Goal: Information Seeking & Learning: Learn about a topic

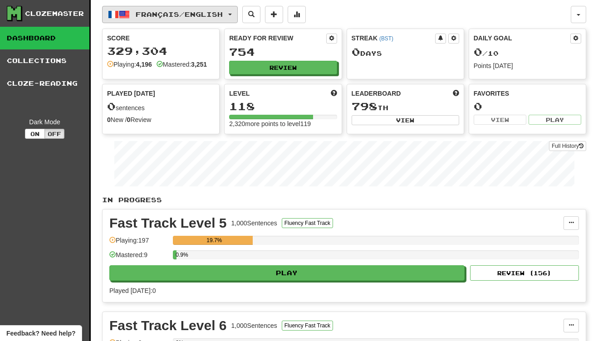
click at [223, 19] on button "Français / English" at bounding box center [170, 14] width 136 height 17
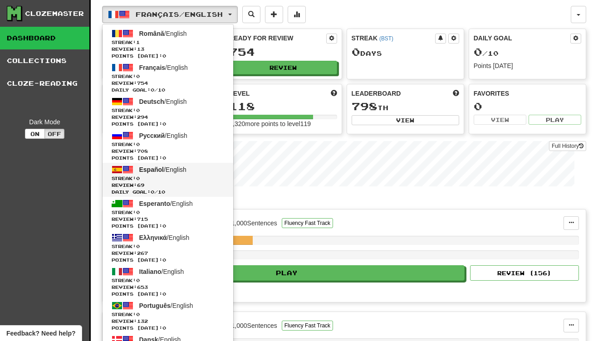
click at [170, 176] on span "Streak: 0" at bounding box center [168, 178] width 112 height 7
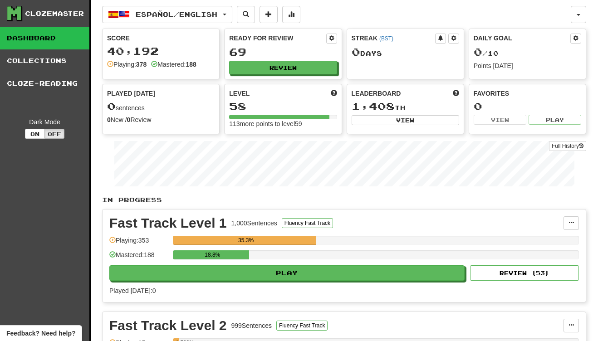
click at [288, 282] on div "Fast Track Level 1 1,000 Sentences Fluency Fast Track Manage Sentences Unpin fr…" at bounding box center [343, 256] width 483 height 93
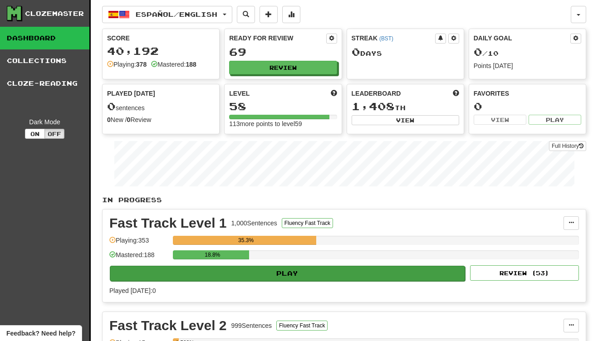
click at [291, 272] on button "Play" at bounding box center [287, 273] width 355 height 15
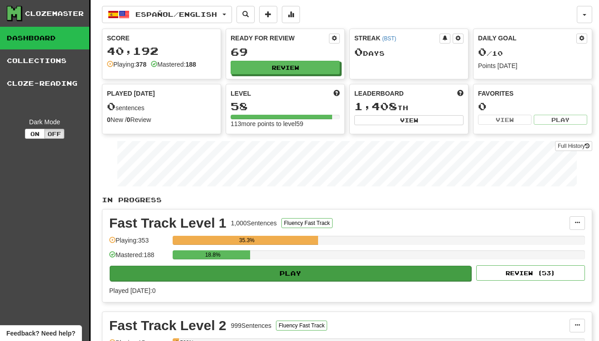
select select "**"
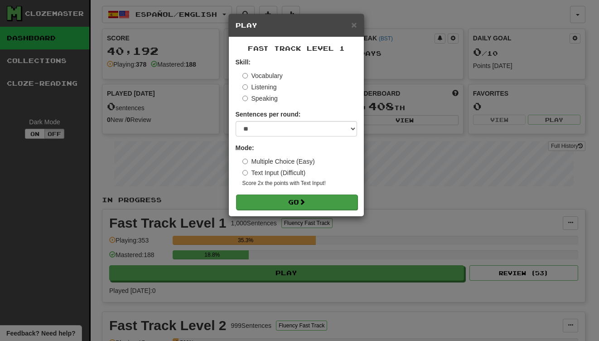
click at [307, 206] on button "Go" at bounding box center [297, 202] width 122 height 15
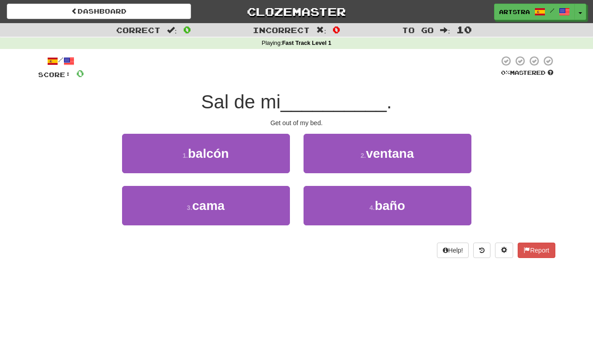
click at [310, 108] on span "__________" at bounding box center [333, 101] width 106 height 21
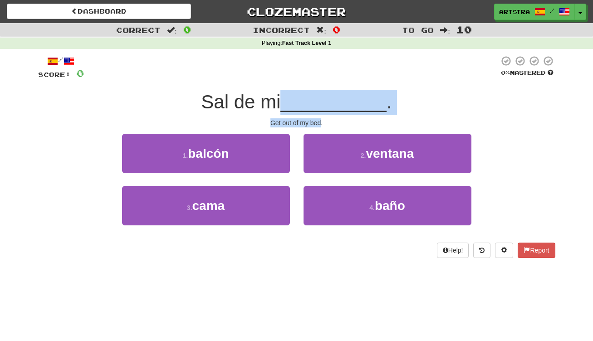
drag, startPoint x: 310, startPoint y: 108, endPoint x: 310, endPoint y: 118, distance: 10.4
click at [310, 118] on div "/ Score: 0 0 % Mastered Sal de mi __________ . Get out of my bed. 1 . balcón 2 …" at bounding box center [296, 156] width 517 height 203
click at [310, 118] on div "Get out of my bed." at bounding box center [296, 122] width 517 height 9
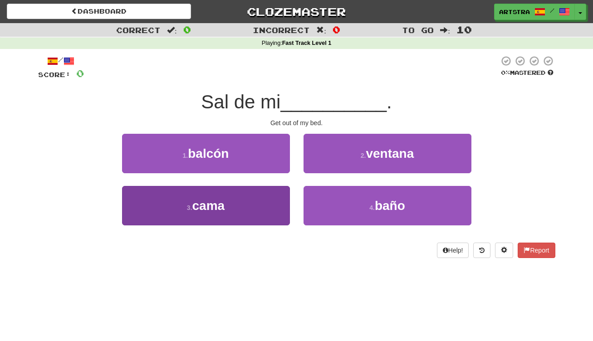
click at [265, 210] on button "3 . cama" at bounding box center [206, 205] width 168 height 39
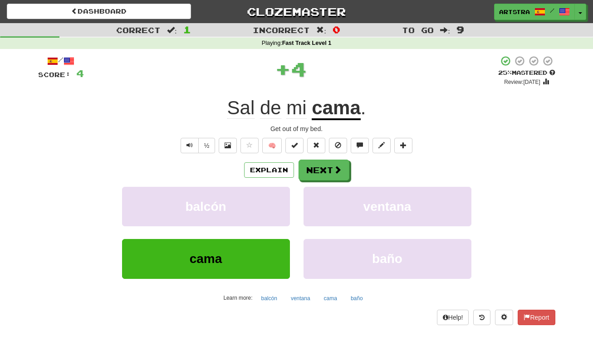
click at [348, 104] on u "cama" at bounding box center [336, 108] width 49 height 23
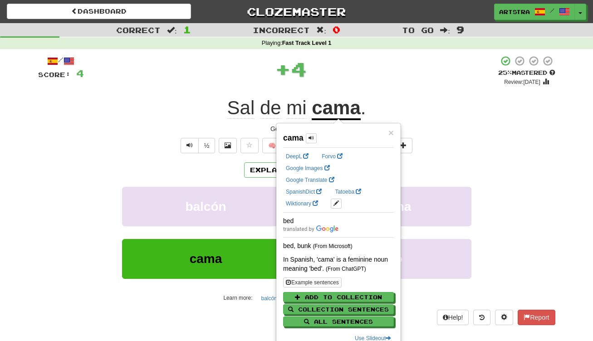
click at [355, 63] on div "+ 4" at bounding box center [291, 68] width 414 height 27
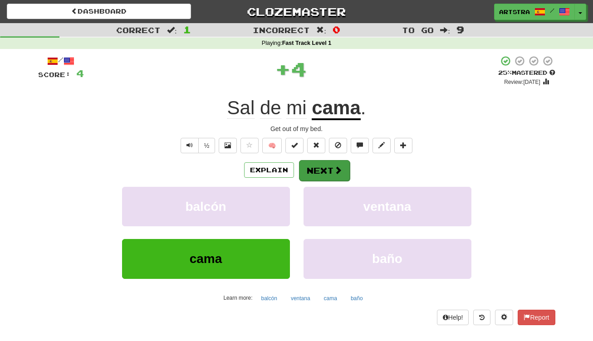
click at [342, 166] on button "Next" at bounding box center [324, 170] width 51 height 21
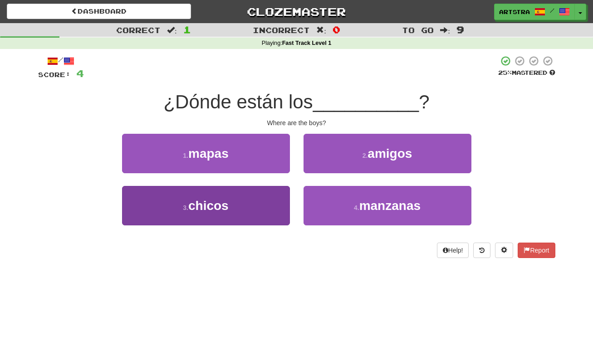
click at [232, 222] on button "3 . chicos" at bounding box center [206, 205] width 168 height 39
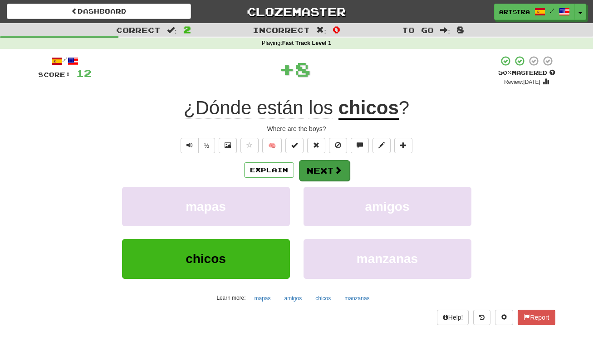
click at [327, 172] on button "Next" at bounding box center [324, 170] width 51 height 21
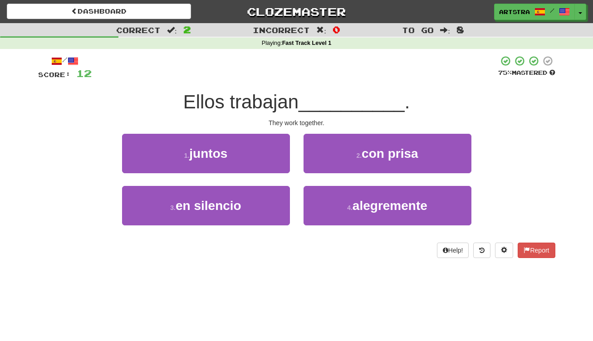
click at [291, 90] on div "Ellos trabajan __________ ." at bounding box center [296, 102] width 517 height 25
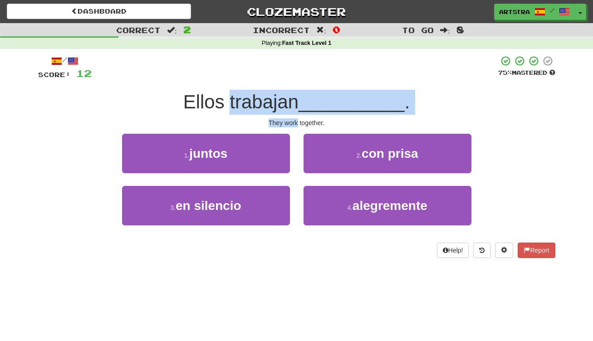
drag, startPoint x: 291, startPoint y: 89, endPoint x: 292, endPoint y: 122, distance: 33.1
click at [292, 122] on div "/ Score: 12 75 % Mastered Ellos trabajan __________ . They work together. 1 . j…" at bounding box center [296, 156] width 517 height 203
click at [292, 122] on div "They work together." at bounding box center [296, 122] width 517 height 9
drag, startPoint x: 292, startPoint y: 122, endPoint x: 288, endPoint y: 101, distance: 21.6
click at [288, 101] on div "/ Score: 12 75 % Mastered Ellos trabajan __________ . They work together. 1 . j…" at bounding box center [296, 156] width 517 height 203
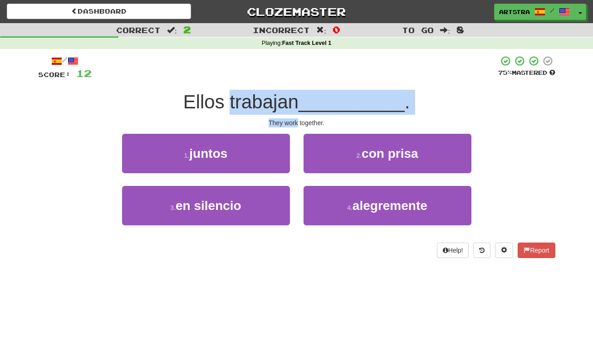
click at [288, 101] on span "Ellos trabajan" at bounding box center [240, 101] width 115 height 21
drag, startPoint x: 288, startPoint y: 101, endPoint x: 288, endPoint y: 121, distance: 20.4
click at [288, 121] on div "/ Score: 12 75 % Mastered Ellos trabajan __________ . They work together. 1 . j…" at bounding box center [296, 156] width 517 height 203
click at [288, 121] on div "They work together." at bounding box center [296, 122] width 517 height 9
drag, startPoint x: 288, startPoint y: 121, endPoint x: 289, endPoint y: 102, distance: 19.5
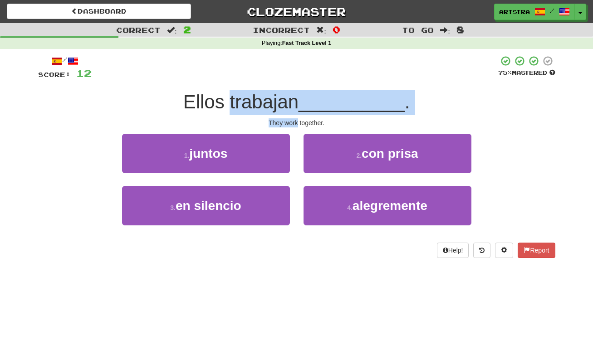
click at [289, 102] on div "/ Score: 12 75 % Mastered Ellos trabajan __________ . They work together. 1 . j…" at bounding box center [296, 156] width 517 height 203
click at [289, 102] on span "Ellos trabajan" at bounding box center [240, 101] width 115 height 21
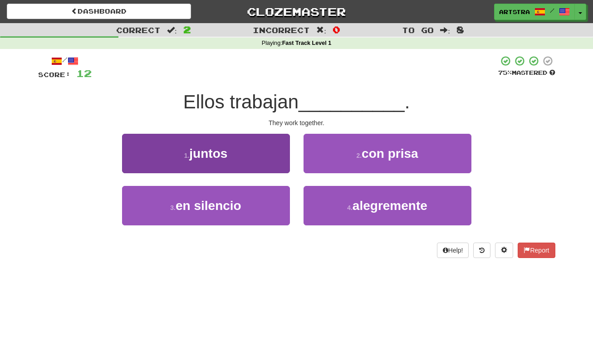
click at [265, 143] on button "1 . juntos" at bounding box center [206, 153] width 168 height 39
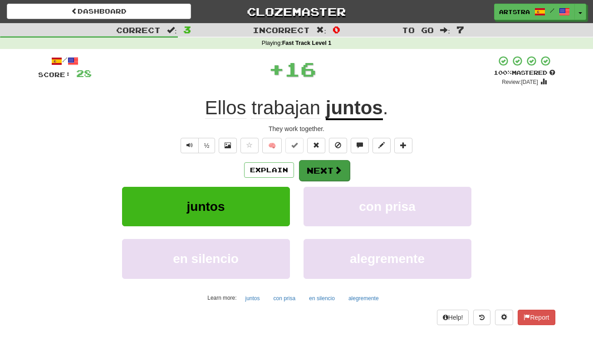
click at [332, 169] on button "Next" at bounding box center [324, 170] width 51 height 21
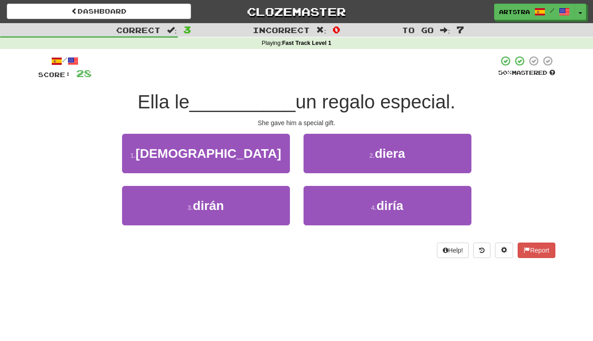
click at [297, 100] on span "un regalo especial." at bounding box center [375, 101] width 160 height 21
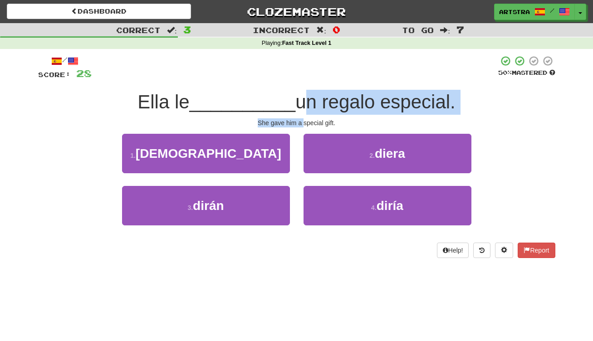
drag, startPoint x: 297, startPoint y: 100, endPoint x: 302, endPoint y: 120, distance: 19.9
click at [302, 120] on div "/ Score: 28 50 % Mastered Ella le __________ un regalo especial. She gave him a…" at bounding box center [296, 156] width 517 height 203
click at [302, 120] on div "She gave him a special gift." at bounding box center [296, 122] width 517 height 9
drag, startPoint x: 302, startPoint y: 120, endPoint x: 302, endPoint y: 92, distance: 28.1
click at [302, 92] on div "/ Score: 28 50 % Mastered Ella le __________ un regalo especial. She gave him a…" at bounding box center [296, 156] width 517 height 203
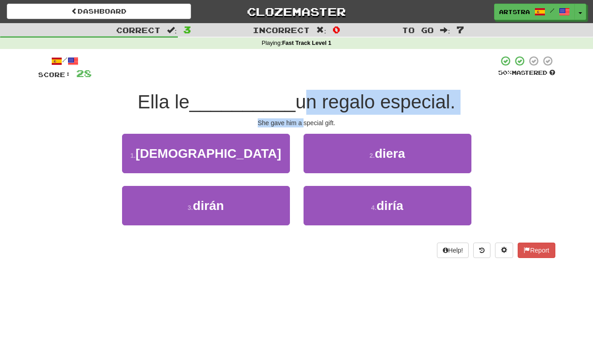
click at [302, 92] on span "un regalo especial." at bounding box center [375, 101] width 160 height 21
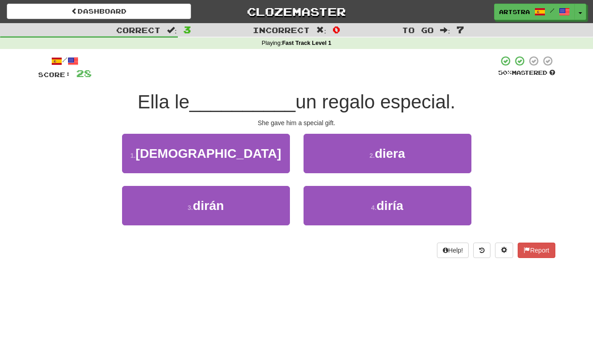
click at [270, 135] on button "1 . dio" at bounding box center [206, 153] width 168 height 39
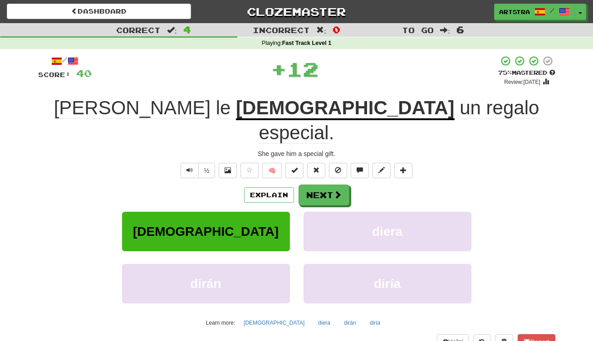
click at [329, 122] on span "especial" at bounding box center [294, 133] width 70 height 22
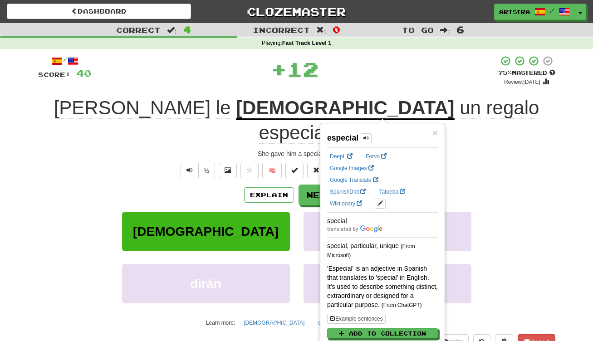
drag, startPoint x: 311, startPoint y: 107, endPoint x: 335, endPoint y: 95, distance: 26.8
click at [486, 107] on span "regalo" at bounding box center [512, 108] width 53 height 22
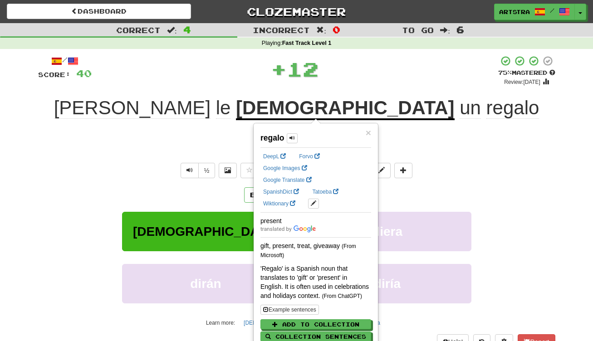
click at [468, 106] on div "Ella le dio un regalo especial ." at bounding box center [296, 120] width 517 height 49
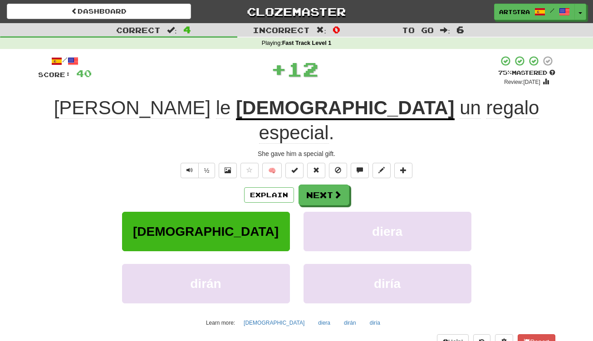
click at [325, 185] on div "Explain Next dio diera dirán diría Learn more: dio diera dirán diría" at bounding box center [296, 258] width 517 height 146
click at [326, 185] on button "Next" at bounding box center [324, 195] width 51 height 21
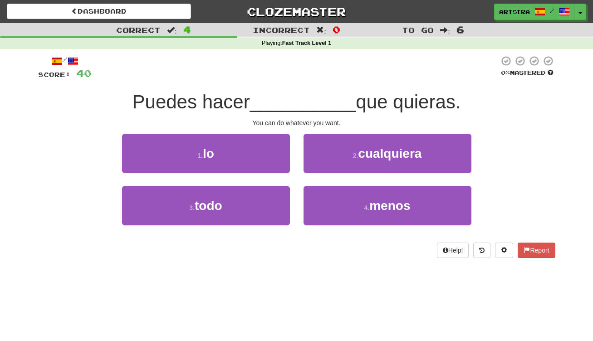
click at [294, 100] on span "__________" at bounding box center [303, 101] width 106 height 21
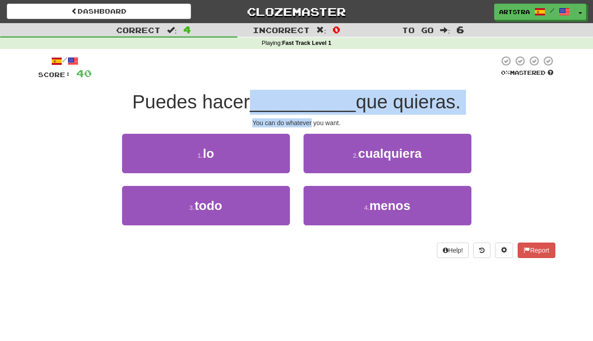
drag, startPoint x: 294, startPoint y: 100, endPoint x: 301, endPoint y: 123, distance: 24.0
click at [301, 123] on div "/ Score: 40 0 % Mastered Puedes hacer __________ que quieras. You can do whatev…" at bounding box center [296, 156] width 517 height 203
click at [301, 123] on div "You can do whatever you want." at bounding box center [296, 122] width 517 height 9
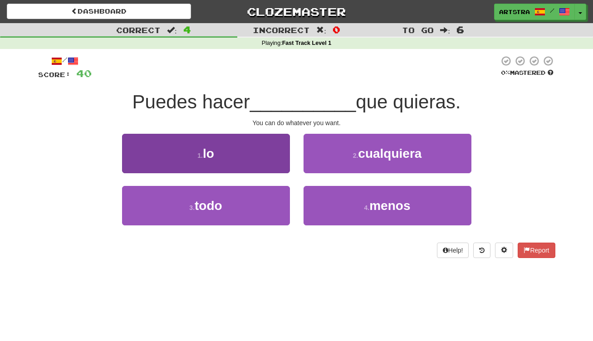
click at [248, 150] on button "1 . lo" at bounding box center [206, 153] width 168 height 39
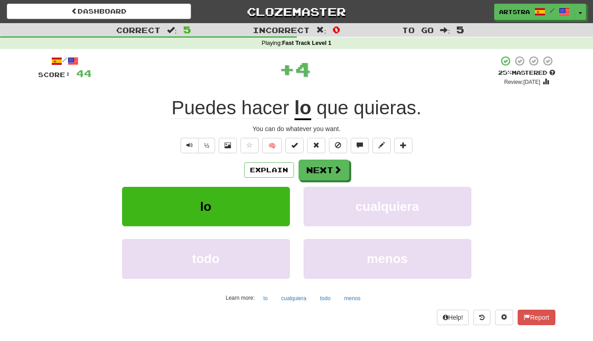
click at [409, 111] on span "quieras" at bounding box center [385, 108] width 63 height 22
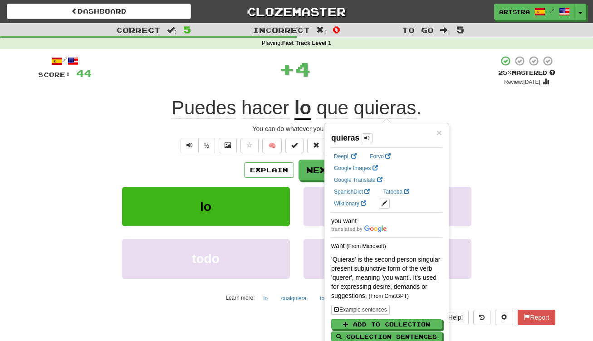
click at [426, 93] on div "/ Score: 44 + 4 25 % Mastered Review: 2025-08-21 Puedes hacer lo que quieras . …" at bounding box center [296, 189] width 517 height 269
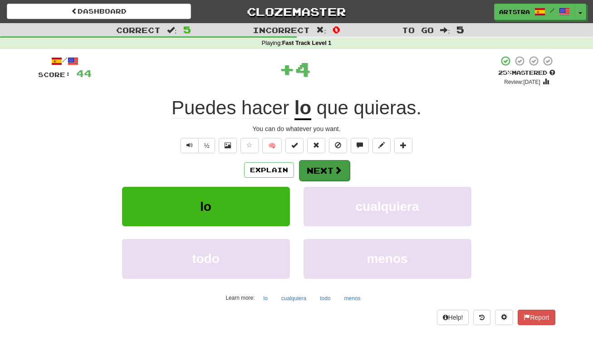
click at [328, 173] on button "Next" at bounding box center [324, 170] width 51 height 21
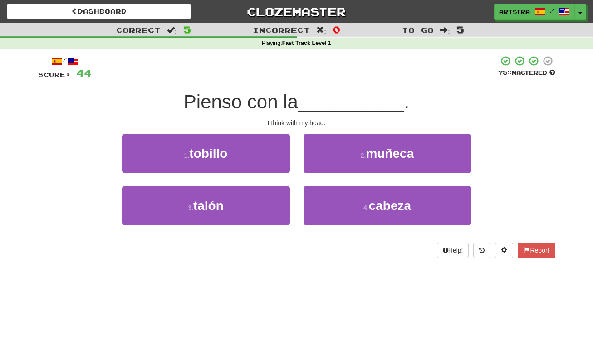
click at [292, 101] on span "Pienso con la" at bounding box center [241, 101] width 114 height 21
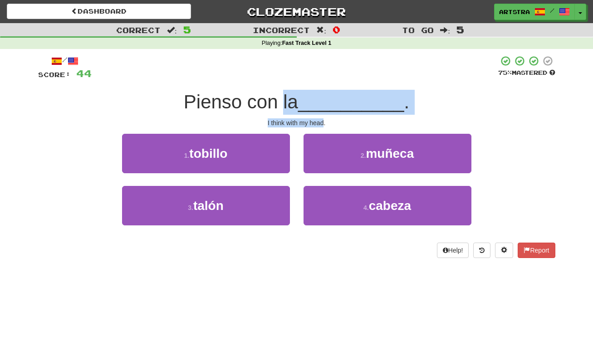
drag, startPoint x: 292, startPoint y: 101, endPoint x: 310, endPoint y: 117, distance: 24.7
click at [310, 117] on div "/ Score: 44 75 % Mastered Pienso con la __________ . I think with my head. 1 . …" at bounding box center [296, 156] width 517 height 203
click at [310, 118] on div "I think with my head." at bounding box center [296, 122] width 517 height 9
drag, startPoint x: 310, startPoint y: 117, endPoint x: 309, endPoint y: 105, distance: 12.3
click at [309, 105] on div "/ Score: 44 75 % Mastered Pienso con la __________ . I think with my head. 1 . …" at bounding box center [296, 156] width 517 height 203
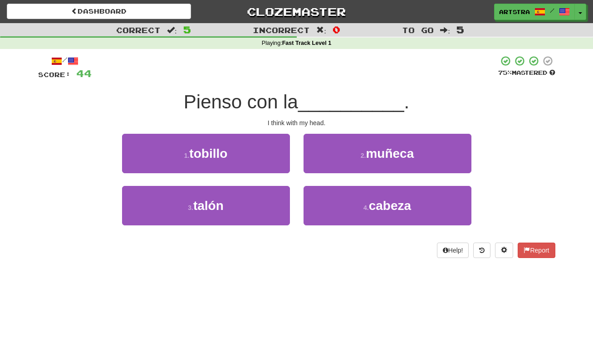
click at [309, 105] on span "__________" at bounding box center [351, 101] width 106 height 21
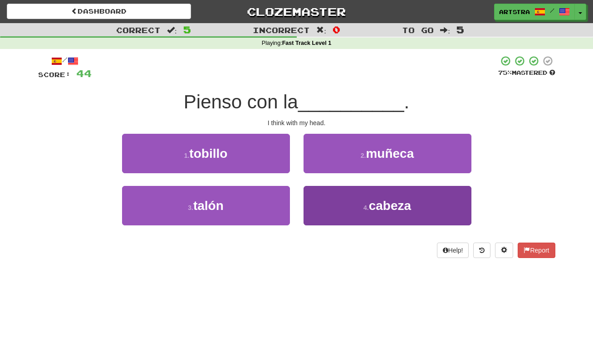
click at [363, 206] on small "4 ." at bounding box center [365, 207] width 5 height 7
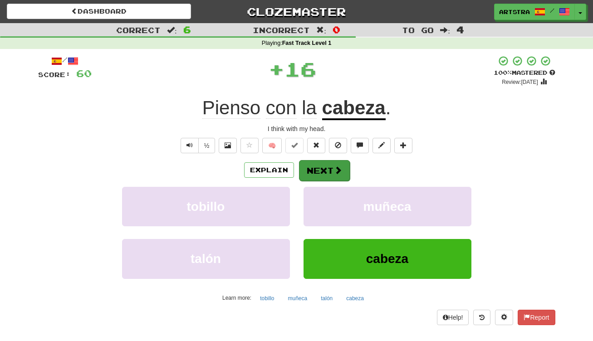
click at [320, 163] on button "Next" at bounding box center [324, 170] width 51 height 21
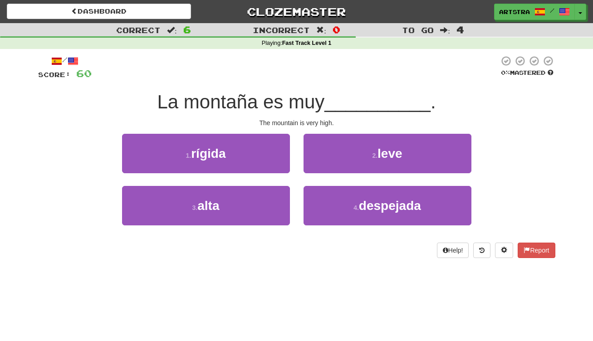
click at [307, 91] on span "La montaña es muy" at bounding box center [240, 101] width 167 height 21
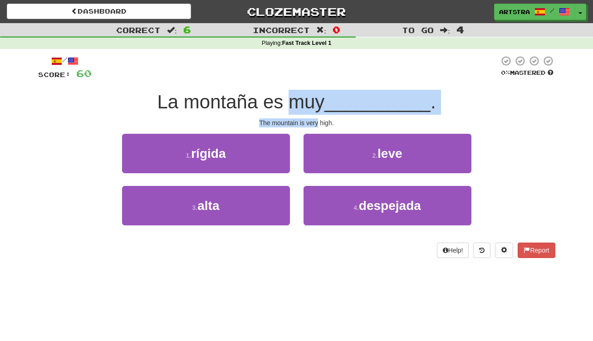
drag, startPoint x: 310, startPoint y: 112, endPoint x: 314, endPoint y: 122, distance: 9.8
click at [314, 122] on div "/ Score: 60 0 % Mastered La montaña es muy __________ . The mountain is very hi…" at bounding box center [296, 156] width 517 height 203
click at [314, 122] on div "The mountain is very high." at bounding box center [296, 122] width 517 height 9
drag, startPoint x: 314, startPoint y: 122, endPoint x: 314, endPoint y: 100, distance: 21.3
click at [314, 100] on div "/ Score: 60 0 % Mastered La montaña es muy __________ . The mountain is very hi…" at bounding box center [296, 156] width 517 height 203
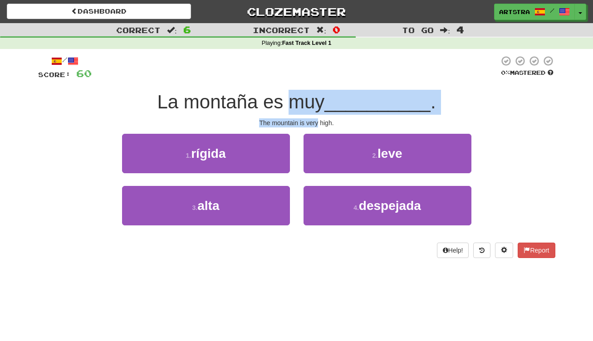
click at [314, 100] on span "La montaña es muy" at bounding box center [240, 101] width 167 height 21
drag, startPoint x: 314, startPoint y: 100, endPoint x: 317, endPoint y: 122, distance: 22.4
click at [317, 122] on div "/ Score: 60 0 % Mastered La montaña es muy __________ . The mountain is very hi…" at bounding box center [296, 156] width 517 height 203
click at [317, 122] on div "The mountain is very high." at bounding box center [296, 122] width 517 height 9
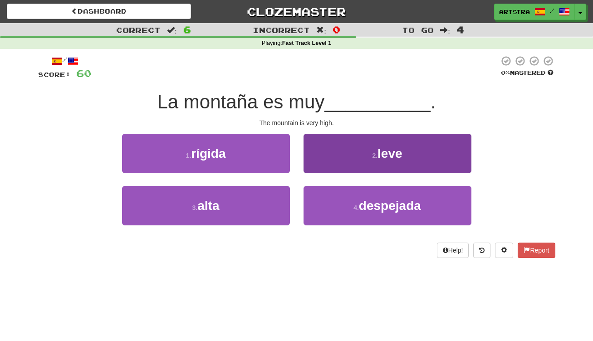
click at [370, 150] on button "2 . leve" at bounding box center [387, 153] width 168 height 39
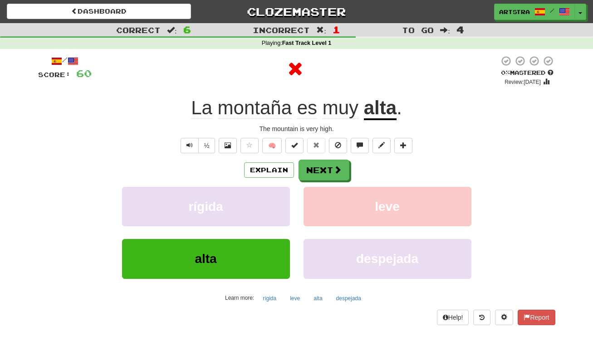
click at [378, 107] on u "alta" at bounding box center [380, 108] width 33 height 23
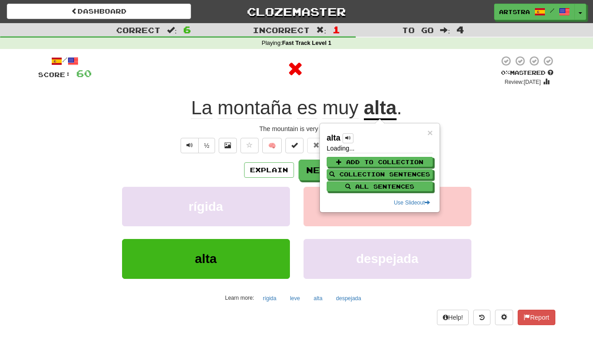
click at [381, 75] on div at bounding box center [295, 68] width 407 height 27
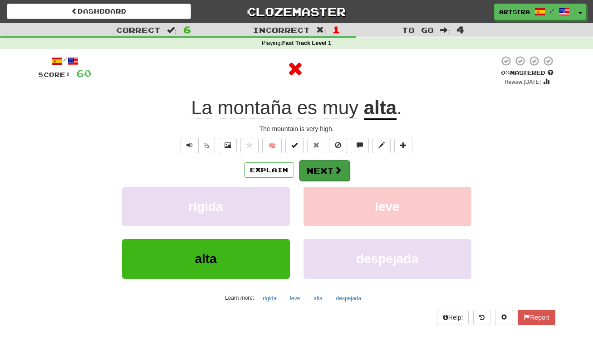
click at [323, 173] on button "Next" at bounding box center [324, 170] width 51 height 21
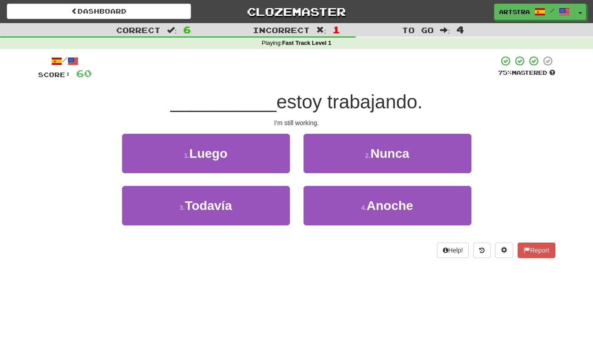
click at [308, 105] on span "estoy trabajando." at bounding box center [349, 101] width 146 height 21
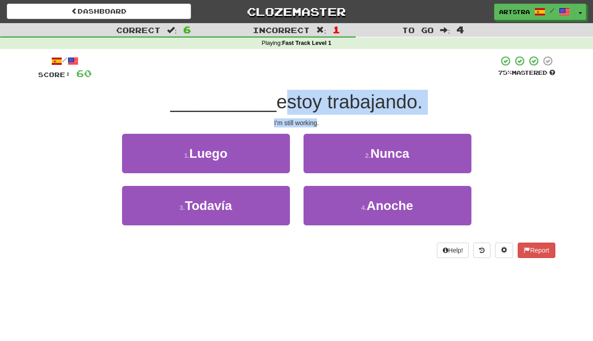
click at [305, 119] on div "/ Score: 60 75 % Mastered __________ estoy trabajando. I'm still working. 1 . L…" at bounding box center [296, 156] width 517 height 203
click at [305, 119] on div "I'm still working." at bounding box center [296, 122] width 517 height 9
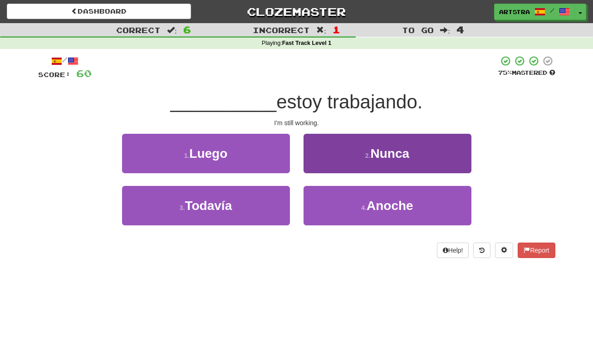
click at [398, 205] on span "Anoche" at bounding box center [389, 206] width 47 height 14
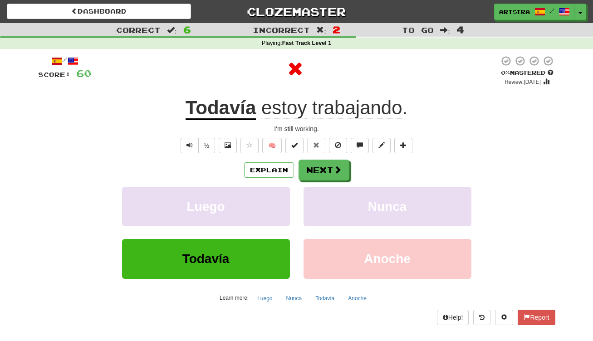
click at [215, 114] on u "Todavía" at bounding box center [220, 108] width 71 height 23
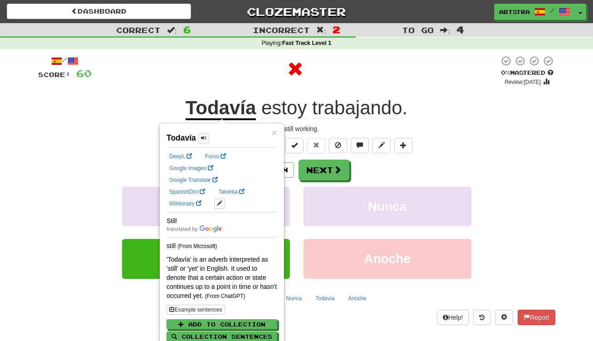
click at [361, 102] on span "trabajando" at bounding box center [357, 108] width 90 height 22
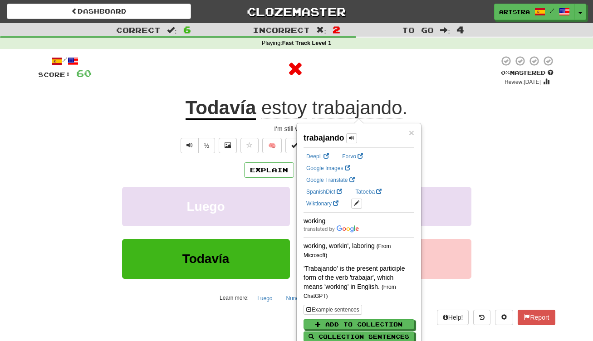
click at [422, 67] on div at bounding box center [295, 68] width 407 height 27
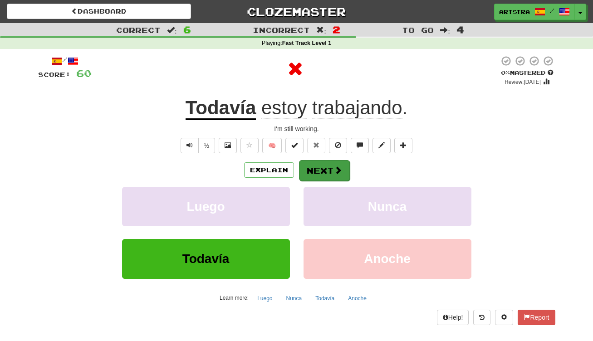
click at [325, 170] on button "Next" at bounding box center [324, 170] width 51 height 21
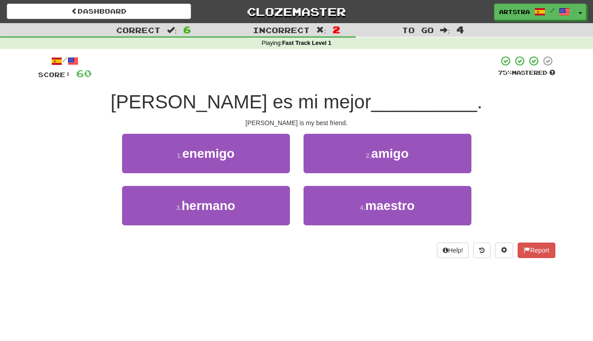
click at [276, 94] on span "John es mi mejor" at bounding box center [241, 101] width 260 height 21
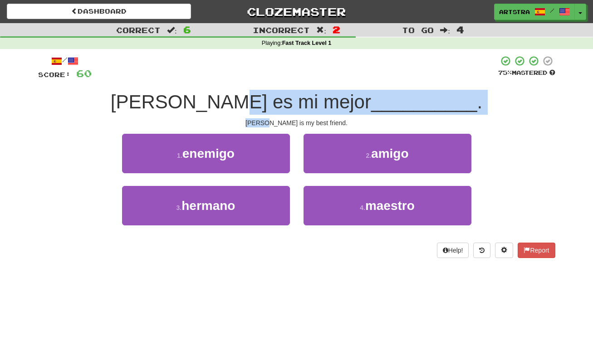
drag, startPoint x: 280, startPoint y: 116, endPoint x: 283, endPoint y: 125, distance: 9.0
click at [283, 125] on div "/ Score: 60 75 % Mastered John es mi mejor __________ . John is my best friend.…" at bounding box center [296, 156] width 517 height 203
click at [283, 125] on div "John is my best friend." at bounding box center [296, 122] width 517 height 9
drag, startPoint x: 283, startPoint y: 125, endPoint x: 289, endPoint y: 92, distance: 33.3
click at [289, 92] on div "/ Score: 60 75 % Mastered John es mi mejor __________ . John is my best friend.…" at bounding box center [296, 156] width 517 height 203
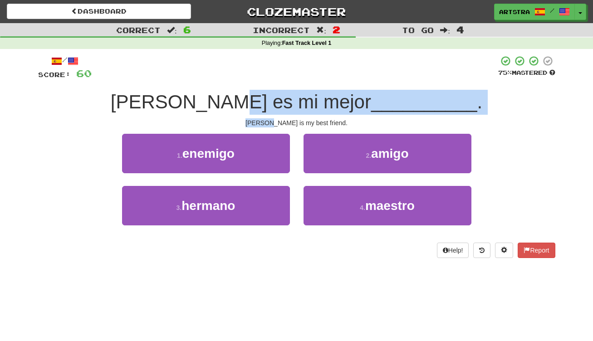
click at [289, 92] on span "John es mi mejor" at bounding box center [241, 101] width 260 height 21
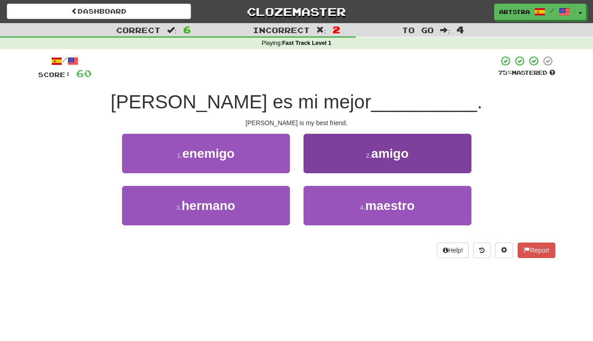
click at [368, 146] on button "2 . amigo" at bounding box center [387, 153] width 168 height 39
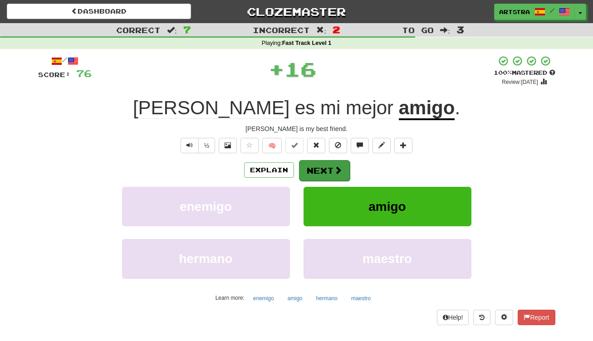
click at [326, 169] on button "Next" at bounding box center [324, 170] width 51 height 21
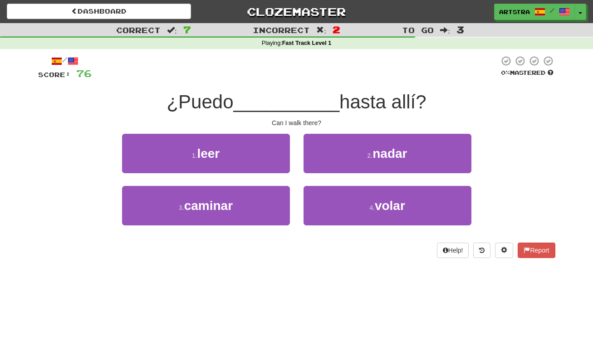
click at [312, 92] on span "__________" at bounding box center [287, 101] width 106 height 21
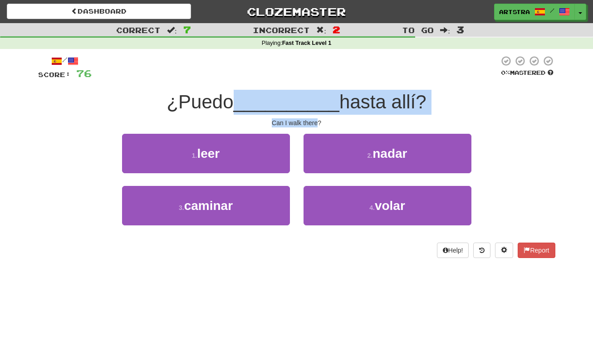
drag, startPoint x: 311, startPoint y: 93, endPoint x: 305, endPoint y: 121, distance: 28.3
click at [305, 121] on div "/ Score: 76 0 % Mastered ¿Puedo __________ hasta allí? Can I walk there? 1 . le…" at bounding box center [296, 156] width 517 height 203
click at [305, 121] on div "Can I walk there?" at bounding box center [296, 122] width 517 height 9
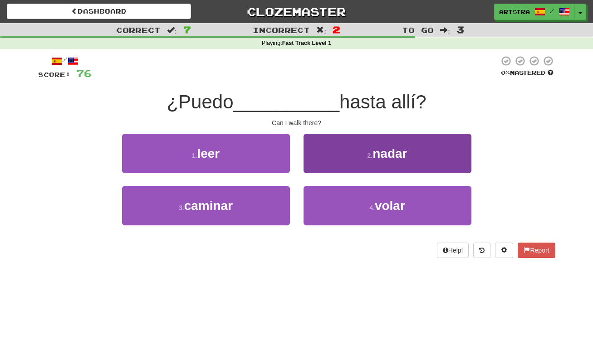
click at [394, 204] on span "volar" at bounding box center [390, 206] width 30 height 14
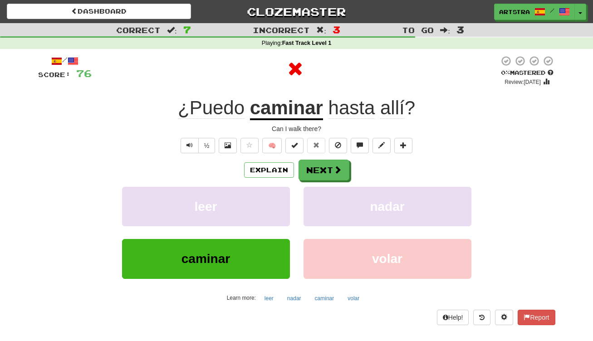
click at [273, 96] on div "¿Puedo caminar hasta allí ?" at bounding box center [296, 108] width 517 height 25
click at [278, 110] on u "caminar" at bounding box center [286, 108] width 73 height 23
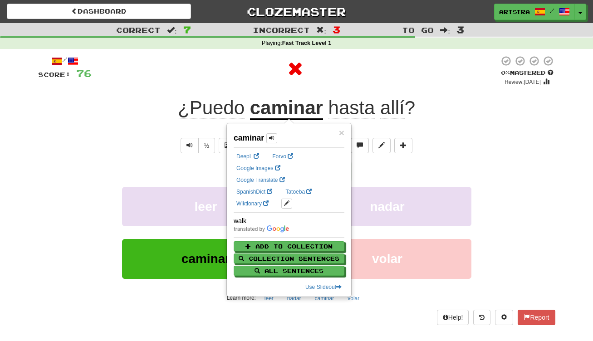
click at [446, 82] on div at bounding box center [295, 68] width 407 height 27
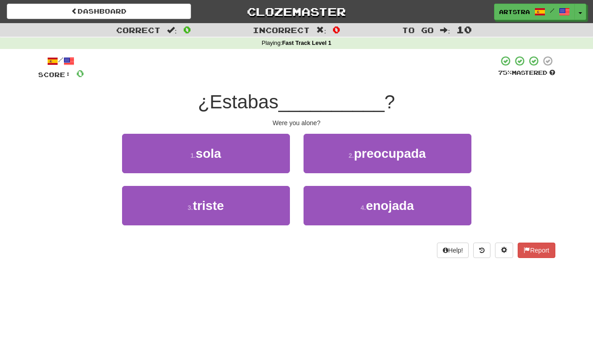
click at [307, 111] on span "__________" at bounding box center [331, 101] width 106 height 21
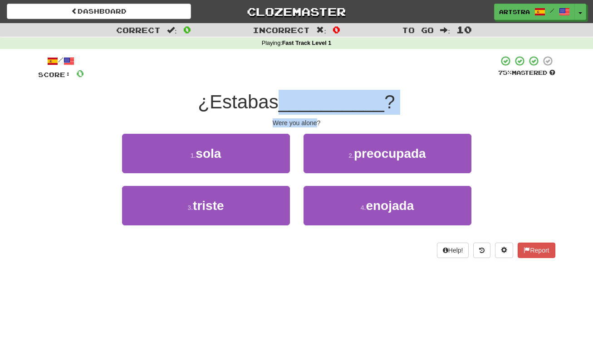
drag, startPoint x: 307, startPoint y: 111, endPoint x: 305, endPoint y: 122, distance: 12.1
click at [305, 122] on div "/ Score: 0 75 % Mastered ¿Estabas __________ ? Were you alone? 1 . sola 2 . pre…" at bounding box center [296, 156] width 517 height 203
click at [305, 122] on div "Were you alone?" at bounding box center [296, 122] width 517 height 9
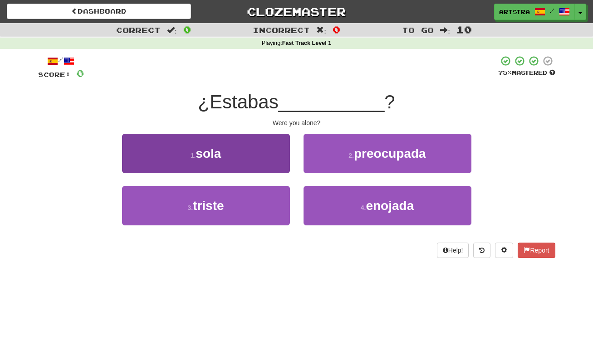
click at [240, 158] on button "1 . sola" at bounding box center [206, 153] width 168 height 39
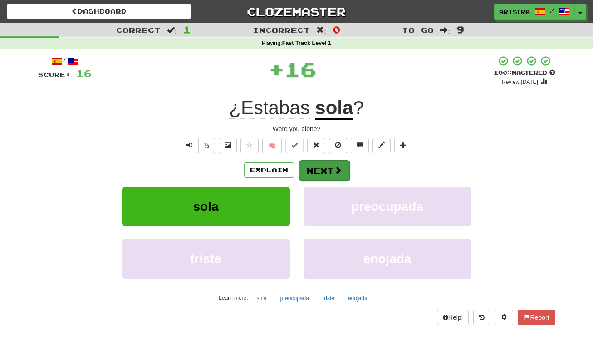
click at [325, 173] on button "Next" at bounding box center [324, 170] width 51 height 21
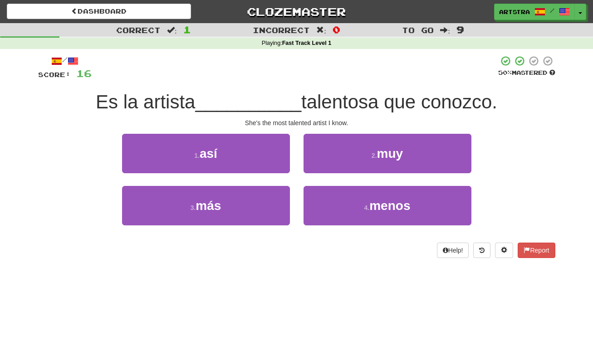
click at [293, 96] on span "__________" at bounding box center [248, 101] width 106 height 21
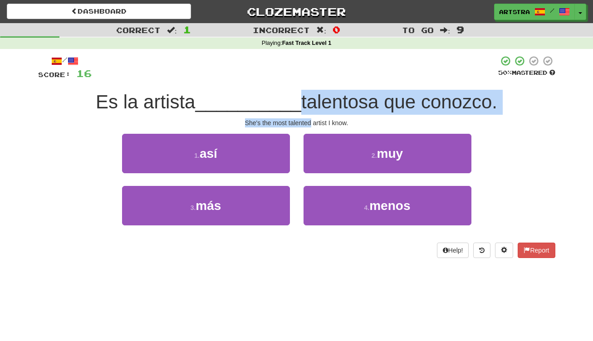
drag, startPoint x: 293, startPoint y: 96, endPoint x: 299, endPoint y: 120, distance: 24.7
click at [299, 120] on div "/ Score: 16 50 % Mastered Es la artista __________ talentosa que conozco. She's…" at bounding box center [296, 156] width 517 height 203
click at [299, 120] on div "She's the most talented artist I know." at bounding box center [296, 122] width 517 height 9
drag, startPoint x: 299, startPoint y: 120, endPoint x: 300, endPoint y: 102, distance: 17.7
click at [300, 102] on div "/ Score: 16 50 % Mastered Es la artista __________ talentosa que conozco. She's…" at bounding box center [296, 156] width 517 height 203
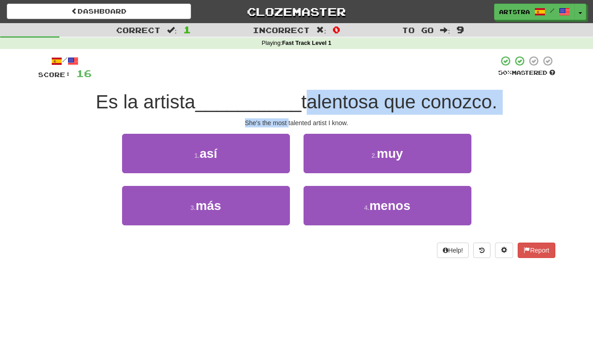
click at [301, 102] on span "talentosa que conozco." at bounding box center [399, 101] width 196 height 21
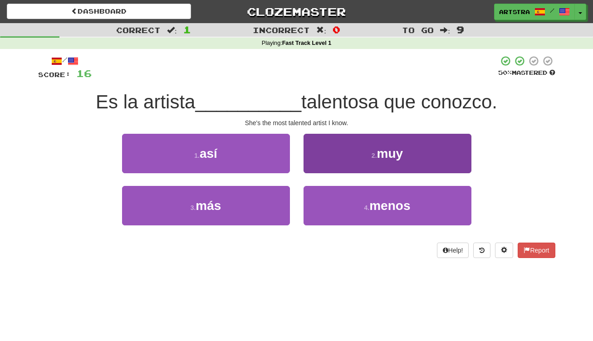
click at [371, 154] on small "2 ." at bounding box center [373, 155] width 5 height 7
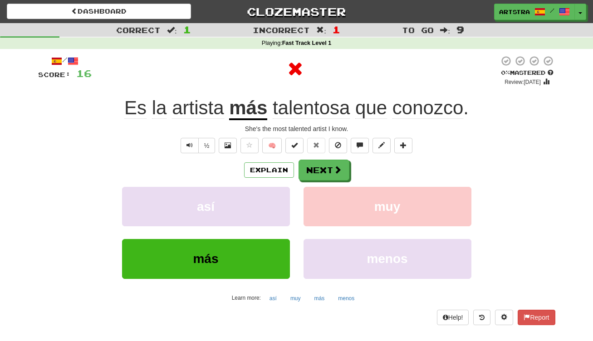
click at [453, 80] on div at bounding box center [295, 68] width 407 height 27
click at [443, 109] on span "conozco" at bounding box center [427, 108] width 71 height 22
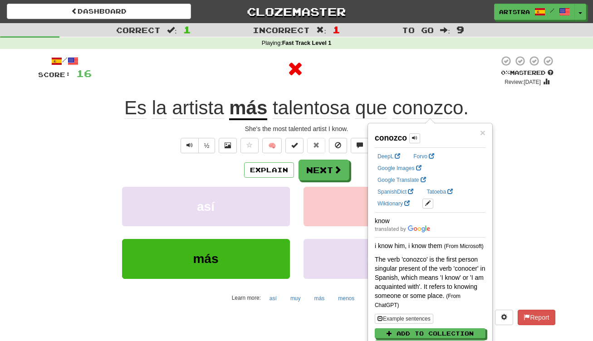
drag, startPoint x: 362, startPoint y: 69, endPoint x: 364, endPoint y: 89, distance: 20.1
click at [363, 70] on div at bounding box center [295, 68] width 407 height 27
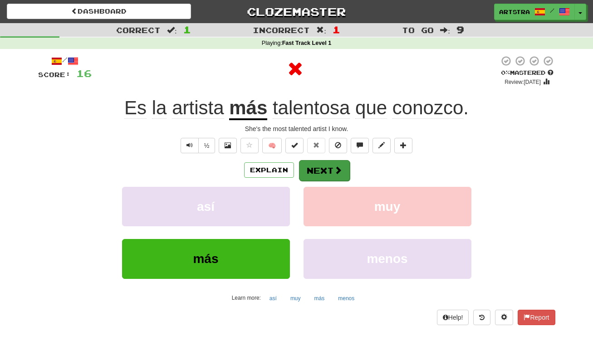
click at [329, 174] on button "Next" at bounding box center [324, 170] width 51 height 21
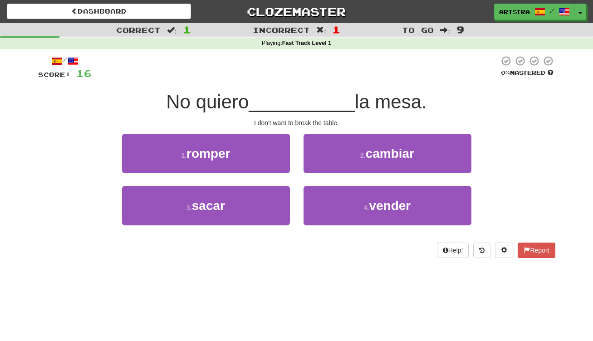
click at [299, 97] on span "__________" at bounding box center [302, 101] width 106 height 21
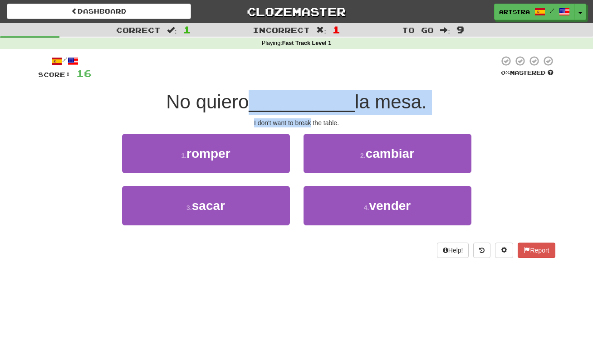
drag, startPoint x: 299, startPoint y: 97, endPoint x: 300, endPoint y: 119, distance: 21.8
click at [300, 119] on div "/ Score: 16 0 % Mastered No quiero __________ la mesa. I don't want to break th…" at bounding box center [296, 156] width 517 height 203
click at [300, 119] on div "I don't want to break the table." at bounding box center [296, 122] width 517 height 9
drag, startPoint x: 300, startPoint y: 119, endPoint x: 307, endPoint y: 91, distance: 29.5
click at [307, 91] on div "/ Score: 16 0 % Mastered No quiero __________ la mesa. I don't want to break th…" at bounding box center [296, 156] width 517 height 203
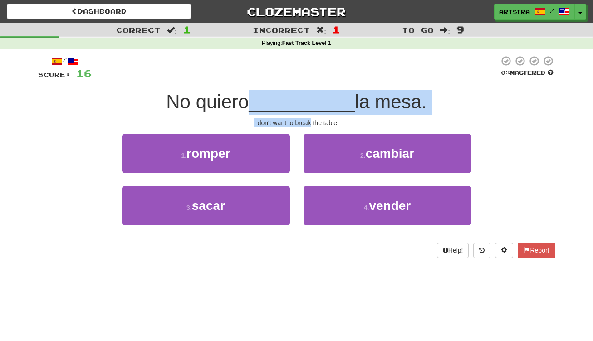
click at [307, 91] on span "__________" at bounding box center [302, 101] width 106 height 21
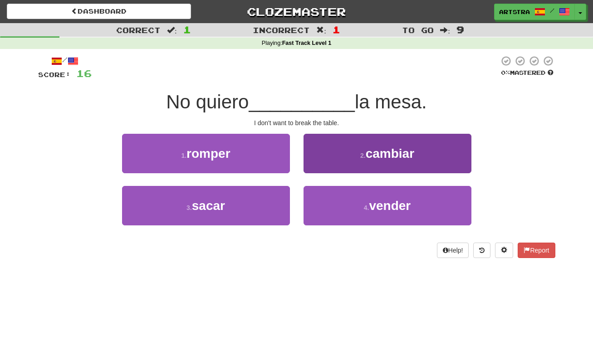
click at [370, 154] on span "cambiar" at bounding box center [390, 153] width 49 height 14
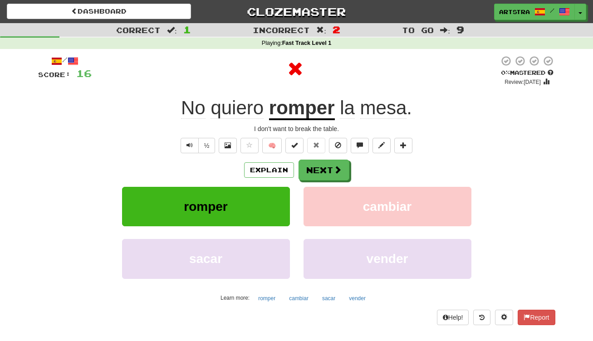
click at [300, 97] on u "romper" at bounding box center [302, 108] width 66 height 23
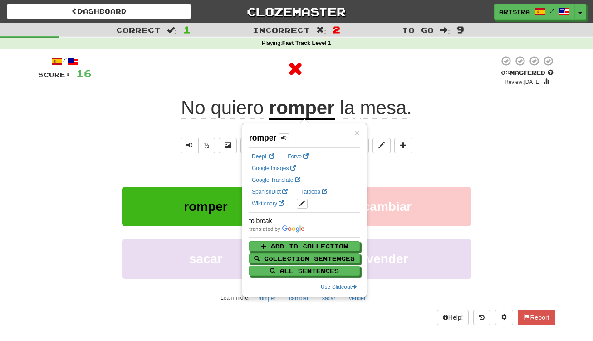
click at [398, 70] on div at bounding box center [295, 68] width 407 height 27
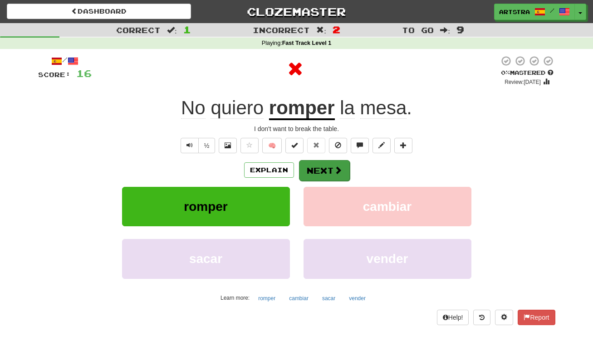
click at [331, 173] on button "Next" at bounding box center [324, 170] width 51 height 21
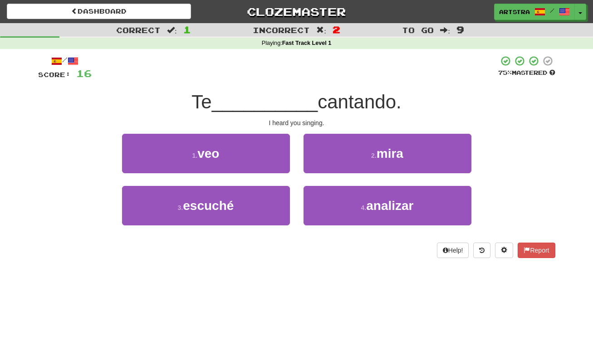
click at [300, 103] on span "__________" at bounding box center [265, 101] width 106 height 21
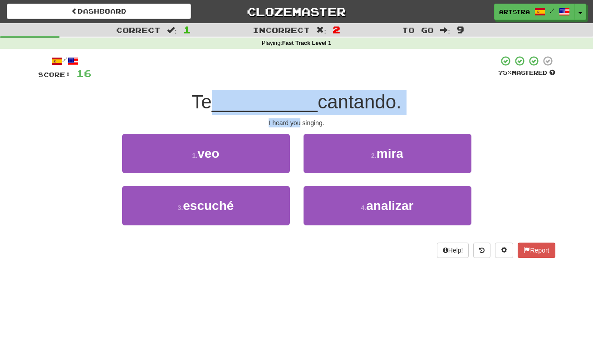
drag, startPoint x: 300, startPoint y: 111, endPoint x: 297, endPoint y: 121, distance: 9.8
click at [298, 121] on div "/ Score: 16 75 % Mastered Te __________ cantando. I heard you singing. 1 . veo …" at bounding box center [296, 156] width 517 height 203
click at [297, 121] on div "I heard you singing." at bounding box center [296, 122] width 517 height 9
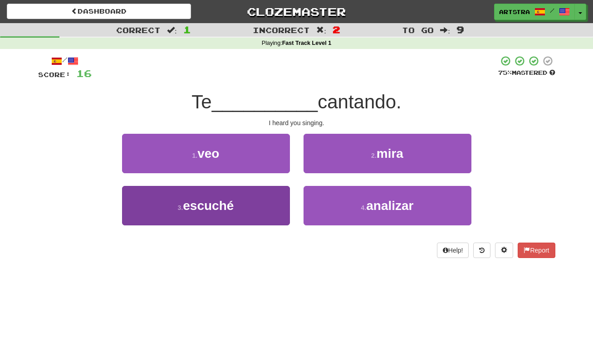
click at [242, 210] on button "3 . escuché" at bounding box center [206, 205] width 168 height 39
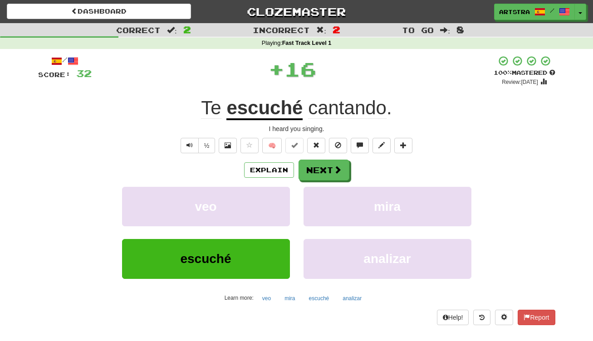
click at [280, 107] on u "escuché" at bounding box center [264, 108] width 76 height 23
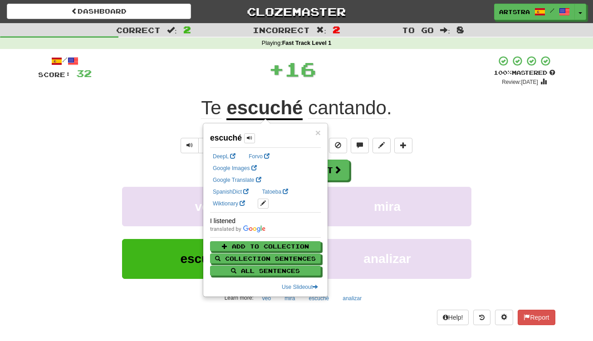
click at [364, 67] on div "+ 16" at bounding box center [293, 68] width 402 height 27
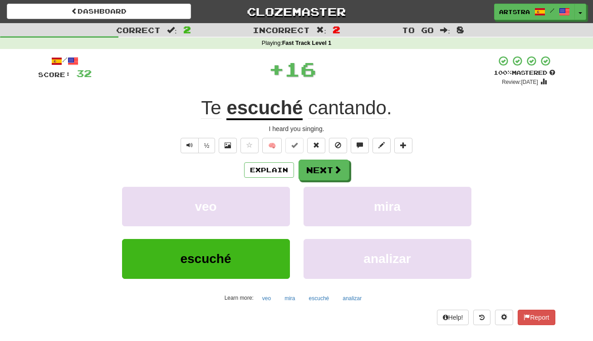
click at [361, 98] on span "cantando" at bounding box center [347, 108] width 78 height 22
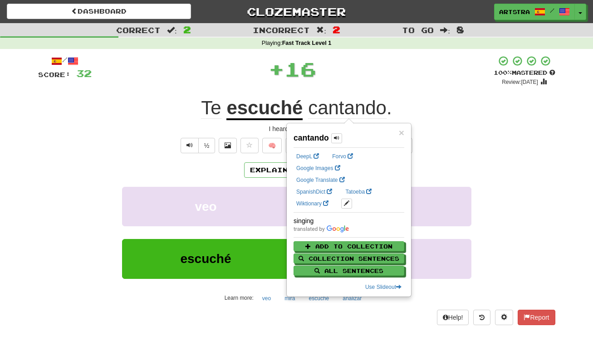
click at [384, 66] on div "+ 16" at bounding box center [293, 68] width 402 height 27
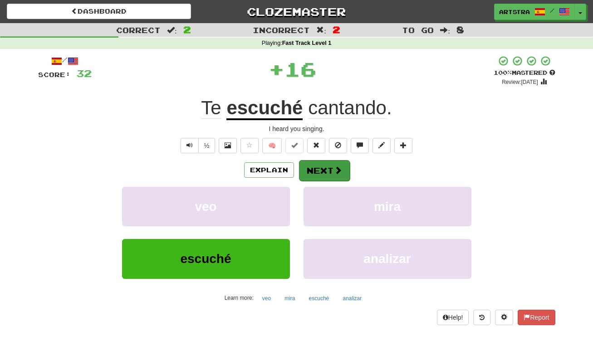
click at [336, 162] on button "Next" at bounding box center [324, 170] width 51 height 21
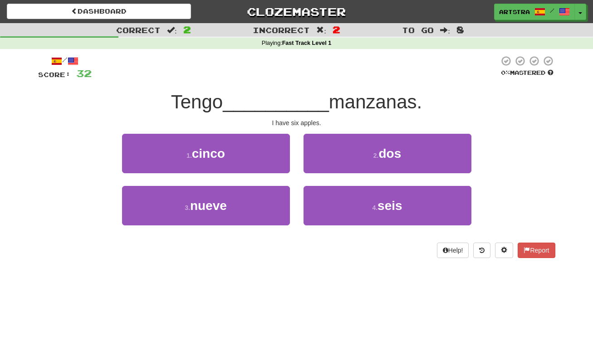
click at [310, 100] on span "__________" at bounding box center [276, 101] width 106 height 21
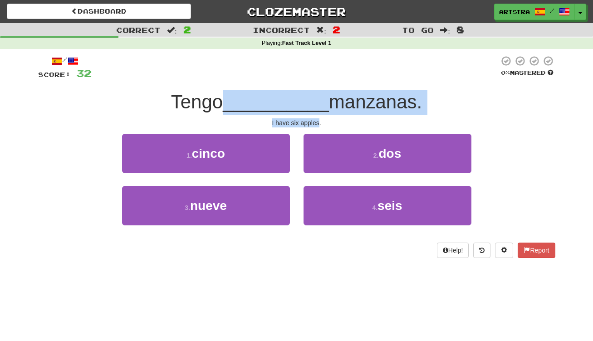
drag, startPoint x: 310, startPoint y: 100, endPoint x: 309, endPoint y: 119, distance: 19.1
click at [309, 119] on div "/ Score: 32 0 % Mastered Tengo __________ manzanas. I have six apples. 1 . cinc…" at bounding box center [296, 156] width 517 height 203
click at [309, 119] on div "I have six apples." at bounding box center [296, 122] width 517 height 9
drag, startPoint x: 309, startPoint y: 119, endPoint x: 310, endPoint y: 105, distance: 13.6
click at [310, 105] on div "/ Score: 32 0 % Mastered Tengo __________ manzanas. I have six apples. 1 . cinc…" at bounding box center [296, 156] width 517 height 203
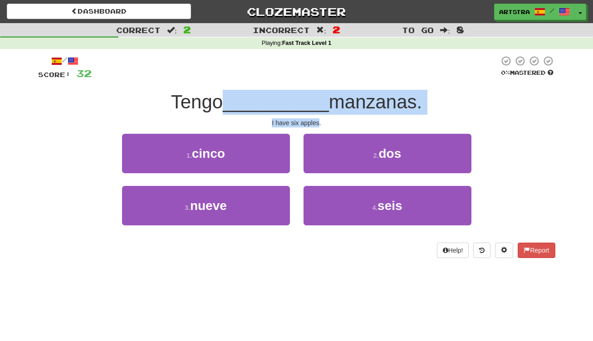
click at [310, 105] on span "__________" at bounding box center [276, 101] width 106 height 21
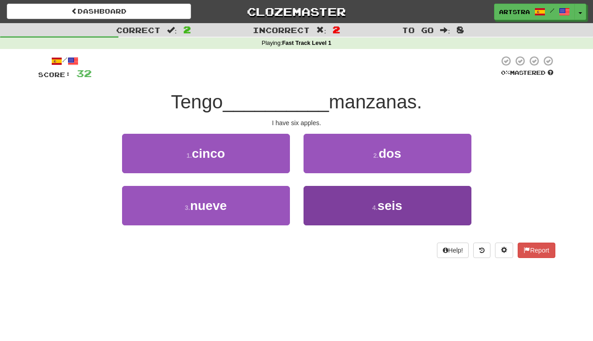
click at [380, 215] on button "4 . seis" at bounding box center [387, 205] width 168 height 39
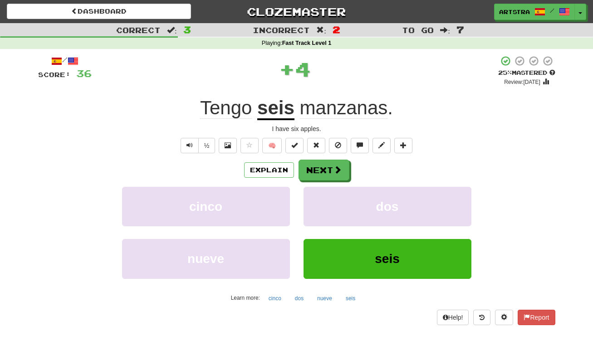
click at [354, 74] on div "+ 4" at bounding box center [295, 68] width 406 height 27
click at [320, 184] on div "Explain Next cinco dos nueve seis Learn more: cinco dos nueve seis" at bounding box center [296, 233] width 517 height 146
click at [324, 178] on button "Next" at bounding box center [324, 170] width 51 height 21
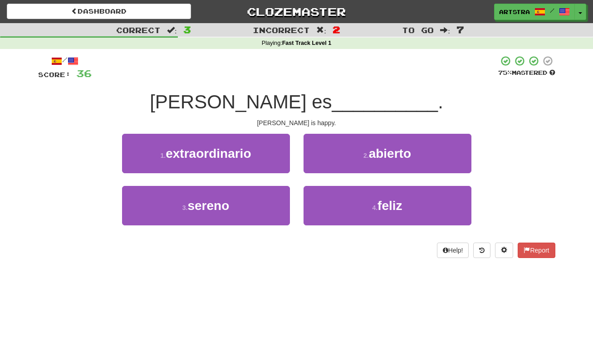
click at [332, 106] on span "__________" at bounding box center [385, 101] width 106 height 21
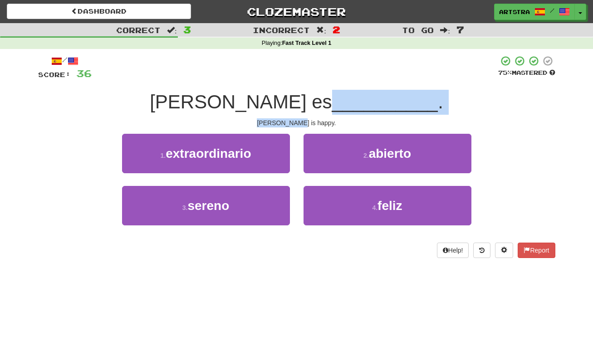
drag, startPoint x: 304, startPoint y: 106, endPoint x: 299, endPoint y: 121, distance: 16.1
click at [299, 121] on div "/ Score: 36 75 % Mastered Ken es __________ . Ken is happy. 1 . extraordinario …" at bounding box center [296, 156] width 517 height 203
click at [299, 121] on div "Ken is happy." at bounding box center [296, 122] width 517 height 9
drag, startPoint x: 299, startPoint y: 121, endPoint x: 301, endPoint y: 96, distance: 25.0
click at [301, 96] on div "/ Score: 36 75 % Mastered Ken es __________ . Ken is happy. 1 . extraordinario …" at bounding box center [296, 156] width 517 height 203
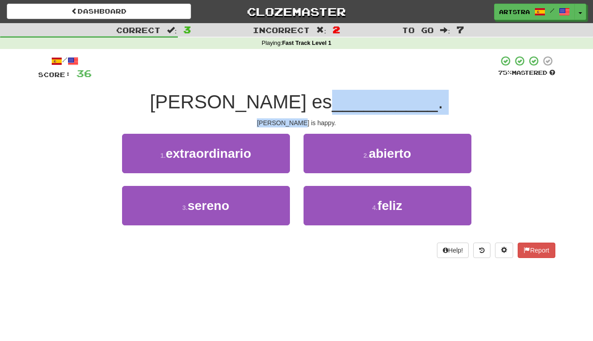
click at [332, 96] on span "__________" at bounding box center [385, 101] width 106 height 21
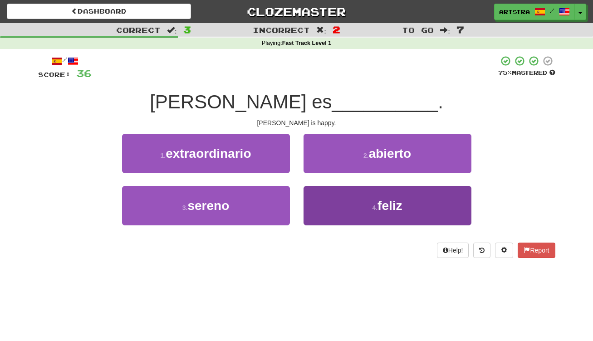
click at [360, 216] on button "4 . feliz" at bounding box center [387, 205] width 168 height 39
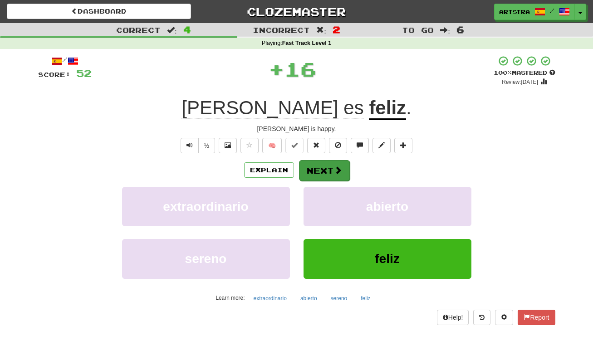
click at [317, 169] on button "Next" at bounding box center [324, 170] width 51 height 21
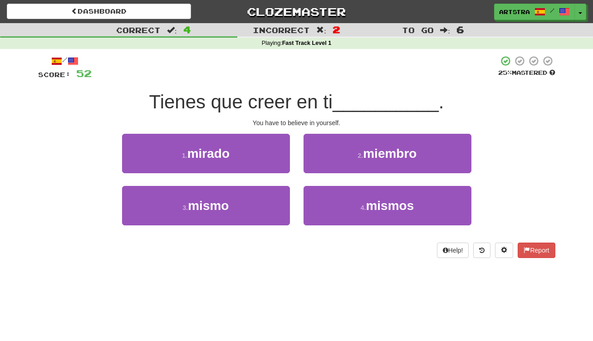
click at [308, 97] on span "Tienes que creer en ti" at bounding box center [241, 101] width 184 height 21
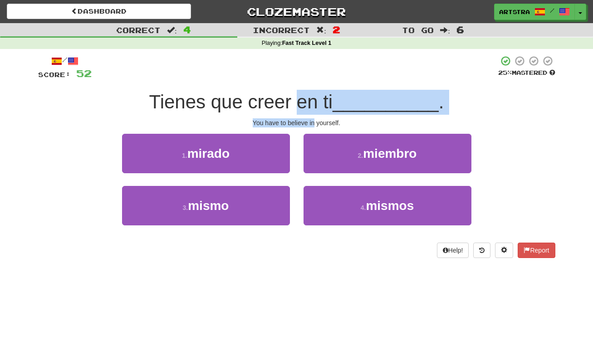
drag, startPoint x: 308, startPoint y: 97, endPoint x: 311, endPoint y: 117, distance: 20.1
click at [311, 117] on div "/ Score: 52 25 % Mastered Tienes que creer en ti __________ . You have to belie…" at bounding box center [296, 156] width 517 height 203
click at [311, 118] on div "You have to believe in yourself." at bounding box center [296, 122] width 517 height 9
drag, startPoint x: 311, startPoint y: 117, endPoint x: 313, endPoint y: 104, distance: 13.3
click at [313, 104] on div "/ Score: 52 25 % Mastered Tienes que creer en ti __________ . You have to belie…" at bounding box center [296, 156] width 517 height 203
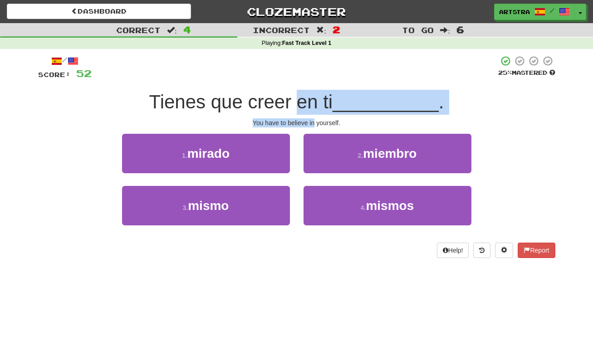
click at [313, 103] on span "Tienes que creer en ti" at bounding box center [241, 101] width 184 height 21
drag, startPoint x: 313, startPoint y: 103, endPoint x: 313, endPoint y: 117, distance: 14.1
click at [313, 117] on div "/ Score: 52 25 % Mastered Tienes que creer en ti __________ . You have to belie…" at bounding box center [296, 156] width 517 height 203
click at [313, 118] on div "You have to believe in yourself." at bounding box center [296, 122] width 517 height 9
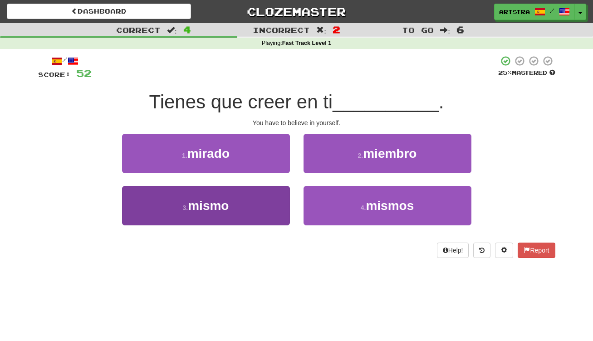
click at [255, 215] on button "3 . mismo" at bounding box center [206, 205] width 168 height 39
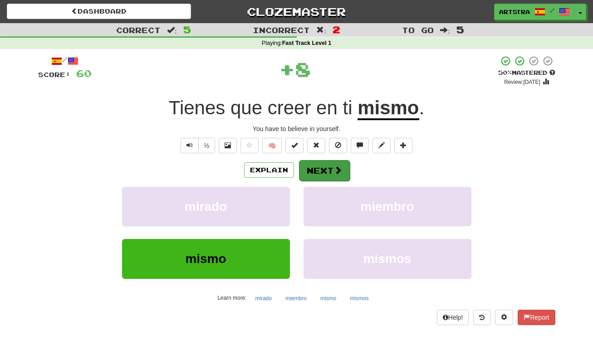
click at [337, 166] on span at bounding box center [338, 170] width 8 height 8
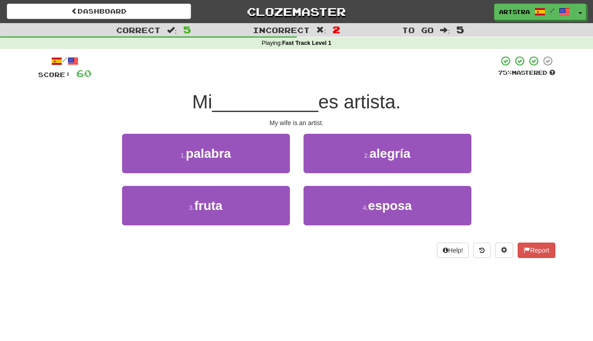
click at [302, 97] on span "__________" at bounding box center [265, 101] width 106 height 21
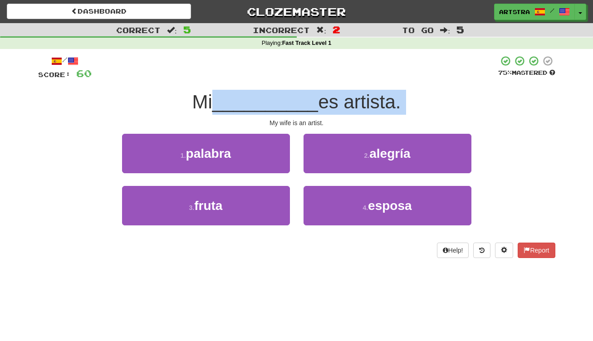
drag, startPoint x: 302, startPoint y: 97, endPoint x: 308, endPoint y: 113, distance: 16.5
click at [308, 113] on div "Mi __________ es artista." at bounding box center [296, 102] width 517 height 25
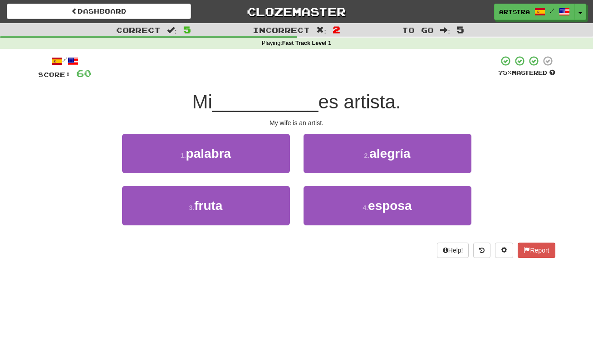
click at [310, 121] on div "My wife is an artist." at bounding box center [296, 122] width 517 height 9
drag, startPoint x: 310, startPoint y: 121, endPoint x: 316, endPoint y: 104, distance: 18.2
click at [316, 104] on div "/ Score: 60 75 % Mastered Mi __________ es artista. My wife is an artist. 1 . p…" at bounding box center [296, 156] width 517 height 203
click at [318, 104] on span "es artista." at bounding box center [359, 101] width 83 height 21
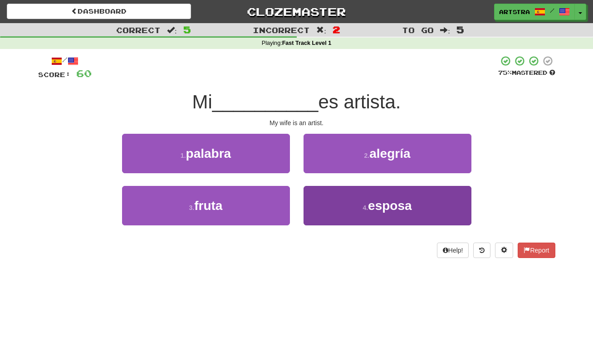
click at [400, 196] on button "4 . esposa" at bounding box center [387, 205] width 168 height 39
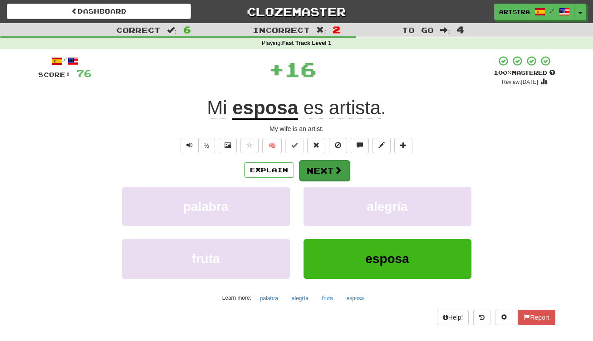
click at [332, 170] on button "Next" at bounding box center [324, 170] width 51 height 21
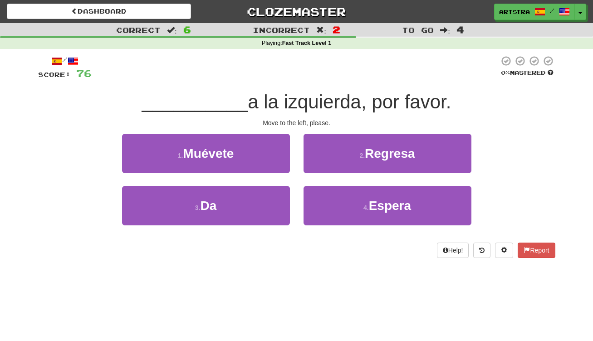
click at [298, 86] on div "/ Score: 76 0 % Mastered __________ a la izquierda, por favor. Move to the left…" at bounding box center [296, 156] width 517 height 203
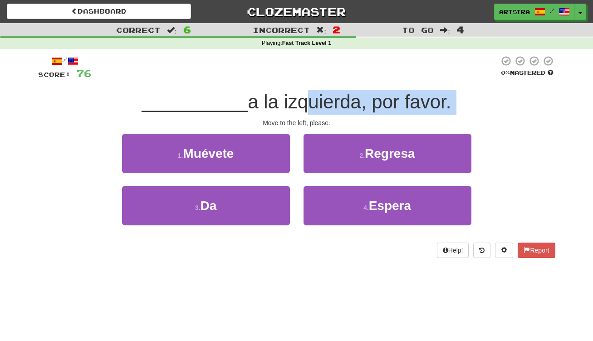
drag, startPoint x: 294, startPoint y: 107, endPoint x: 296, endPoint y: 116, distance: 9.2
click at [296, 116] on div "/ Score: 76 0 % Mastered __________ a la izquierda, por favor. Move to the left…" at bounding box center [296, 156] width 517 height 203
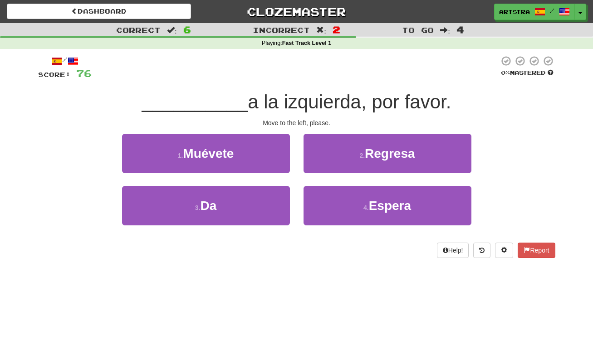
click at [296, 116] on div "/ Score: 76 0 % Mastered __________ a la izquierda, por favor. Move to the left…" at bounding box center [296, 156] width 517 height 203
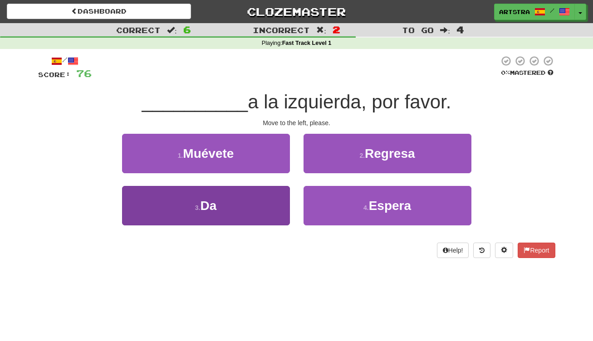
click at [249, 201] on button "3 . Da" at bounding box center [206, 205] width 168 height 39
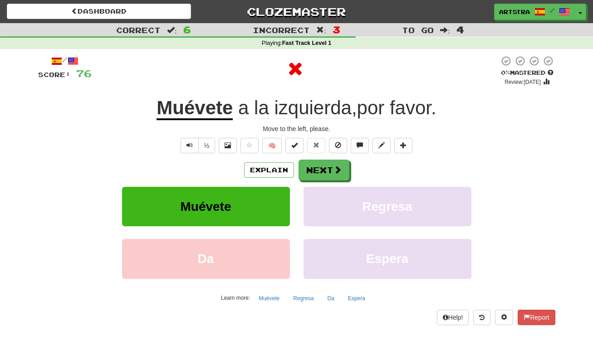
click at [302, 104] on span "izquierda" at bounding box center [312, 108] width 77 height 22
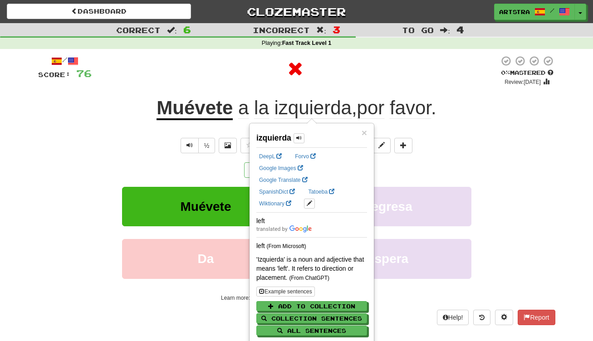
click at [405, 105] on span "favor" at bounding box center [410, 108] width 41 height 22
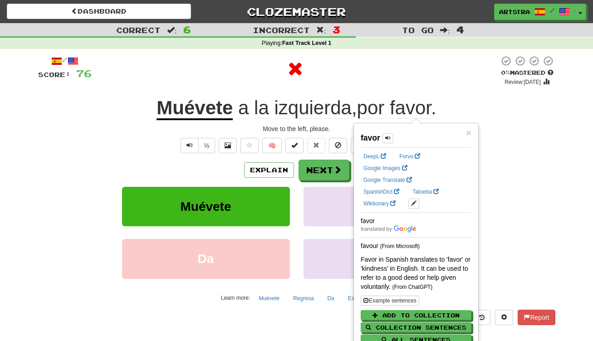
click at [366, 108] on span "por" at bounding box center [371, 108] width 28 height 22
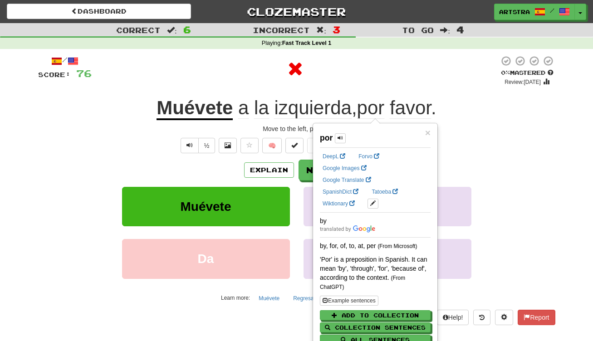
click at [390, 73] on div at bounding box center [295, 68] width 407 height 27
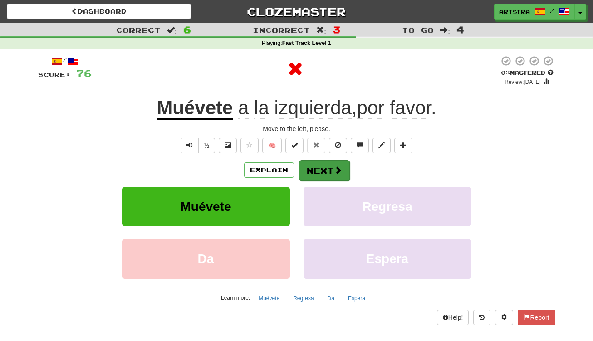
click at [317, 162] on button "Next" at bounding box center [324, 170] width 51 height 21
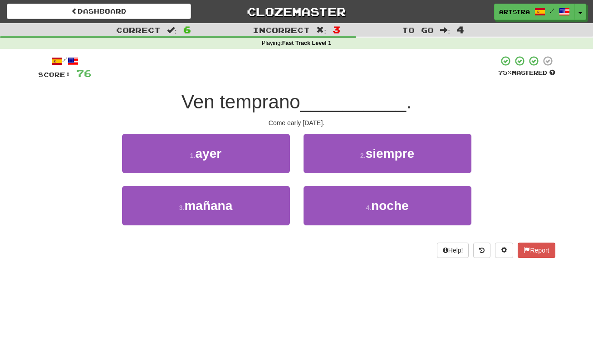
click at [316, 111] on span "__________" at bounding box center [353, 101] width 106 height 21
drag, startPoint x: 316, startPoint y: 111, endPoint x: 316, endPoint y: 119, distance: 8.2
click at [316, 119] on div "/ Score: 76 75 % Mastered Ven temprano __________ . Come early tomorrow. 1 . ay…" at bounding box center [296, 156] width 517 height 203
click at [316, 119] on div "Come early tomorrow." at bounding box center [296, 122] width 517 height 9
drag, startPoint x: 316, startPoint y: 119, endPoint x: 319, endPoint y: 99, distance: 20.3
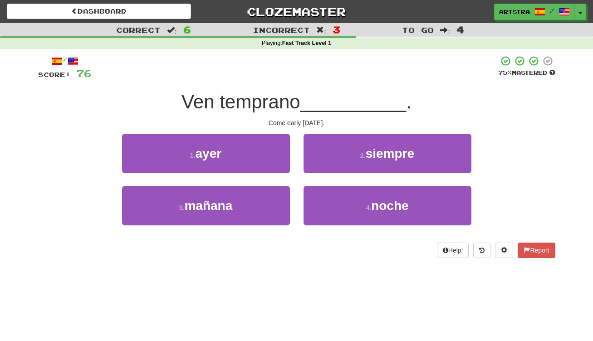
click at [319, 99] on div "/ Score: 76 75 % Mastered Ven temprano __________ . Come early tomorrow. 1 . ay…" at bounding box center [296, 156] width 517 height 203
click at [319, 99] on span "__________" at bounding box center [353, 101] width 106 height 21
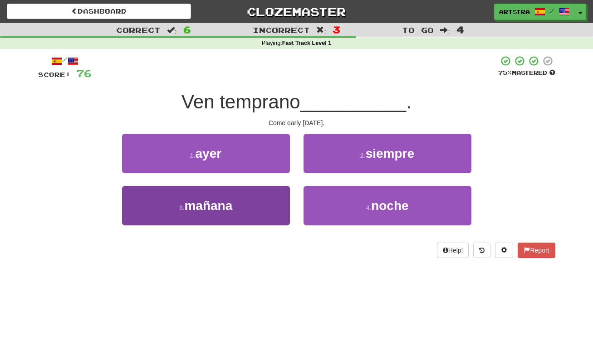
click at [268, 206] on button "3 . mañana" at bounding box center [206, 205] width 168 height 39
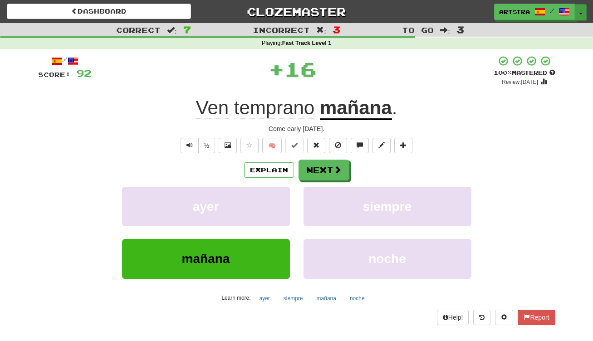
click at [579, 13] on span "button" at bounding box center [581, 14] width 4 height 2
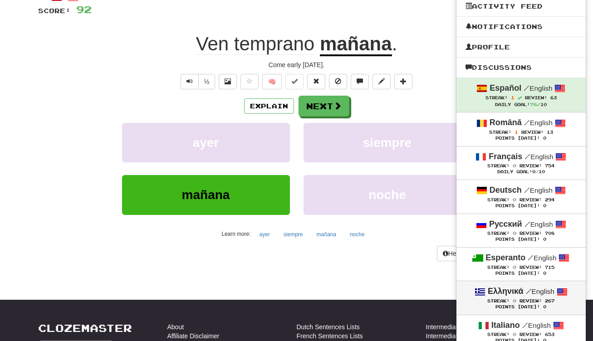
scroll to position [66, 0]
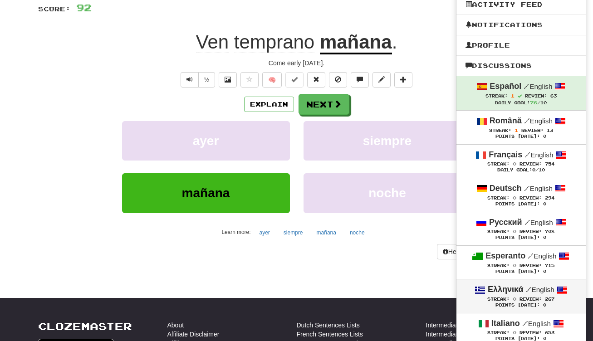
click at [526, 297] on span "Review:" at bounding box center [530, 299] width 22 height 5
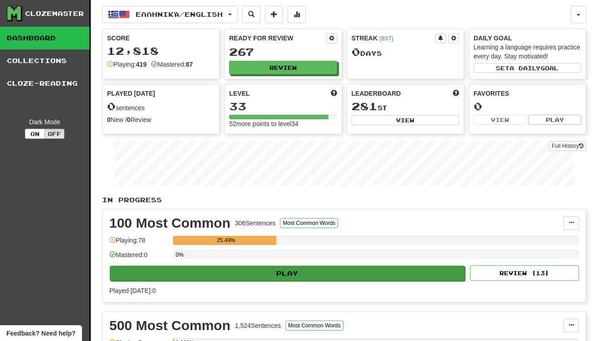
click at [287, 267] on button "Play" at bounding box center [287, 273] width 355 height 15
select select "**"
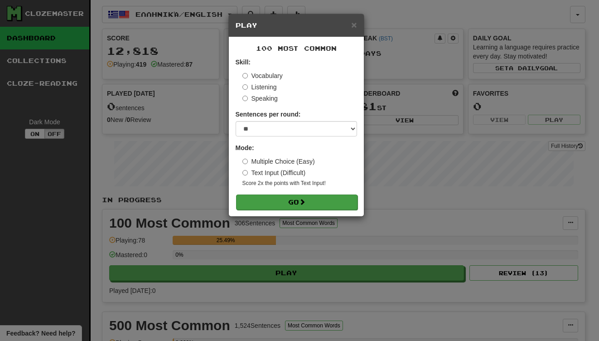
click at [306, 201] on span at bounding box center [302, 202] width 6 height 6
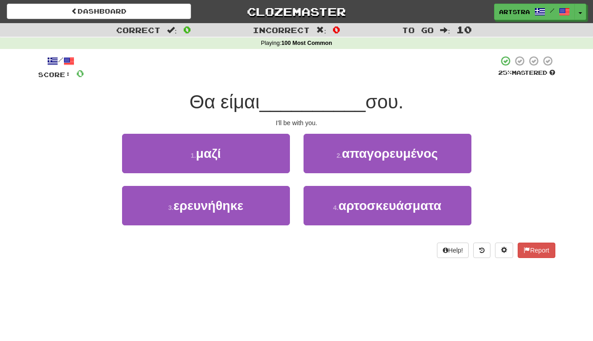
click at [293, 96] on span "__________" at bounding box center [312, 101] width 106 height 21
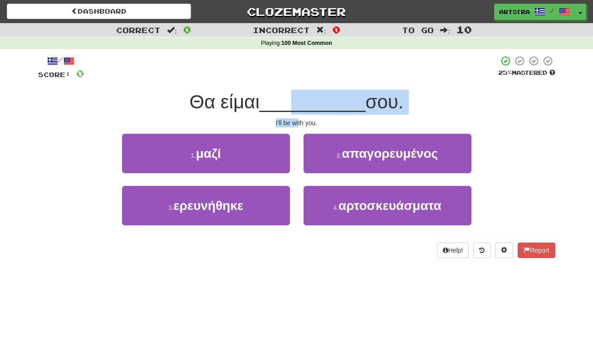
drag, startPoint x: 296, startPoint y: 120, endPoint x: 298, endPoint y: 125, distance: 5.3
click at [298, 125] on div "/ Score: 0 25 % Mastered Θα είμαι __________ σου. I'll be with you. 1 . μαζί 2 …" at bounding box center [296, 156] width 517 height 203
click at [298, 125] on div "I'll be with you." at bounding box center [296, 122] width 517 height 9
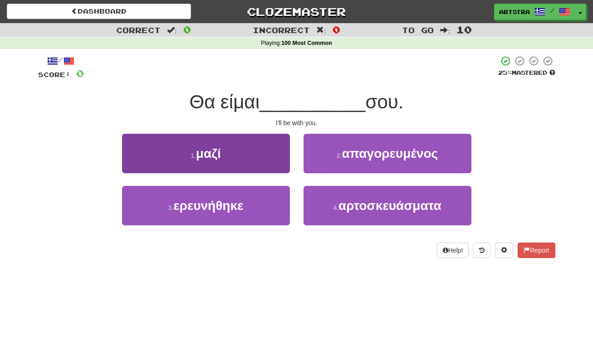
click at [254, 150] on button "1 . μαζί" at bounding box center [206, 153] width 168 height 39
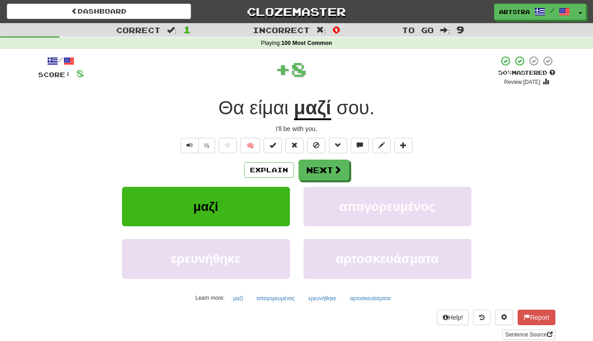
click at [259, 107] on span "είμαι" at bounding box center [268, 108] width 39 height 22
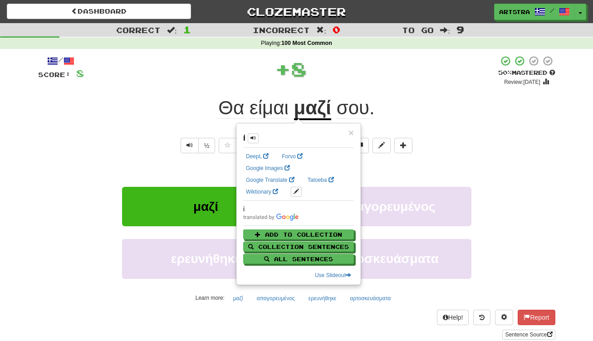
click at [356, 96] on div "Θα είμαι μαζί σου ." at bounding box center [296, 108] width 517 height 25
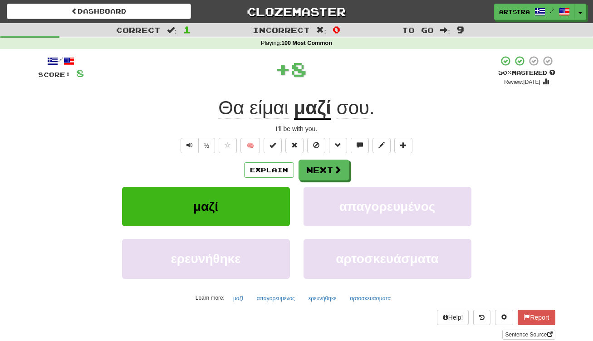
click at [347, 110] on span "σου" at bounding box center [352, 108] width 33 height 22
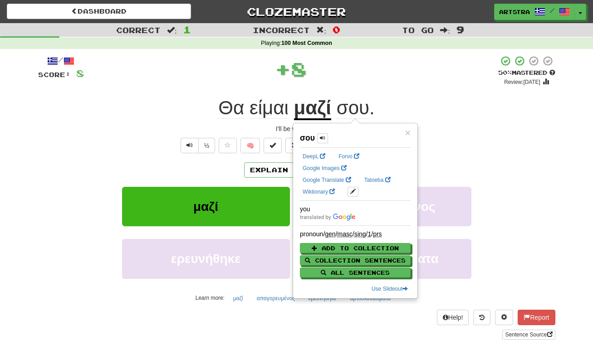
click at [312, 106] on u "μαζί" at bounding box center [313, 108] width 38 height 23
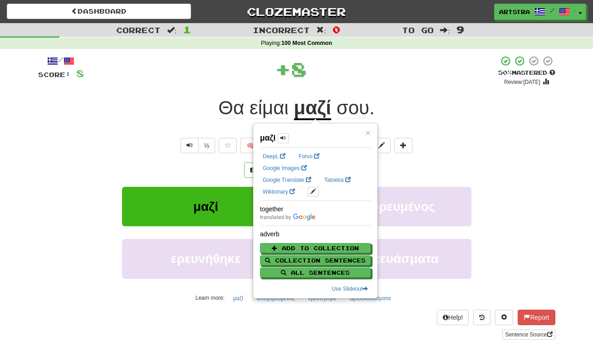
click at [348, 78] on div "+ 8" at bounding box center [291, 68] width 414 height 27
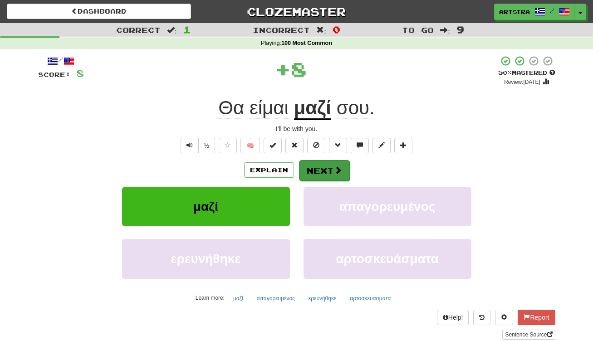
click at [331, 174] on button "Next" at bounding box center [324, 170] width 51 height 21
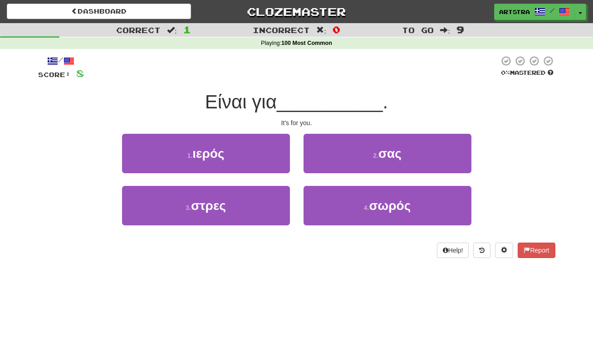
click at [300, 110] on span "__________" at bounding box center [330, 101] width 106 height 21
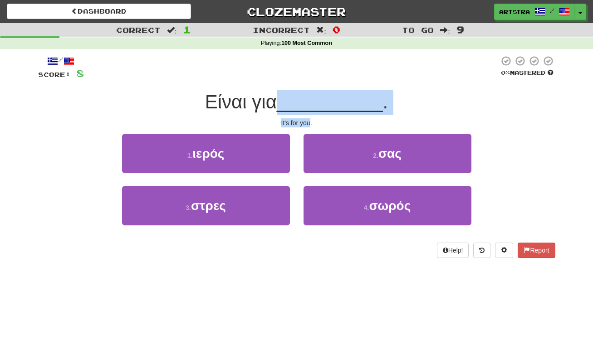
drag, startPoint x: 300, startPoint y: 110, endPoint x: 303, endPoint y: 122, distance: 12.6
click at [303, 122] on div "/ Score: 8 0 % Mastered Είναι για __________ . It's for you. 1 . ιερός 2 . σας …" at bounding box center [296, 156] width 517 height 203
click at [303, 122] on div "It's for you." at bounding box center [296, 122] width 517 height 9
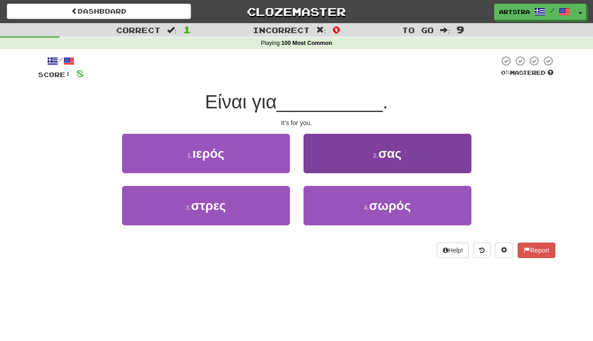
click at [345, 156] on button "2 . σας" at bounding box center [387, 153] width 168 height 39
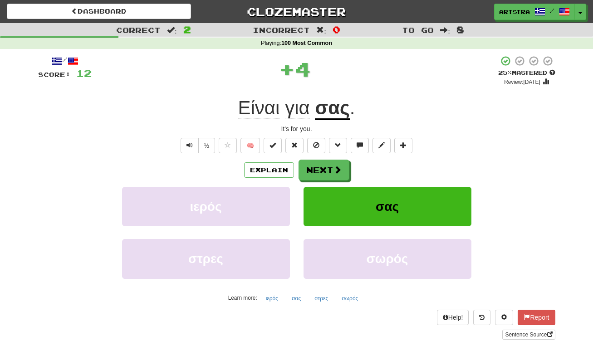
click at [347, 112] on u "σας" at bounding box center [332, 108] width 34 height 23
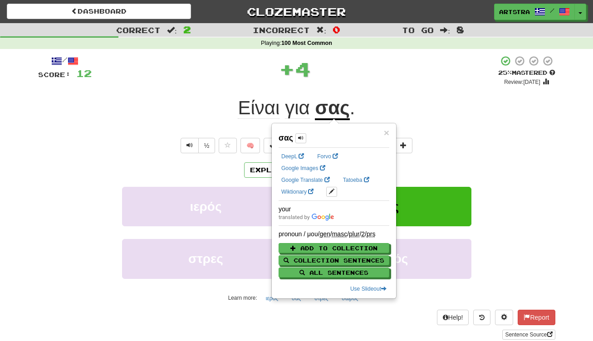
click at [263, 101] on span "Είναι" at bounding box center [259, 108] width 42 height 22
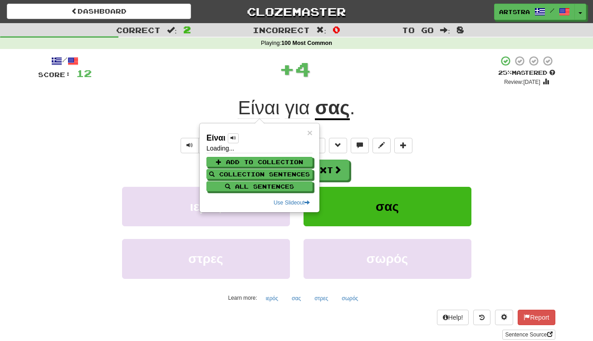
click at [299, 113] on span "για" at bounding box center [297, 108] width 25 height 22
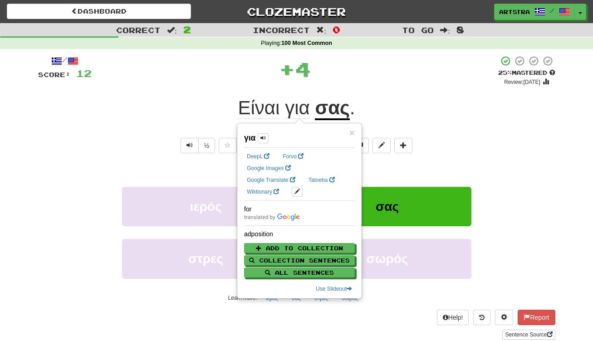
drag, startPoint x: 421, startPoint y: 96, endPoint x: 417, endPoint y: 110, distance: 14.8
click at [422, 96] on div "Είναι για σας ." at bounding box center [296, 108] width 517 height 25
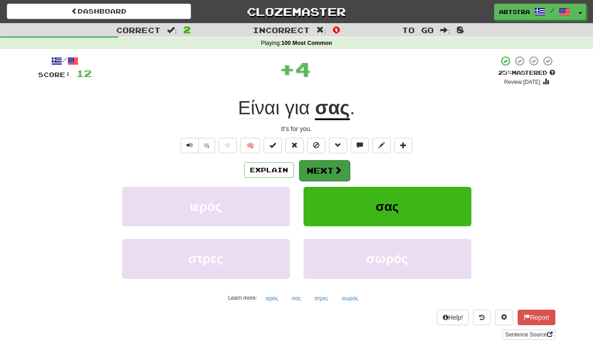
click at [323, 169] on button "Next" at bounding box center [324, 170] width 51 height 21
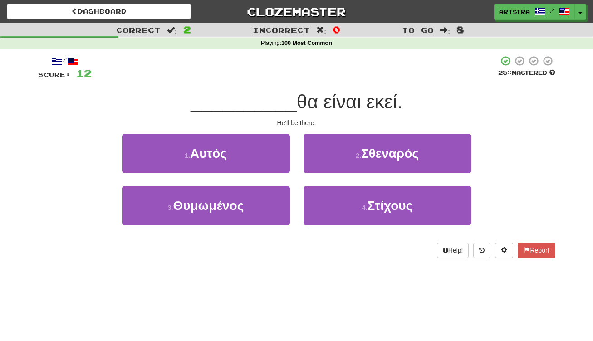
click at [298, 99] on span "θα είναι εκεί." at bounding box center [350, 101] width 106 height 21
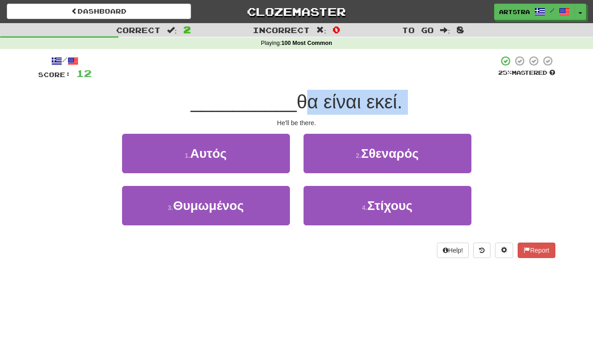
drag, startPoint x: 298, startPoint y: 99, endPoint x: 302, endPoint y: 112, distance: 14.2
click at [302, 112] on div "__________ θα είναι εκεί." at bounding box center [296, 102] width 517 height 25
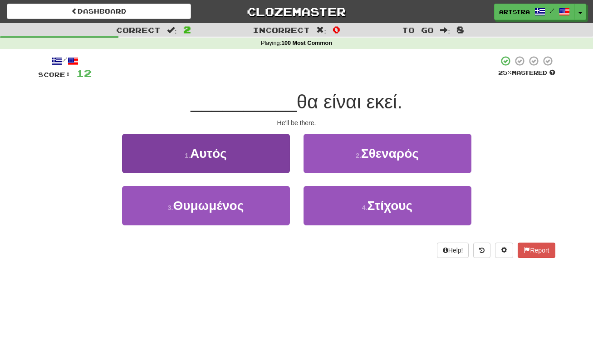
click at [254, 139] on button "1 . Αυτός" at bounding box center [206, 153] width 168 height 39
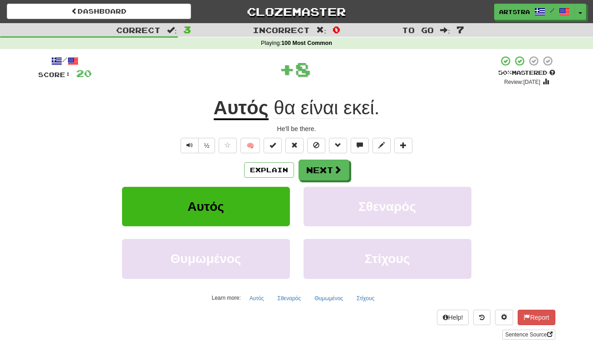
click at [349, 107] on span "εκεί" at bounding box center [358, 108] width 31 height 22
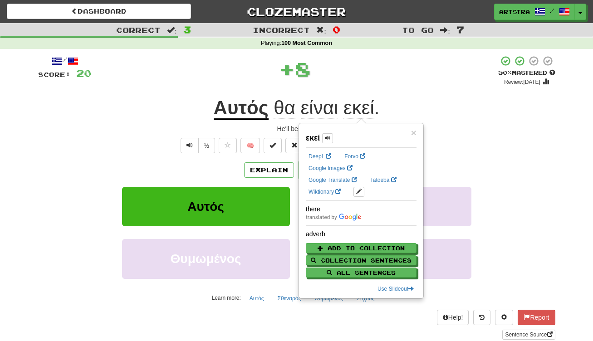
click at [329, 107] on span "είναι" at bounding box center [320, 108] width 38 height 22
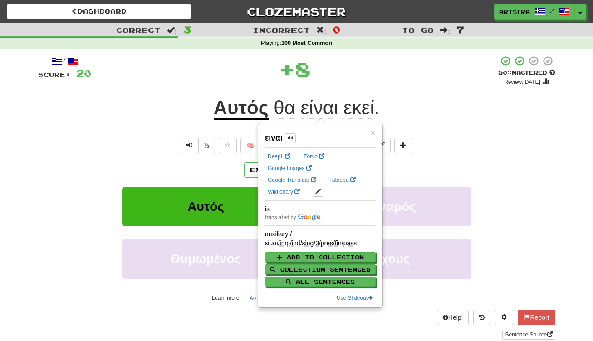
click at [402, 75] on div "+ 8" at bounding box center [295, 68] width 406 height 27
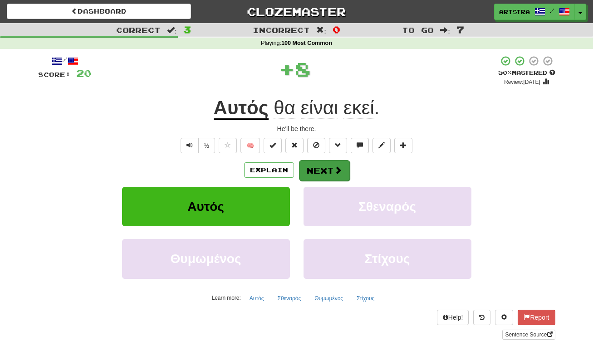
click at [343, 167] on button "Next" at bounding box center [324, 170] width 51 height 21
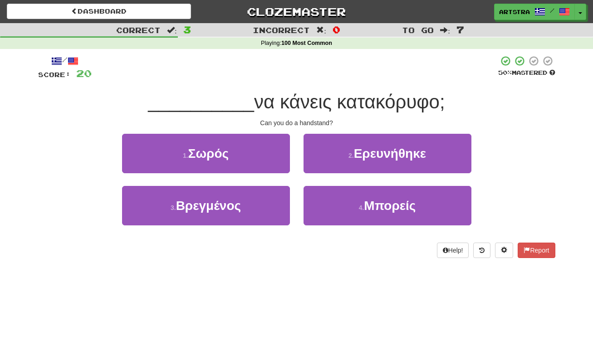
click at [306, 104] on span "να κάνεις κατακόρυφο;" at bounding box center [349, 101] width 191 height 21
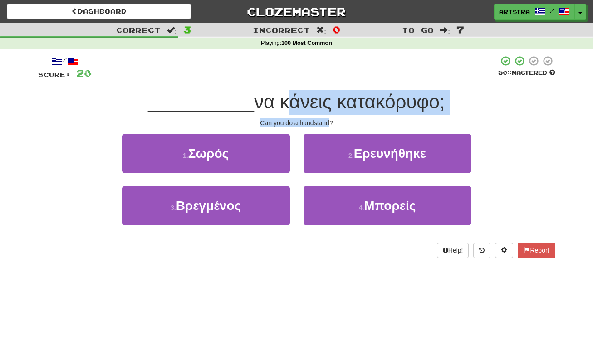
drag, startPoint x: 306, startPoint y: 104, endPoint x: 311, endPoint y: 122, distance: 17.8
click at [311, 122] on div "/ Score: 20 50 % Mastered __________ να κάνεις κατακόρυφο; Can you do a handsta…" at bounding box center [296, 156] width 517 height 203
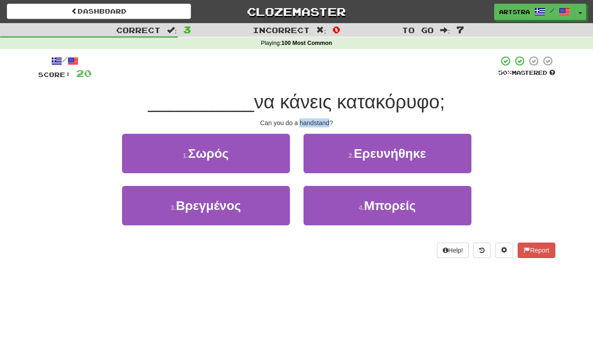
click at [311, 121] on div "Can you do a handstand?" at bounding box center [296, 122] width 517 height 9
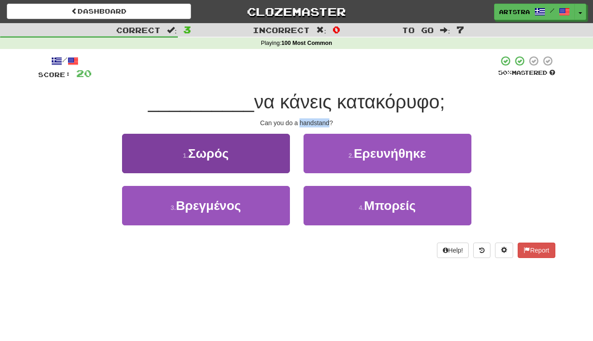
click at [253, 148] on button "1 . Σωρός" at bounding box center [206, 153] width 168 height 39
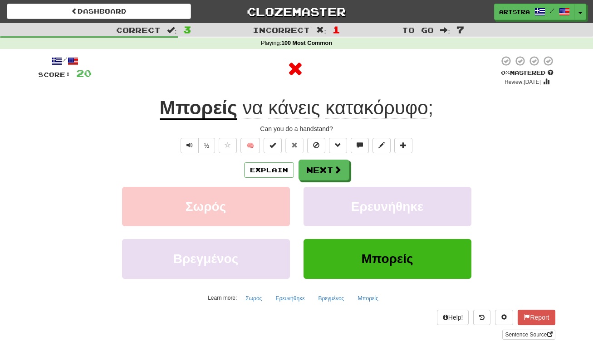
click at [211, 108] on u "Μπορείς" at bounding box center [199, 108] width 78 height 23
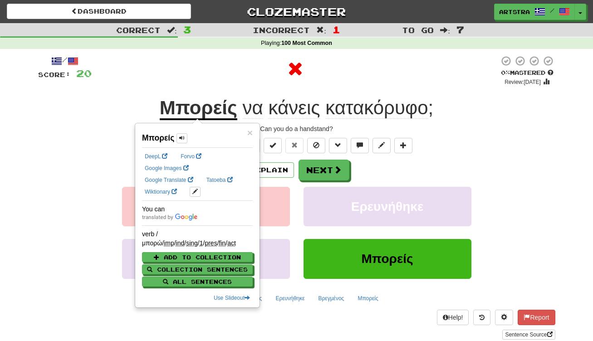
click at [305, 107] on span "κάνεις" at bounding box center [294, 108] width 52 height 22
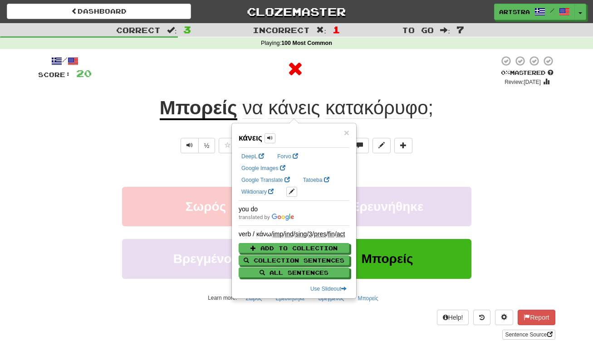
click at [382, 101] on span "κατακόρυφο" at bounding box center [376, 108] width 102 height 22
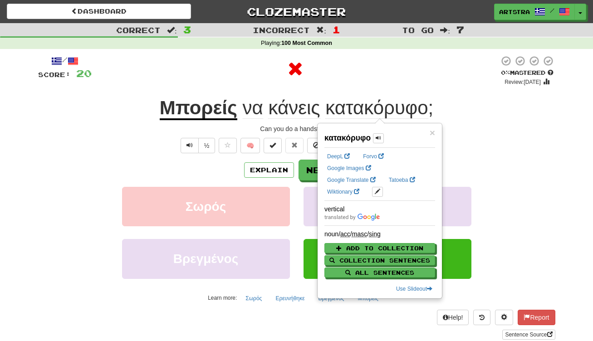
click at [383, 71] on div at bounding box center [295, 68] width 407 height 27
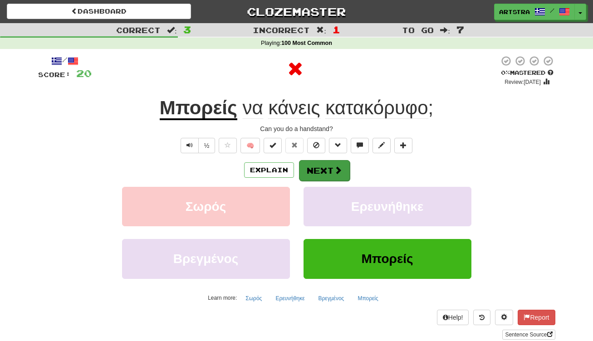
click at [334, 170] on span at bounding box center [338, 170] width 8 height 8
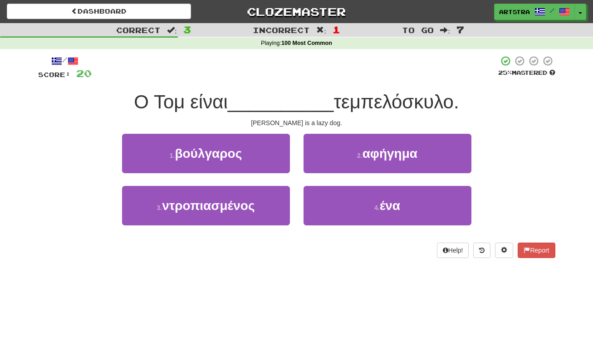
click at [296, 103] on span "__________" at bounding box center [281, 101] width 106 height 21
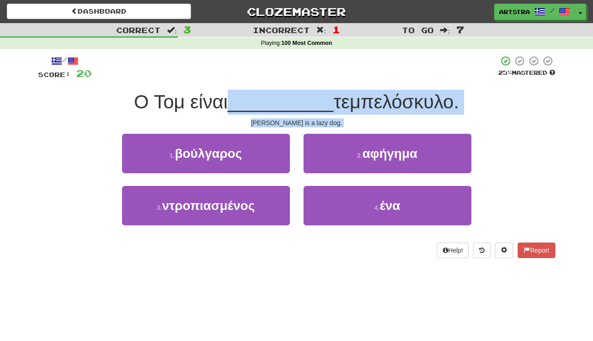
drag, startPoint x: 296, startPoint y: 103, endPoint x: 302, endPoint y: 126, distance: 23.1
click at [302, 126] on div "/ Score: 20 25 % Mastered O Toμ είναι __________ τεμπελόσκυλο. Tom is a lazy do…" at bounding box center [296, 156] width 517 height 203
click at [301, 124] on div "Tom is a lazy dog." at bounding box center [296, 122] width 517 height 9
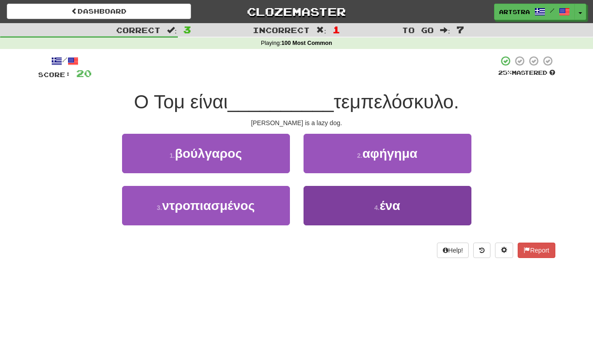
click at [358, 205] on button "4 . ένα" at bounding box center [387, 205] width 168 height 39
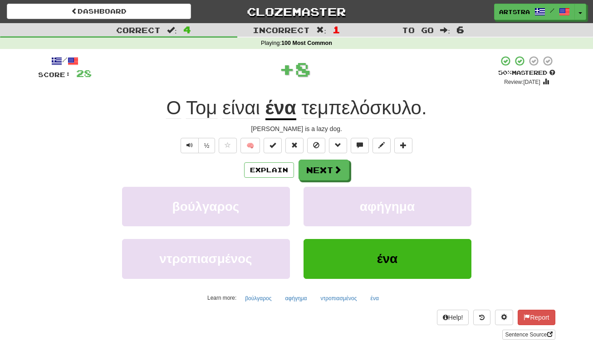
click at [242, 112] on span "είναι" at bounding box center [241, 108] width 38 height 22
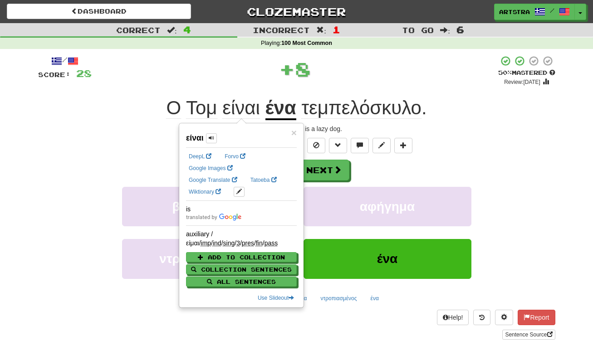
click at [378, 107] on span "τεμπελόσκυλο" at bounding box center [361, 108] width 120 height 22
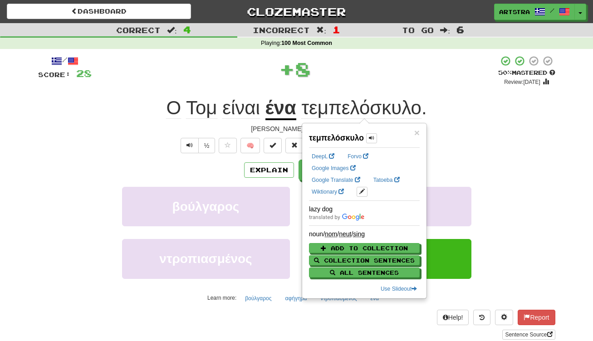
click at [314, 113] on span "τεμπελόσκυλο" at bounding box center [361, 108] width 120 height 22
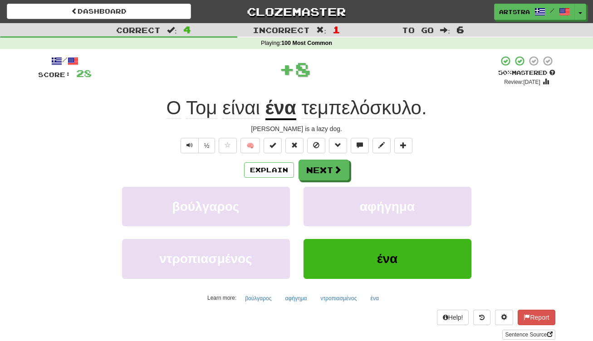
click at [292, 112] on u "ένα" at bounding box center [280, 108] width 31 height 23
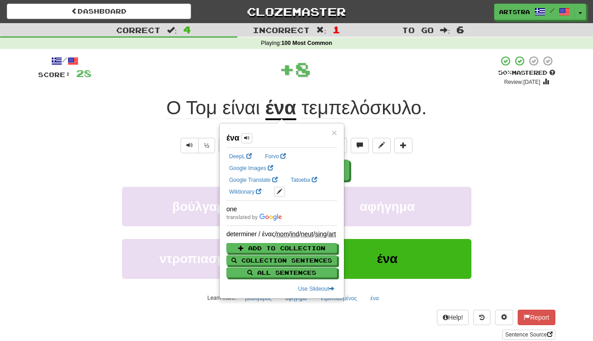
click at [328, 79] on div "+ 8" at bounding box center [295, 68] width 406 height 27
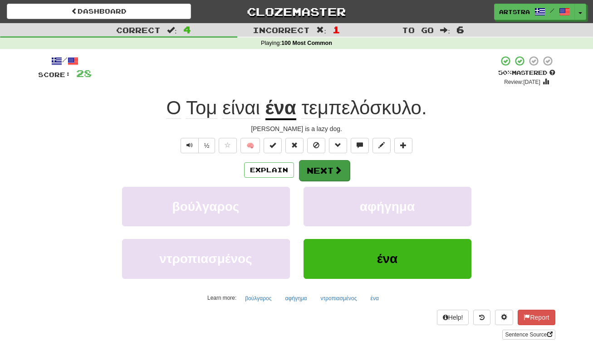
click at [335, 164] on button "Next" at bounding box center [324, 170] width 51 height 21
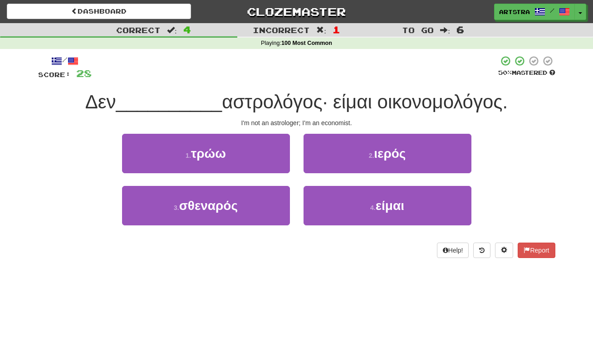
click at [308, 109] on span "αστρολόγος· είμαι οικονομολόγος." at bounding box center [365, 101] width 286 height 21
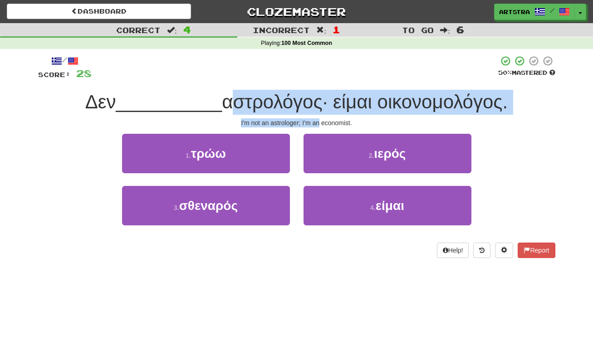
drag, startPoint x: 308, startPoint y: 109, endPoint x: 314, endPoint y: 125, distance: 16.5
click at [314, 125] on div "/ Score: 28 50 % Mastered Δεν __________ αστρολόγος· είμαι οικονομολόγος. I'm n…" at bounding box center [296, 156] width 517 height 203
click at [314, 125] on div "I'm not an astrologer; I'm an economist." at bounding box center [296, 122] width 517 height 9
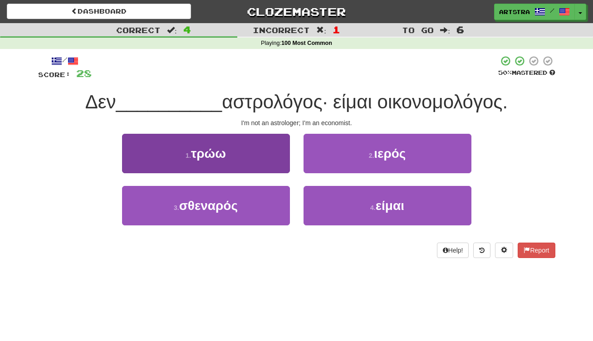
click at [242, 156] on button "1 . τρώω" at bounding box center [206, 153] width 168 height 39
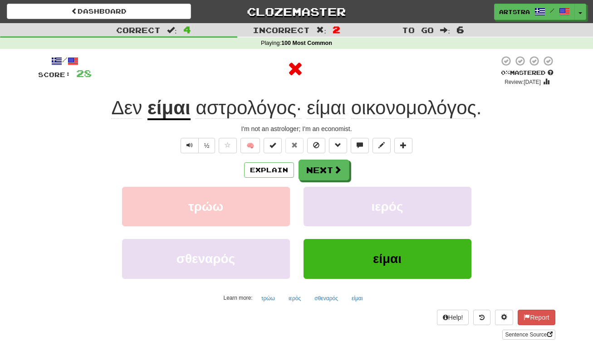
click at [195, 108] on span "αστρολόγος·" at bounding box center [248, 108] width 106 height 22
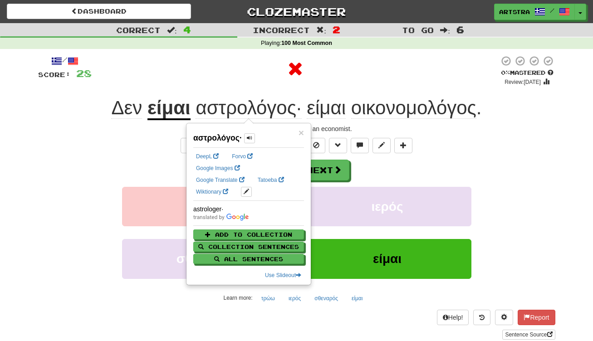
click at [178, 110] on u "είμαι" at bounding box center [168, 108] width 43 height 23
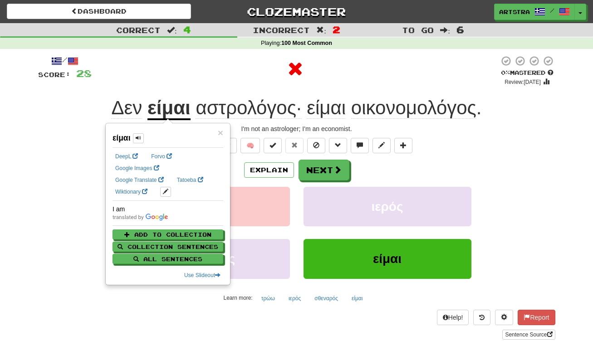
click at [272, 110] on span "αστρολόγος·" at bounding box center [248, 108] width 106 height 22
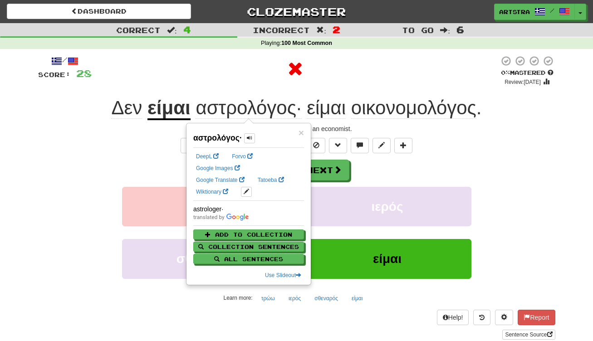
click at [329, 112] on span "είμαι" at bounding box center [326, 108] width 39 height 22
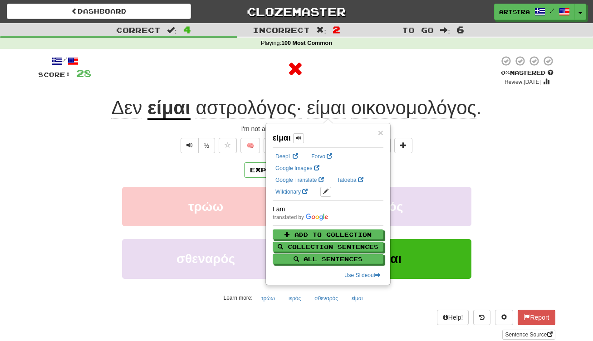
click at [451, 110] on span "οικονομολόγος" at bounding box center [413, 108] width 125 height 22
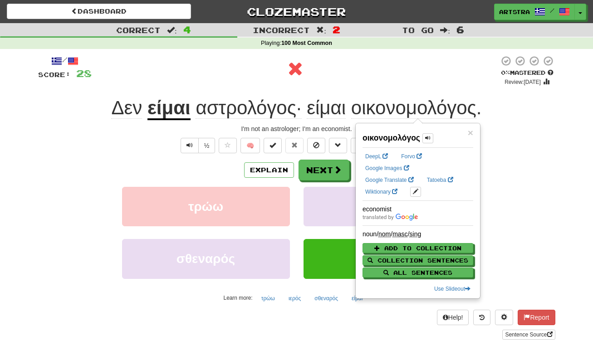
click at [369, 65] on div at bounding box center [295, 68] width 407 height 27
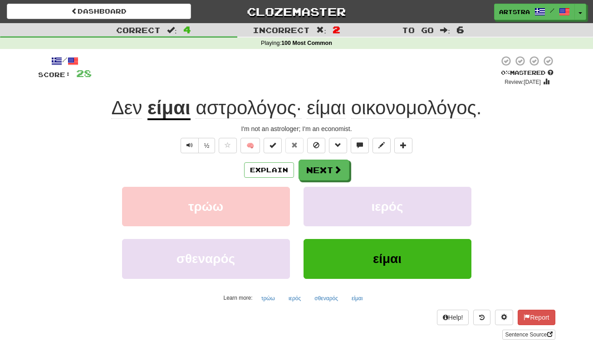
click at [326, 157] on div "/ Score: 28 0 % Mastered Review: 2025-08-20 Δεν είμαι αστρολόγος· είμαι οικονομ…" at bounding box center [296, 197] width 517 height 284
click at [326, 166] on button "Next" at bounding box center [324, 170] width 51 height 21
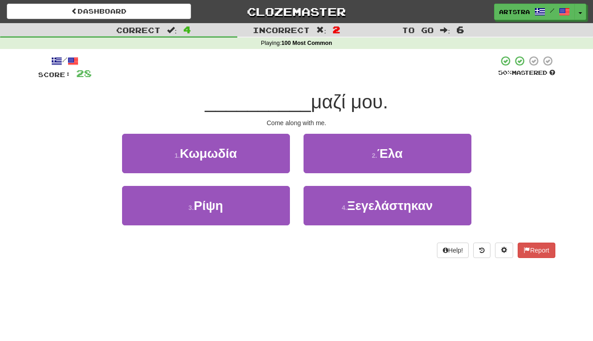
click at [311, 106] on span "μαζί μου." at bounding box center [349, 101] width 77 height 21
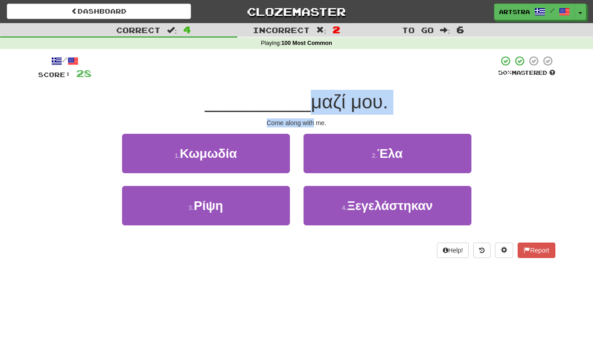
drag, startPoint x: 305, startPoint y: 106, endPoint x: 308, endPoint y: 117, distance: 11.2
click at [308, 117] on div "/ Score: 28 50 % Mastered __________ μαζί μου. Come along with me. 1 . Κωμωδία …" at bounding box center [296, 156] width 517 height 203
click at [308, 118] on div "Come along with me." at bounding box center [296, 122] width 517 height 9
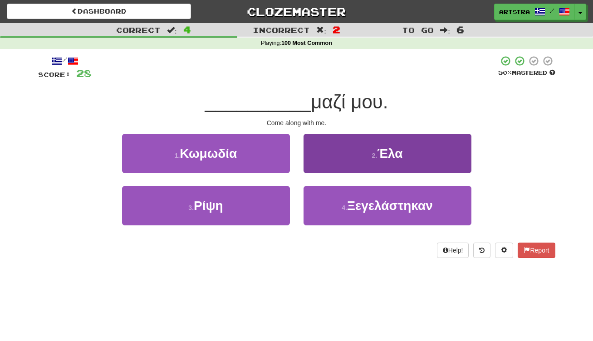
click at [358, 151] on button "2 . Έλα" at bounding box center [387, 153] width 168 height 39
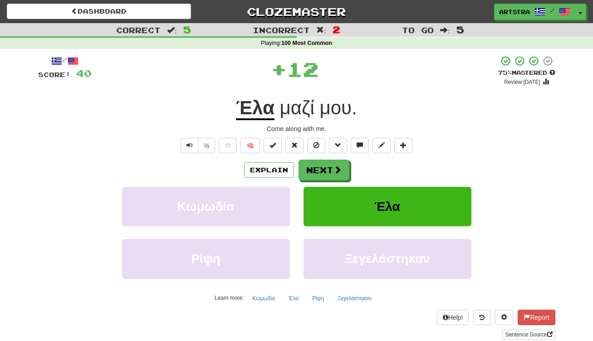
click at [281, 120] on div "/ Score: 40 + 12 75 % Mastered Review: 2025-09-19 Έλα μαζί μου . Come along wit…" at bounding box center [296, 197] width 517 height 284
click at [347, 104] on span "μου" at bounding box center [335, 108] width 32 height 22
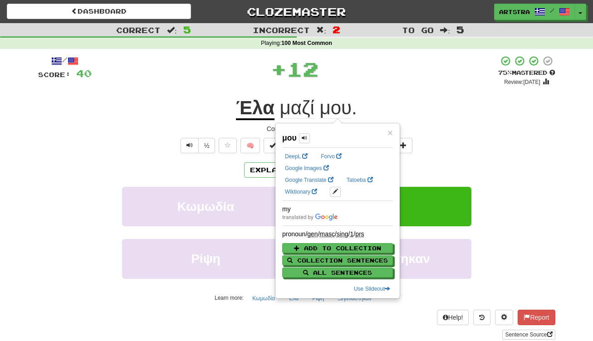
click at [311, 107] on span "μαζί" at bounding box center [296, 108] width 34 height 22
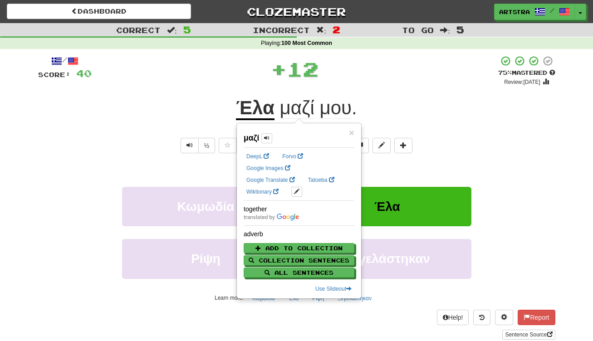
click at [434, 86] on div "/ Score: 40 + 12 75 % Mastered Review: 2025-09-19 Έλα μαζί μου . Come along wit…" at bounding box center [296, 197] width 517 height 284
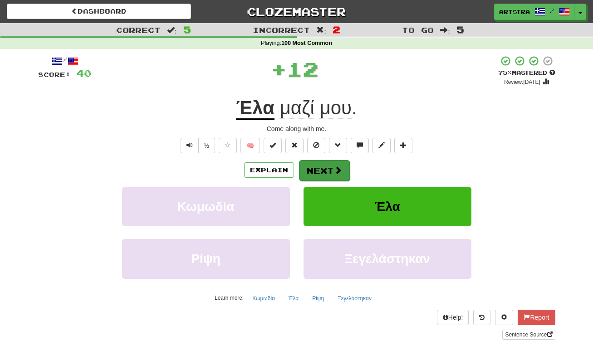
click at [336, 164] on button "Next" at bounding box center [324, 170] width 51 height 21
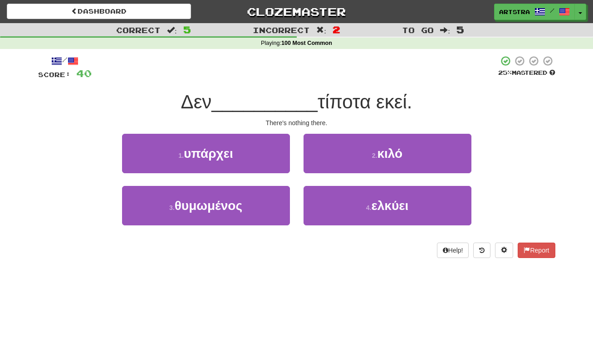
click at [302, 102] on span "__________" at bounding box center [264, 101] width 106 height 21
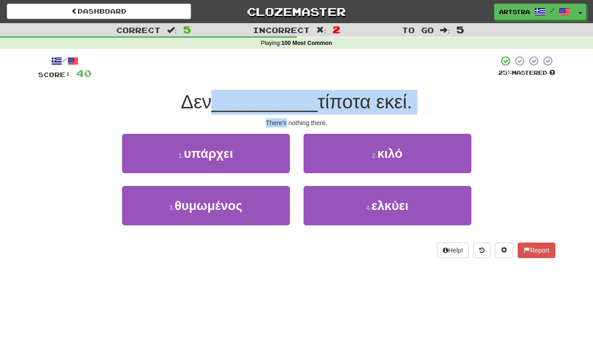
drag, startPoint x: 302, startPoint y: 102, endPoint x: 311, endPoint y: 113, distance: 13.6
click at [311, 113] on div "/ Score: 40 25 % Mastered Δεν __________ τίποτα εκεί. There's nothing there. 1 …" at bounding box center [296, 156] width 517 height 203
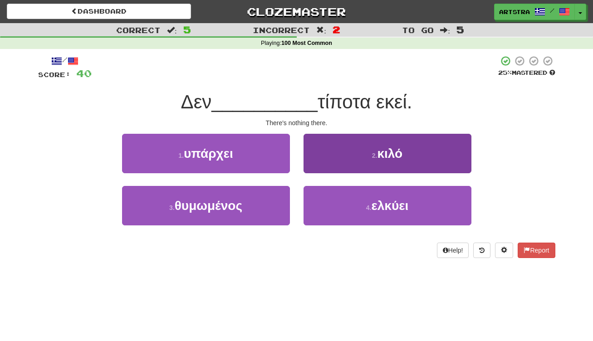
click at [377, 161] on button "2 . κιλό" at bounding box center [387, 153] width 168 height 39
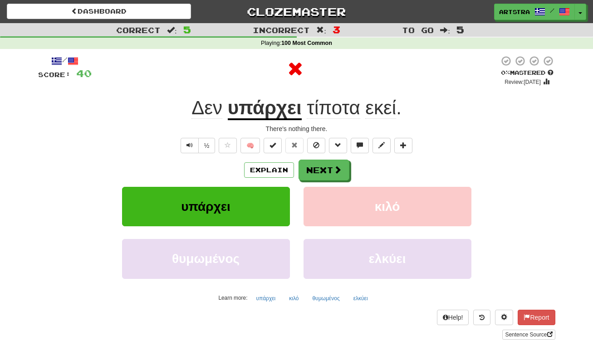
click at [238, 115] on u "υπάρχει" at bounding box center [265, 108] width 74 height 23
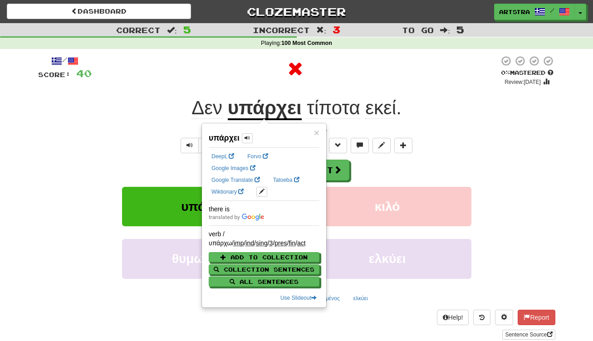
click at [337, 106] on span "τίποτα" at bounding box center [333, 108] width 53 height 22
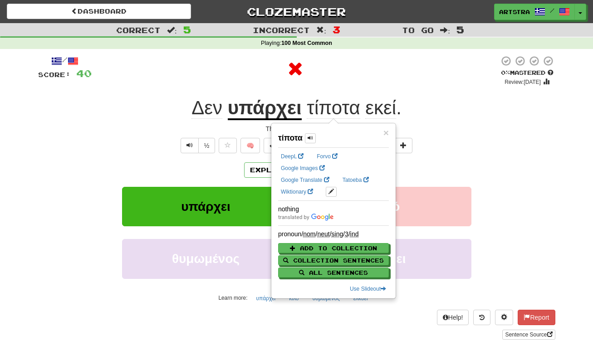
click at [386, 105] on span "εκεί" at bounding box center [380, 108] width 31 height 22
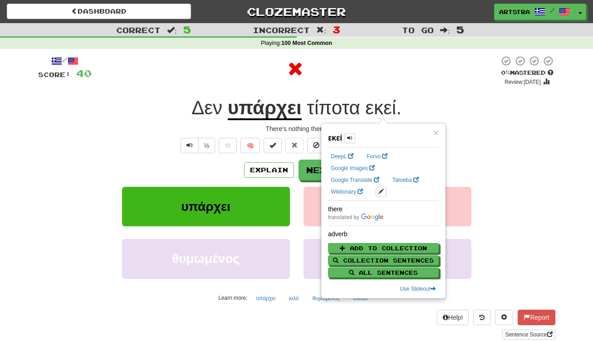
click at [445, 91] on div "/ Score: 40 0 % Mastered Review: 2025-08-20 Δεν υπάρχει τίποτα εκεί . There's n…" at bounding box center [296, 197] width 517 height 284
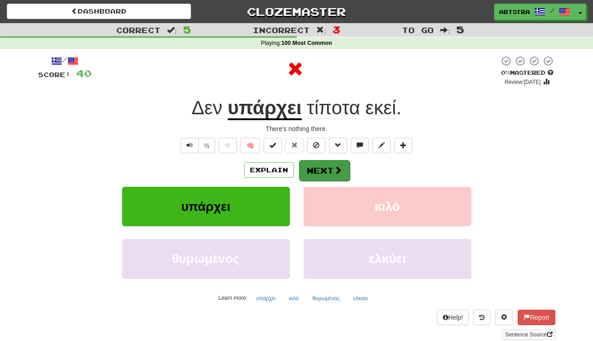
click at [330, 173] on button "Next" at bounding box center [324, 170] width 51 height 21
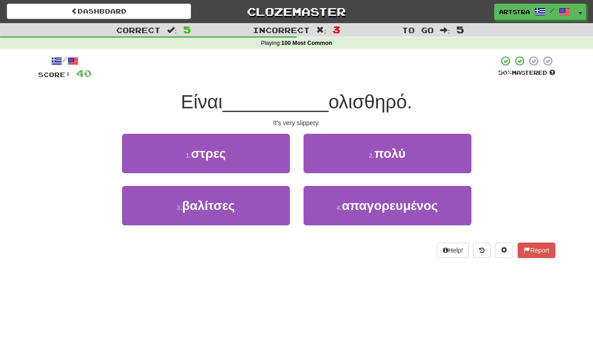
click at [277, 104] on span "__________" at bounding box center [275, 101] width 106 height 21
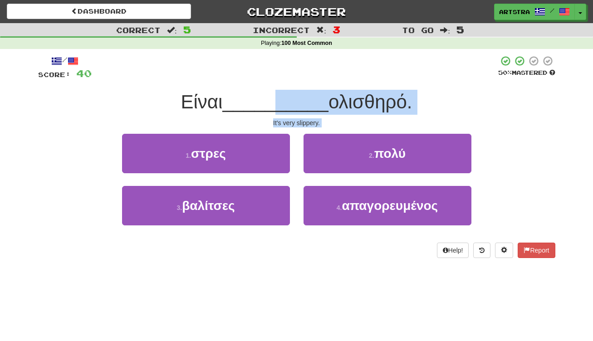
click at [287, 126] on div "/ Score: 40 50 % Mastered Είναι __________ ολισθηρό. It's very slippery. 1 . στ…" at bounding box center [296, 156] width 517 height 203
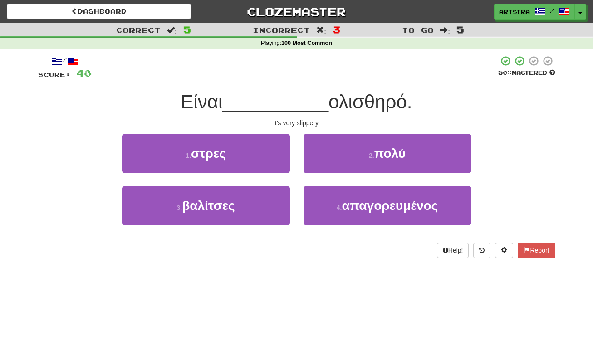
click at [287, 126] on div "/ Score: 40 50 % Mastered Είναι __________ ολισθηρό. It's very slippery. 1 . στ…" at bounding box center [296, 156] width 517 height 203
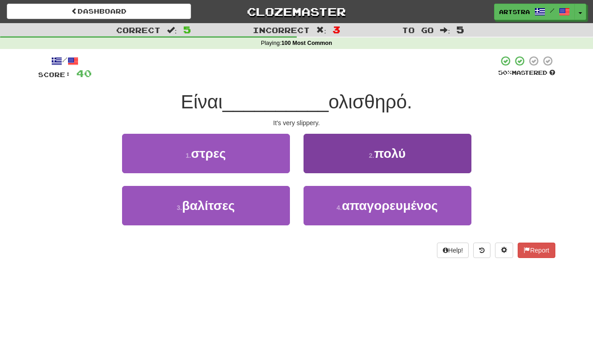
click at [366, 163] on button "2 . πολύ" at bounding box center [387, 153] width 168 height 39
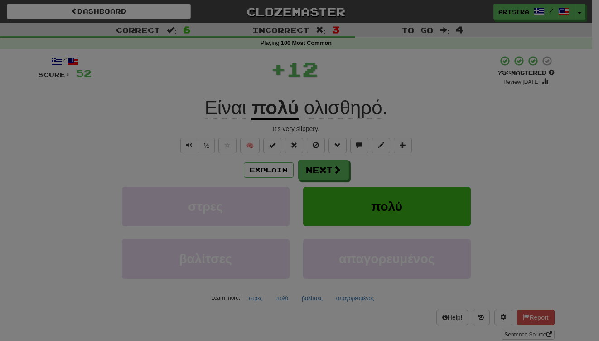
click at [0, 0] on div "/ Level: 34 +1 Tell the world! Share Tweet Post" at bounding box center [0, 0] width 0 height 0
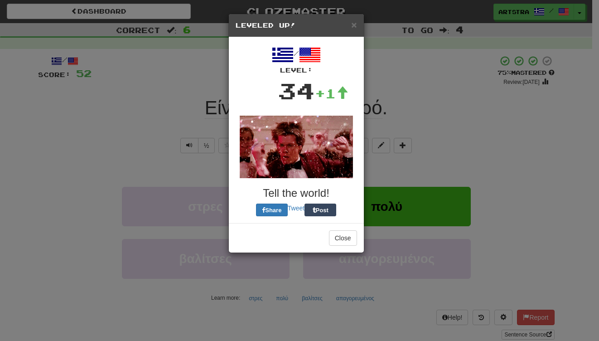
click at [468, 87] on div "× Leveled Up! / Level: 34 +1 Tell the world! Share Tweet Post Close" at bounding box center [299, 170] width 599 height 341
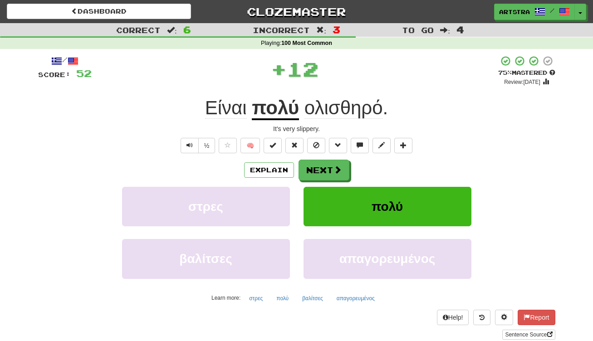
click at [292, 109] on u "πολύ" at bounding box center [275, 108] width 47 height 23
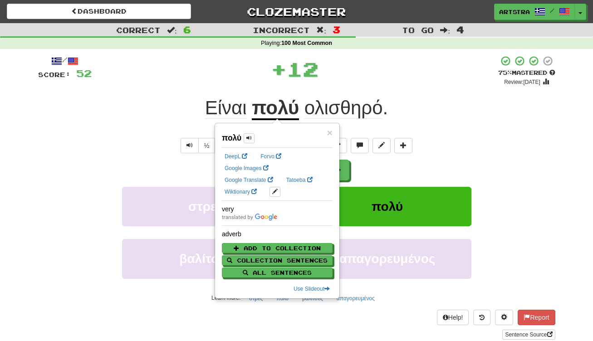
click at [370, 110] on span "ολισθηρό" at bounding box center [343, 108] width 78 height 22
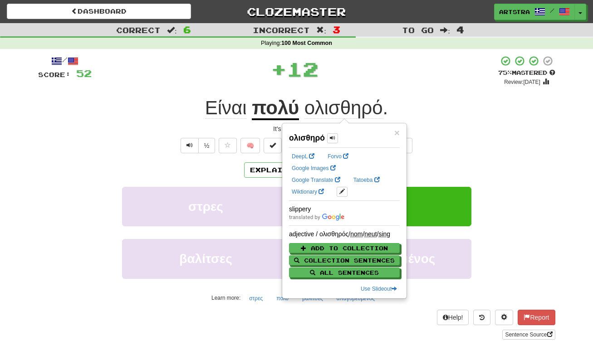
click at [470, 100] on div "Είναι πολύ ολισθηρό ." at bounding box center [296, 108] width 517 height 25
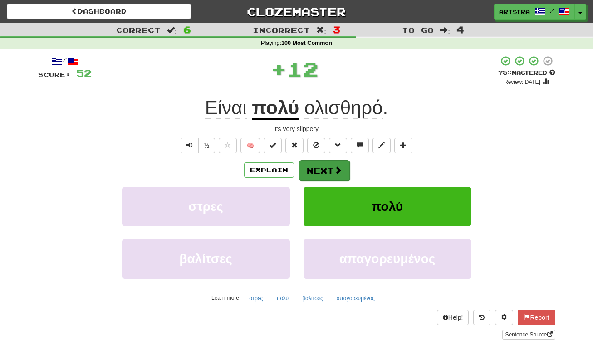
click at [323, 167] on button "Next" at bounding box center [324, 170] width 51 height 21
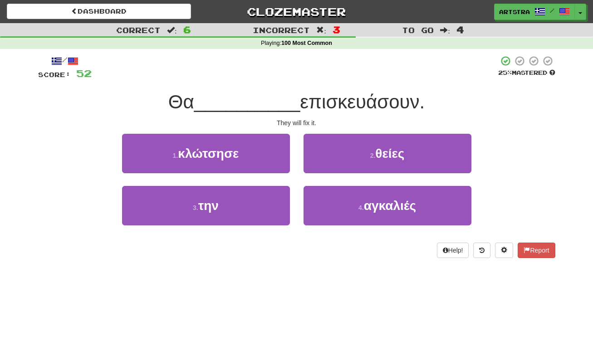
click at [303, 106] on span "επισκευάσουν." at bounding box center [362, 101] width 125 height 21
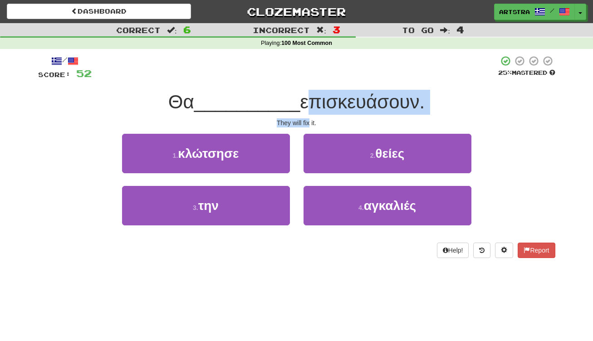
drag, startPoint x: 303, startPoint y: 106, endPoint x: 305, endPoint y: 117, distance: 11.0
click at [305, 117] on div "/ Score: 52 25 % Mastered Θα __________ επισκευάσουν. They will fix it. 1 . κλώ…" at bounding box center [296, 156] width 517 height 203
click at [305, 118] on div "They will fix it." at bounding box center [296, 122] width 517 height 9
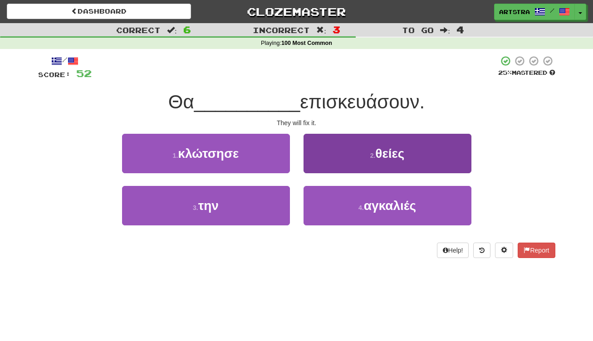
click at [388, 150] on span "θείες" at bounding box center [389, 153] width 29 height 14
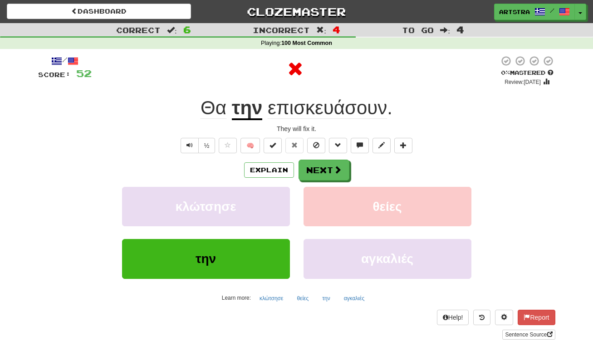
click at [242, 111] on u "την" at bounding box center [247, 108] width 31 height 23
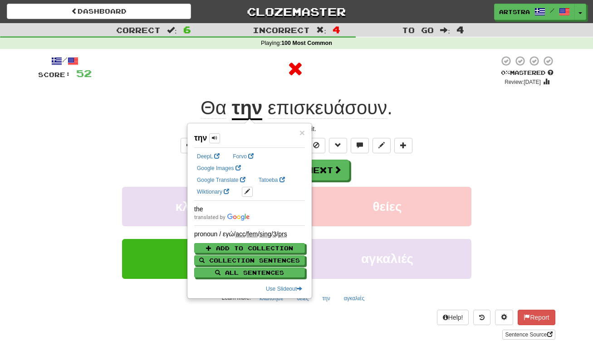
click at [336, 107] on span "επισκευάσουν" at bounding box center [327, 108] width 119 height 22
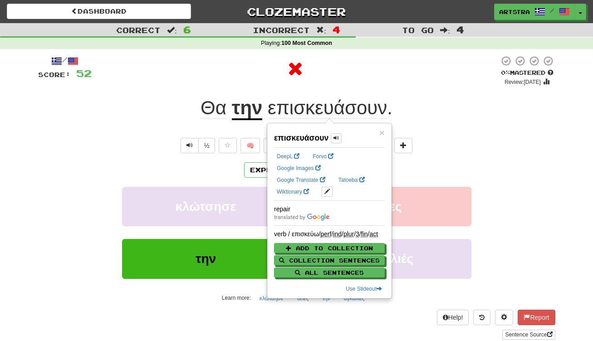
click at [496, 106] on div "Θα την επισκευάσουν ." at bounding box center [296, 108] width 517 height 25
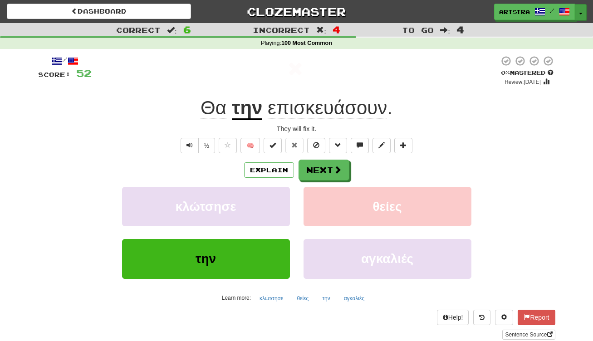
click at [584, 10] on button "Toggle Dropdown" at bounding box center [581, 12] width 12 height 16
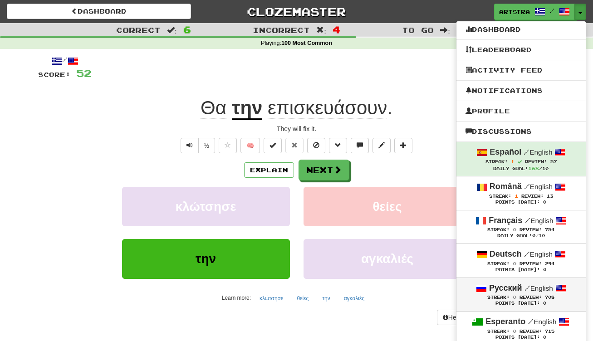
click at [548, 295] on span "708" at bounding box center [550, 297] width 10 height 5
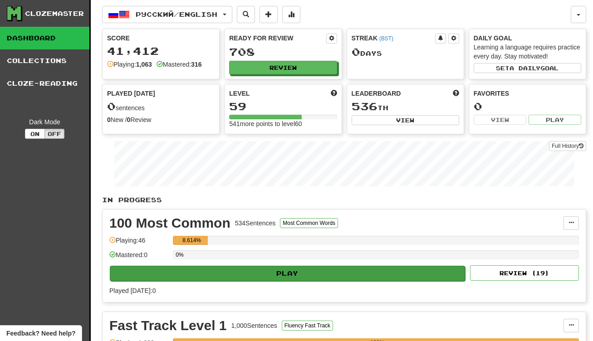
click at [300, 271] on button "Play" at bounding box center [287, 273] width 355 height 15
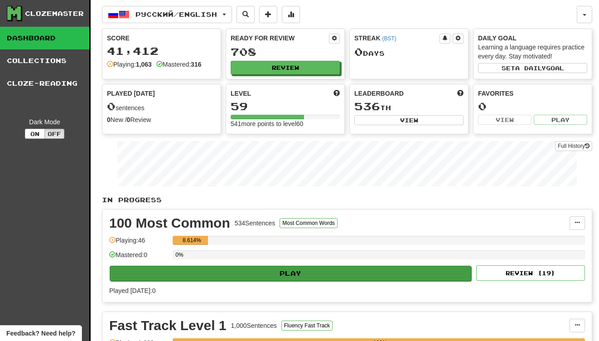
select select "**"
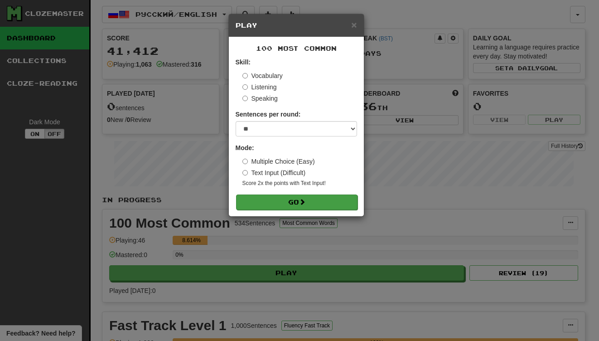
click at [302, 207] on button "Go" at bounding box center [297, 202] width 122 height 15
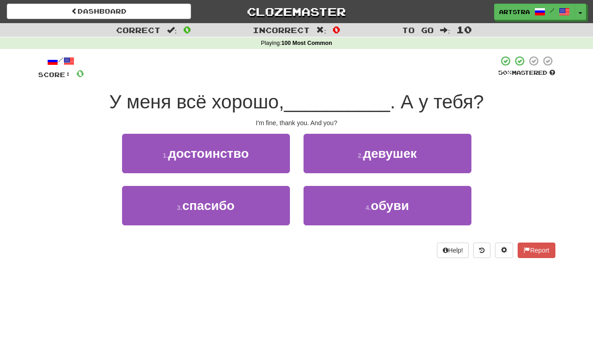
click at [299, 104] on span "__________" at bounding box center [337, 101] width 106 height 21
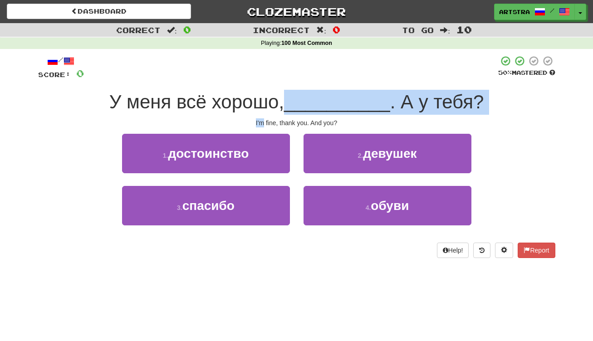
drag, startPoint x: 299, startPoint y: 104, endPoint x: 296, endPoint y: 114, distance: 10.9
click at [296, 114] on div "/ Score: 0 50 % Mastered У меня всё хорошо, __________ . А у тебя? I'm fine, th…" at bounding box center [296, 156] width 517 height 203
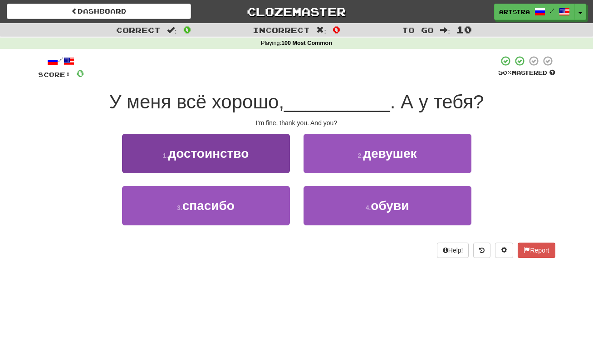
click at [263, 205] on button "3 . спасибо" at bounding box center [206, 205] width 168 height 39
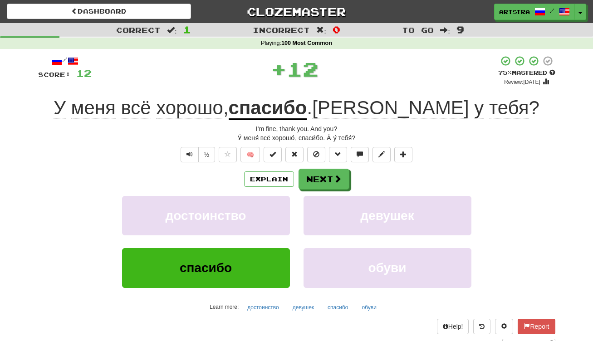
click at [223, 113] on span "хорошо" at bounding box center [189, 108] width 67 height 22
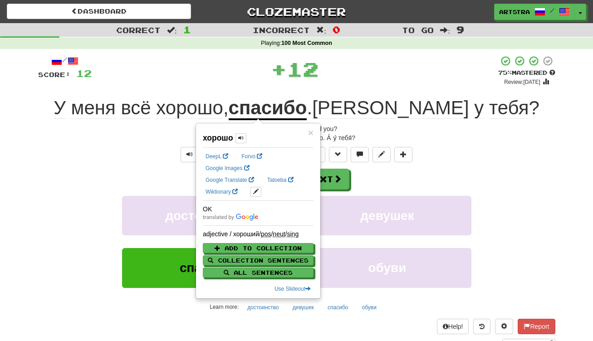
click at [419, 78] on div "+ 12" at bounding box center [295, 68] width 406 height 27
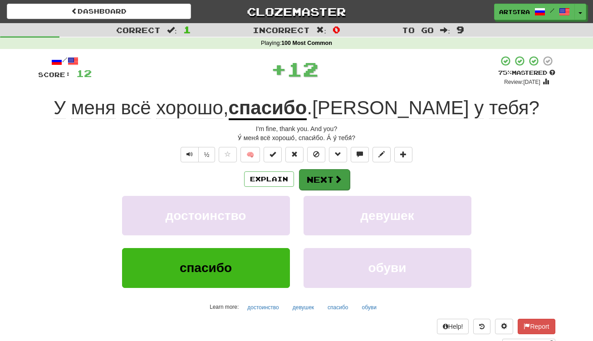
click at [319, 180] on button "Next" at bounding box center [324, 179] width 51 height 21
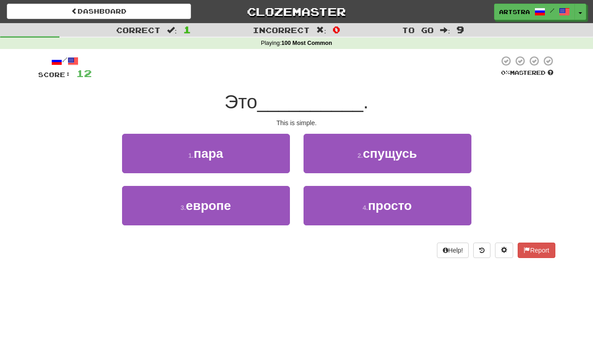
click at [289, 100] on span "__________" at bounding box center [310, 101] width 106 height 21
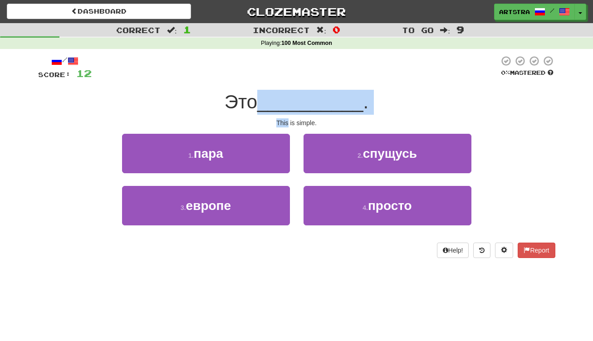
drag, startPoint x: 289, startPoint y: 102, endPoint x: 289, endPoint y: 114, distance: 11.3
click at [289, 114] on div "/ Score: 12 0 % Mastered Это __________ . This is simple. 1 . пара 2 . спущусь …" at bounding box center [296, 156] width 517 height 203
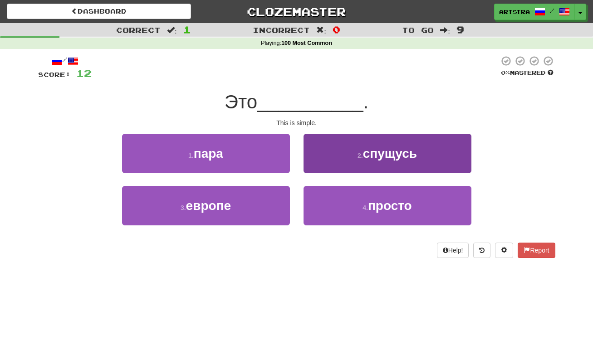
drag, startPoint x: 390, startPoint y: 210, endPoint x: 393, endPoint y: 199, distance: 11.6
click at [390, 210] on span "просто" at bounding box center [390, 206] width 44 height 14
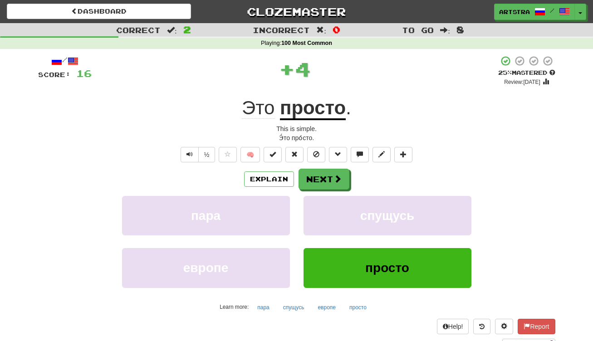
click at [326, 109] on u "просто" at bounding box center [313, 108] width 66 height 23
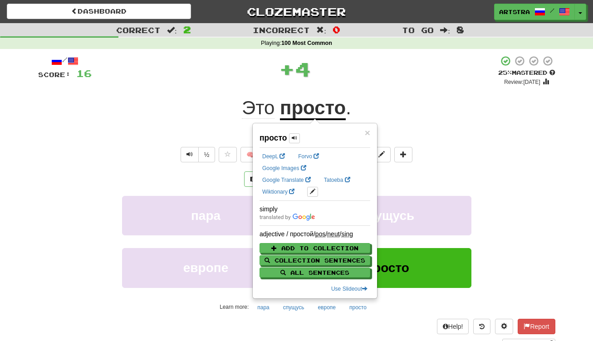
click at [361, 84] on div "+ 4" at bounding box center [295, 70] width 406 height 31
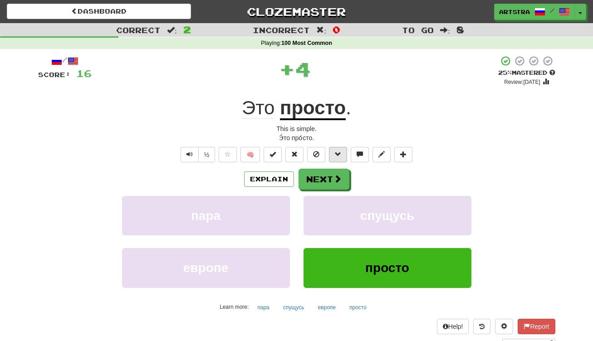
click at [344, 160] on button at bounding box center [338, 154] width 18 height 15
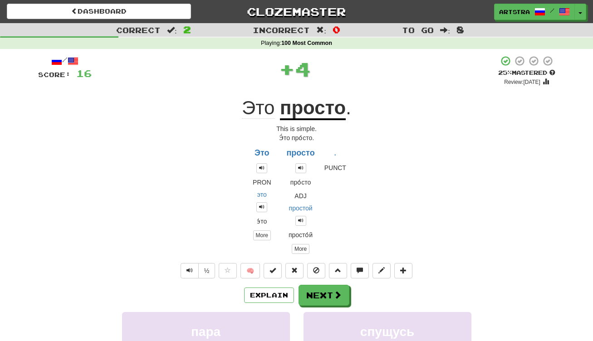
click at [338, 289] on button "Next" at bounding box center [323, 295] width 51 height 21
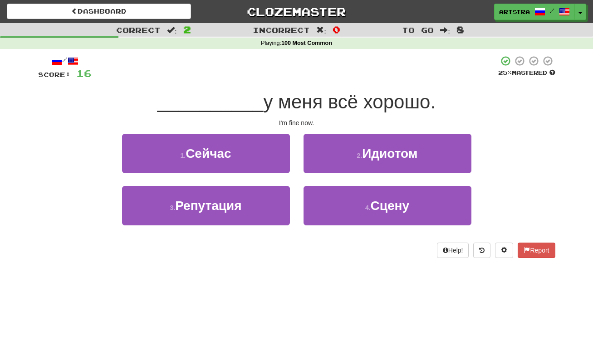
click at [299, 108] on span "у меня всё хорошо." at bounding box center [349, 101] width 172 height 21
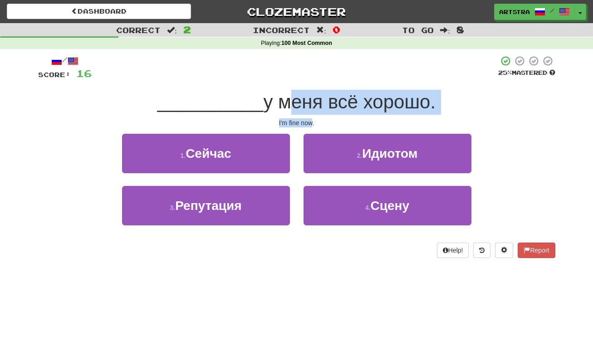
drag, startPoint x: 299, startPoint y: 108, endPoint x: 301, endPoint y: 120, distance: 11.5
click at [301, 120] on div "/ Score: 16 25 % Mastered __________ у меня всё хорошо. I'm fine now. 1 . Сейча…" at bounding box center [296, 156] width 517 height 203
click at [301, 120] on div "I'm fine now." at bounding box center [296, 122] width 517 height 9
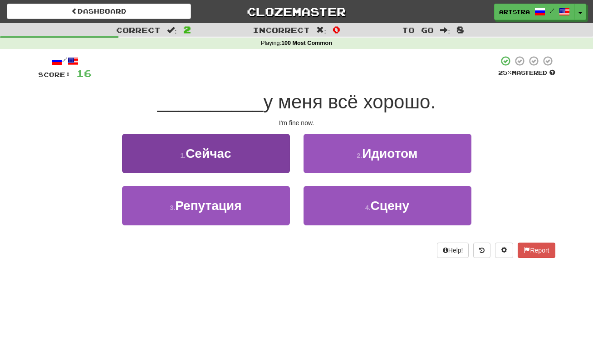
click at [266, 161] on button "1 . Сейчас" at bounding box center [206, 153] width 168 height 39
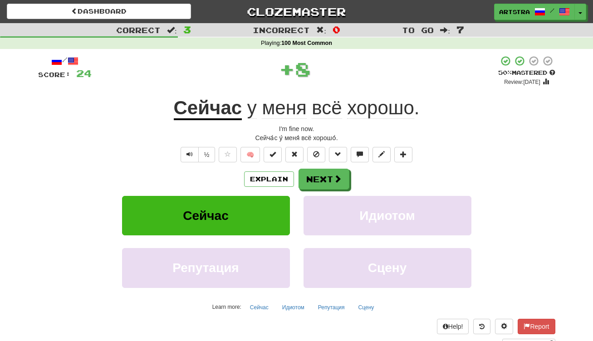
click at [400, 111] on span "хорошо" at bounding box center [380, 108] width 67 height 22
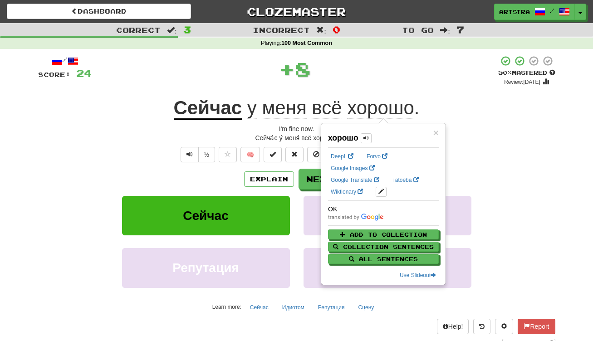
click at [400, 87] on div "/ Score: 24 + 8 50 % Mastered Review: [DATE] Сейчас у меня всё хорошо . I'm fin…" at bounding box center [296, 201] width 517 height 293
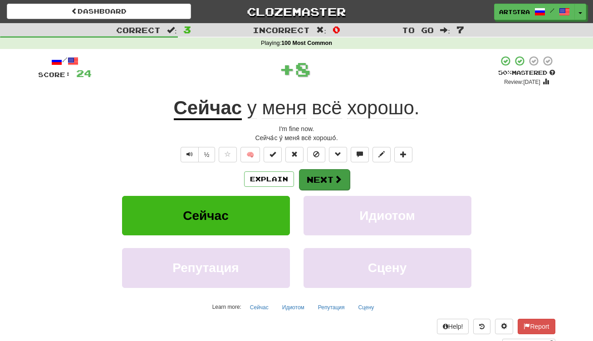
click at [312, 182] on button "Next" at bounding box center [324, 179] width 51 height 21
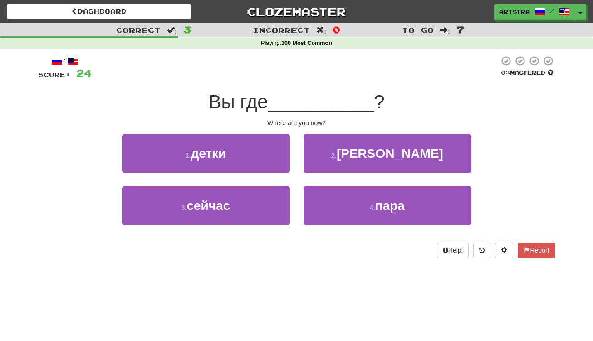
click at [304, 102] on span "__________" at bounding box center [321, 101] width 106 height 21
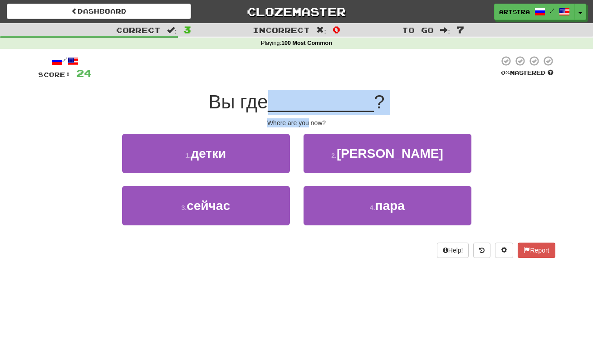
drag, startPoint x: 304, startPoint y: 102, endPoint x: 306, endPoint y: 122, distance: 20.9
click at [306, 122] on div "/ Score: 24 0 % Mastered Вы где __________ ? Where are you now? 1 . детки 2 . […" at bounding box center [296, 156] width 517 height 203
click at [306, 122] on div "Where are you now?" at bounding box center [296, 122] width 517 height 9
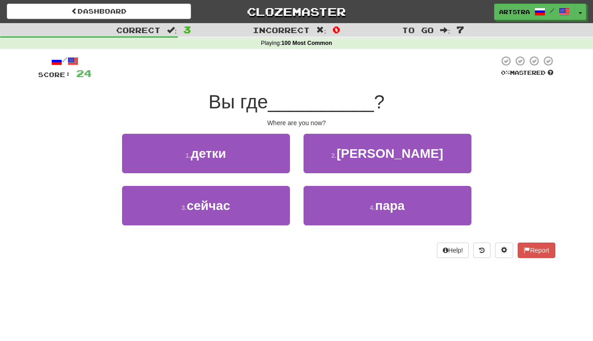
drag, startPoint x: 239, startPoint y: 208, endPoint x: 260, endPoint y: 194, distance: 25.5
click at [239, 208] on button "3 . сейчас" at bounding box center [206, 205] width 168 height 39
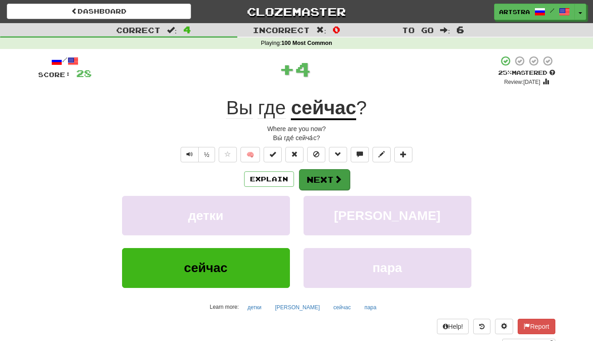
click at [319, 180] on button "Next" at bounding box center [324, 179] width 51 height 21
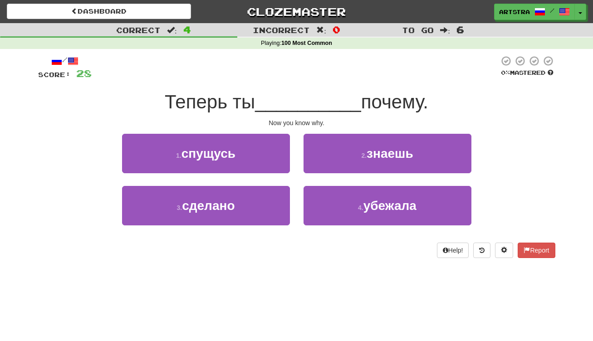
click at [301, 104] on span "__________" at bounding box center [308, 101] width 106 height 21
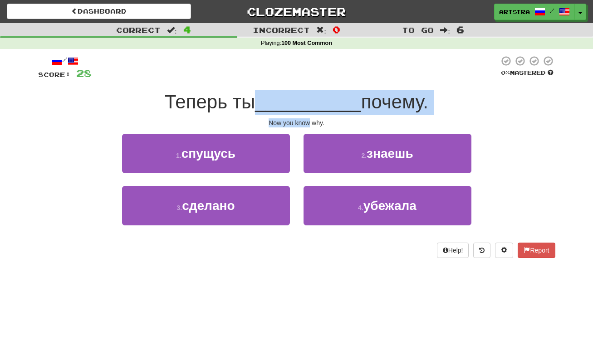
drag, startPoint x: 301, startPoint y: 104, endPoint x: 298, endPoint y: 119, distance: 14.8
click at [298, 119] on div "/ Score: 28 0 % Mastered Теперь ты __________ почему. Now you know why. 1 . спу…" at bounding box center [296, 156] width 517 height 203
click at [298, 119] on div "Now you know why." at bounding box center [296, 122] width 517 height 9
drag, startPoint x: 298, startPoint y: 119, endPoint x: 299, endPoint y: 102, distance: 16.4
click at [299, 102] on div "/ Score: 28 0 % Mastered Теперь ты __________ почему. Now you know why. 1 . спу…" at bounding box center [296, 156] width 517 height 203
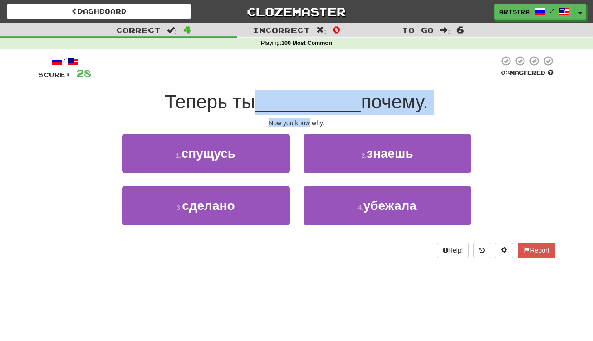
click at [299, 102] on span "__________" at bounding box center [308, 101] width 106 height 21
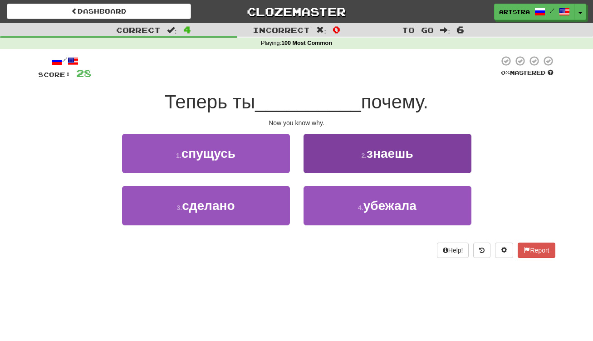
click at [351, 167] on button "2 . знаешь" at bounding box center [387, 153] width 168 height 39
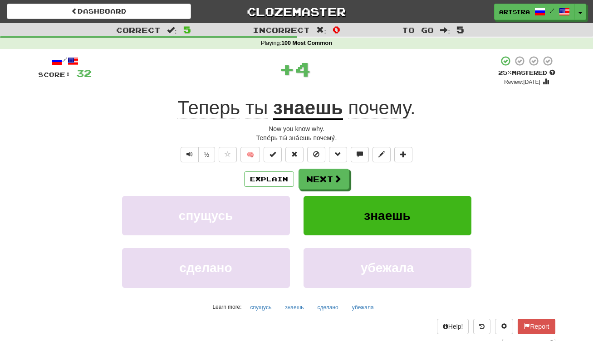
click at [366, 112] on span "почему" at bounding box center [379, 108] width 62 height 22
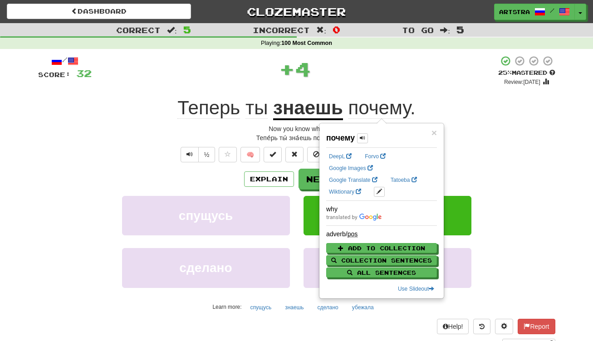
click at [366, 75] on div "+ 4" at bounding box center [295, 68] width 406 height 27
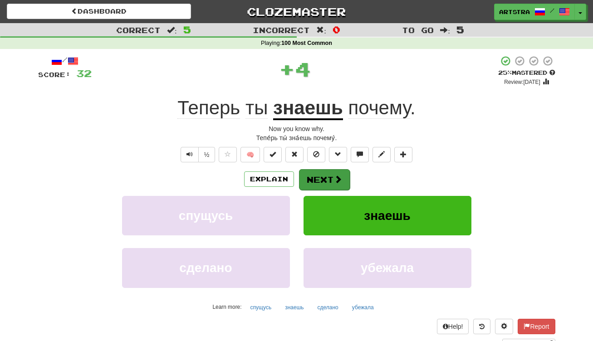
click at [329, 176] on button "Next" at bounding box center [324, 179] width 51 height 21
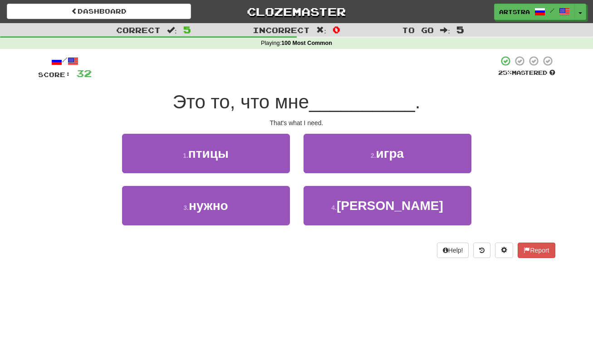
click at [286, 93] on span "Это то, что мне" at bounding box center [241, 101] width 136 height 21
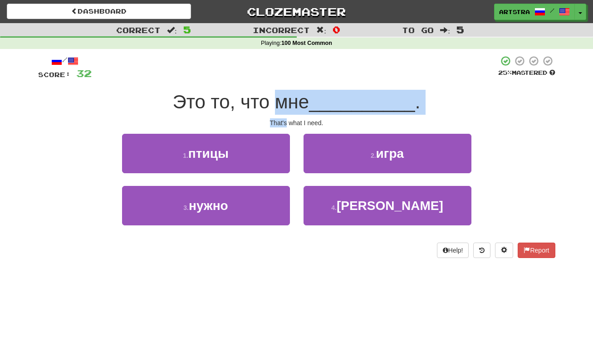
drag, startPoint x: 286, startPoint y: 93, endPoint x: 296, endPoint y: 115, distance: 23.7
click at [296, 115] on div "/ Score: 32 25 % Mastered Это то, что мне __________ . That's what I need. 1 . …" at bounding box center [296, 156] width 517 height 203
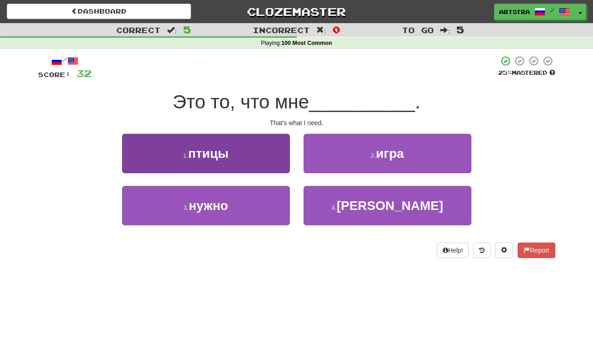
click at [229, 154] on span "птицы" at bounding box center [208, 153] width 40 height 14
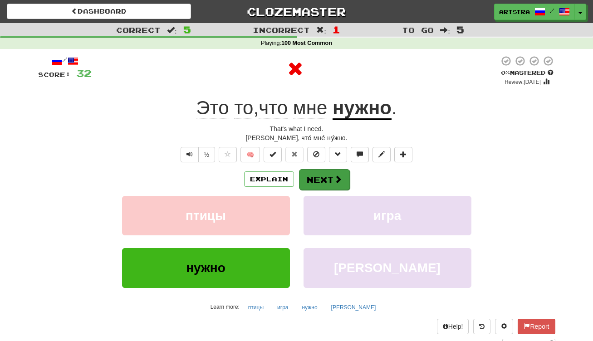
click at [336, 183] on span at bounding box center [338, 179] width 8 height 8
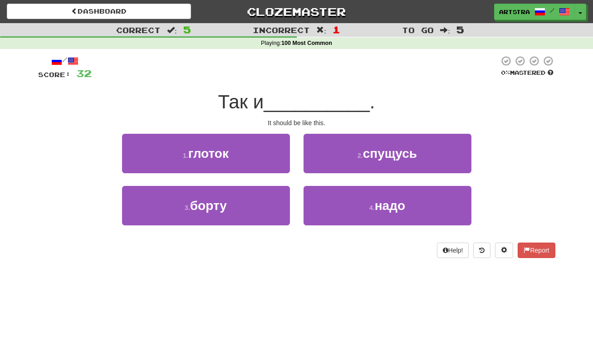
click at [289, 107] on span "__________" at bounding box center [316, 101] width 106 height 21
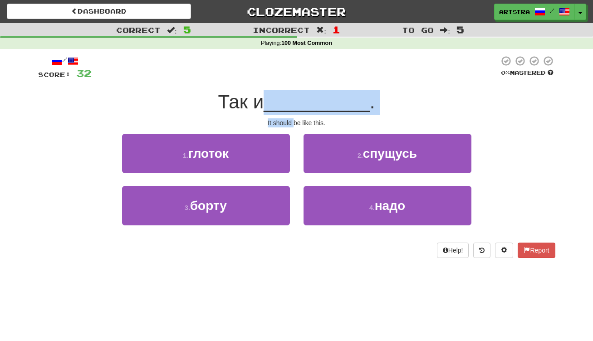
drag, startPoint x: 289, startPoint y: 107, endPoint x: 291, endPoint y: 120, distance: 12.4
click at [291, 120] on div "/ Score: 32 0 % Mastered Так и __________ . It should be like this. 1 . глоток …" at bounding box center [296, 156] width 517 height 203
click at [291, 120] on div "It should be like this." at bounding box center [296, 122] width 517 height 9
drag, startPoint x: 291, startPoint y: 120, endPoint x: 290, endPoint y: 108, distance: 11.4
click at [290, 108] on div "/ Score: 32 0 % Mastered Так и __________ . It should be like this. 1 . глоток …" at bounding box center [296, 156] width 517 height 203
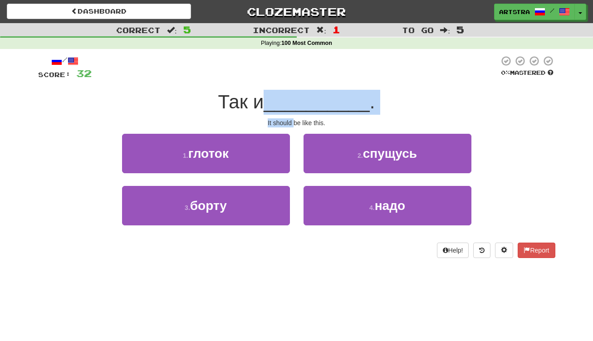
click at [290, 108] on span "__________" at bounding box center [316, 101] width 106 height 21
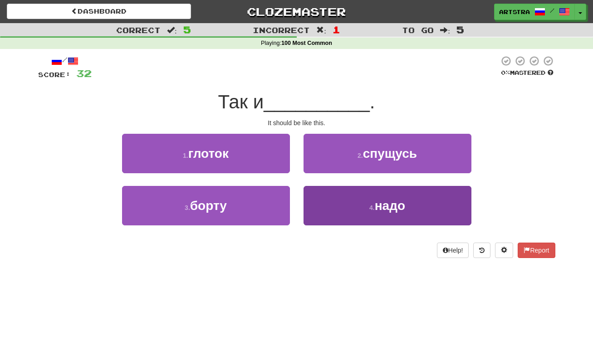
drag, startPoint x: 361, startPoint y: 224, endPoint x: 364, endPoint y: 214, distance: 11.0
click at [360, 224] on div "4 . надо" at bounding box center [387, 212] width 181 height 52
click at [366, 205] on button "4 . надо" at bounding box center [387, 205] width 168 height 39
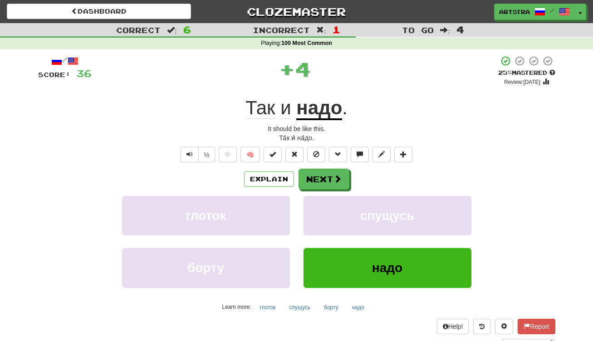
click at [317, 104] on u "надо" at bounding box center [319, 108] width 46 height 23
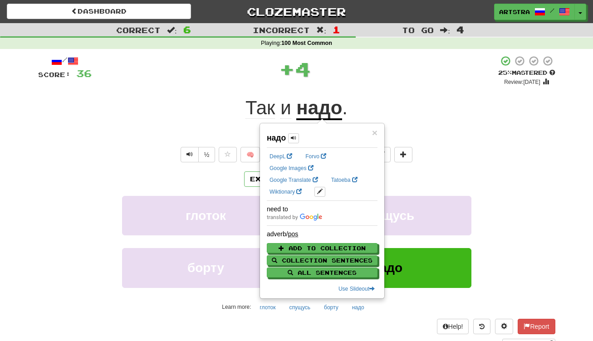
click at [356, 76] on div "+ 4" at bounding box center [295, 68] width 406 height 27
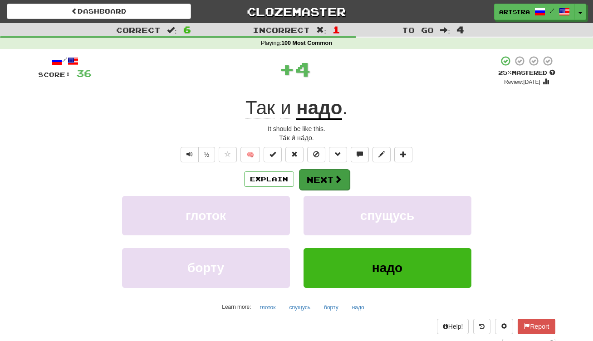
click at [319, 183] on button "Next" at bounding box center [324, 179] width 51 height 21
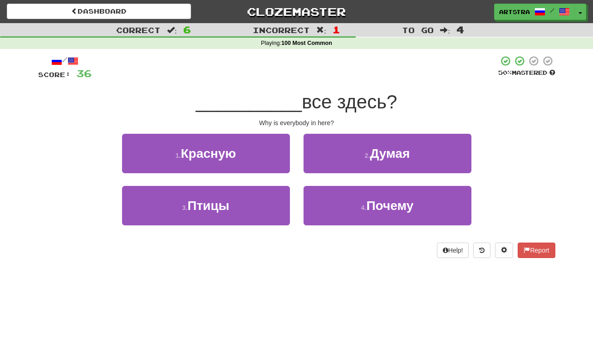
click at [287, 86] on div "/ Score: 36 50 % Mastered __________ все здесь? Why is everybody in here? 1 . К…" at bounding box center [296, 156] width 517 height 203
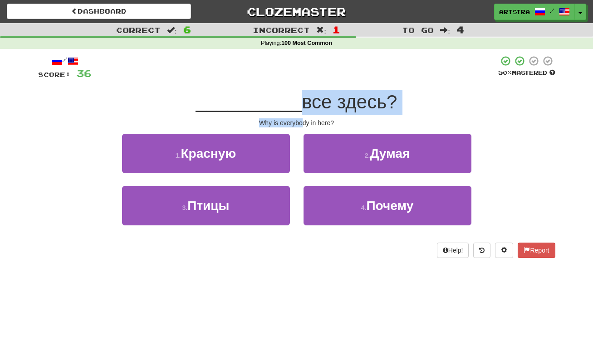
drag, startPoint x: 292, startPoint y: 101, endPoint x: 301, endPoint y: 119, distance: 20.1
click at [301, 119] on div "/ Score: 36 50 % Mastered __________ все здесь? Why is everybody in here? 1 . К…" at bounding box center [296, 156] width 517 height 203
click at [301, 119] on div "Why is everybody in here?" at bounding box center [296, 122] width 517 height 9
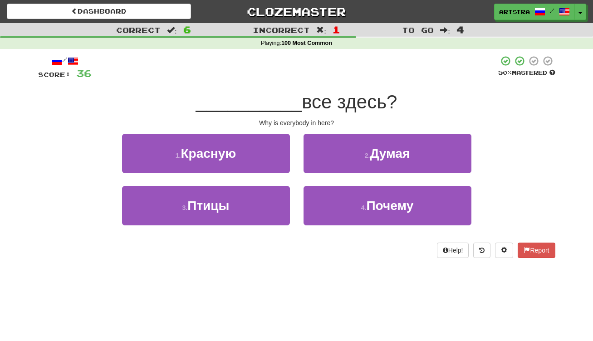
drag, startPoint x: 361, startPoint y: 194, endPoint x: 352, endPoint y: 161, distance: 33.4
click at [361, 194] on button "4 . Почему" at bounding box center [387, 205] width 168 height 39
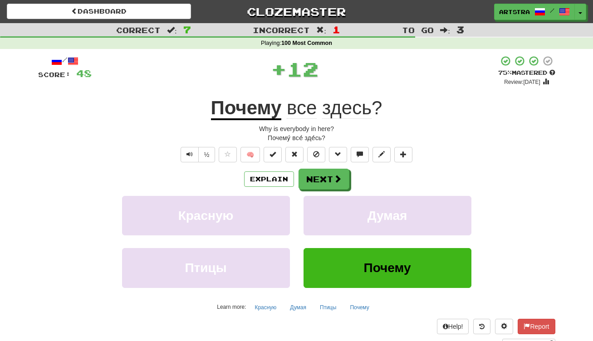
click at [384, 116] on div "Почему все здесь ?" at bounding box center [296, 108] width 517 height 25
click at [331, 184] on button "Next" at bounding box center [324, 179] width 51 height 21
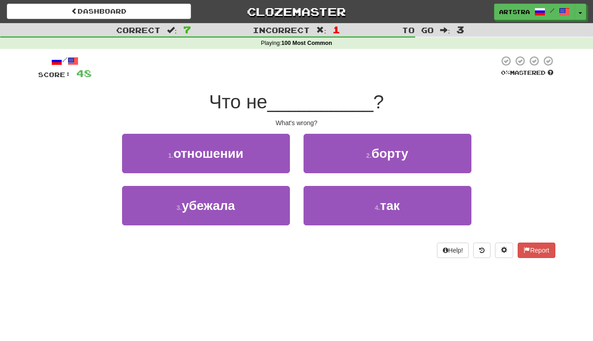
click at [288, 94] on span "__________" at bounding box center [320, 101] width 106 height 21
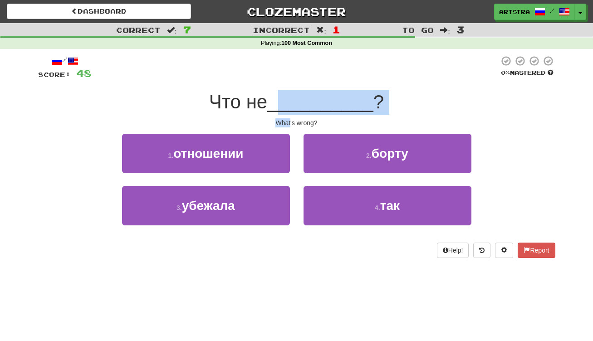
drag, startPoint x: 286, startPoint y: 106, endPoint x: 289, endPoint y: 120, distance: 14.4
click at [289, 120] on div "/ Score: 48 0 % Mastered Что не __________ ? What's wrong? 1 . отношении 2 . бо…" at bounding box center [296, 156] width 517 height 203
click at [289, 120] on div "What's wrong?" at bounding box center [296, 122] width 517 height 9
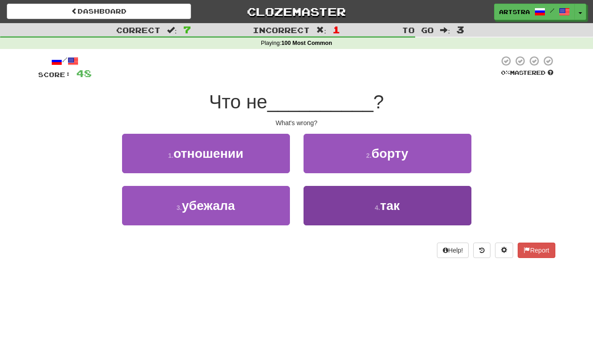
click at [362, 199] on button "4 . так" at bounding box center [387, 205] width 168 height 39
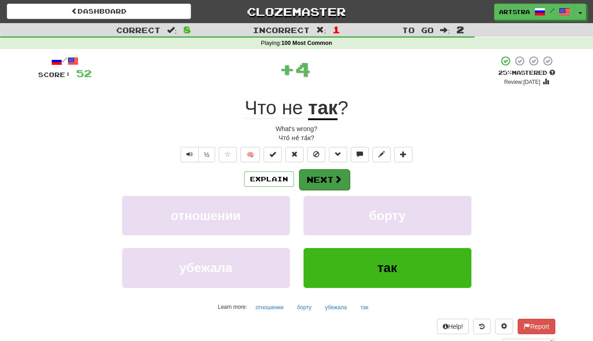
click at [325, 177] on button "Next" at bounding box center [324, 179] width 51 height 21
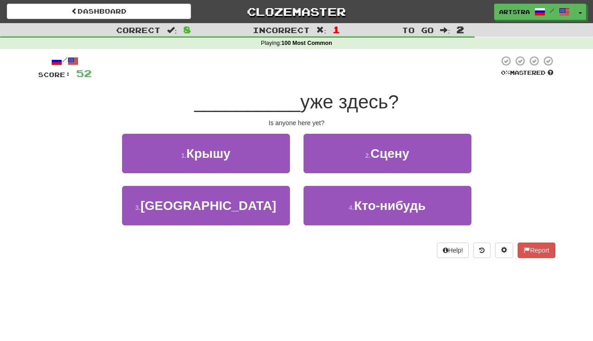
click at [310, 112] on div "__________ уже здесь?" at bounding box center [296, 102] width 517 height 25
drag, startPoint x: 310, startPoint y: 112, endPoint x: 308, endPoint y: 120, distance: 8.0
click at [308, 120] on div "/ Score: 52 0 % Mastered __________ уже здесь? Is anyone here yet? 1 . Крышу 2 …" at bounding box center [296, 156] width 517 height 203
click at [308, 120] on div "Is anyone here yet?" at bounding box center [296, 122] width 517 height 9
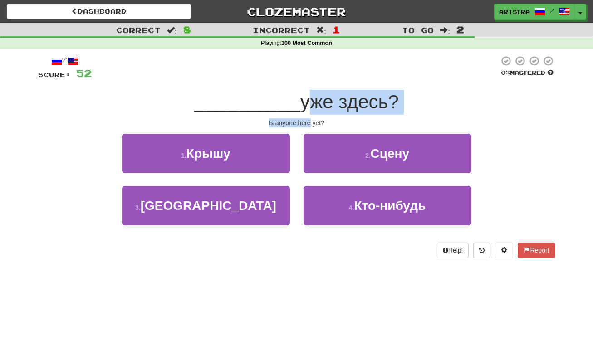
drag, startPoint x: 308, startPoint y: 120, endPoint x: 305, endPoint y: 101, distance: 19.8
click at [305, 101] on div "/ Score: 52 0 % Mastered __________ уже здесь? Is anyone here yet? 1 . Крышу 2 …" at bounding box center [296, 156] width 517 height 203
drag, startPoint x: 305, startPoint y: 101, endPoint x: 275, endPoint y: 122, distance: 36.4
click at [305, 101] on span "уже здесь?" at bounding box center [349, 101] width 98 height 21
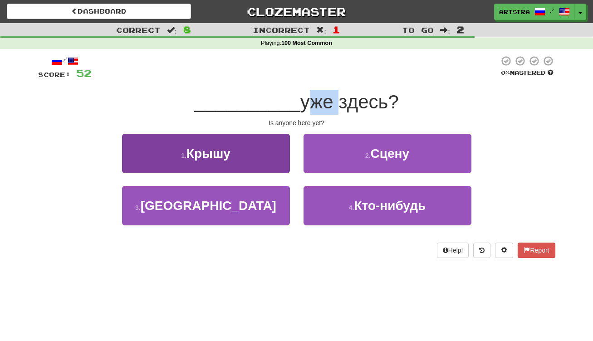
click at [258, 135] on button "1 . Крышу" at bounding box center [206, 153] width 168 height 39
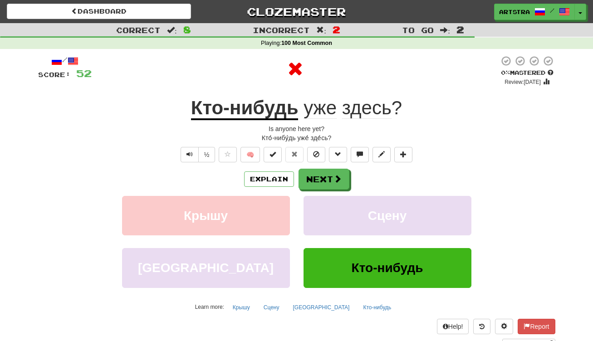
click at [243, 97] on u "Кто-нибудь" at bounding box center [244, 108] width 107 height 23
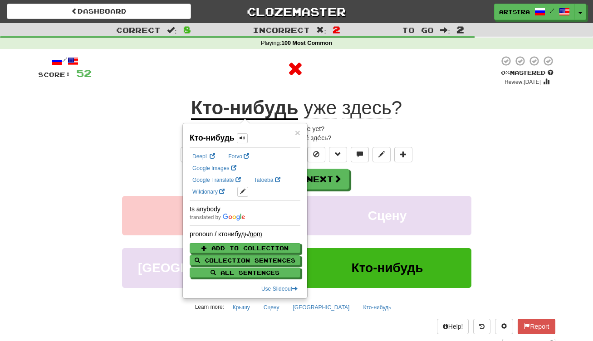
click at [397, 71] on div at bounding box center [295, 68] width 407 height 27
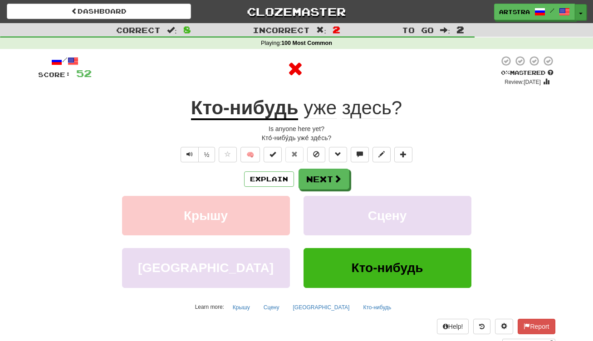
click at [577, 13] on button "Toggle Dropdown" at bounding box center [581, 12] width 12 height 16
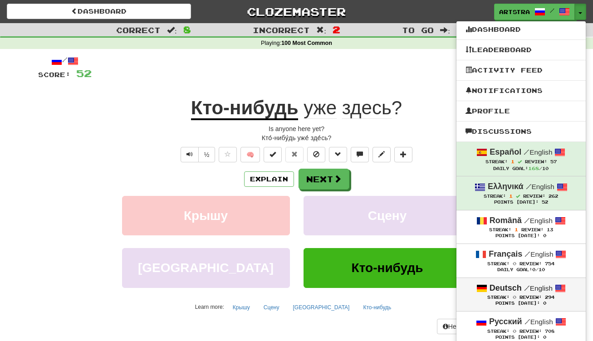
click at [521, 301] on div "Points Today: 0" at bounding box center [520, 304] width 111 height 6
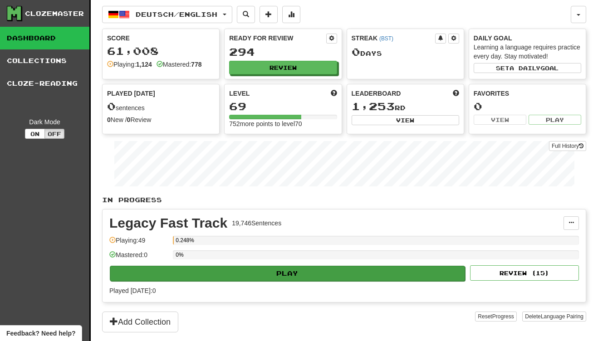
click at [336, 276] on button "Play" at bounding box center [287, 273] width 355 height 15
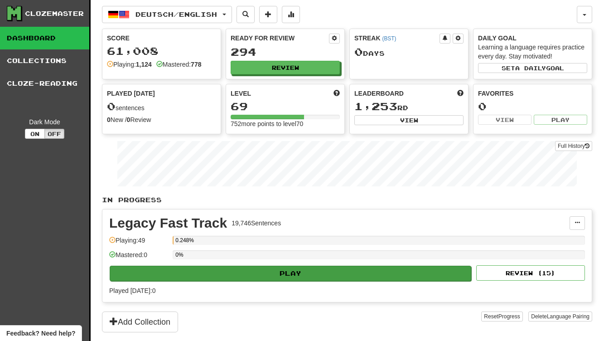
select select "**"
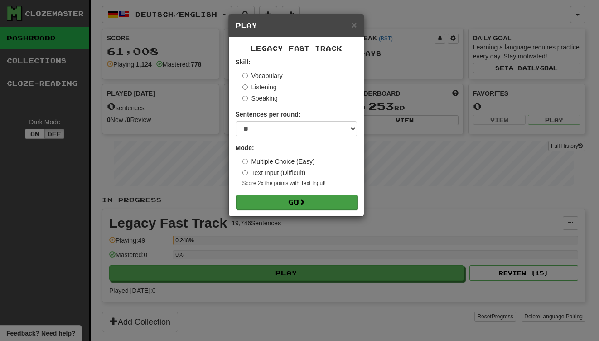
click at [299, 208] on button "Go" at bounding box center [297, 202] width 122 height 15
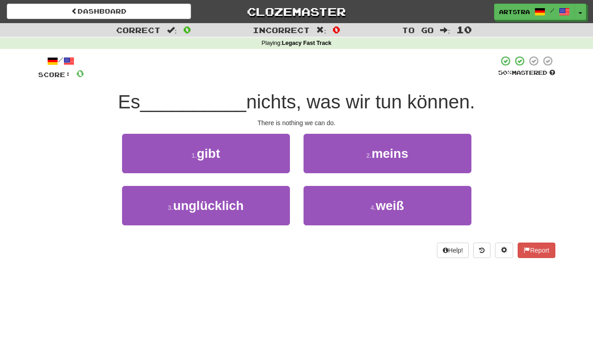
click at [292, 115] on div "/ Score: 0 50 % Mastered Es __________ nichts, was wir tun können. There is not…" at bounding box center [296, 156] width 517 height 203
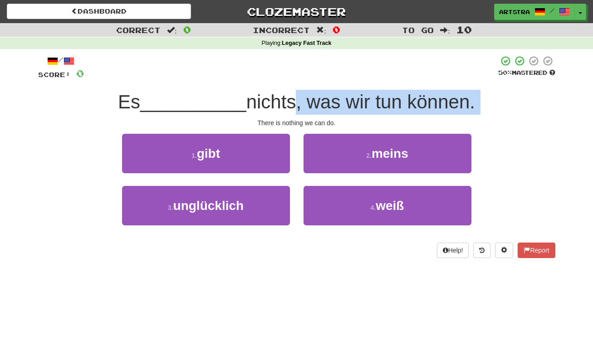
drag, startPoint x: 292, startPoint y: 115, endPoint x: 289, endPoint y: 100, distance: 15.2
click at [289, 100] on div "/ Score: 0 50 % Mastered Es __________ nichts, was wir tun können. There is not…" at bounding box center [296, 156] width 517 height 203
click at [289, 100] on span "nichts, was wir tun können." at bounding box center [360, 101] width 229 height 21
drag, startPoint x: 289, startPoint y: 100, endPoint x: 289, endPoint y: 119, distance: 19.0
click at [289, 119] on div "/ Score: 0 50 % Mastered Es __________ nichts, was wir tun können. There is not…" at bounding box center [296, 156] width 517 height 203
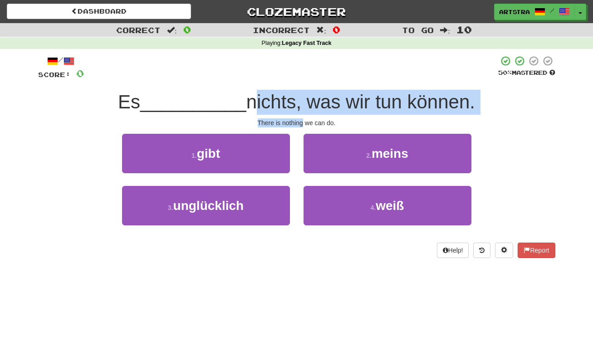
click at [289, 119] on div "There is nothing we can do." at bounding box center [296, 122] width 517 height 9
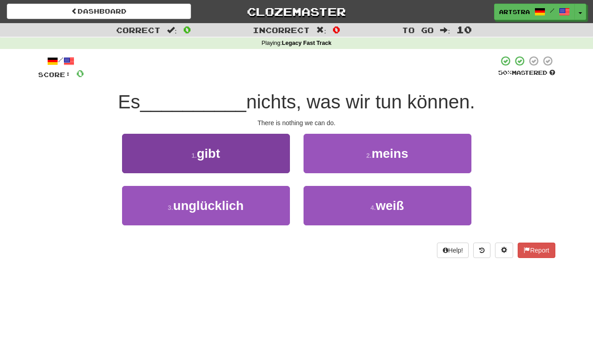
click at [256, 139] on button "1 . gibt" at bounding box center [206, 153] width 168 height 39
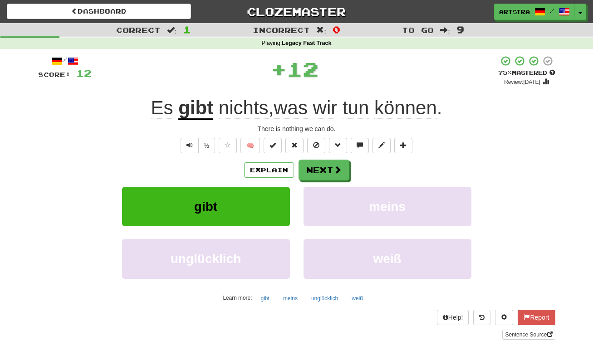
click at [409, 105] on span "können" at bounding box center [405, 108] width 63 height 22
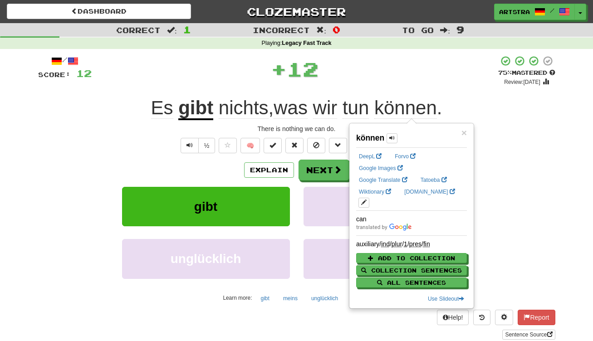
click at [407, 83] on div "+ 12" at bounding box center [295, 70] width 406 height 31
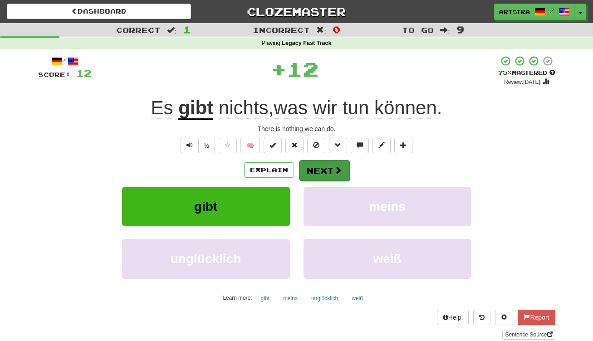
click at [320, 165] on button "Next" at bounding box center [324, 170] width 51 height 21
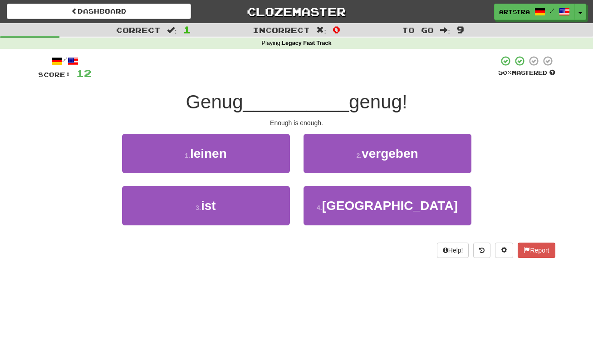
click at [290, 104] on span "__________" at bounding box center [296, 101] width 106 height 21
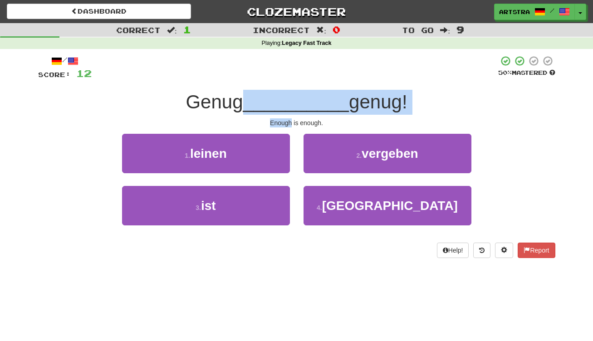
drag, startPoint x: 290, startPoint y: 104, endPoint x: 292, endPoint y: 115, distance: 11.2
click at [292, 115] on div "/ Score: 12 50 % Mastered Genug __________ genug! Enough is enough. 1 . leinen …" at bounding box center [296, 156] width 517 height 203
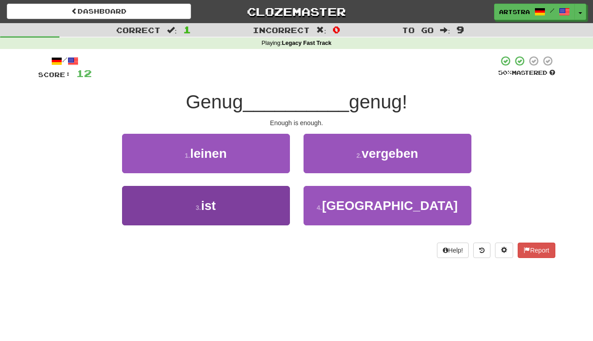
click at [246, 225] on div "3 . ist" at bounding box center [205, 212] width 181 height 52
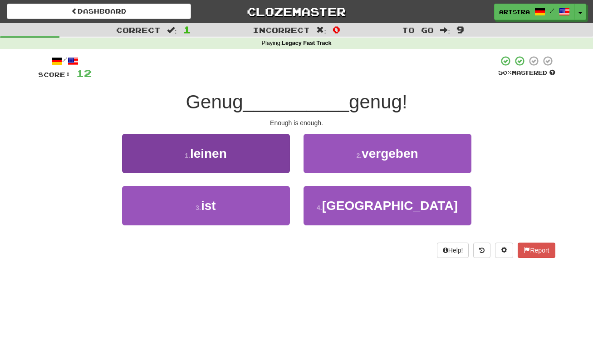
click at [245, 221] on button "3 . ist" at bounding box center [206, 205] width 168 height 39
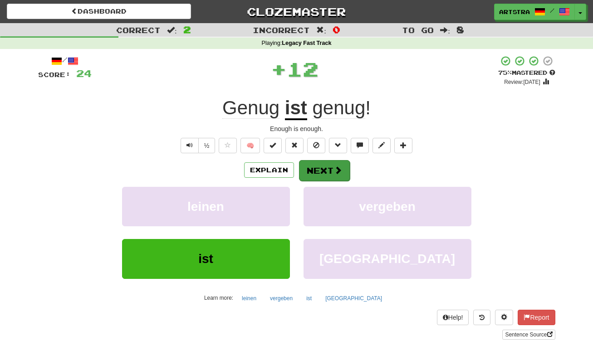
click at [332, 161] on button "Next" at bounding box center [324, 170] width 51 height 21
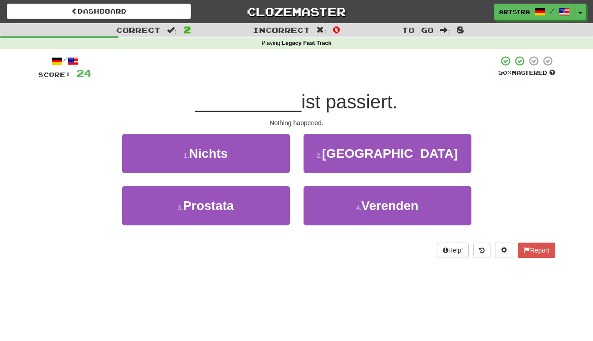
click at [301, 103] on span "ist passiert." at bounding box center [349, 101] width 96 height 21
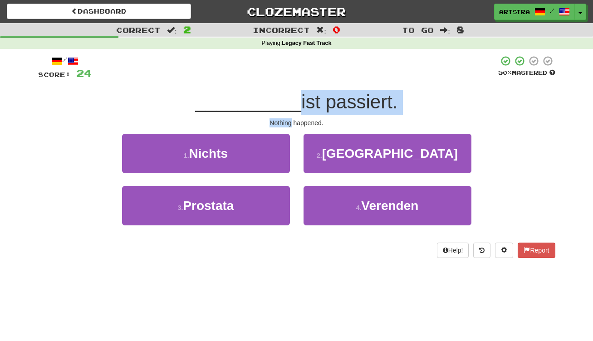
drag, startPoint x: 292, startPoint y: 103, endPoint x: 294, endPoint y: 115, distance: 12.4
click at [294, 115] on div "/ Score: 24 50 % Mastered __________ ist passiert. Nothing happened. 1 . Nichts…" at bounding box center [296, 156] width 517 height 203
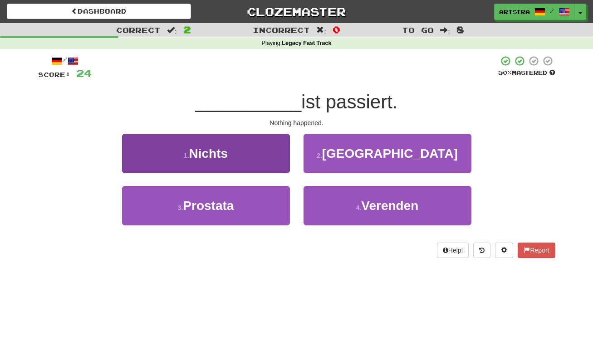
click at [253, 143] on button "1 . Nichts" at bounding box center [206, 153] width 168 height 39
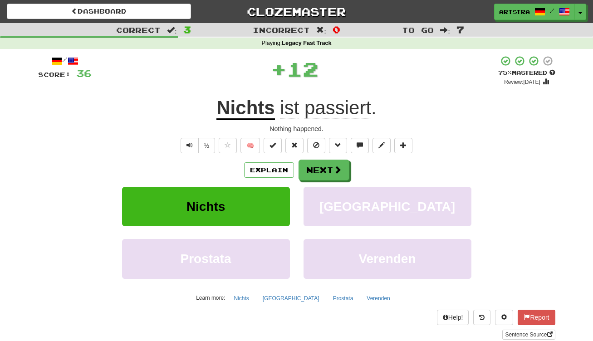
click at [339, 117] on span "passiert" at bounding box center [337, 108] width 67 height 22
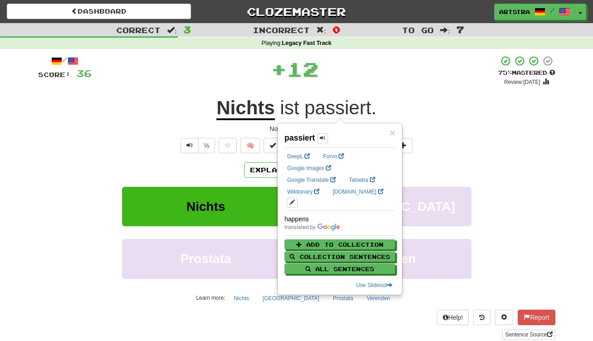
click at [364, 93] on div "/ Score: 36 + 12 75 % Mastered Review: 2025-09-19 Nichts ist passiert . Nothing…" at bounding box center [296, 197] width 517 height 284
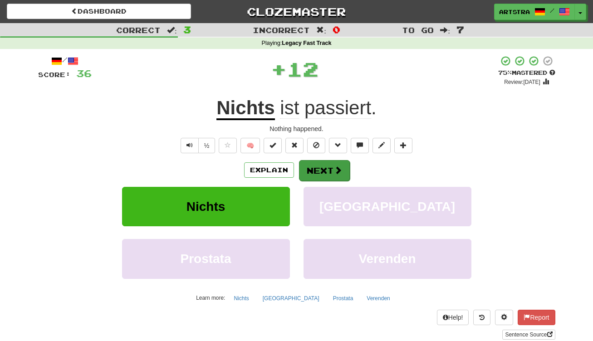
click at [331, 163] on button "Next" at bounding box center [324, 170] width 51 height 21
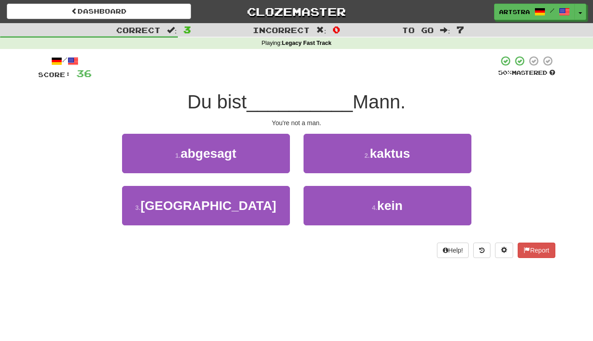
click at [306, 107] on span "__________" at bounding box center [300, 101] width 106 height 21
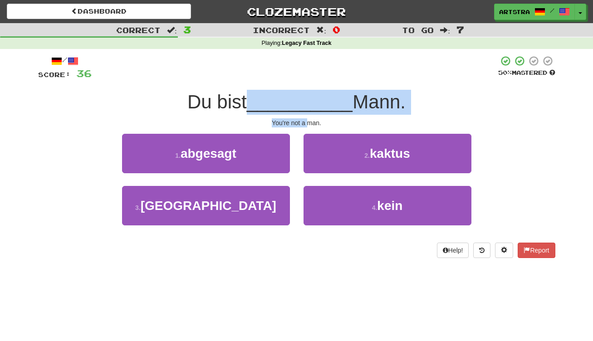
drag, startPoint x: 306, startPoint y: 107, endPoint x: 305, endPoint y: 120, distance: 13.6
click at [305, 120] on div "/ Score: 36 50 % Mastered Du bist __________ Mann. You're not a man. 1 . abgesa…" at bounding box center [296, 156] width 517 height 203
click at [305, 120] on div "You're not a man." at bounding box center [296, 122] width 517 height 9
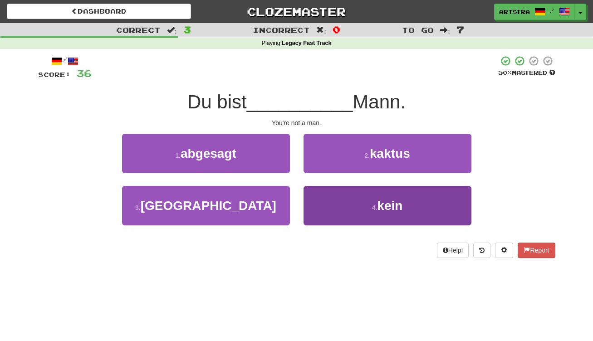
click at [387, 207] on span "kein" at bounding box center [389, 206] width 25 height 14
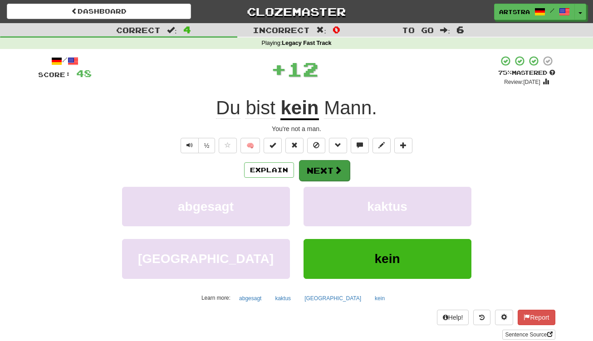
click at [331, 162] on button "Next" at bounding box center [324, 170] width 51 height 21
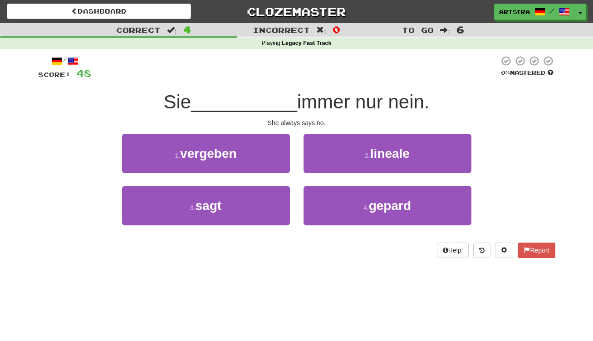
click at [297, 102] on span "immer nur nein." at bounding box center [363, 101] width 132 height 21
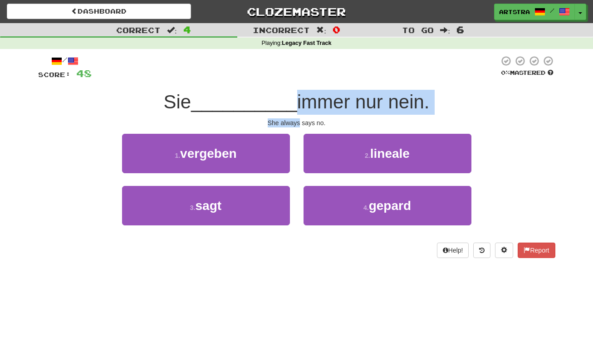
drag, startPoint x: 292, startPoint y: 102, endPoint x: 298, endPoint y: 120, distance: 18.5
click at [298, 120] on div "/ Score: 48 0 % Mastered Sie __________ immer nur nein. She always says no. 1 .…" at bounding box center [296, 156] width 517 height 203
click at [298, 120] on div "She always says no." at bounding box center [296, 122] width 517 height 9
drag, startPoint x: 298, startPoint y: 120, endPoint x: 297, endPoint y: 105, distance: 15.4
click at [297, 105] on div "/ Score: 48 0 % Mastered Sie __________ immer nur nein. She always says no. 1 .…" at bounding box center [296, 156] width 517 height 203
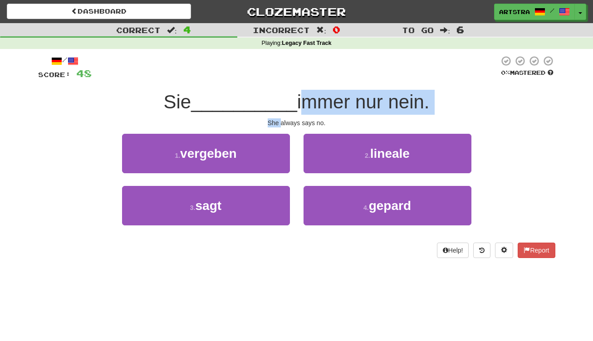
click at [297, 105] on span "immer nur nein." at bounding box center [363, 101] width 132 height 21
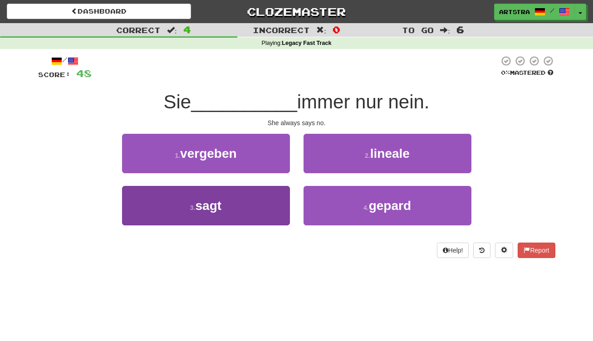
click at [257, 218] on button "3 . sagt" at bounding box center [206, 205] width 168 height 39
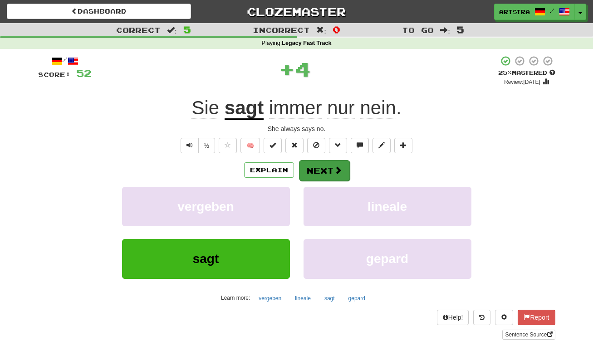
click at [332, 169] on button "Next" at bounding box center [324, 170] width 51 height 21
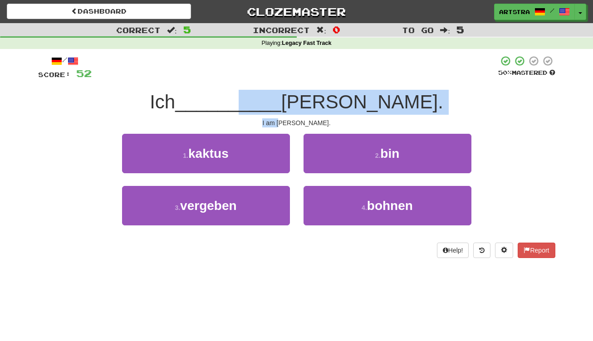
drag, startPoint x: 296, startPoint y: 103, endPoint x: 297, endPoint y: 120, distance: 17.3
click at [297, 120] on div "/ Score: 52 50 % Mastered Ich __________ Julius. I am Julius. 1 . kaktus 2 . bi…" at bounding box center [296, 156] width 517 height 203
click at [297, 120] on div "I am Julius." at bounding box center [296, 122] width 517 height 9
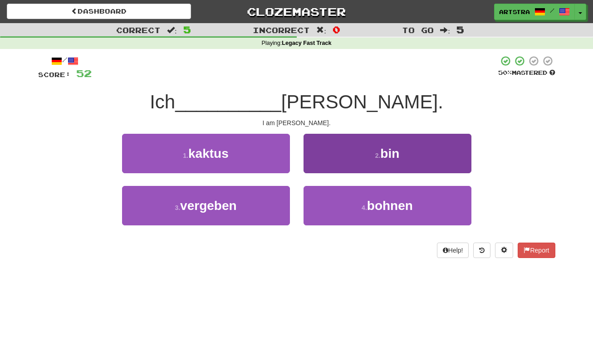
click at [333, 148] on button "2 . bin" at bounding box center [387, 153] width 168 height 39
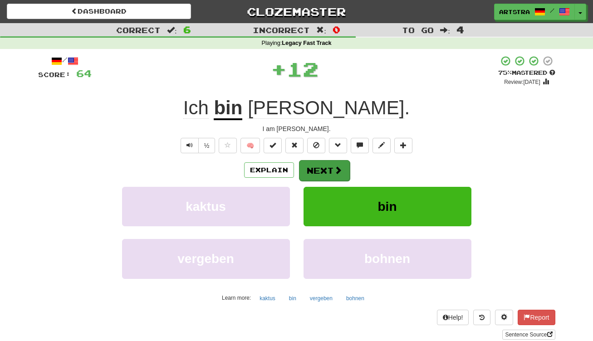
click at [330, 175] on button "Next" at bounding box center [324, 170] width 51 height 21
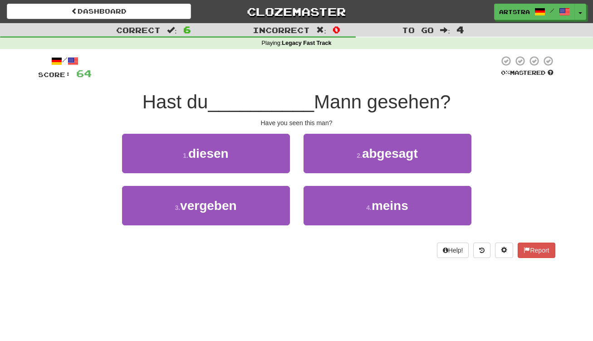
click at [297, 110] on span "__________" at bounding box center [261, 101] width 106 height 21
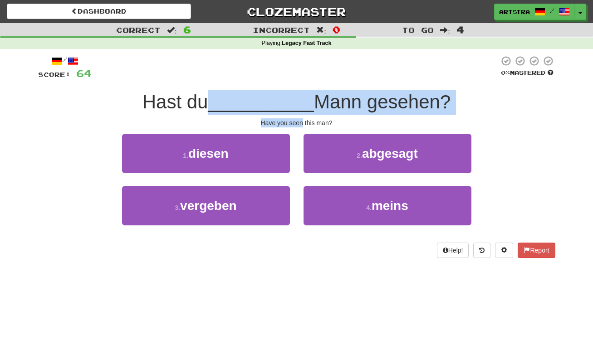
drag, startPoint x: 297, startPoint y: 110, endPoint x: 301, endPoint y: 118, distance: 8.8
click at [301, 118] on div "/ Score: 64 0 % Mastered Hast du __________ Mann gesehen? Have you seen this ma…" at bounding box center [296, 156] width 517 height 203
click at [301, 118] on div "Have you seen this man?" at bounding box center [296, 122] width 517 height 9
drag, startPoint x: 301, startPoint y: 118, endPoint x: 296, endPoint y: 102, distance: 17.5
click at [296, 102] on div "/ Score: 64 0 % Mastered Hast du __________ Mann gesehen? Have you seen this ma…" at bounding box center [296, 156] width 517 height 203
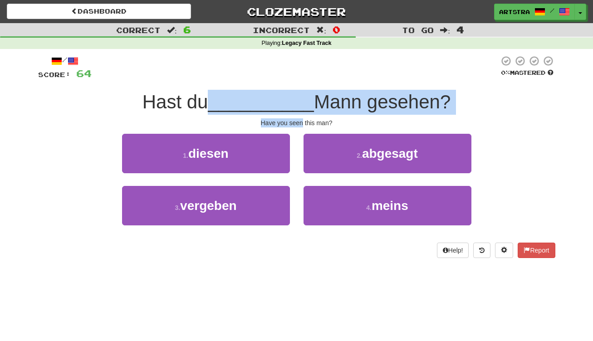
click at [296, 102] on span "__________" at bounding box center [261, 101] width 106 height 21
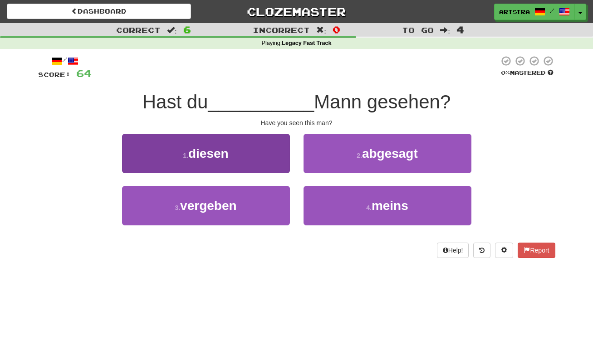
click at [264, 154] on button "1 . diesen" at bounding box center [206, 153] width 168 height 39
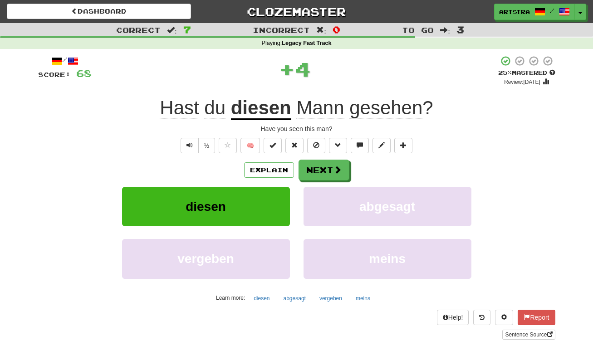
click at [274, 110] on u "diesen" at bounding box center [261, 108] width 60 height 23
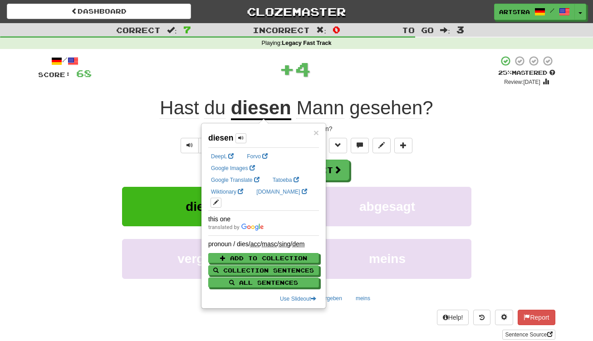
click at [349, 66] on div "+ 4" at bounding box center [295, 68] width 406 height 27
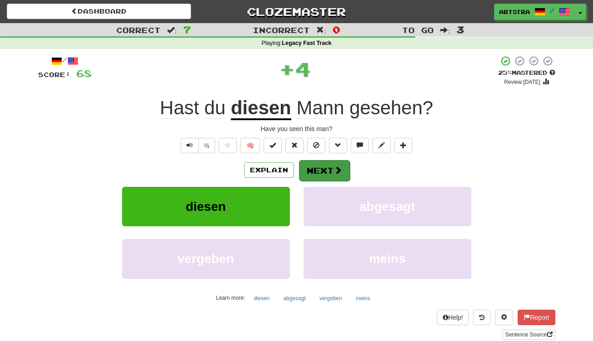
click at [325, 166] on button "Next" at bounding box center [324, 170] width 51 height 21
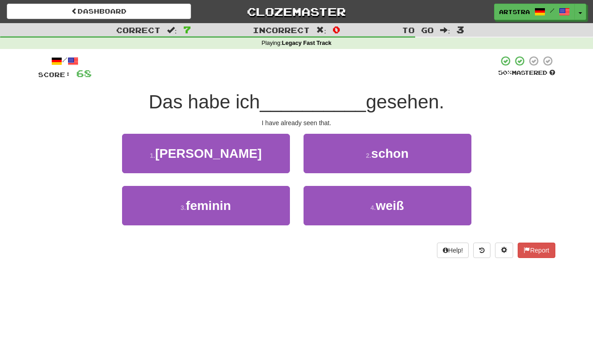
click at [287, 101] on span "__________" at bounding box center [313, 101] width 106 height 21
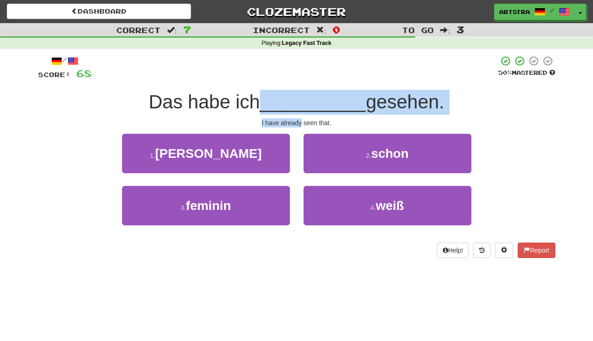
click at [293, 117] on div "/ Score: 68 50 % Mastered Das habe ich __________ gesehen. I have already seen …" at bounding box center [296, 156] width 517 height 203
click at [293, 118] on div "I have already seen that." at bounding box center [296, 122] width 517 height 9
drag, startPoint x: 293, startPoint y: 117, endPoint x: 292, endPoint y: 105, distance: 12.3
click at [292, 105] on div "/ Score: 68 50 % Mastered Das habe ich __________ gesehen. I have already seen …" at bounding box center [296, 156] width 517 height 203
click at [292, 105] on span "__________" at bounding box center [313, 101] width 106 height 21
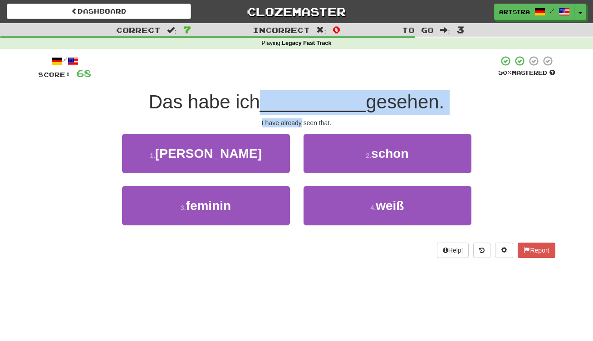
drag, startPoint x: 292, startPoint y: 105, endPoint x: 295, endPoint y: 124, distance: 19.3
click at [295, 124] on div "/ Score: 68 50 % Mastered Das habe ich __________ gesehen. I have already seen …" at bounding box center [296, 156] width 517 height 203
click at [295, 124] on div "I have already seen that." at bounding box center [296, 122] width 517 height 9
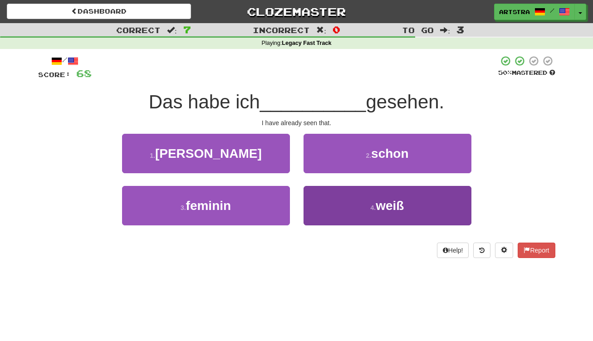
click at [364, 214] on button "4 . weiß" at bounding box center [387, 205] width 168 height 39
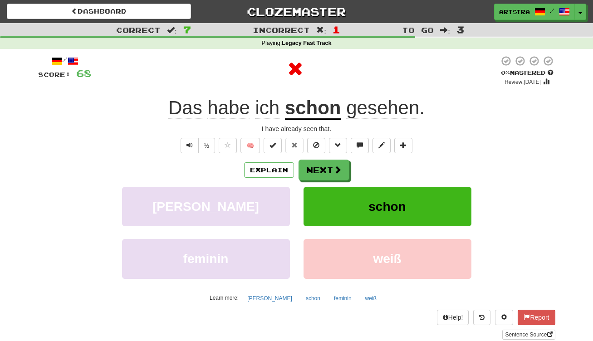
click at [308, 98] on u "schon" at bounding box center [313, 108] width 56 height 23
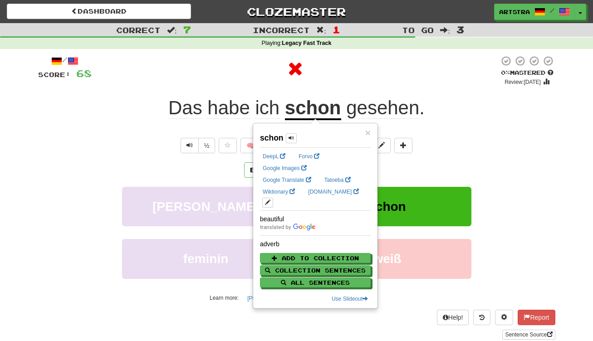
click at [357, 66] on div at bounding box center [295, 68] width 407 height 27
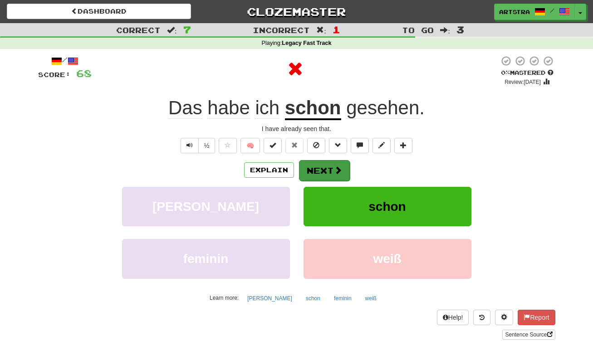
click at [327, 172] on button "Next" at bounding box center [324, 170] width 51 height 21
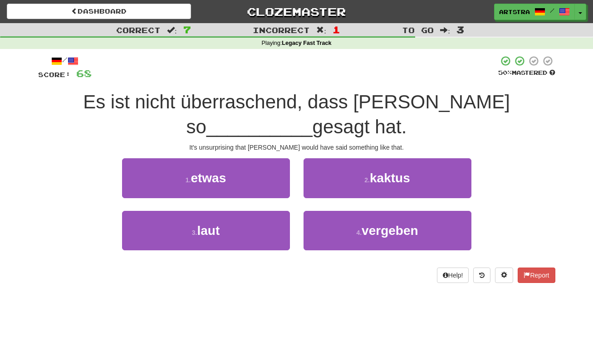
click at [271, 93] on span "Es ist nicht überraschend, dass Yoko so" at bounding box center [296, 114] width 427 height 46
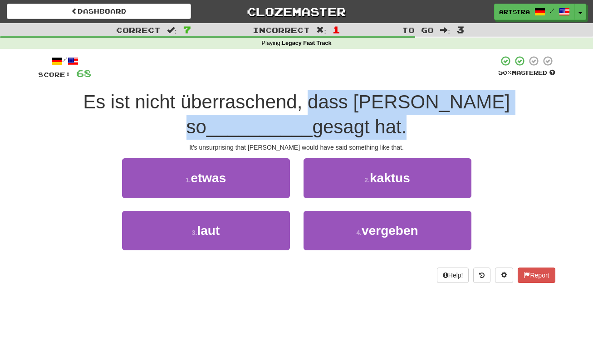
drag, startPoint x: 271, startPoint y: 93, endPoint x: 277, endPoint y: 122, distance: 30.5
click at [277, 122] on div "Es ist nicht überraschend, dass Yoko so __________ gesagt hat." at bounding box center [296, 114] width 517 height 49
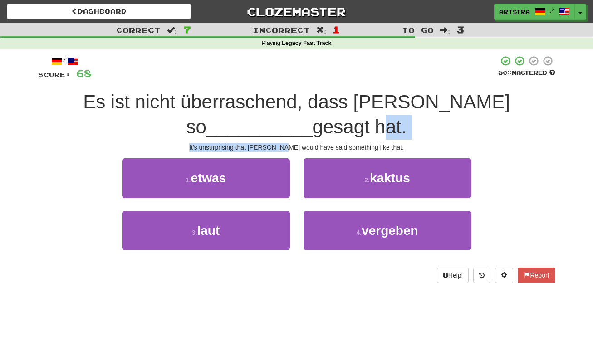
drag, startPoint x: 277, startPoint y: 122, endPoint x: 286, endPoint y: 149, distance: 28.0
click at [286, 149] on div "/ Score: 68 50 % Mastered Es ist nicht überraschend, dass Yoko so __________ ge…" at bounding box center [296, 168] width 517 height 227
click at [286, 149] on div "It's unsurprising that Yoko would have said something like that." at bounding box center [296, 147] width 517 height 9
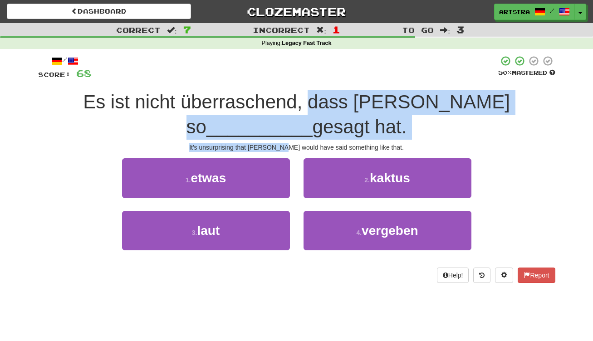
drag, startPoint x: 286, startPoint y: 149, endPoint x: 289, endPoint y: 99, distance: 50.0
click at [289, 99] on div "/ Score: 68 50 % Mastered Es ist nicht überraschend, dass Yoko so __________ ge…" at bounding box center [296, 168] width 517 height 227
click at [289, 99] on span "Es ist nicht überraschend, dass Yoko so" at bounding box center [296, 114] width 427 height 46
drag, startPoint x: 289, startPoint y: 99, endPoint x: 295, endPoint y: 145, distance: 46.7
click at [295, 145] on div "/ Score: 68 50 % Mastered Es ist nicht überraschend, dass Yoko so __________ ge…" at bounding box center [296, 168] width 517 height 227
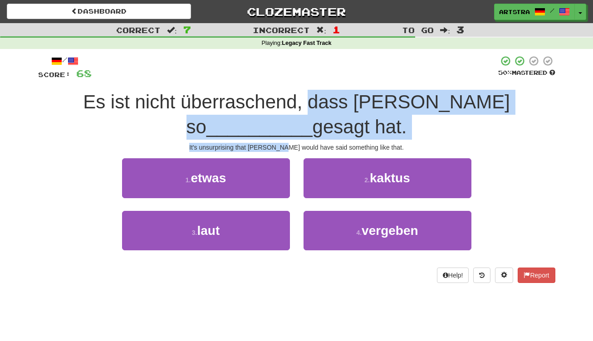
click at [295, 145] on div "It's unsurprising that Yoko would have said something like that." at bounding box center [296, 147] width 517 height 9
drag, startPoint x: 295, startPoint y: 145, endPoint x: 293, endPoint y: 93, distance: 51.7
click at [293, 93] on div "/ Score: 68 50 % Mastered Es ist nicht überraschend, dass Yoko so __________ ge…" at bounding box center [296, 168] width 517 height 227
click at [293, 93] on span "Es ist nicht überraschend, dass Yoko so" at bounding box center [296, 114] width 427 height 46
drag, startPoint x: 293, startPoint y: 93, endPoint x: 298, endPoint y: 141, distance: 47.8
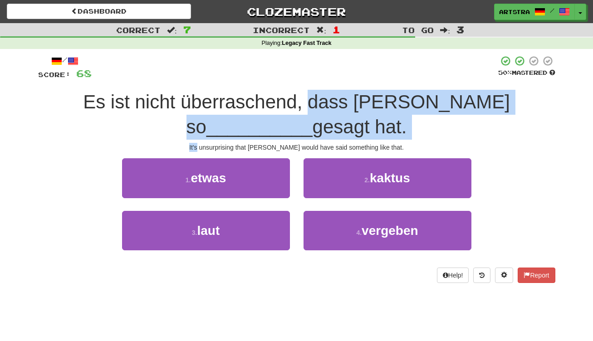
click at [298, 141] on div "/ Score: 68 50 % Mastered Es ist nicht überraschend, dass Yoko so __________ ge…" at bounding box center [296, 168] width 517 height 227
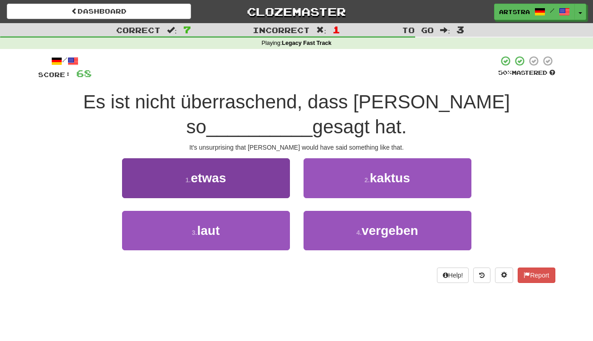
click at [277, 186] on button "1 . etwas" at bounding box center [206, 177] width 168 height 39
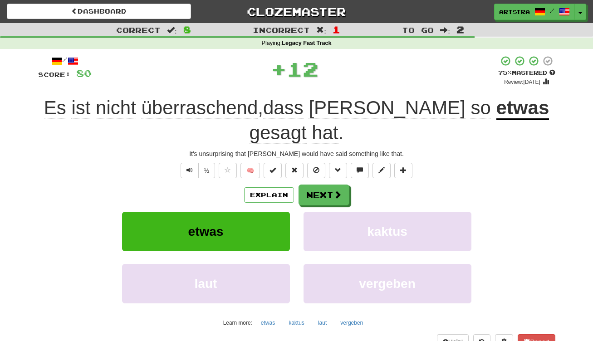
click at [496, 111] on u "etwas" at bounding box center [522, 108] width 53 height 23
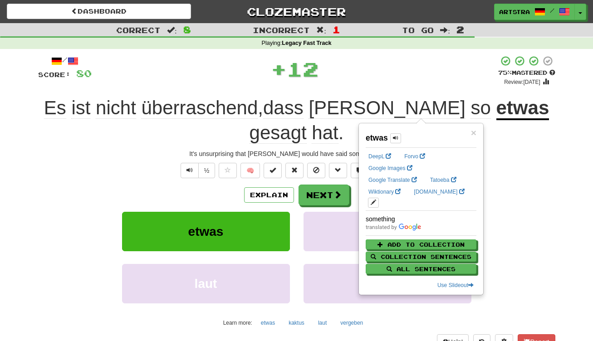
click at [224, 107] on span "überraschend" at bounding box center [199, 108] width 117 height 22
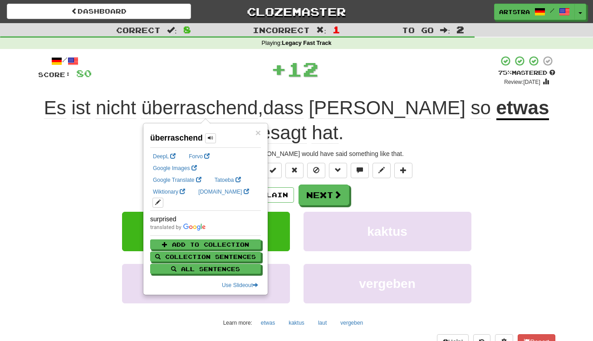
click at [429, 51] on div "/ Score: 80 + 12 75 % Mastered Review: 2025-09-19 Es ist nicht überraschend , d…" at bounding box center [296, 213] width 517 height 328
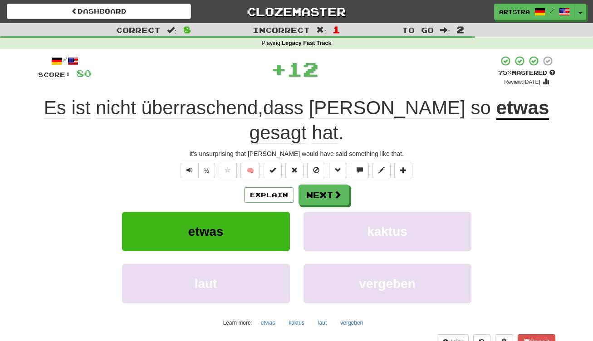
click at [307, 122] on span "gesagt" at bounding box center [277, 133] width 57 height 22
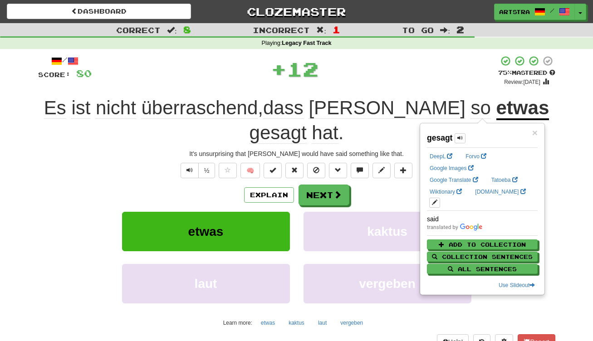
click at [338, 122] on span "hat" at bounding box center [325, 133] width 26 height 22
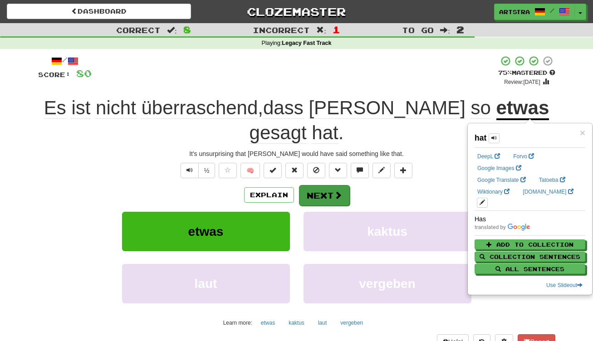
click at [312, 185] on button "Next" at bounding box center [324, 195] width 51 height 21
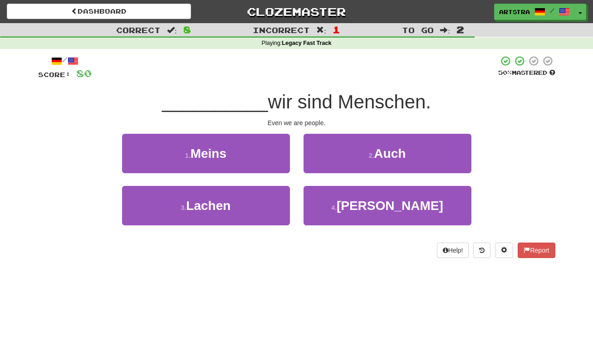
click at [305, 99] on span "wir sind Menschen." at bounding box center [349, 101] width 163 height 21
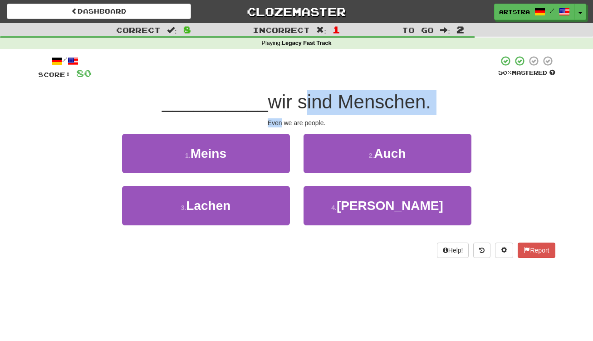
drag, startPoint x: 305, startPoint y: 99, endPoint x: 304, endPoint y: 114, distance: 15.0
click at [304, 114] on div "/ Score: 80 50 % Mastered __________ wir sind Menschen. Even we are people. 1 .…" at bounding box center [296, 156] width 517 height 203
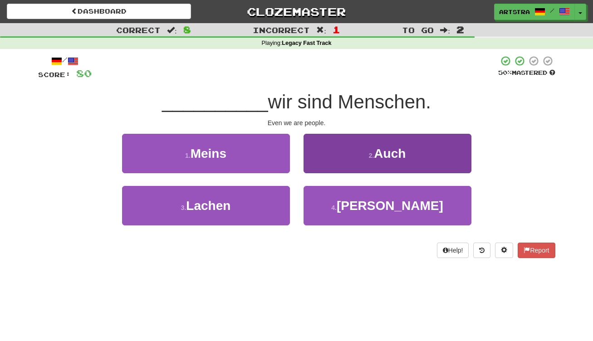
click at [354, 148] on button "2 . Auch" at bounding box center [387, 153] width 168 height 39
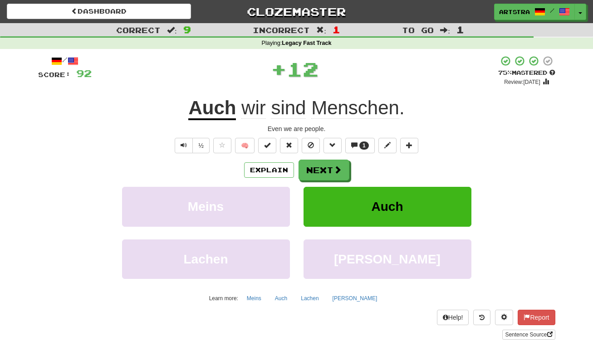
click at [207, 110] on u "Auch" at bounding box center [212, 108] width 48 height 23
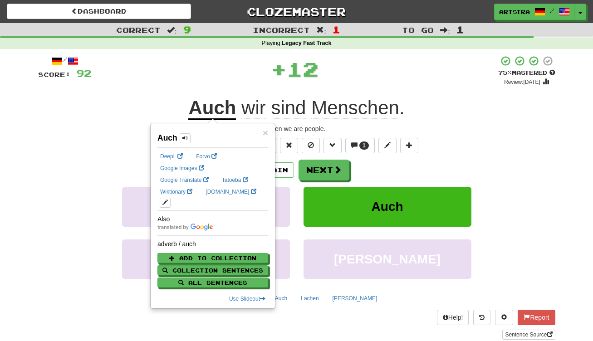
click at [380, 109] on span "Menschen" at bounding box center [355, 108] width 88 height 22
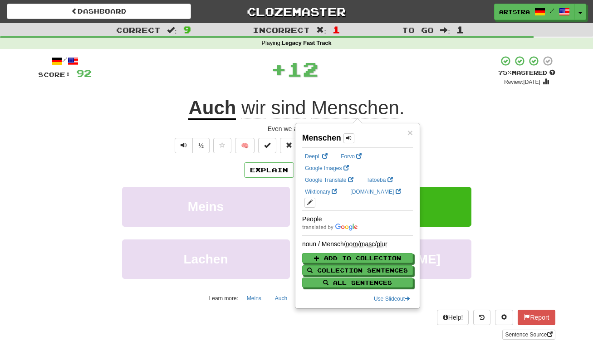
click at [505, 101] on div "Auch wir sind Menschen ." at bounding box center [296, 108] width 517 height 25
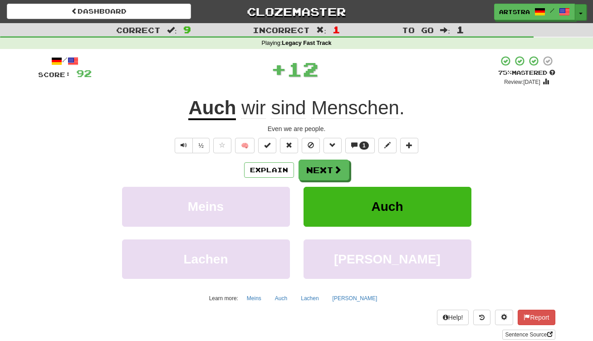
click at [582, 10] on button "Toggle Dropdown" at bounding box center [581, 12] width 12 height 16
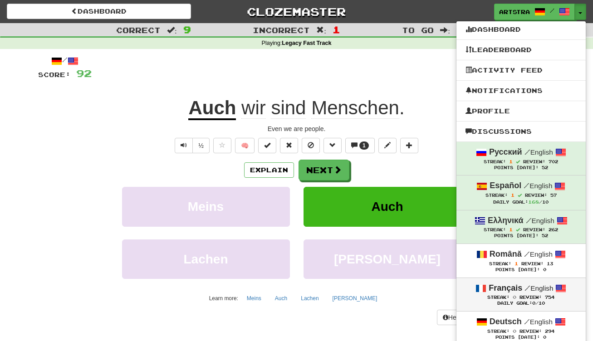
click at [528, 286] on small "/ English" at bounding box center [538, 288] width 29 height 8
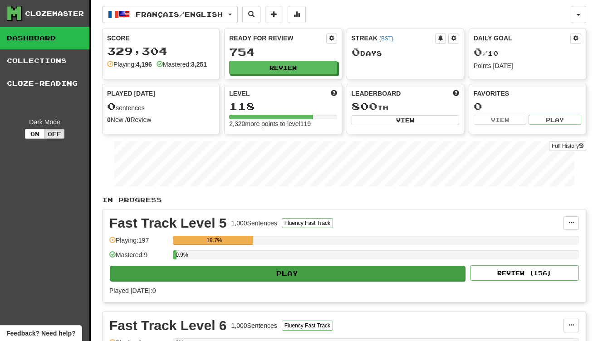
click at [276, 267] on button "Play" at bounding box center [287, 273] width 355 height 15
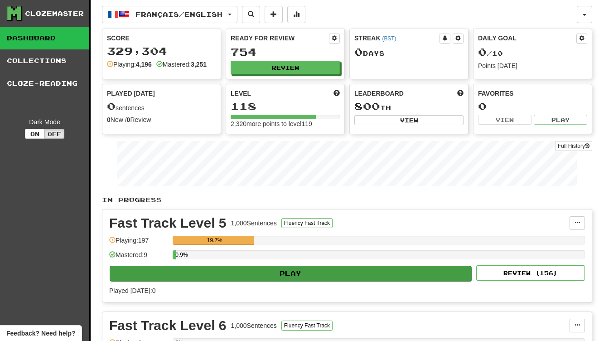
select select "***"
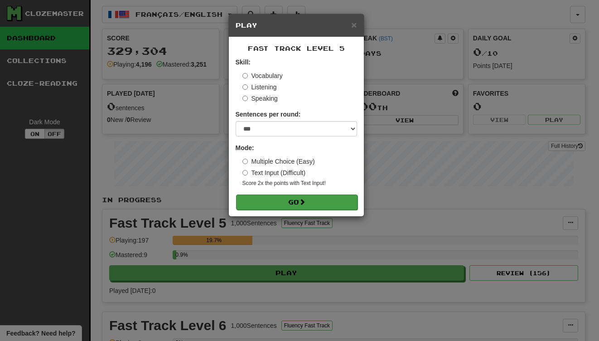
click at [296, 205] on button "Go" at bounding box center [297, 202] width 122 height 15
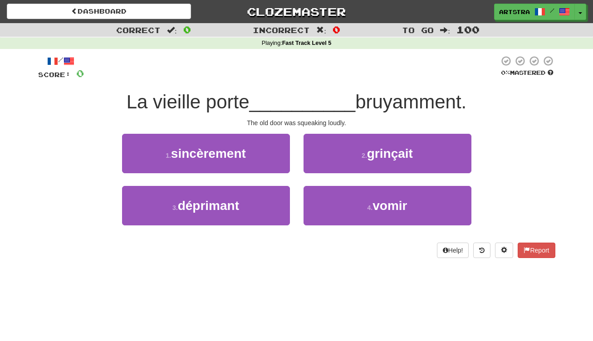
click at [295, 104] on span "__________" at bounding box center [302, 101] width 106 height 21
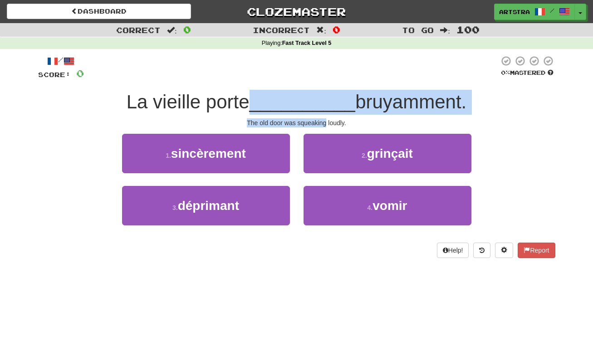
drag, startPoint x: 295, startPoint y: 104, endPoint x: 297, endPoint y: 118, distance: 13.9
click at [297, 118] on div "/ Score: 0 0 % Mastered La vieille porte __________ bruyamment. The old door wa…" at bounding box center [296, 156] width 517 height 203
click at [297, 118] on div "The old door was squeaking loudly." at bounding box center [296, 122] width 517 height 9
drag, startPoint x: 297, startPoint y: 118, endPoint x: 299, endPoint y: 98, distance: 19.5
click at [299, 98] on div "/ Score: 0 0 % Mastered La vieille porte __________ bruyamment. The old door wa…" at bounding box center [296, 156] width 517 height 203
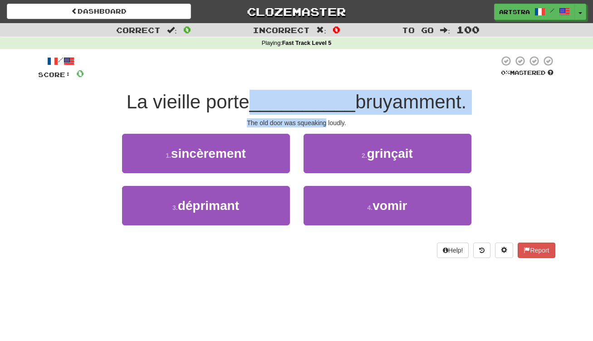
click at [299, 98] on span "__________" at bounding box center [302, 101] width 106 height 21
drag, startPoint x: 299, startPoint y: 98, endPoint x: 298, endPoint y: 117, distance: 19.1
click at [298, 117] on div "/ Score: 0 0 % Mastered La vieille porte __________ bruyamment. The old door wa…" at bounding box center [296, 156] width 517 height 203
click at [298, 118] on div "The old door was squeaking loudly." at bounding box center [296, 122] width 517 height 9
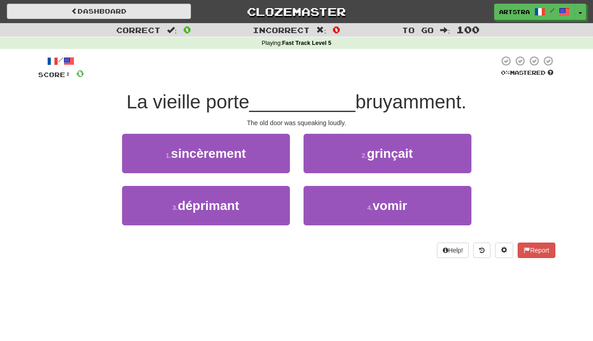
click at [147, 10] on link "Dashboard" at bounding box center [99, 11] width 184 height 15
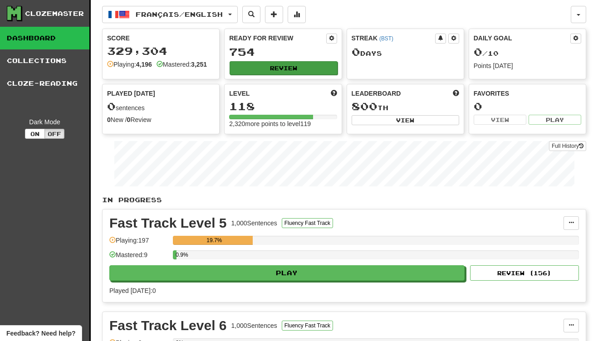
click at [292, 68] on button "Review" at bounding box center [282, 68] width 107 height 14
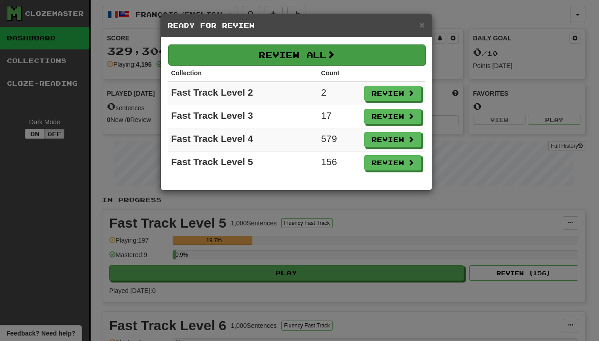
click at [288, 57] on button "Review All" at bounding box center [297, 54] width 258 height 21
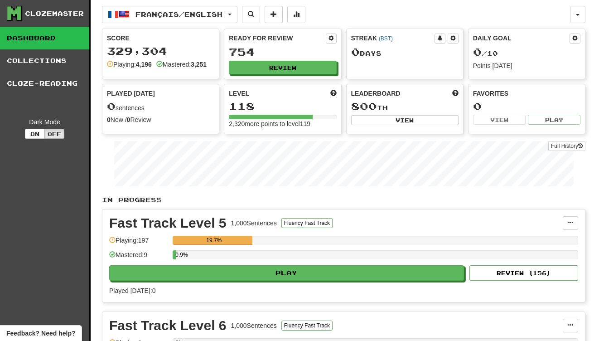
select select "***"
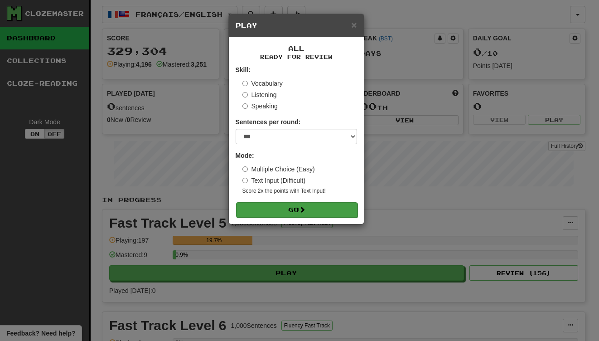
click at [324, 204] on button "Go" at bounding box center [297, 209] width 122 height 15
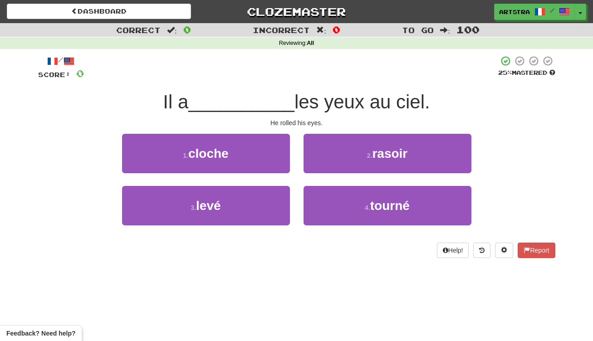
click at [283, 91] on span "__________" at bounding box center [241, 101] width 106 height 21
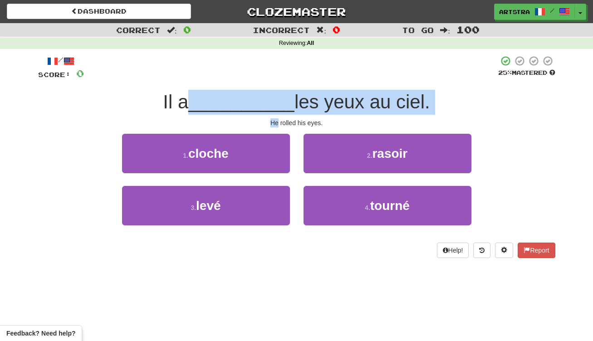
drag, startPoint x: 283, startPoint y: 91, endPoint x: 287, endPoint y: 116, distance: 25.1
click at [287, 116] on div "/ Score: 0 25 % Mastered Il a __________ les yeux au ciel. He rolled his eyes. …" at bounding box center [296, 156] width 517 height 203
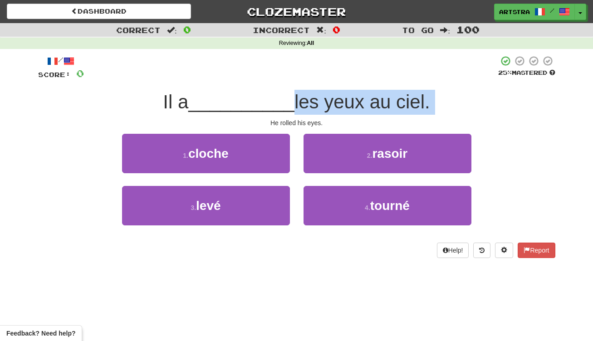
drag, startPoint x: 287, startPoint y: 116, endPoint x: 286, endPoint y: 107, distance: 9.6
click at [286, 107] on div "/ Score: 0 25 % Mastered Il a __________ les yeux au ciel. He rolled his eyes. …" at bounding box center [296, 156] width 517 height 203
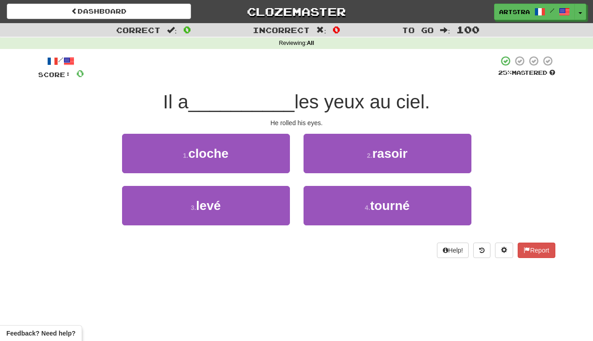
click at [286, 107] on span "__________" at bounding box center [241, 101] width 106 height 21
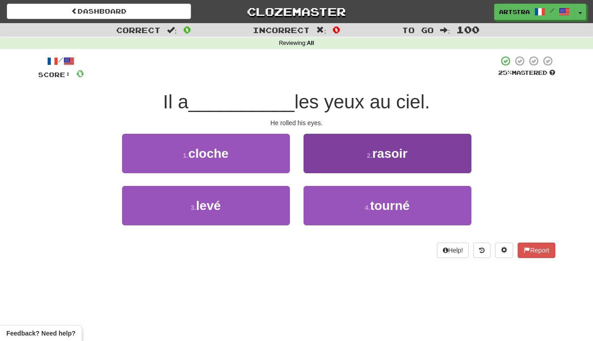
click at [378, 166] on button "2 . rasoir" at bounding box center [387, 153] width 168 height 39
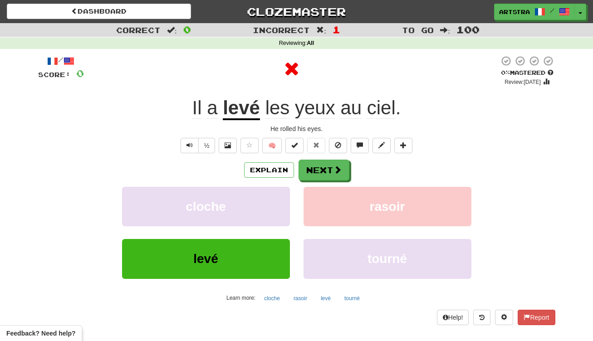
click at [244, 116] on u "levé" at bounding box center [241, 108] width 37 height 23
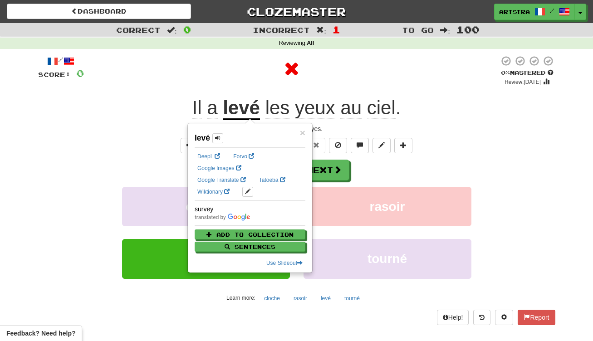
click at [344, 83] on div at bounding box center [291, 70] width 415 height 31
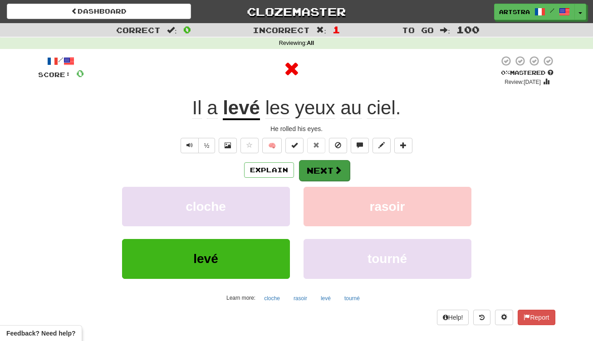
click at [339, 175] on button "Next" at bounding box center [324, 170] width 51 height 21
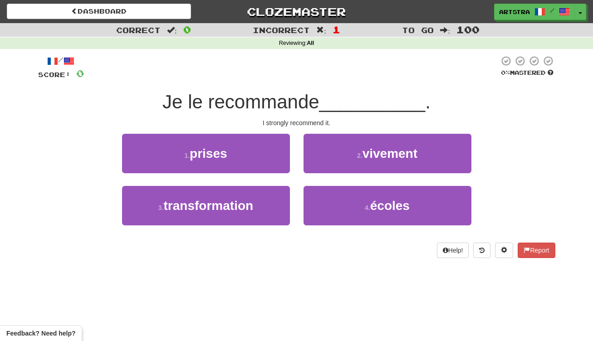
click at [308, 105] on span "Je le recommande" at bounding box center [240, 101] width 157 height 21
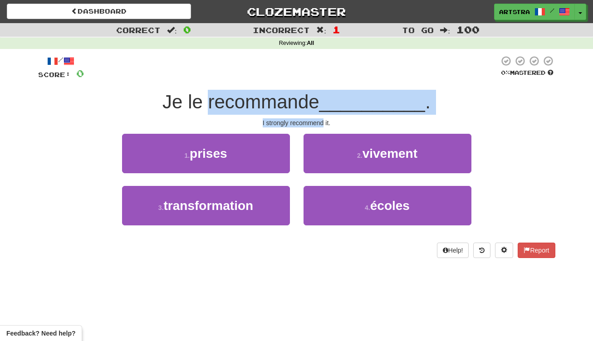
drag, startPoint x: 308, startPoint y: 105, endPoint x: 312, endPoint y: 120, distance: 15.9
click at [312, 120] on div "/ Score: 0 0 % Mastered Je le recommande __________ . I strongly recommend it. …" at bounding box center [296, 156] width 517 height 203
click at [312, 120] on div "I strongly recommend it." at bounding box center [296, 122] width 517 height 9
drag, startPoint x: 312, startPoint y: 120, endPoint x: 315, endPoint y: 98, distance: 22.4
click at [315, 98] on div "/ Score: 0 0 % Mastered Je le recommande __________ . I strongly recommend it. …" at bounding box center [296, 156] width 517 height 203
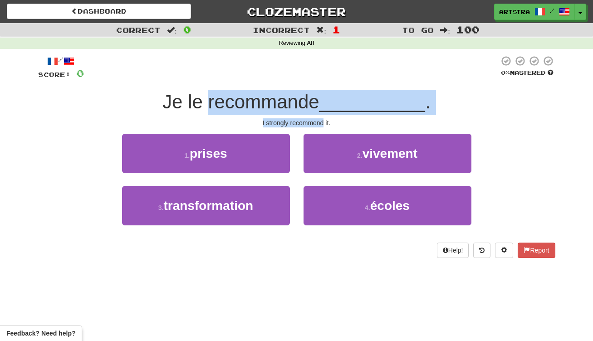
click at [315, 98] on span "Je le recommande" at bounding box center [240, 101] width 157 height 21
drag, startPoint x: 315, startPoint y: 98, endPoint x: 315, endPoint y: 120, distance: 21.8
click at [315, 120] on div "/ Score: 0 0 % Mastered Je le recommande __________ . I strongly recommend it. …" at bounding box center [296, 156] width 517 height 203
click at [315, 120] on div "I strongly recommend it." at bounding box center [296, 122] width 517 height 9
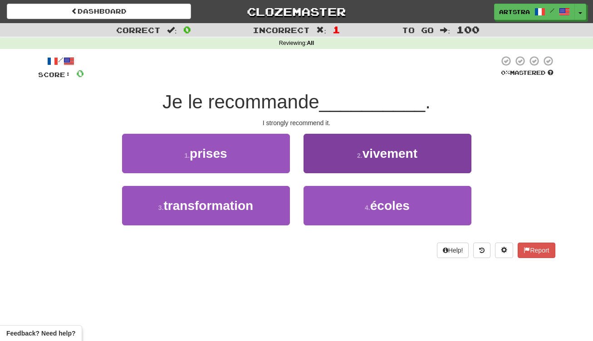
click at [351, 146] on button "2 . vivement" at bounding box center [387, 153] width 168 height 39
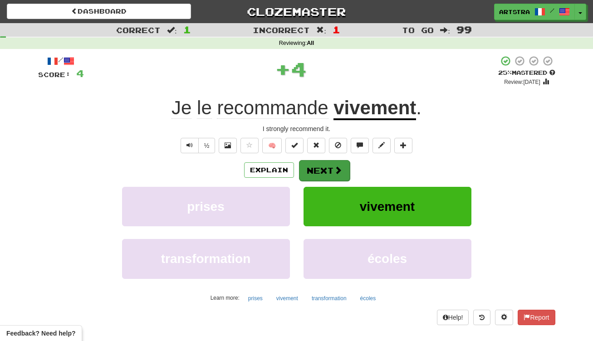
drag, startPoint x: 345, startPoint y: 155, endPoint x: 327, endPoint y: 167, distance: 22.1
click at [327, 167] on button "Next" at bounding box center [324, 170] width 51 height 21
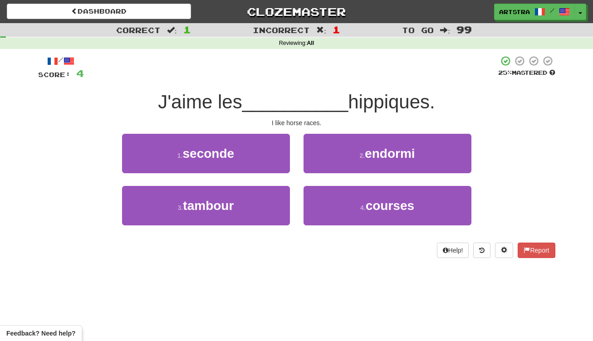
click at [291, 103] on span "__________" at bounding box center [295, 101] width 106 height 21
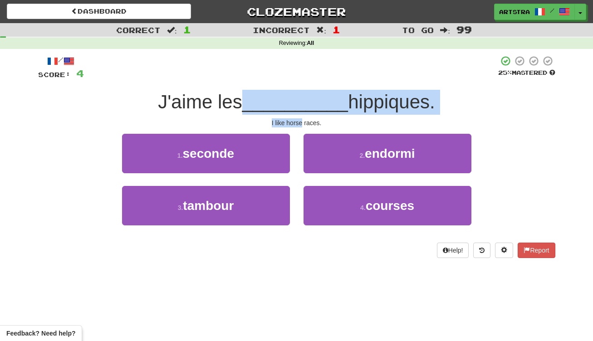
drag, startPoint x: 291, startPoint y: 103, endPoint x: 294, endPoint y: 122, distance: 18.5
click at [294, 122] on div "/ Score: 4 25 % Mastered J'aime les __________ hippiques. I like horse races. 1…" at bounding box center [296, 156] width 517 height 203
click at [294, 122] on div "I like horse races." at bounding box center [296, 122] width 517 height 9
drag, startPoint x: 294, startPoint y: 122, endPoint x: 293, endPoint y: 107, distance: 14.1
click at [293, 107] on div "/ Score: 4 25 % Mastered J'aime les __________ hippiques. I like horse races. 1…" at bounding box center [296, 156] width 517 height 203
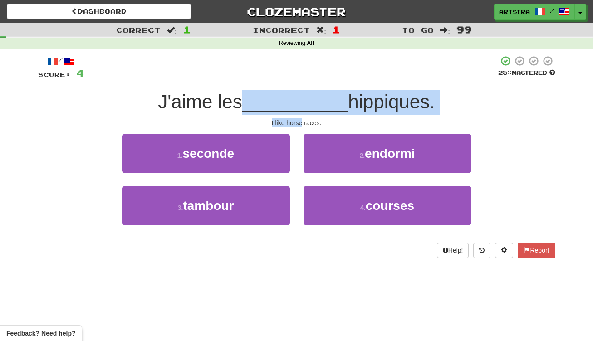
click at [293, 107] on span "__________" at bounding box center [295, 101] width 106 height 21
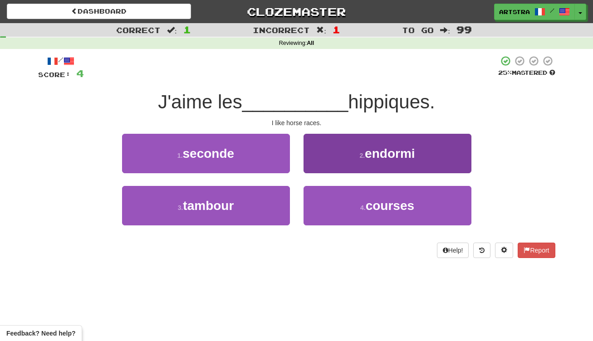
click at [392, 203] on span "courses" at bounding box center [390, 206] width 49 height 14
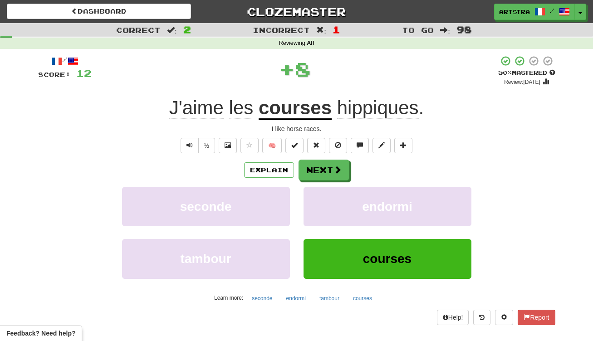
click at [373, 99] on span "hippiques" at bounding box center [378, 108] width 82 height 22
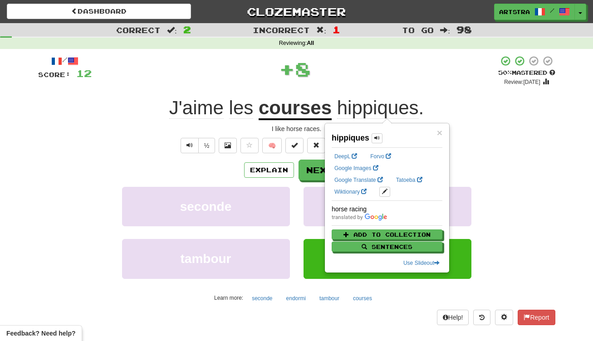
click at [372, 65] on div "+ 8" at bounding box center [295, 68] width 406 height 27
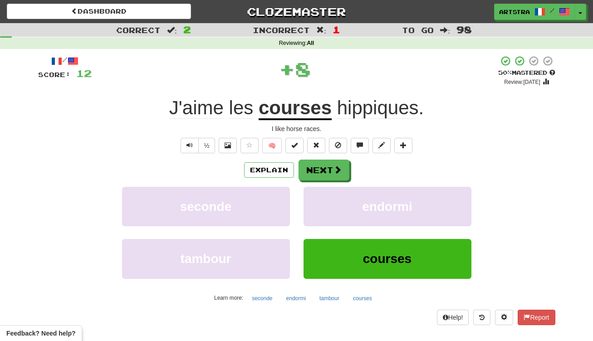
drag, startPoint x: 345, startPoint y: 171, endPoint x: 322, endPoint y: 152, distance: 28.7
click at [344, 170] on button "Next" at bounding box center [323, 170] width 51 height 21
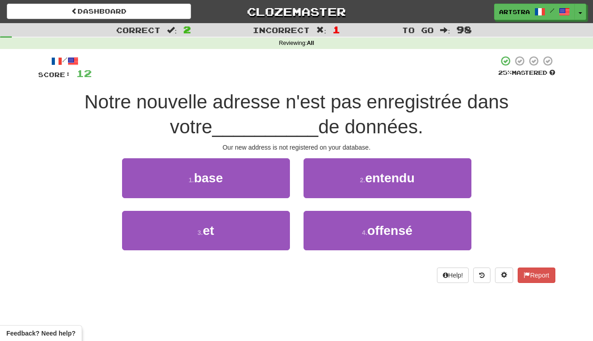
click at [288, 99] on span "Notre nouvelle adresse n'est pas enregistrée dans votre" at bounding box center [296, 114] width 424 height 46
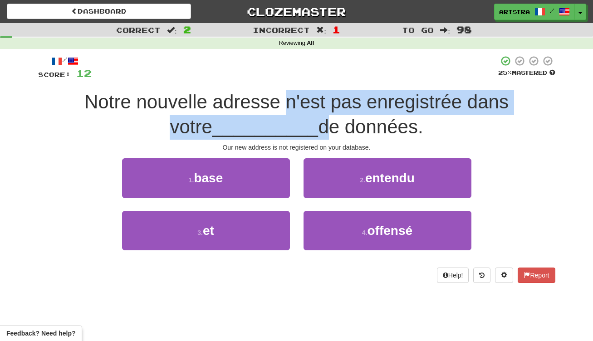
drag, startPoint x: 288, startPoint y: 99, endPoint x: 287, endPoint y: 134, distance: 34.9
click at [287, 134] on span "Notre nouvelle adresse n'est pas enregistrée dans votre __________ de données." at bounding box center [296, 114] width 424 height 46
click at [287, 134] on span "__________" at bounding box center [265, 126] width 106 height 21
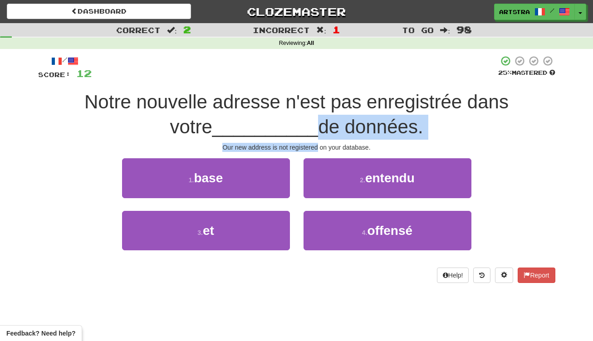
drag, startPoint x: 287, startPoint y: 134, endPoint x: 290, endPoint y: 147, distance: 13.5
click at [290, 147] on div "/ Score: 12 25 % Mastered Notre nouvelle adresse n'est pas enregistrée dans vot…" at bounding box center [296, 168] width 517 height 227
click at [290, 147] on div "Our new address is not registered on your database." at bounding box center [296, 147] width 517 height 9
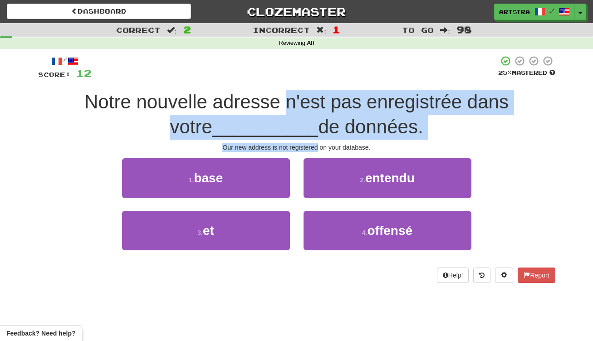
drag, startPoint x: 290, startPoint y: 147, endPoint x: 293, endPoint y: 101, distance: 46.4
click at [293, 101] on div "/ Score: 12 25 % Mastered Notre nouvelle adresse n'est pas enregistrée dans vot…" at bounding box center [296, 168] width 517 height 227
click at [293, 101] on span "Notre nouvelle adresse n'est pas enregistrée dans votre" at bounding box center [296, 114] width 424 height 46
drag, startPoint x: 293, startPoint y: 101, endPoint x: 299, endPoint y: 148, distance: 47.9
click at [299, 148] on div "/ Score: 12 25 % Mastered Notre nouvelle adresse n'est pas enregistrée dans vot…" at bounding box center [296, 168] width 517 height 227
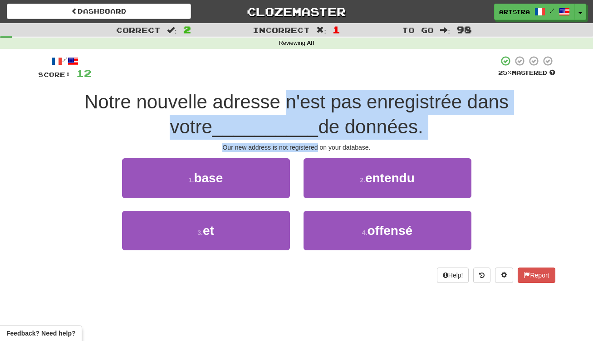
click at [299, 148] on div "Our new address is not registered on your database." at bounding box center [296, 147] width 517 height 9
drag, startPoint x: 299, startPoint y: 148, endPoint x: 302, endPoint y: 107, distance: 41.8
click at [302, 107] on div "/ Score: 12 25 % Mastered Notre nouvelle adresse n'est pas enregistrée dans vot…" at bounding box center [296, 168] width 517 height 227
click at [302, 107] on span "Notre nouvelle adresse n'est pas enregistrée dans votre" at bounding box center [296, 114] width 424 height 46
drag, startPoint x: 302, startPoint y: 107, endPoint x: 303, endPoint y: 147, distance: 40.8
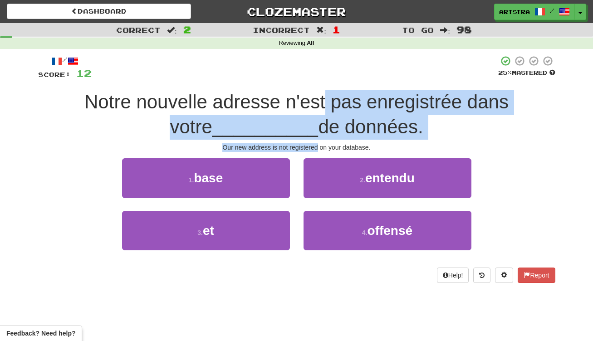
click at [303, 147] on div "/ Score: 12 25 % Mastered Notre nouvelle adresse n'est pas enregistrée dans vot…" at bounding box center [296, 168] width 517 height 227
click at [303, 147] on div "Our new address is not registered on your database." at bounding box center [296, 147] width 517 height 9
drag, startPoint x: 303, startPoint y: 147, endPoint x: 302, endPoint y: 95, distance: 52.6
click at [302, 95] on div "/ Score: 12 25 % Mastered Notre nouvelle adresse n'est pas enregistrée dans vot…" at bounding box center [296, 168] width 517 height 227
click at [302, 95] on span "Notre nouvelle adresse n'est pas enregistrée dans votre" at bounding box center [296, 114] width 424 height 46
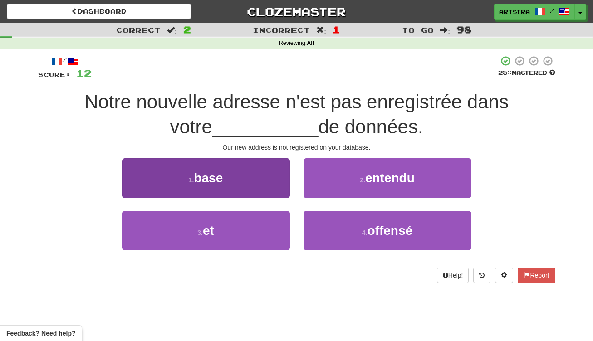
click at [232, 179] on button "1 . base" at bounding box center [206, 177] width 168 height 39
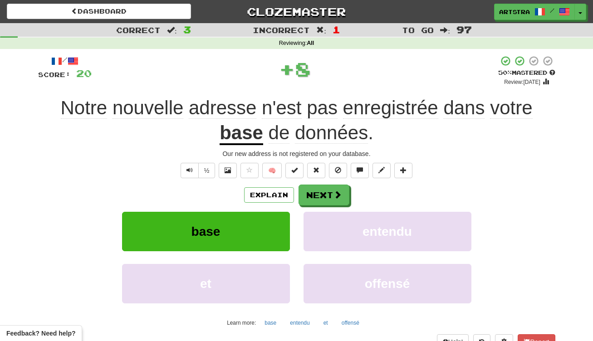
click at [325, 133] on span "données" at bounding box center [331, 133] width 73 height 22
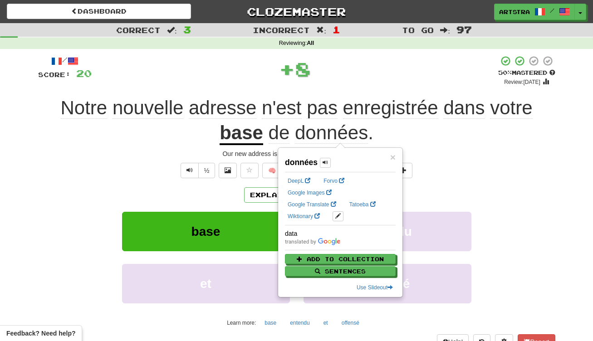
click at [419, 140] on div "Notre nouvelle adresse n'est pas enregistrée dans votre base de données ." at bounding box center [296, 120] width 517 height 49
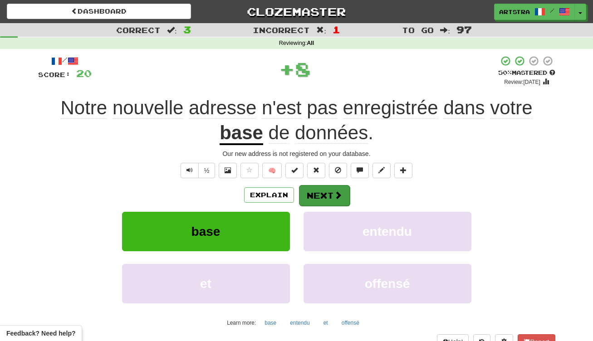
click at [343, 187] on button "Next" at bounding box center [324, 195] width 51 height 21
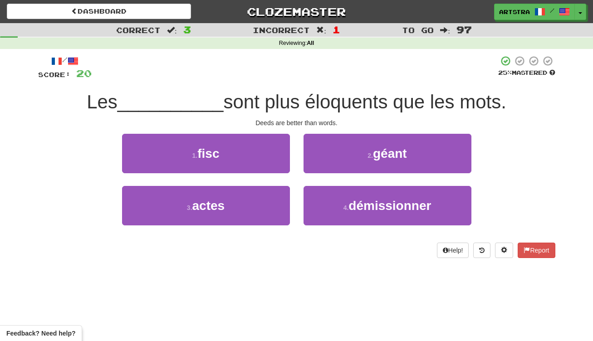
click at [281, 96] on span "sont plus éloquents que les mots." at bounding box center [364, 101] width 283 height 21
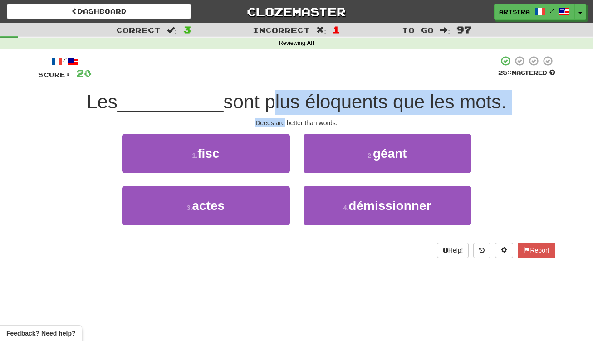
drag, startPoint x: 281, startPoint y: 96, endPoint x: 280, endPoint y: 120, distance: 24.5
click at [280, 120] on div "/ Score: 20 25 % Mastered Les __________ sont plus éloquents que les mots. Deed…" at bounding box center [296, 156] width 517 height 203
click at [280, 120] on div "Deeds are better than words." at bounding box center [296, 122] width 517 height 9
drag, startPoint x: 280, startPoint y: 120, endPoint x: 278, endPoint y: 101, distance: 19.5
click at [278, 101] on div "/ Score: 20 25 % Mastered Les __________ sont plus éloquents que les mots. Deed…" at bounding box center [296, 156] width 517 height 203
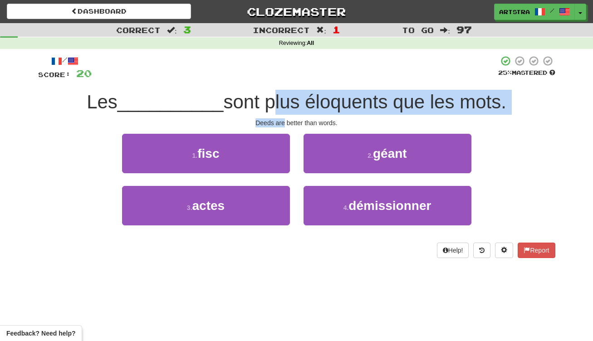
click at [278, 101] on span "sont plus éloquents que les mots." at bounding box center [364, 101] width 283 height 21
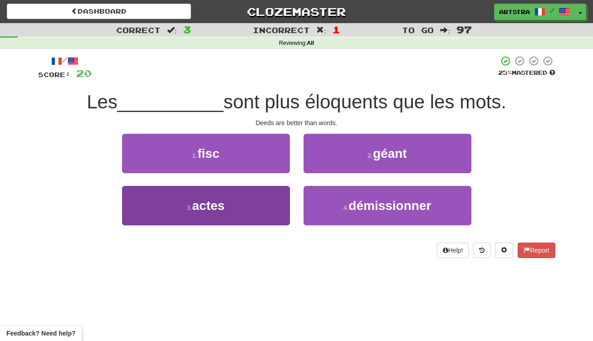
click at [253, 210] on button "3 . actes" at bounding box center [206, 205] width 168 height 39
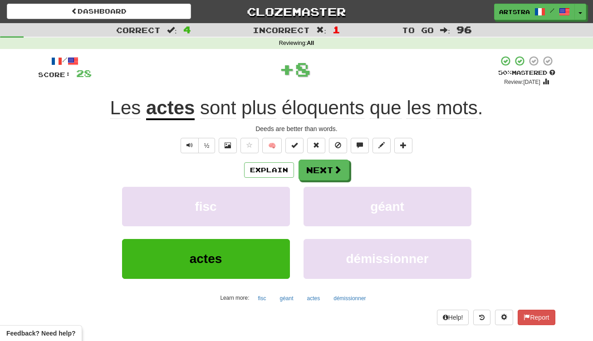
click at [327, 122] on div "/ Score: 28 + 8 50 % Mastered Review: [DATE] Les actes sont plus éloquents que …" at bounding box center [296, 189] width 517 height 269
click at [312, 171] on button "Next" at bounding box center [324, 170] width 51 height 21
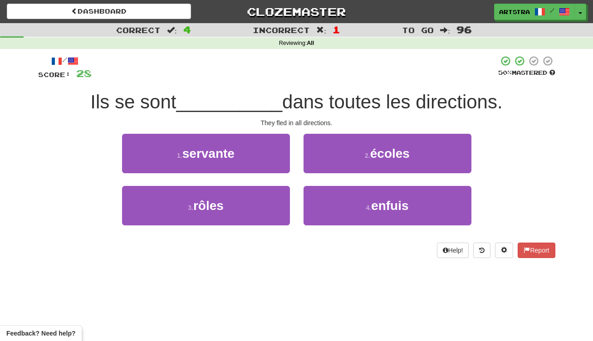
click at [316, 112] on div "Ils se sont __________ dans toutes les directions." at bounding box center [296, 102] width 517 height 25
drag, startPoint x: 316, startPoint y: 112, endPoint x: 315, endPoint y: 98, distance: 14.1
click at [315, 98] on div "Ils se sont __________ dans toutes les directions." at bounding box center [296, 102] width 517 height 25
click at [315, 98] on span "dans toutes les directions." at bounding box center [392, 101] width 220 height 21
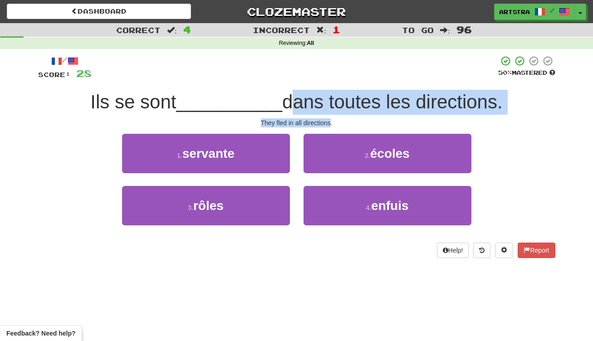
drag, startPoint x: 315, startPoint y: 98, endPoint x: 314, endPoint y: 122, distance: 24.5
click at [314, 122] on div "/ Score: 28 50 % Mastered Ils se sont __________ dans toutes les directions. Th…" at bounding box center [296, 156] width 517 height 203
click at [314, 122] on div "They fled in all directions." at bounding box center [296, 122] width 517 height 9
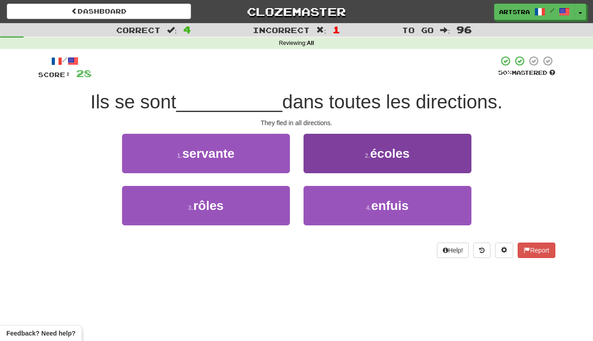
click at [390, 199] on span "enfuis" at bounding box center [389, 206] width 37 height 14
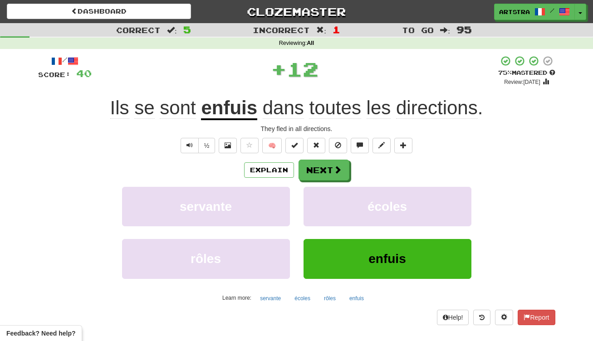
click at [455, 167] on div "Explain Next" at bounding box center [296, 170] width 517 height 21
click at [314, 162] on button "Next" at bounding box center [324, 170] width 51 height 21
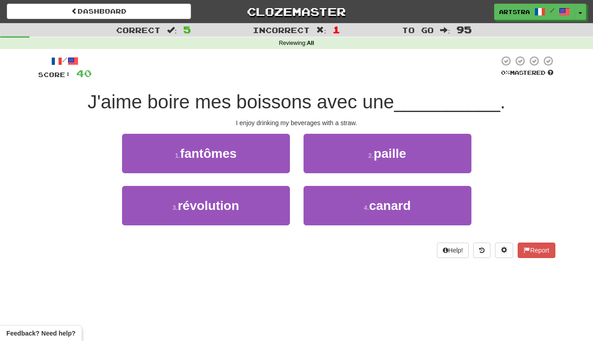
click at [294, 99] on span "J'aime boire mes boissons avec une" at bounding box center [241, 101] width 307 height 21
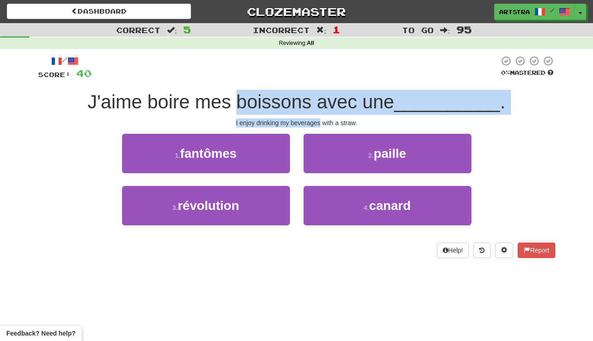
drag, startPoint x: 294, startPoint y: 99, endPoint x: 297, endPoint y: 120, distance: 21.0
click at [297, 120] on div "/ Score: 40 0 % Mastered J'aime boire mes boissons avec une __________ . I enjo…" at bounding box center [296, 156] width 517 height 203
click at [297, 120] on div "I enjoy drinking my beverages with a straw." at bounding box center [296, 122] width 517 height 9
drag, startPoint x: 297, startPoint y: 120, endPoint x: 297, endPoint y: 102, distance: 17.7
click at [297, 102] on div "/ Score: 40 0 % Mastered J'aime boire mes boissons avec une __________ . I enjo…" at bounding box center [296, 156] width 517 height 203
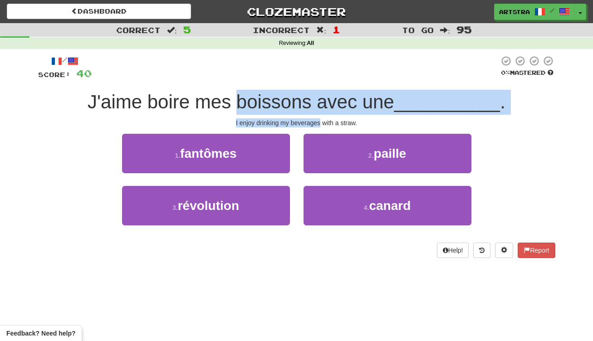
click at [297, 102] on span "J'aime boire mes boissons avec une" at bounding box center [241, 101] width 307 height 21
drag, startPoint x: 297, startPoint y: 102, endPoint x: 299, endPoint y: 121, distance: 18.7
click at [299, 121] on div "/ Score: 40 0 % Mastered J'aime boire mes boissons avec une __________ . I enjo…" at bounding box center [296, 156] width 517 height 203
click at [299, 121] on div "I enjoy drinking my beverages with a straw." at bounding box center [296, 122] width 517 height 9
drag, startPoint x: 299, startPoint y: 121, endPoint x: 301, endPoint y: 101, distance: 20.5
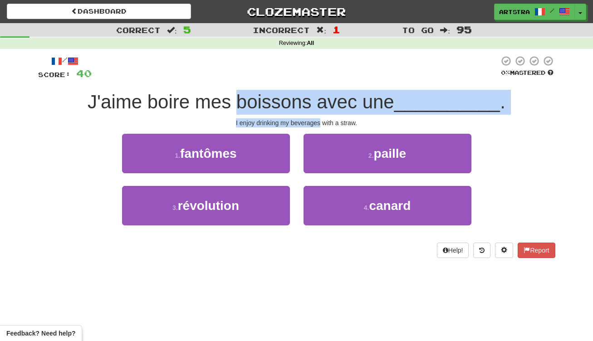
click at [301, 101] on div "/ Score: 40 0 % Mastered J'aime boire mes boissons avec une __________ . I enjo…" at bounding box center [296, 156] width 517 height 203
click at [301, 101] on span "J'aime boire mes boissons avec une" at bounding box center [241, 101] width 307 height 21
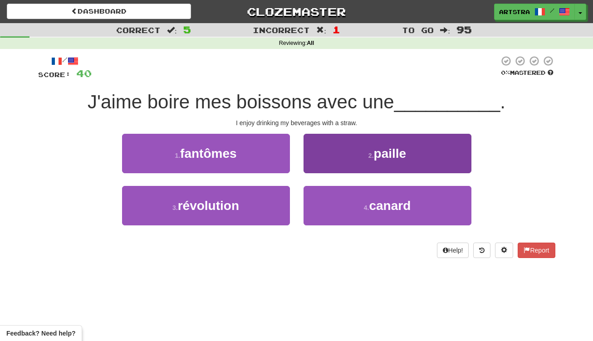
click at [387, 154] on span "paille" at bounding box center [390, 153] width 33 height 14
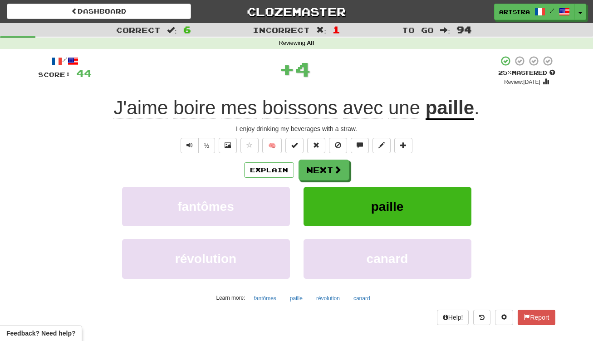
click at [455, 114] on u "paille" at bounding box center [449, 108] width 49 height 23
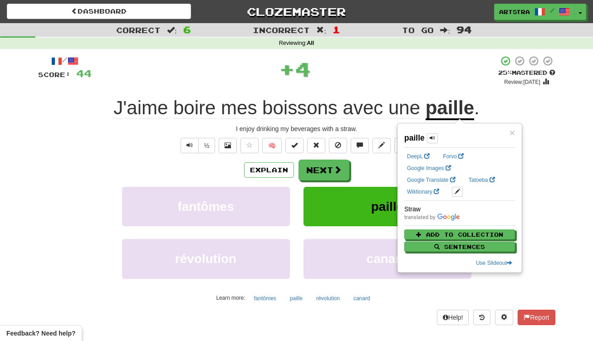
click at [326, 181] on div "Explain Next fantômes paille révolution canard Learn more: fantômes paille révo…" at bounding box center [296, 233] width 517 height 146
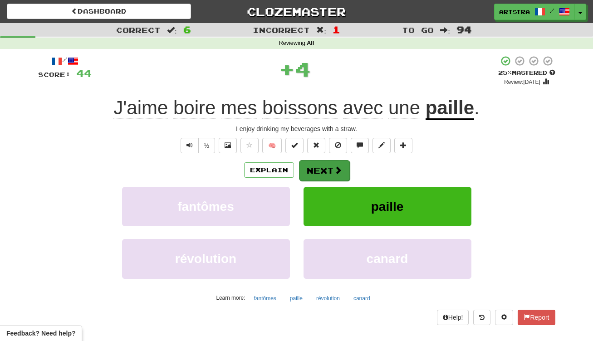
click at [322, 167] on button "Next" at bounding box center [324, 170] width 51 height 21
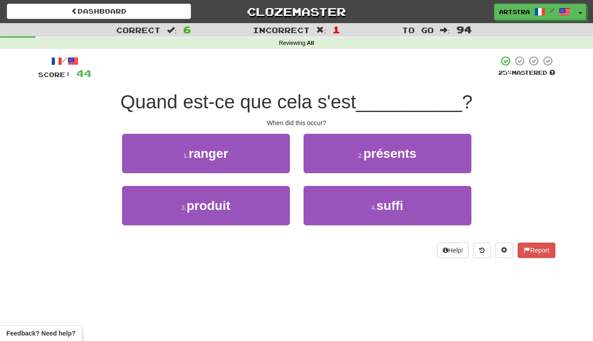
click at [296, 90] on div "Quand est-ce que cela s'est __________ ?" at bounding box center [296, 102] width 517 height 25
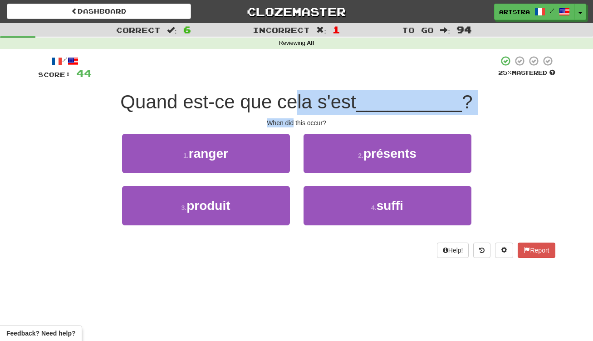
drag, startPoint x: 291, startPoint y: 107, endPoint x: 292, endPoint y: 120, distance: 13.2
click at [292, 120] on div "/ Score: 44 25 % Mastered Quand est-ce que cela s'est __________ ? When did thi…" at bounding box center [296, 156] width 517 height 203
click at [292, 120] on div "When did this occur?" at bounding box center [296, 122] width 517 height 9
drag, startPoint x: 292, startPoint y: 120, endPoint x: 290, endPoint y: 92, distance: 28.7
click at [290, 92] on div "/ Score: 44 25 % Mastered Quand est-ce que cela s'est __________ ? When did thi…" at bounding box center [296, 156] width 517 height 203
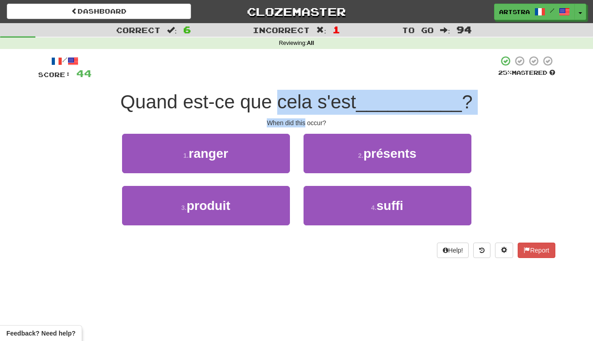
drag, startPoint x: 290, startPoint y: 92, endPoint x: 294, endPoint y: 117, distance: 25.8
click at [294, 117] on div "/ Score: 44 25 % Mastered Quand est-ce que cela s'est __________ ? When did thi…" at bounding box center [296, 156] width 517 height 203
click at [294, 118] on div "When did this occur?" at bounding box center [296, 122] width 517 height 9
drag, startPoint x: 294, startPoint y: 117, endPoint x: 292, endPoint y: 94, distance: 23.2
click at [292, 94] on div "/ Score: 44 25 % Mastered Quand est-ce que cela s'est __________ ? When did thi…" at bounding box center [296, 156] width 517 height 203
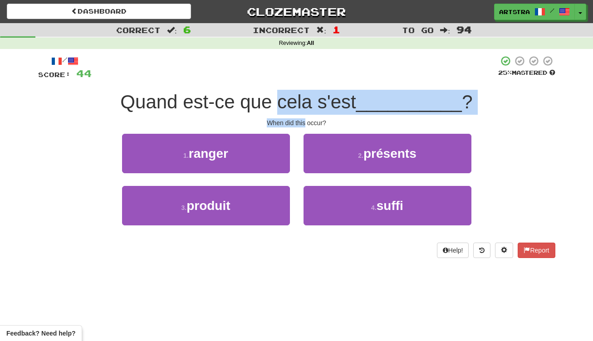
click at [292, 94] on span "Quand est-ce que cela s'est" at bounding box center [237, 101] width 235 height 21
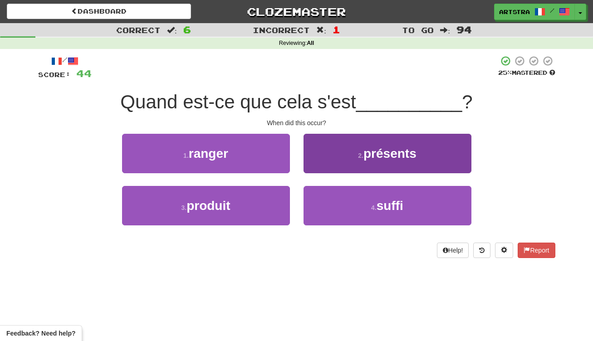
click at [389, 158] on span "présents" at bounding box center [389, 153] width 53 height 14
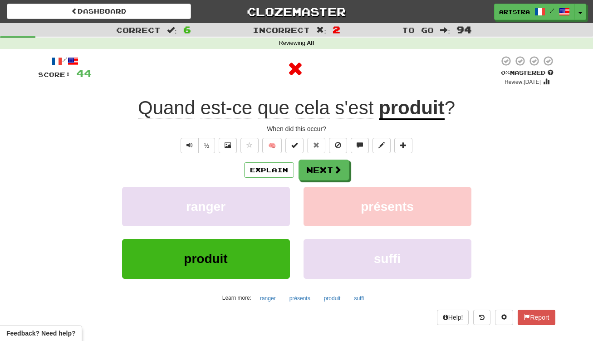
click at [421, 112] on u "produit" at bounding box center [412, 108] width 66 height 23
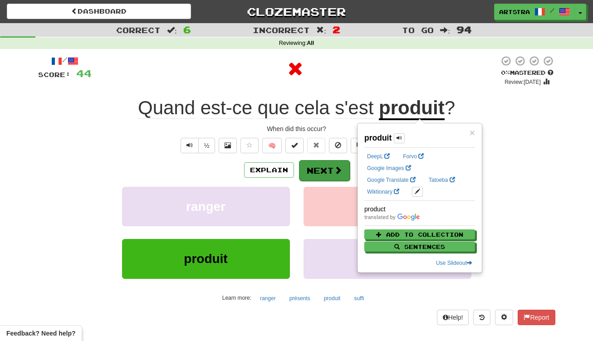
click at [329, 171] on button "Next" at bounding box center [324, 170] width 51 height 21
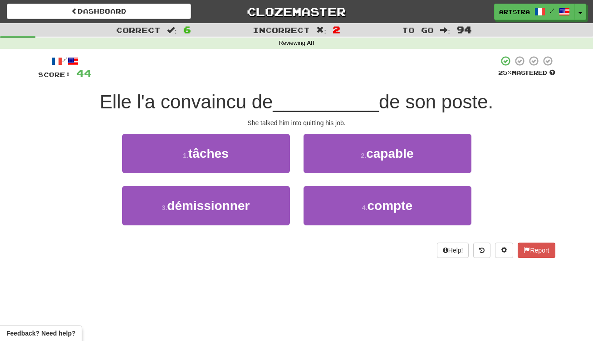
click at [280, 93] on span "__________" at bounding box center [326, 101] width 106 height 21
drag, startPoint x: 280, startPoint y: 93, endPoint x: 284, endPoint y: 118, distance: 25.7
click at [284, 118] on div "/ Score: 44 25 % Mastered Elle l'a convaincu de __________ de son poste. She ta…" at bounding box center [296, 156] width 517 height 203
click at [284, 118] on div "She talked him into quitting his job." at bounding box center [296, 122] width 517 height 9
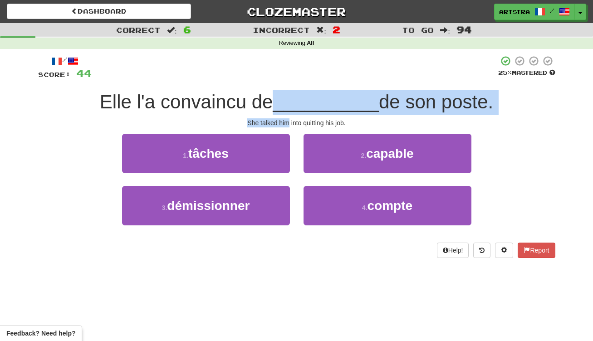
drag, startPoint x: 284, startPoint y: 118, endPoint x: 290, endPoint y: 93, distance: 26.2
click at [290, 93] on div "/ Score: 44 25 % Mastered Elle l'a convaincu de __________ de son poste. She ta…" at bounding box center [296, 156] width 517 height 203
click at [290, 93] on span "__________" at bounding box center [326, 101] width 106 height 21
drag
click at [307, 120] on div "/ Score: 44 25 % Mastered Elle l'a convaincu de __________ de son poste. She ta…" at bounding box center [296, 156] width 517 height 203
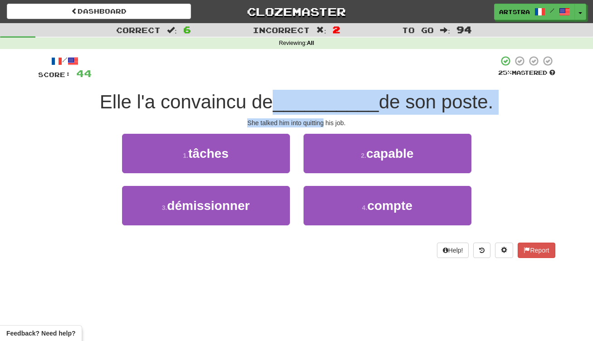
click at [307, 120] on div "She talked him into quitting his job." at bounding box center [296, 122] width 517 height 9
click at [305, 93] on div "/ Score: 44 25 % Mastered Elle l'a convaincu de __________ de son poste. She ta…" at bounding box center [296, 156] width 517 height 203
click at [305, 93] on span "__________" at bounding box center [326, 101] width 106 height 21
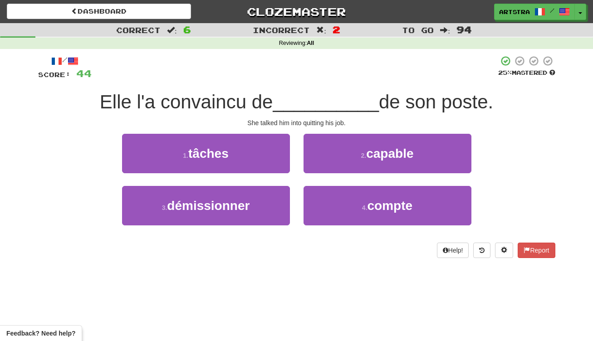
click at [507, 186] on div "3 . démissionner 4 . compte" at bounding box center [296, 212] width 544 height 52
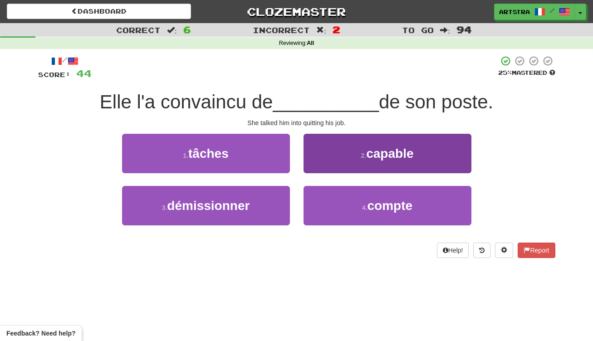
click at [441, 213] on button "4 . compte" at bounding box center [387, 205] width 168 height 39
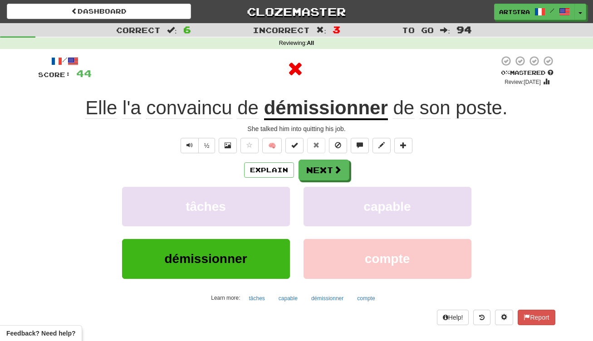
click at [351, 119] on u "démissionner" at bounding box center [326, 108] width 124 height 23
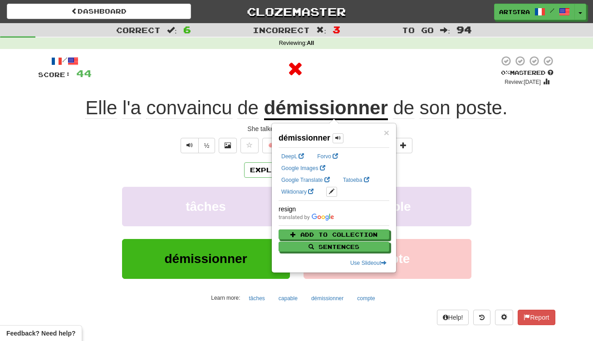
click at [374, 84] on div at bounding box center [295, 70] width 407 height 31
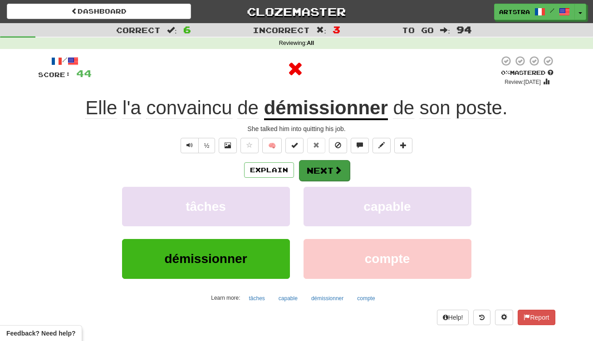
click at [345, 165] on button "Next" at bounding box center [324, 170] width 51 height 21
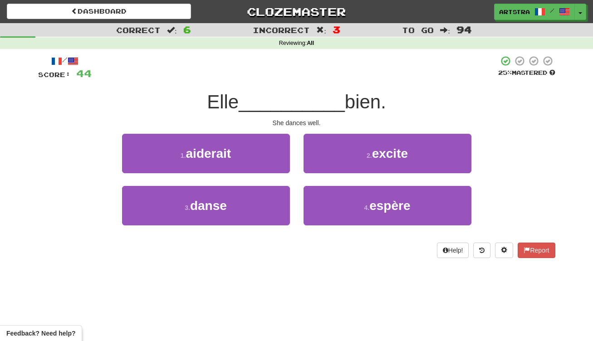
click at [309, 104] on span "__________" at bounding box center [292, 101] width 106 height 21
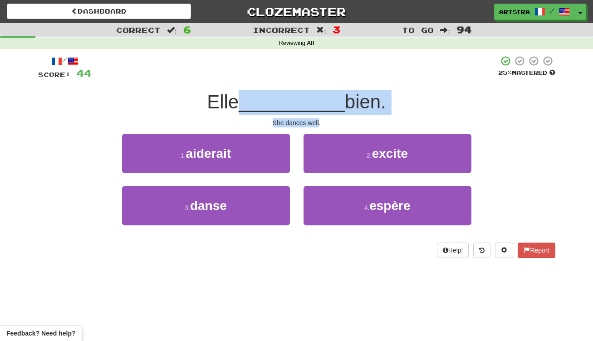
click at [309, 118] on div "/ Score: 44 25 % Mastered Elle __________ bien. She dances well. 1 . aiderait 2…" at bounding box center [296, 156] width 517 height 203
click at [309, 118] on div "She dances well." at bounding box center [296, 122] width 517 height 9
click at [309, 110] on div "/ Score: 44 25 % Mastered Elle __________ bien. She dances well. 1 . aiderait 2…" at bounding box center [296, 156] width 517 height 203
click at [309, 110] on span "__________" at bounding box center [292, 101] width 106 height 21
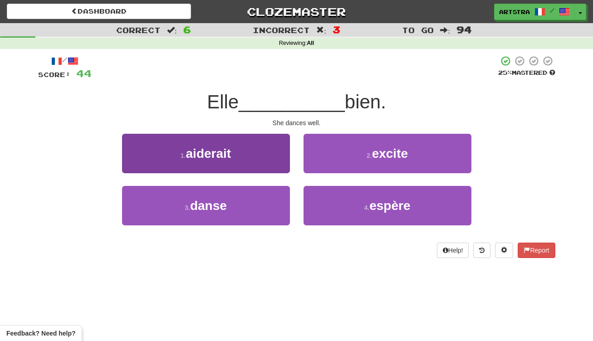
click at [262, 205] on button "3 . danse" at bounding box center [206, 205] width 168 height 39
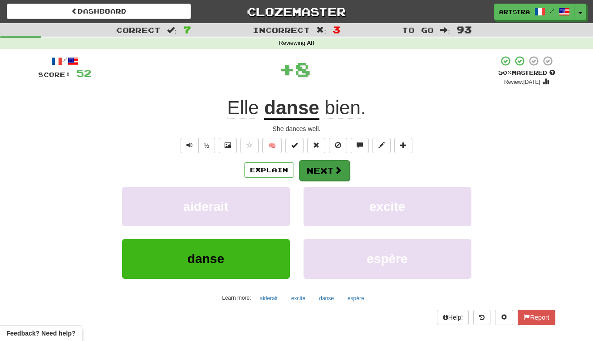
click at [315, 179] on button "Next" at bounding box center [324, 170] width 51 height 21
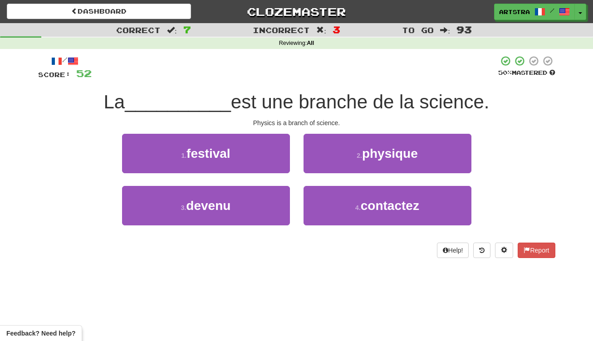
click at [304, 105] on span "est une branche de la science." at bounding box center [360, 101] width 258 height 21
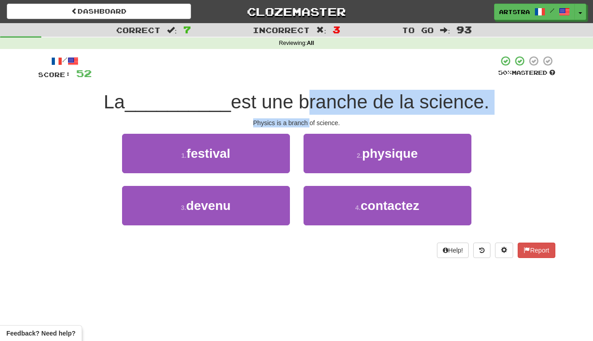
click at [307, 122] on div "/ Score: 52 50 % Mastered La __________ est une branche de la science. Physics …" at bounding box center [296, 156] width 517 height 203
click at [307, 122] on div "Physics is a branch of science." at bounding box center [296, 122] width 517 height 9
click at [308, 110] on div "/ Score: 52 50 % Mastered La __________ est une branche de la science. Physics …" at bounding box center [296, 156] width 517 height 203
click at [308, 110] on span "est une branche de la science." at bounding box center [360, 101] width 258 height 21
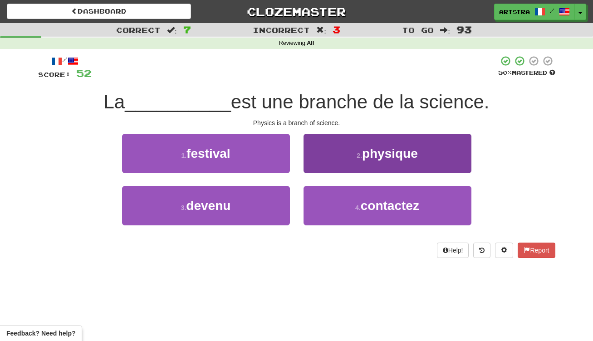
click at [374, 152] on span "physique" at bounding box center [390, 153] width 56 height 14
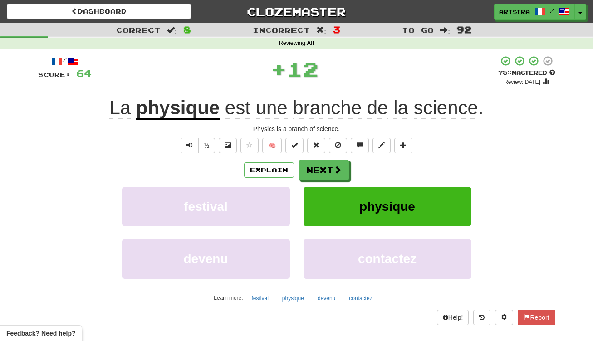
click at [348, 107] on span "branche" at bounding box center [326, 108] width 69 height 22
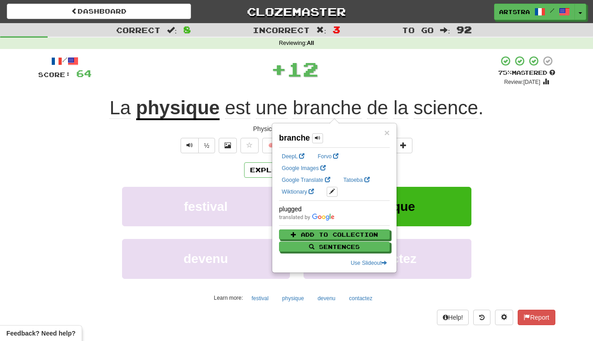
click at [391, 71] on div "+ 12" at bounding box center [295, 68] width 406 height 27
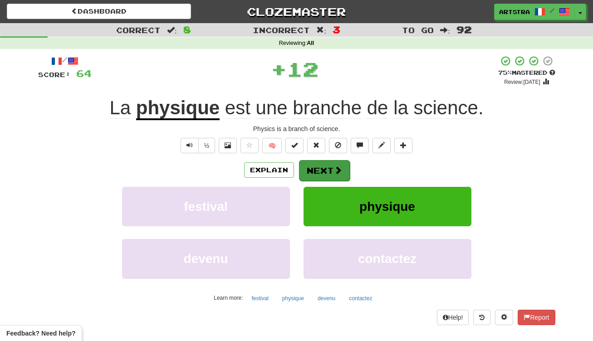
click at [340, 166] on span at bounding box center [338, 170] width 8 height 8
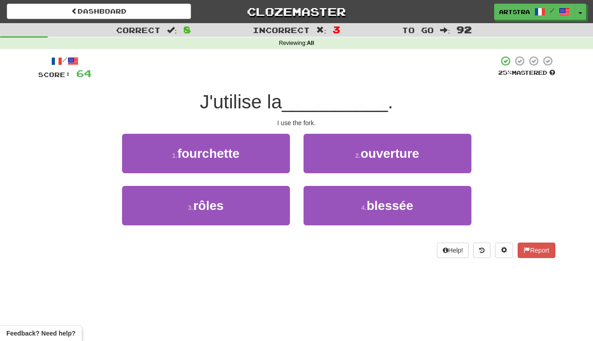
click at [300, 100] on span "__________" at bounding box center [335, 101] width 106 height 21
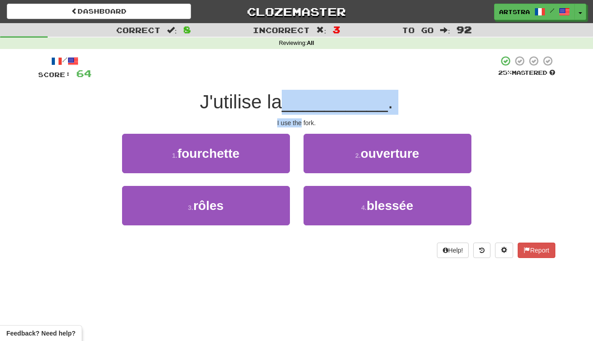
click at [299, 121] on div "/ Score: 64 25 % Mastered J'utilise la __________ . I use the fork. 1 . fourche…" at bounding box center [296, 156] width 517 height 203
click at [299, 121] on div "I use the fork." at bounding box center [296, 122] width 517 height 9
click at [298, 100] on div "/ Score: 64 25 % Mastered J'utilise la __________ . I use the fork. 1 . fourche…" at bounding box center [296, 156] width 517 height 203
click at [298, 100] on span "__________" at bounding box center [335, 101] width 106 height 21
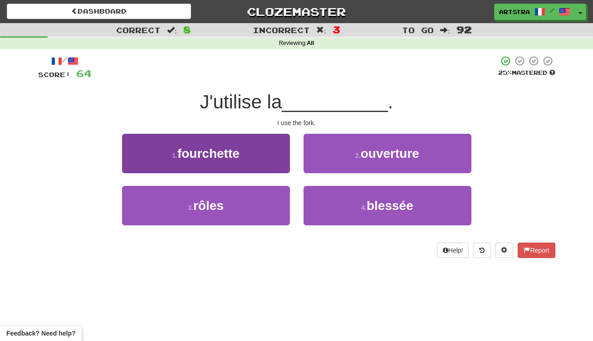
click at [273, 159] on button "1 . fourchette" at bounding box center [206, 153] width 168 height 39
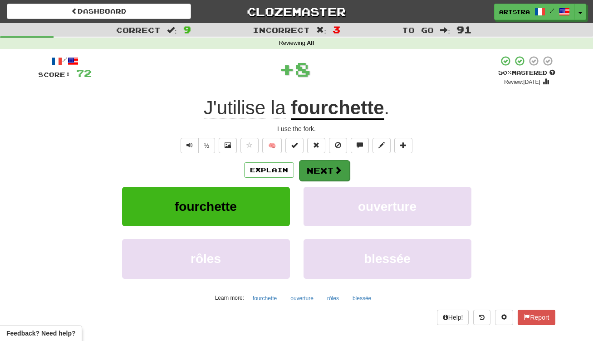
click at [325, 161] on button "Next" at bounding box center [324, 170] width 51 height 21
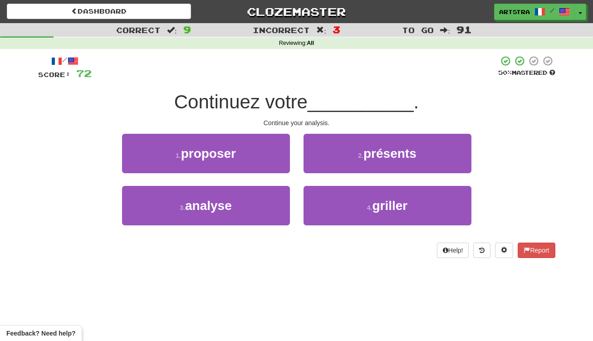
click at [304, 99] on span "Continuez votre" at bounding box center [240, 101] width 133 height 21
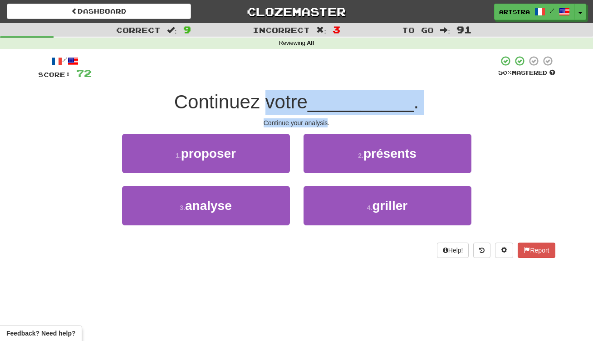
click at [308, 124] on div "/ Score: 72 50 % Mastered Continuez votre __________ . Continue your analysis. …" at bounding box center [296, 156] width 517 height 203
click at [308, 124] on div "Continue your analysis." at bounding box center [296, 122] width 517 height 9
click at [307, 95] on div "/ Score: 72 50 % Mastered Continuez votre __________ . Continue your analysis. …" at bounding box center [296, 156] width 517 height 203
click at [307, 95] on span "Continuez votre" at bounding box center [240, 101] width 133 height 21
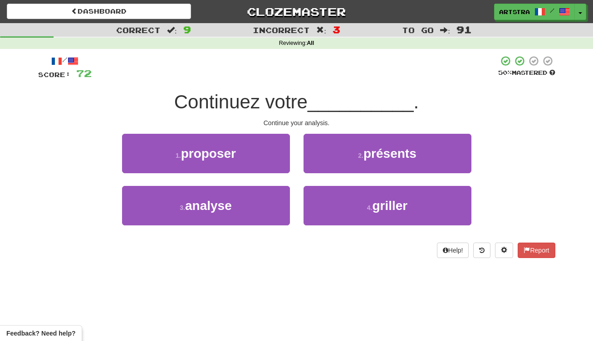
click at [252, 184] on div "1 . proposer" at bounding box center [205, 160] width 181 height 52
click at [254, 191] on button "3 . analyse" at bounding box center [206, 205] width 168 height 39
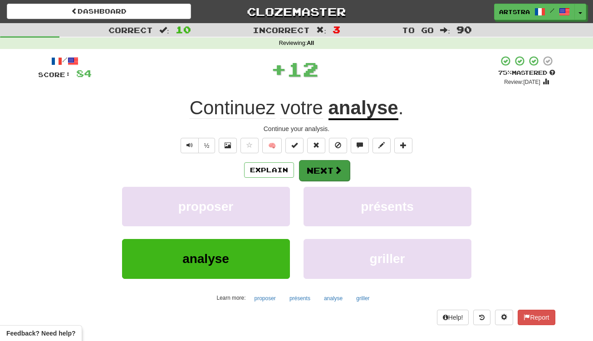
click at [313, 161] on button "Next" at bounding box center [324, 170] width 51 height 21
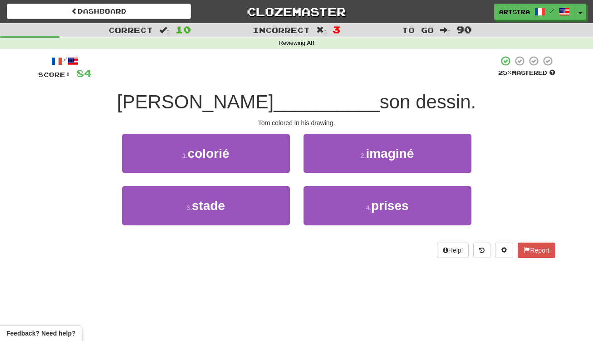
click at [301, 98] on span "__________" at bounding box center [326, 101] width 106 height 21
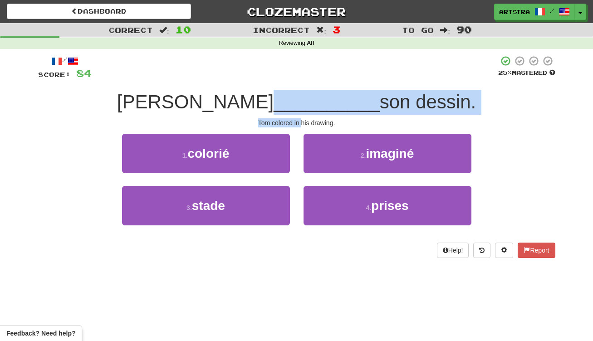
click at [298, 118] on div "/ Score: 84 25 % Mastered [PERSON_NAME] a __________ son dessin. [PERSON_NAME] …" at bounding box center [296, 156] width 517 height 203
click at [298, 118] on div "Tom colored in his drawing." at bounding box center [296, 122] width 517 height 9
click at [300, 103] on div "/ Score: 84 25 % Mastered [PERSON_NAME] a __________ son dessin. [PERSON_NAME] …" at bounding box center [296, 156] width 517 height 203
click at [300, 103] on span "__________" at bounding box center [326, 101] width 106 height 21
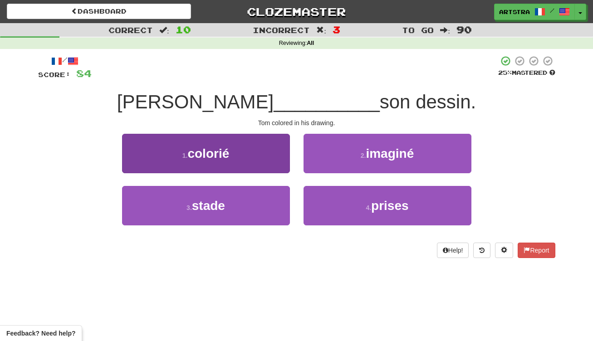
click at [286, 132] on div "/ Score: 84 25 % Mastered [PERSON_NAME] a __________ son dessin. [PERSON_NAME] …" at bounding box center [296, 156] width 517 height 203
click at [264, 153] on button "1 . colorié" at bounding box center [206, 153] width 168 height 39
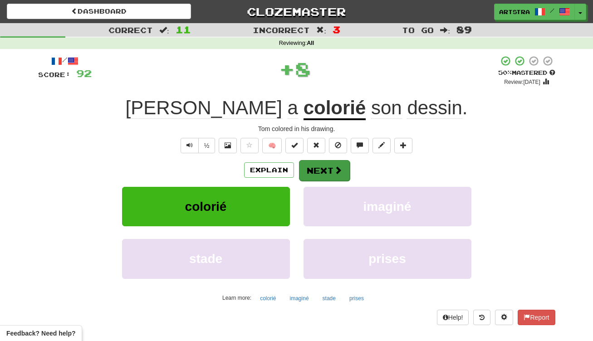
click at [317, 164] on button "Next" at bounding box center [324, 170] width 51 height 21
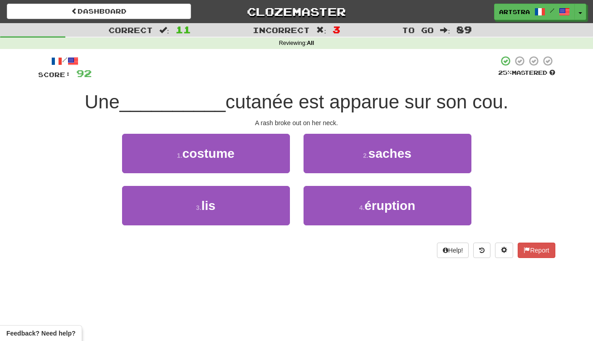
click at [302, 88] on div "/ Score: 92 25 % Mastered Une __________ cutanée est apparue sur son cou. A ras…" at bounding box center [296, 156] width 517 height 203
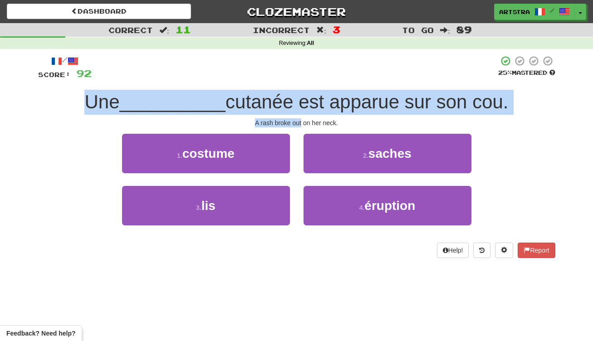
click at [298, 120] on div "/ Score: 92 25 % Mastered Une __________ cutanée est apparue sur son cou. A ras…" at bounding box center [296, 156] width 517 height 203
click at [298, 120] on div "A rash broke out on her neck." at bounding box center [296, 122] width 517 height 9
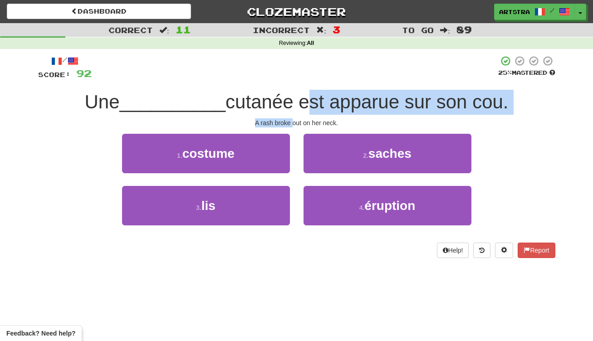
click at [298, 100] on div "/ Score: 92 25 % Mastered Une __________ cutanée est apparue sur son cou. A ras…" at bounding box center [296, 156] width 517 height 203
click at [298, 100] on span "cutanée est apparue sur son cou." at bounding box center [366, 101] width 283 height 21
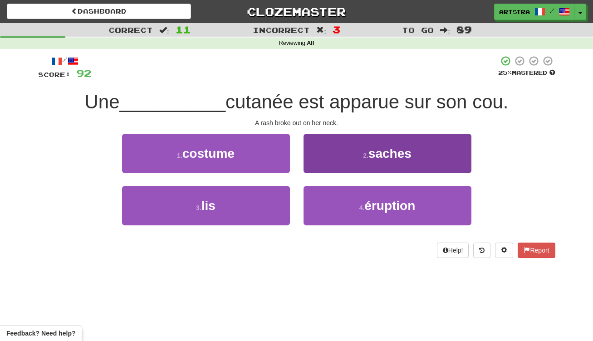
click at [366, 153] on small "2 ." at bounding box center [365, 155] width 5 height 7
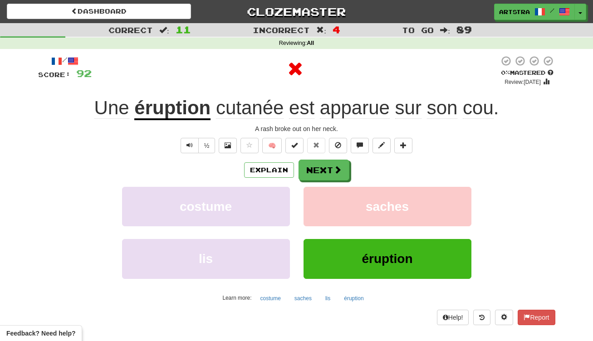
click at [178, 107] on u "éruption" at bounding box center [172, 108] width 76 height 23
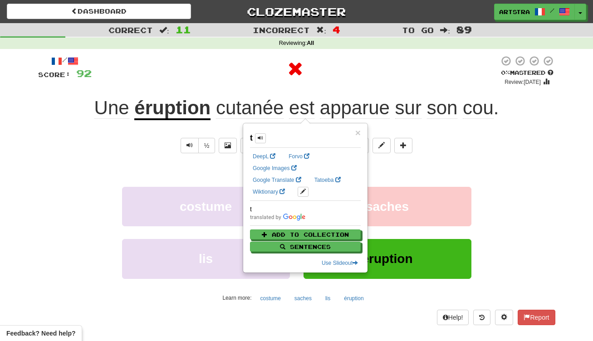
click at [336, 86] on div "/ Score: 92 0 % Mastered Review: [DATE] Une éruption cutanée est apparue sur so…" at bounding box center [296, 189] width 517 height 269
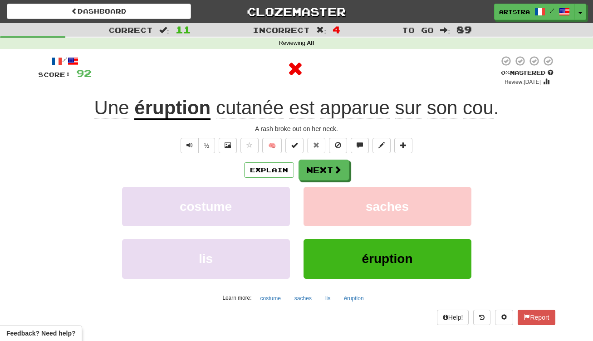
click at [251, 108] on span "cutanée" at bounding box center [250, 108] width 68 height 22
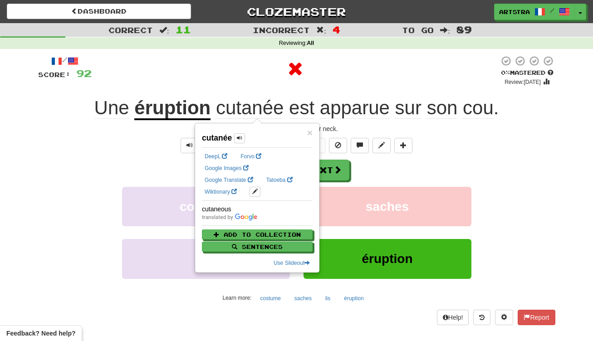
click at [339, 108] on span "apparue" at bounding box center [355, 108] width 70 height 22
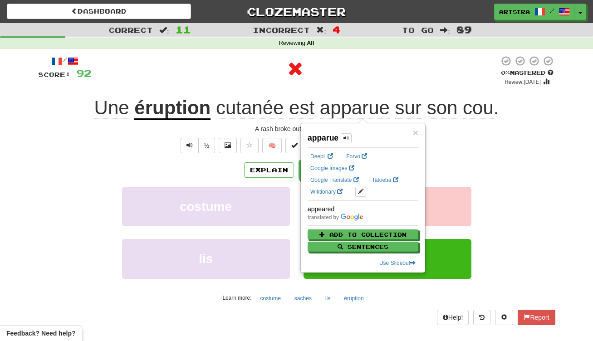
click at [464, 104] on span "cou" at bounding box center [478, 108] width 31 height 22
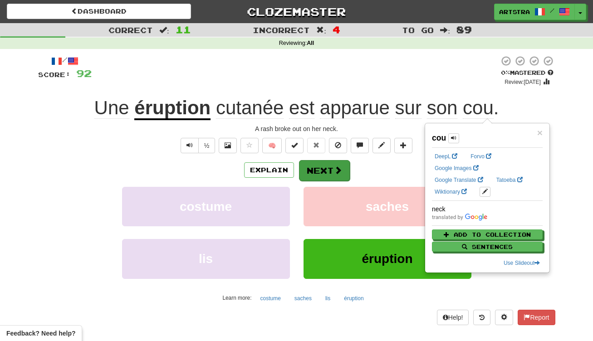
click at [328, 172] on button "Next" at bounding box center [324, 170] width 51 height 21
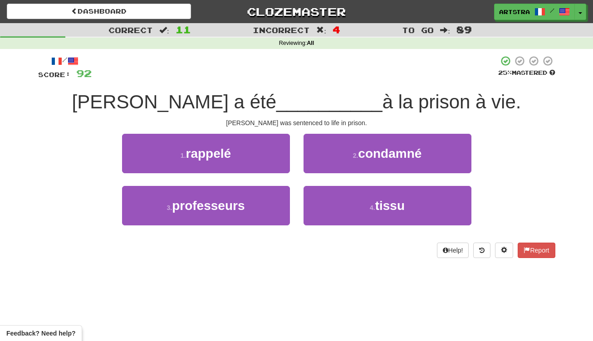
click at [285, 108] on span "__________" at bounding box center [329, 101] width 106 height 21
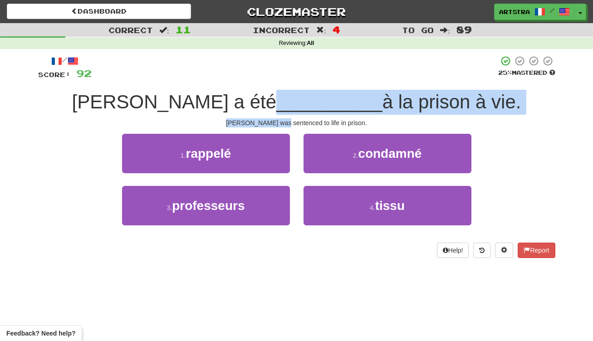
click at [287, 118] on div "/ Score: 92 25 % Mastered [PERSON_NAME] a été __________ à la prison à vie. [PE…" at bounding box center [296, 156] width 517 height 203
click at [287, 118] on div "[PERSON_NAME] was sentenced to life in prison." at bounding box center [296, 122] width 517 height 9
click at [288, 103] on div "/ Score: 92 25 % Mastered [PERSON_NAME] a été __________ à la prison à vie. [PE…" at bounding box center [296, 156] width 517 height 203
click at [288, 103] on span "__________" at bounding box center [329, 101] width 106 height 21
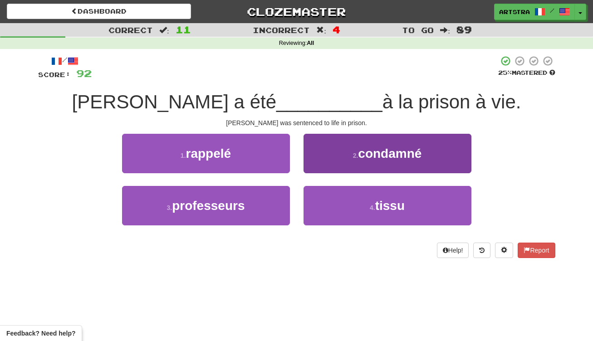
click at [383, 212] on button "4 . tissu" at bounding box center [387, 205] width 168 height 39
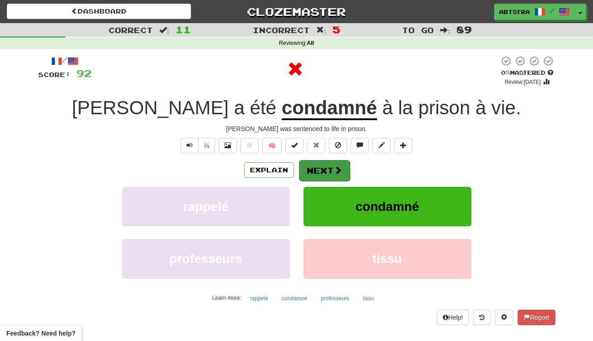
click at [318, 174] on button "Next" at bounding box center [324, 170] width 51 height 21
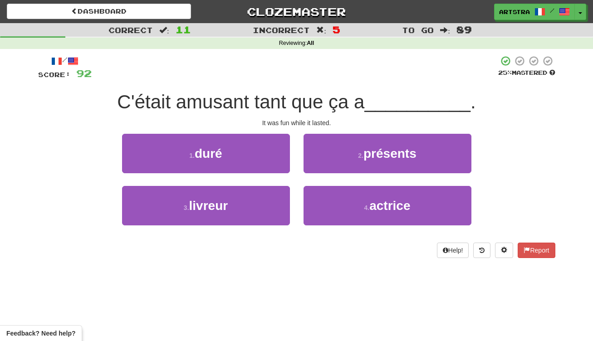
click at [295, 98] on span "C'était amusant tant que ça a" at bounding box center [240, 101] width 247 height 21
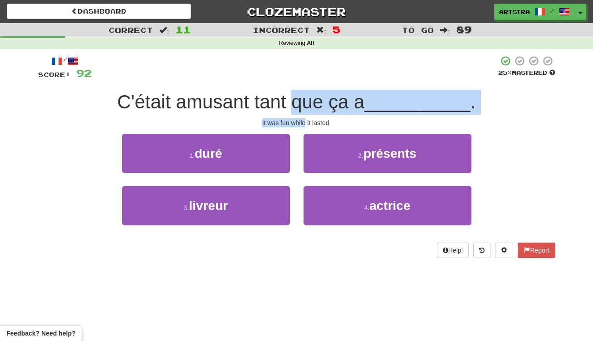
click at [297, 122] on div "/ Score: 92 25 % Mastered C'était amusant tant que ça a __________ . It was fun…" at bounding box center [296, 156] width 517 height 203
click at [297, 122] on div "It was fun while it lasted." at bounding box center [296, 122] width 517 height 9
click at [297, 109] on div "/ Score: 92 25 % Mastered C'était amusant tant que ça a __________ . It was fun…" at bounding box center [296, 156] width 517 height 203
click at [297, 109] on span "C'était amusant tant que ça a" at bounding box center [240, 101] width 247 height 21
click at [301, 119] on div "/ Score: 92 25 % Mastered C'était amusant tant que ça a __________ . It was fun…" at bounding box center [296, 156] width 517 height 203
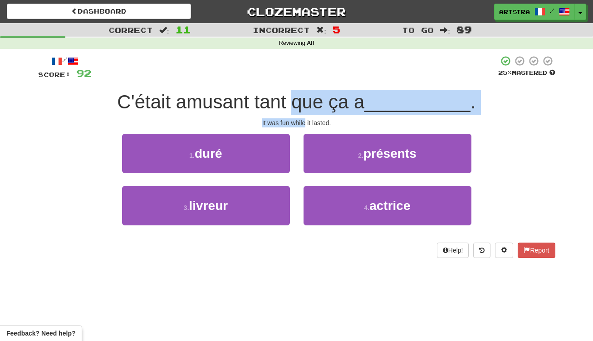
click at [301, 119] on div "It was fun while it lasted." at bounding box center [296, 122] width 517 height 9
click at [301, 98] on div "/ Score: 92 25 % Mastered C'était amusant tant que ça a __________ . It was fun…" at bounding box center [296, 156] width 517 height 203
click at [300, 98] on span "C'était amusant tant que ça a" at bounding box center [240, 101] width 247 height 21
click at [302, 116] on div "/ Score: 92 25 % Mastered C'était amusant tant que ça a __________ . It was fun…" at bounding box center [296, 156] width 517 height 203
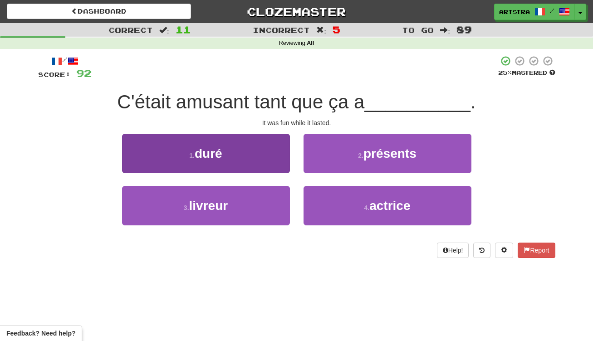
click at [263, 156] on button "1 . duré" at bounding box center [206, 153] width 168 height 39
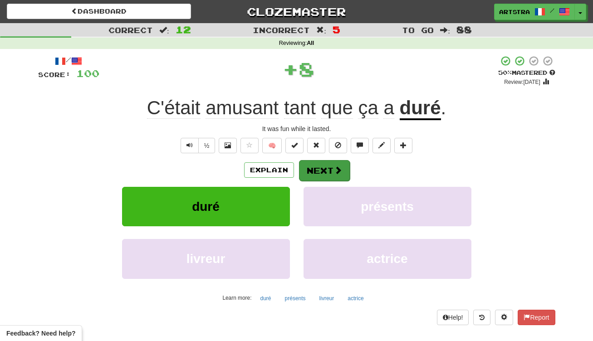
click at [307, 175] on button "Next" at bounding box center [324, 170] width 51 height 21
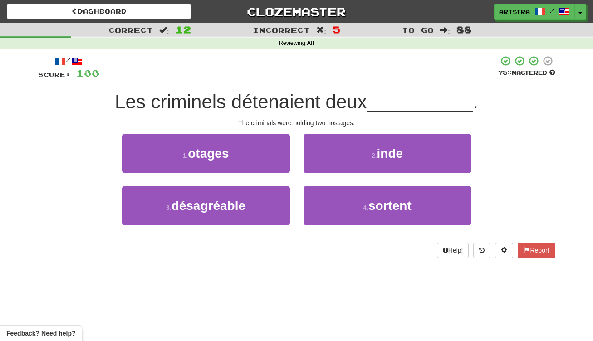
click at [294, 115] on div "/ Score: 100 75 % Mastered Les criminels détenaient deux __________ . The crimi…" at bounding box center [296, 156] width 517 height 203
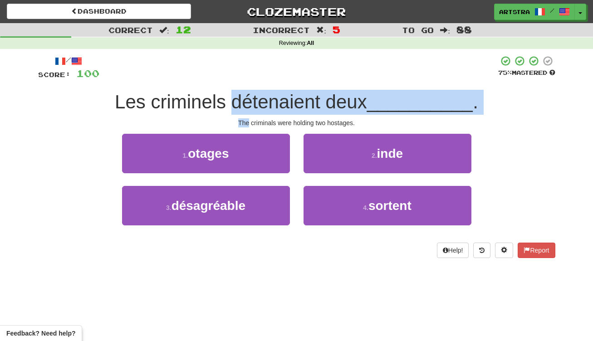
click at [294, 100] on div "/ Score: 100 75 % Mastered Les criminels détenaient deux __________ . The crimi…" at bounding box center [296, 156] width 517 height 203
click at [294, 100] on span "Les criminels détenaient deux" at bounding box center [241, 101] width 252 height 21
click at [295, 122] on div "/ Score: 100 75 % Mastered Les criminels détenaient deux __________ . The crimi…" at bounding box center [296, 156] width 517 height 203
click at [295, 122] on div "The criminals were holding two hostages." at bounding box center [296, 122] width 517 height 9
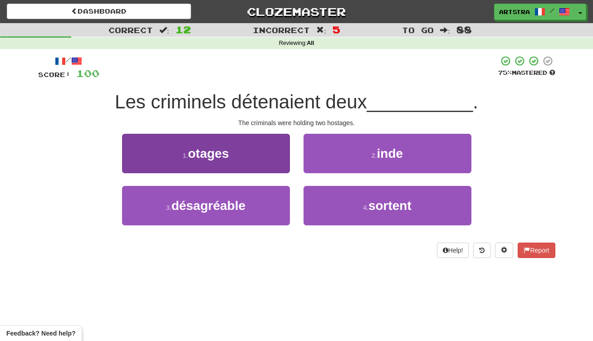
click at [259, 150] on button "1 . otages" at bounding box center [206, 153] width 168 height 39
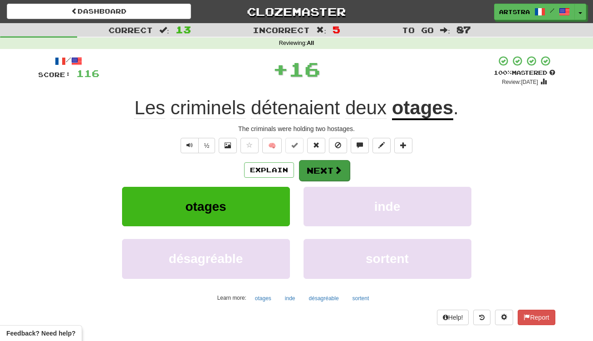
click at [307, 163] on button "Next" at bounding box center [324, 170] width 51 height 21
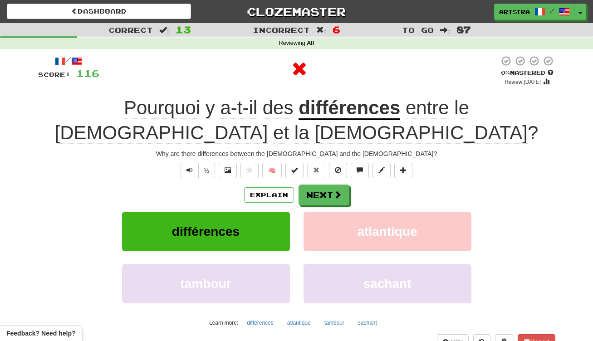
click at [298, 111] on u "différences" at bounding box center [349, 108] width 102 height 23
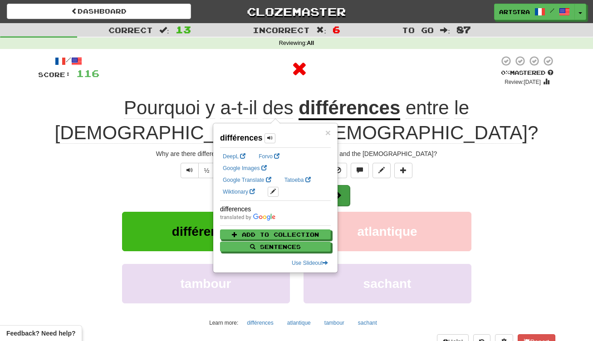
click at [341, 185] on button "Next" at bounding box center [324, 195] width 51 height 21
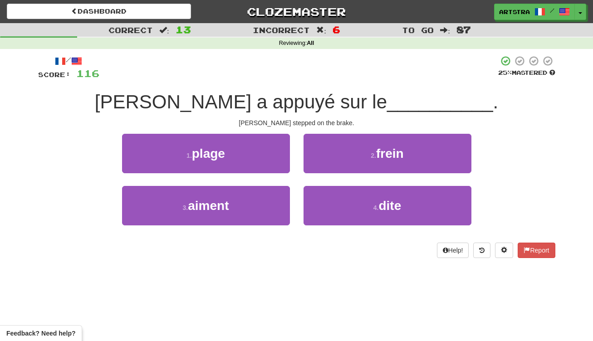
click at [292, 105] on span "[PERSON_NAME] a appuyé sur le" at bounding box center [241, 101] width 292 height 21
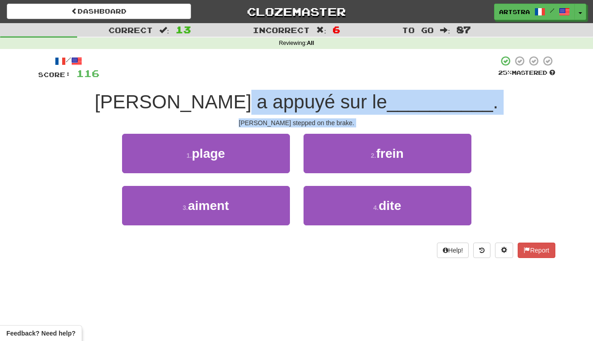
click at [294, 125] on div "/ Score: 116 25 % Mastered [PERSON_NAME] a appuyé sur le __________ . [PERSON_N…" at bounding box center [296, 156] width 517 height 203
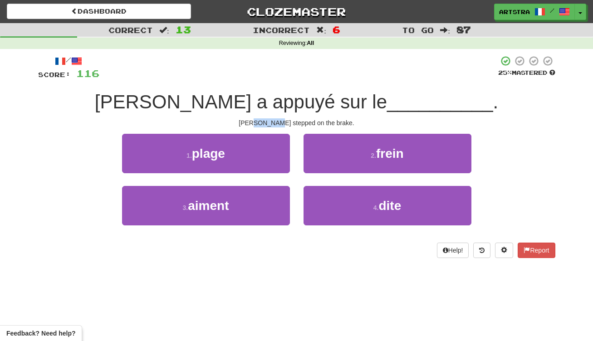
click at [292, 120] on div "[PERSON_NAME] stepped on the brake." at bounding box center [296, 122] width 517 height 9
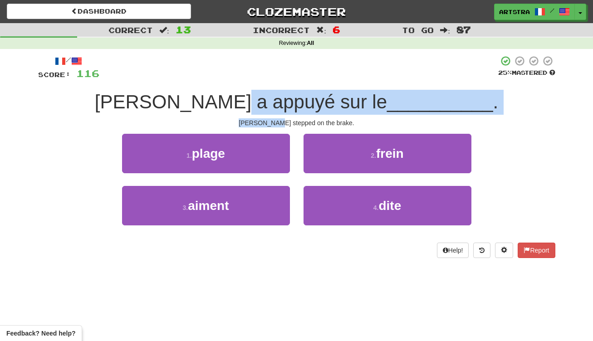
click at [292, 107] on div "/ Score: 116 25 % Mastered [PERSON_NAME] a appuyé sur le __________ . [PERSON_N…" at bounding box center [296, 156] width 517 height 203
click at [292, 107] on span "[PERSON_NAME] a appuyé sur le" at bounding box center [241, 101] width 292 height 21
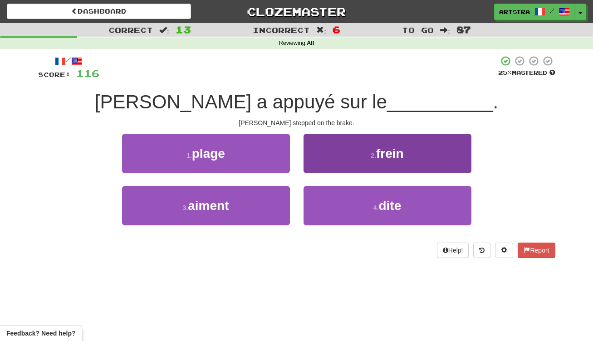
click at [349, 199] on button "4 . dite" at bounding box center [387, 205] width 168 height 39
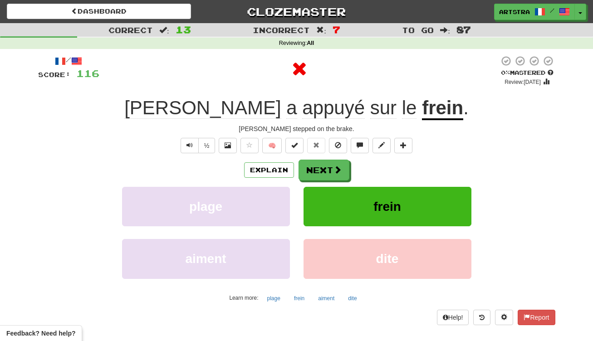
click at [422, 113] on u "frein" at bounding box center [442, 108] width 41 height 23
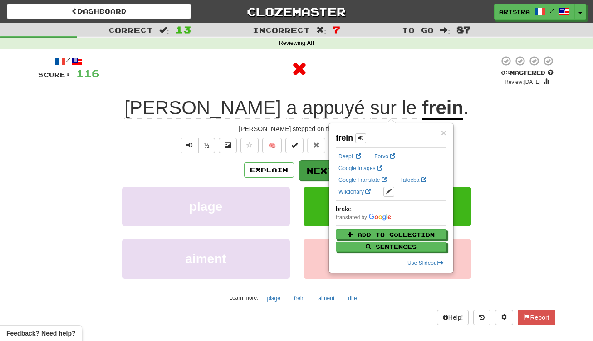
click at [320, 164] on button "Next" at bounding box center [324, 170] width 51 height 21
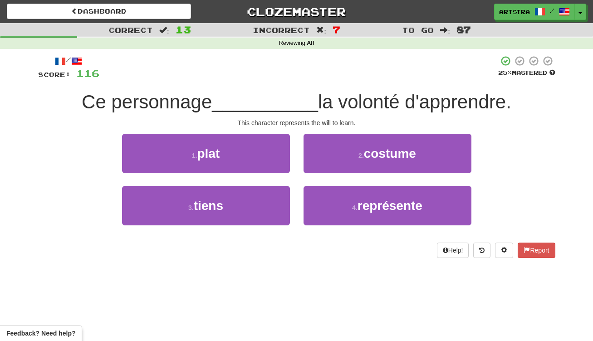
click at [288, 99] on span "__________" at bounding box center [265, 101] width 106 height 21
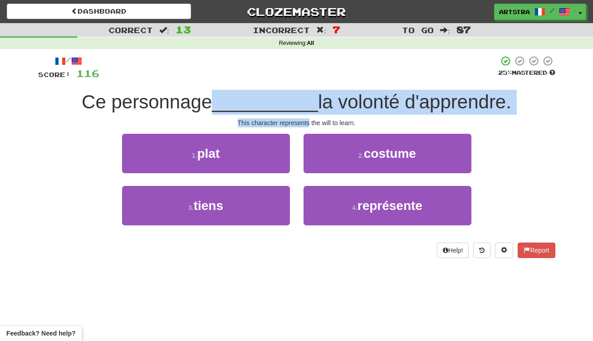
click at [288, 119] on div "/ Score: 116 25 % Mastered Ce personnage __________ la volonté d'apprendre. Thi…" at bounding box center [296, 156] width 517 height 203
click at [288, 119] on div "This character represents the will to learn." at bounding box center [296, 122] width 517 height 9
click at [287, 104] on div "/ Score: 116 25 % Mastered Ce personnage __________ la volonté d'apprendre. Thi…" at bounding box center [296, 156] width 517 height 203
click at [287, 104] on span "__________" at bounding box center [265, 101] width 106 height 21
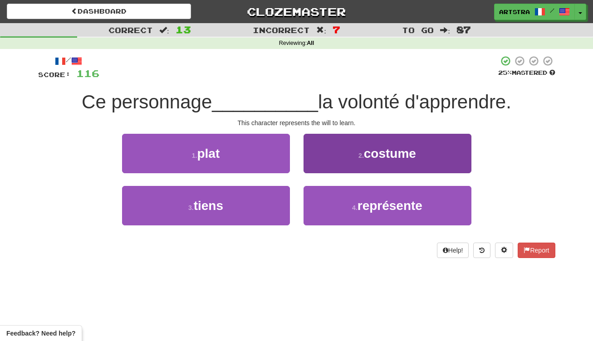
click at [357, 216] on button "4 . représente" at bounding box center [387, 205] width 168 height 39
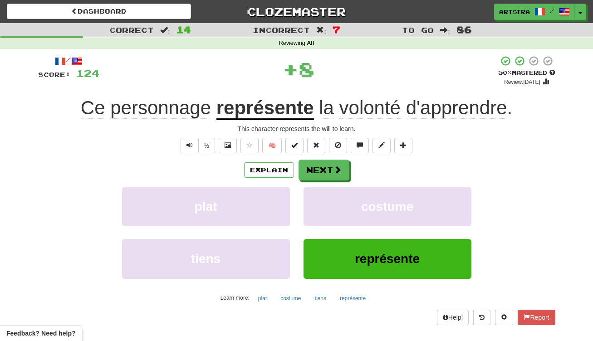
click at [370, 110] on span "volonté" at bounding box center [369, 108] width 61 height 22
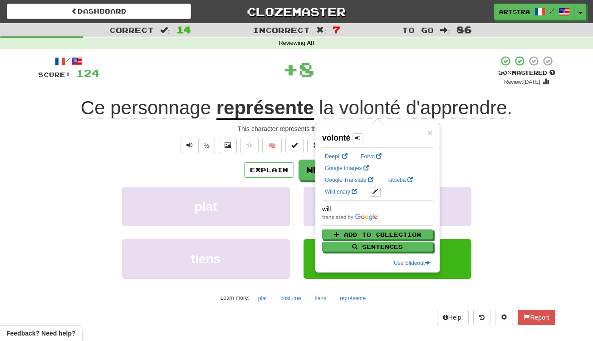
click at [428, 65] on div "+ 8" at bounding box center [298, 68] width 399 height 27
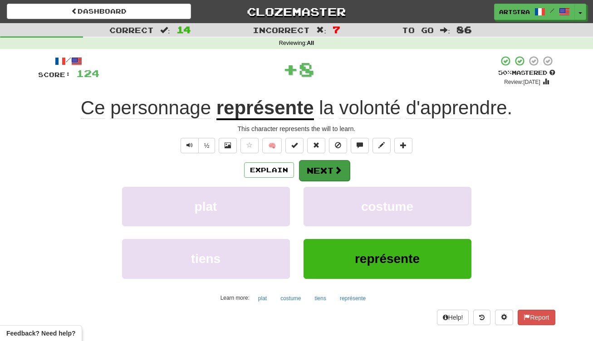
click at [316, 173] on button "Next" at bounding box center [324, 170] width 51 height 21
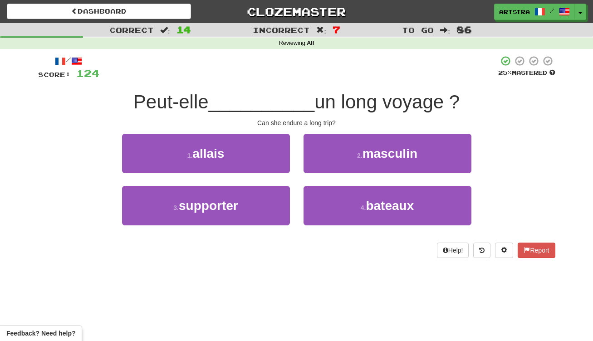
click at [293, 107] on span "__________" at bounding box center [262, 101] width 106 height 21
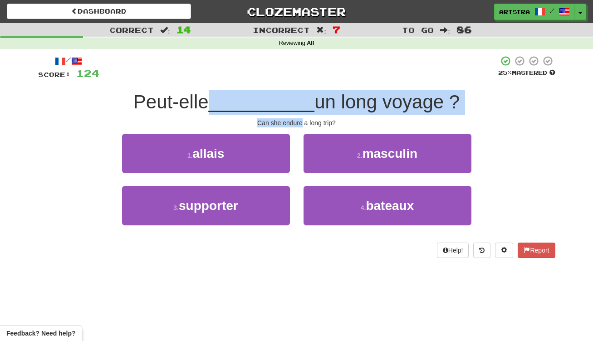
click at [297, 118] on div "/ Score: 124 25 % Mastered Peut-elle __________ un long voyage ? Can she endure…" at bounding box center [296, 156] width 517 height 203
click at [297, 118] on div "Can she endure a long trip?" at bounding box center [296, 122] width 517 height 9
click at [297, 103] on div "/ Score: 124 25 % Mastered Peut-elle __________ un long voyage ? Can she endure…" at bounding box center [296, 156] width 517 height 203
click at [297, 103] on span "__________" at bounding box center [262, 101] width 106 height 21
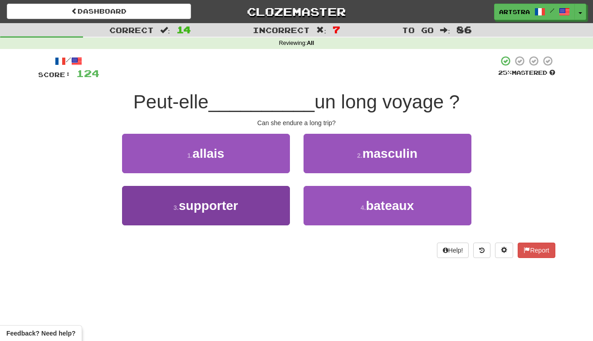
click at [259, 207] on button "3 . supporter" at bounding box center [206, 205] width 168 height 39
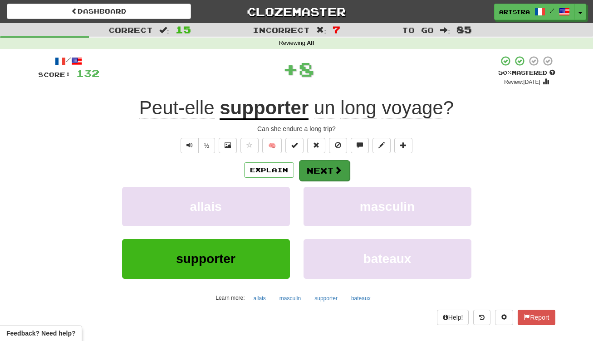
click at [322, 171] on button "Next" at bounding box center [324, 170] width 51 height 21
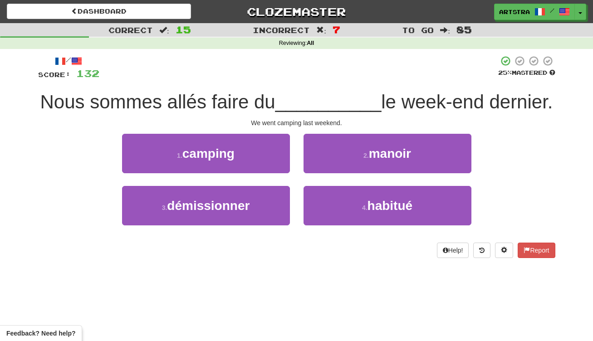
click at [286, 95] on span "__________" at bounding box center [328, 101] width 106 height 21
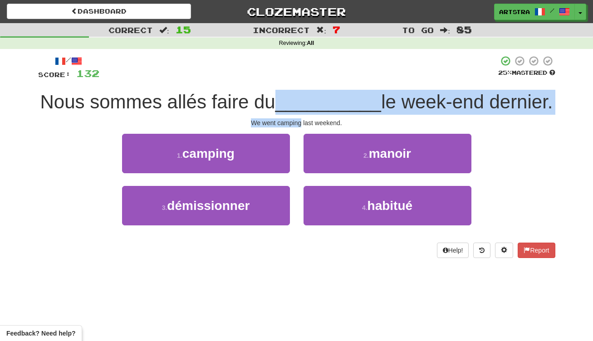
click at [294, 119] on div "/ Score: 132 25 % Mastered Nous sommes allés faire du __________ le week-end de…" at bounding box center [296, 156] width 517 height 203
click at [294, 119] on div "We went camping last weekend." at bounding box center [296, 122] width 517 height 9
click at [301, 96] on div "/ Score: 132 25 % Mastered Nous sommes allés faire du __________ le week-end de…" at bounding box center [296, 156] width 517 height 203
click at [301, 96] on span "__________" at bounding box center [328, 101] width 106 height 21
click at [307, 119] on div "/ Score: 132 25 % Mastered Nous sommes allés faire du __________ le week-end de…" at bounding box center [296, 156] width 517 height 203
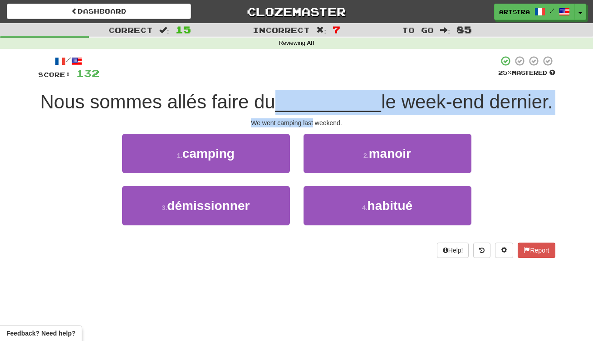
click at [307, 119] on div "We went camping last weekend." at bounding box center [296, 122] width 517 height 9
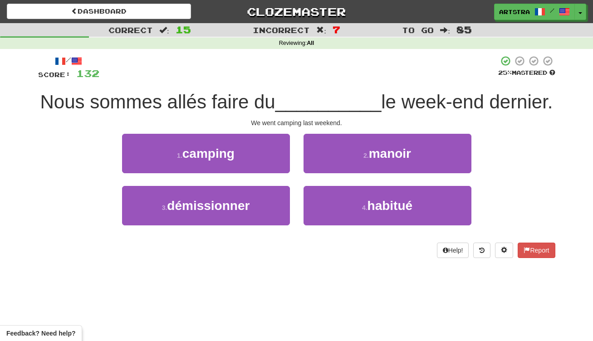
click at [264, 153] on button "1 . camping" at bounding box center [206, 153] width 168 height 39
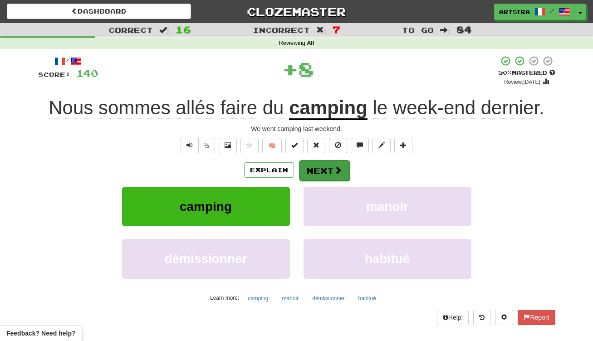
click at [324, 175] on button "Next" at bounding box center [324, 170] width 51 height 21
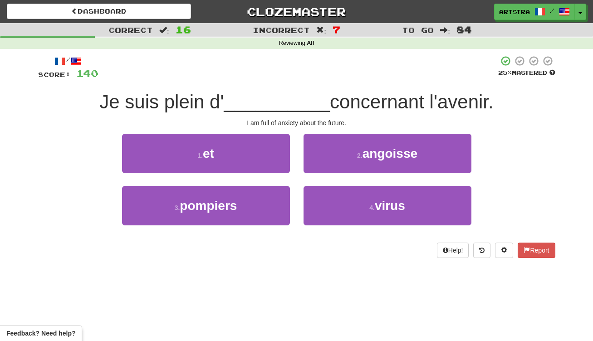
click at [292, 104] on span "__________" at bounding box center [277, 101] width 106 height 21
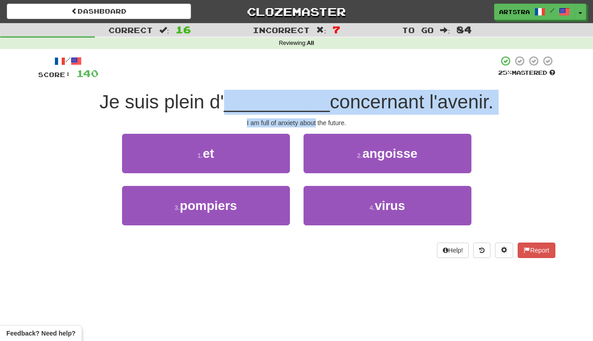
click at [300, 120] on div "/ Score: 140 25 % Mastered Je suis plein d' __________ concernant l'avenir. I a…" at bounding box center [296, 156] width 517 height 203
click at [300, 120] on div "I am full of anxiety about the future." at bounding box center [296, 122] width 517 height 9
click at [296, 103] on div "/ Score: 140 25 % Mastered Je suis plein d' __________ concernant l'avenir. I a…" at bounding box center [296, 156] width 517 height 203
click at [296, 103] on span "__________" at bounding box center [277, 101] width 106 height 21
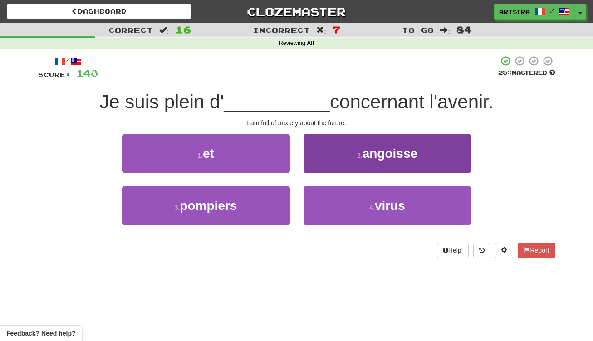
click at [361, 167] on button "2 . angoisse" at bounding box center [387, 153] width 168 height 39
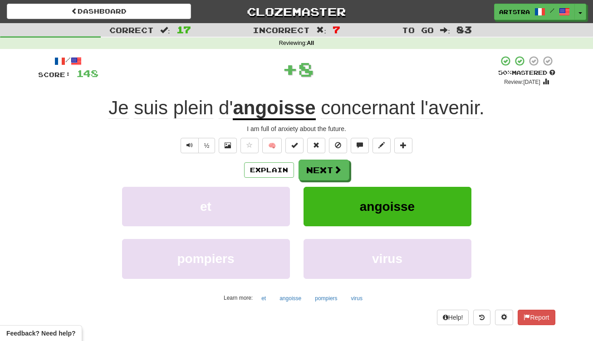
click at [288, 119] on u "angoisse" at bounding box center [274, 108] width 83 height 23
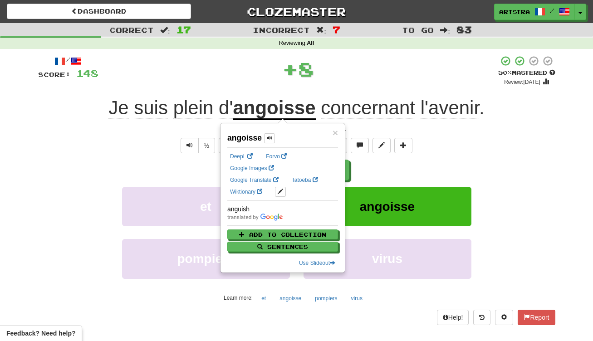
click at [412, 74] on div "+ 8" at bounding box center [298, 68] width 400 height 27
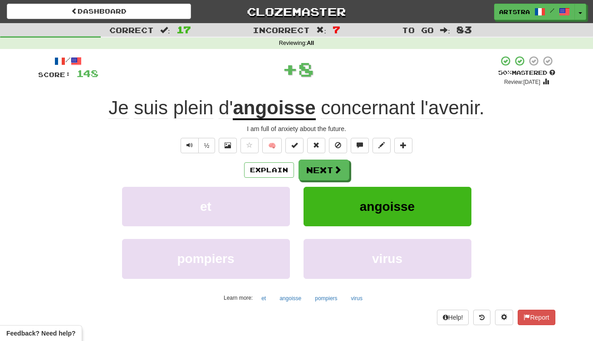
click at [382, 114] on span "concernant" at bounding box center [368, 108] width 94 height 22
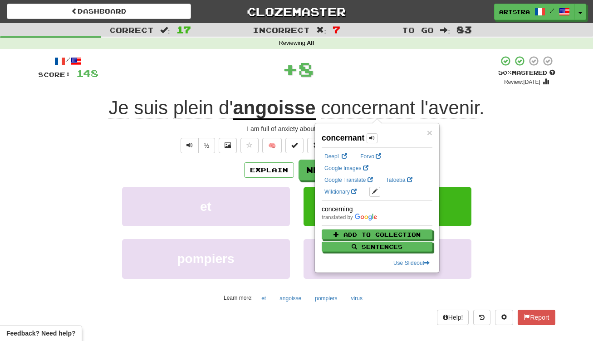
click at [377, 78] on div "+ 8" at bounding box center [298, 68] width 400 height 27
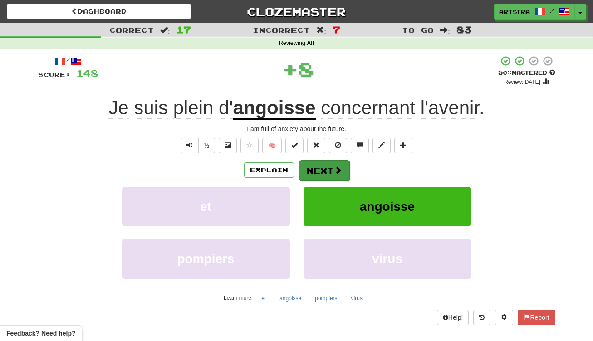
click at [320, 166] on button "Next" at bounding box center [324, 170] width 51 height 21
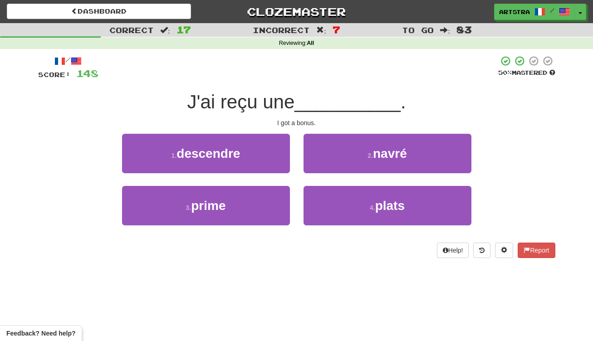
click at [294, 97] on span "J'ai reçu une" at bounding box center [240, 101] width 107 height 21
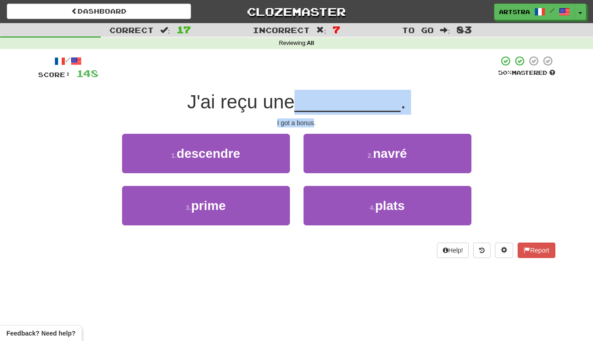
click at [304, 119] on div "/ Score: 148 50 % Mastered J'ai reçu une __________ . I got a bonus. 1 . descen…" at bounding box center [296, 156] width 517 height 203
click at [304, 119] on div "I got a bonus." at bounding box center [296, 122] width 517 height 9
click at [295, 91] on div "/ Score: 148 50 % Mastered J'ai reçu une __________ . I got a bonus. 1 . descen…" at bounding box center [296, 156] width 517 height 203
click at [294, 91] on span "J'ai reçu une" at bounding box center [240, 101] width 107 height 21
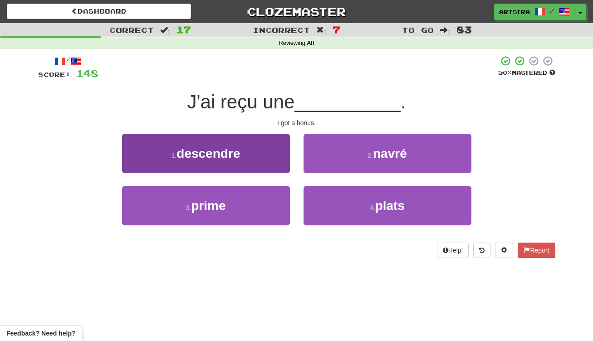
click at [257, 165] on button "1 . descendre" at bounding box center [206, 153] width 168 height 39
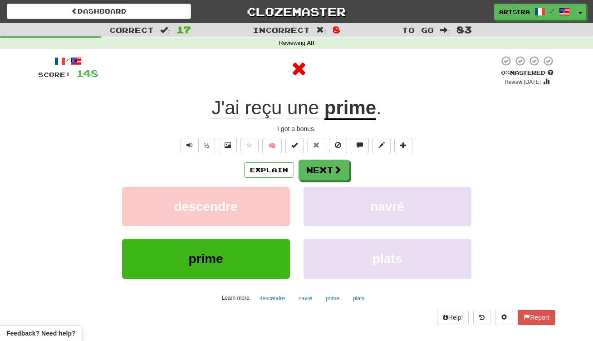
click at [350, 112] on u "prime" at bounding box center [350, 108] width 52 height 23
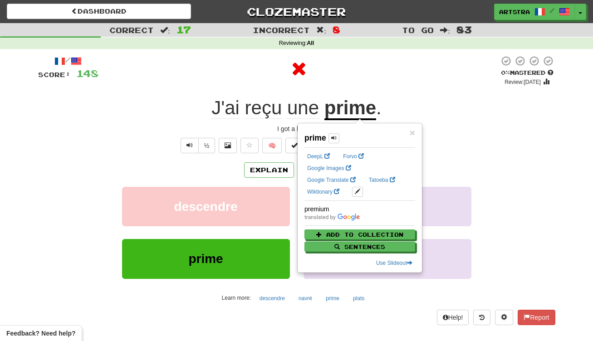
click at [292, 178] on div "Explain Next" at bounding box center [296, 170] width 517 height 21
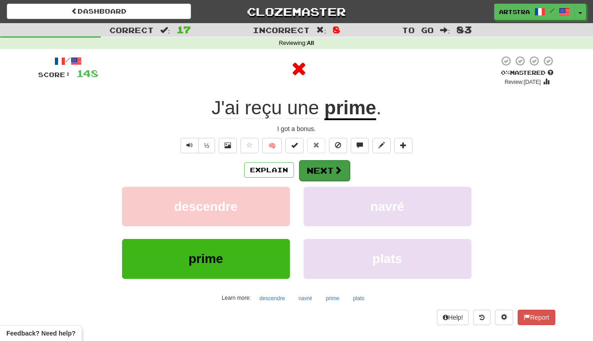
click at [316, 171] on button "Next" at bounding box center [324, 170] width 51 height 21
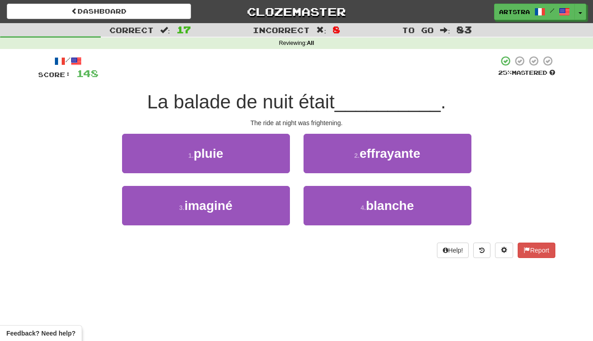
click at [296, 107] on span "La balade de nuit était" at bounding box center [240, 101] width 187 height 21
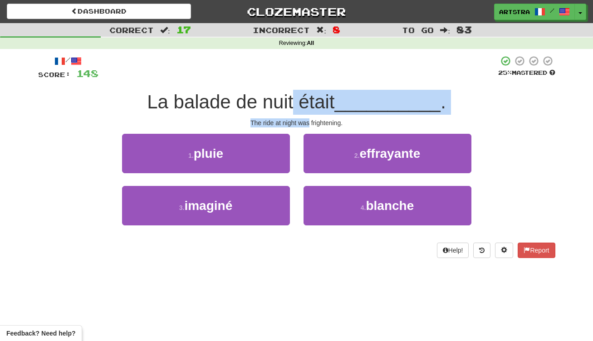
click at [299, 117] on div "/ Score: 148 25 % Mastered La balade de nuit était __________ . The ride at nig…" at bounding box center [296, 156] width 517 height 203
click at [299, 118] on div "The ride at night was frightening." at bounding box center [296, 122] width 517 height 9
click at [294, 100] on div "/ Score: 148 25 % Mastered La balade de nuit était __________ . The ride at nig…" at bounding box center [296, 156] width 517 height 203
click at [294, 100] on span "La balade de nuit était" at bounding box center [240, 101] width 187 height 21
click at [302, 119] on div "/ Score: 148 25 % Mastered La balade de nuit était __________ . The ride at nig…" at bounding box center [296, 156] width 517 height 203
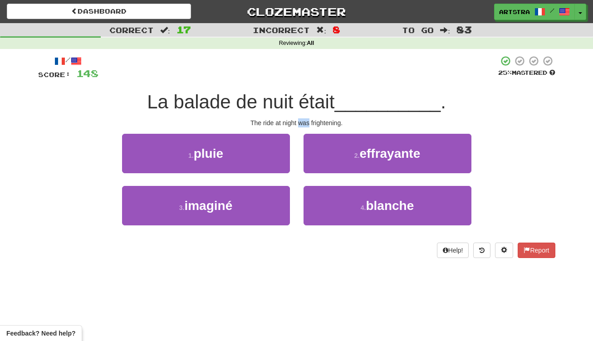
click at [302, 119] on div "The ride at night was frightening." at bounding box center [296, 122] width 517 height 9
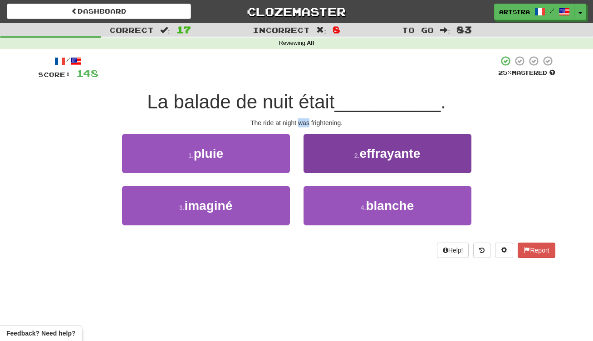
click at [399, 154] on span "effrayante" at bounding box center [389, 153] width 61 height 14
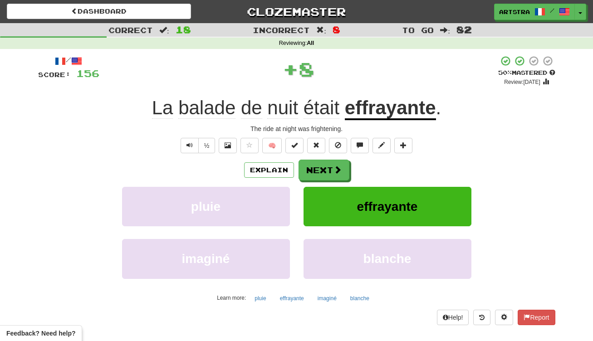
click at [384, 109] on u "effrayante" at bounding box center [390, 108] width 91 height 23
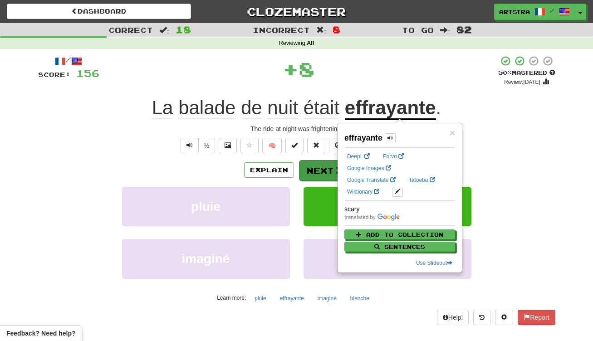
click at [328, 168] on button "Next" at bounding box center [324, 170] width 51 height 21
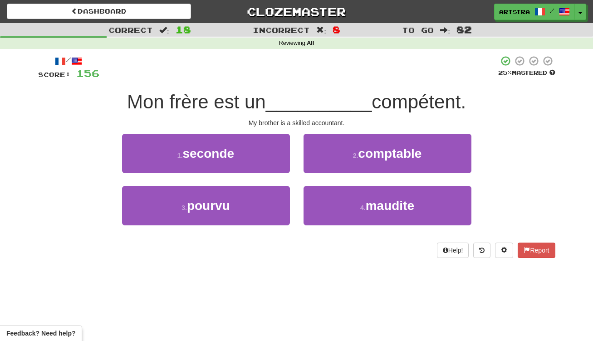
click at [297, 98] on span "__________" at bounding box center [319, 101] width 106 height 21
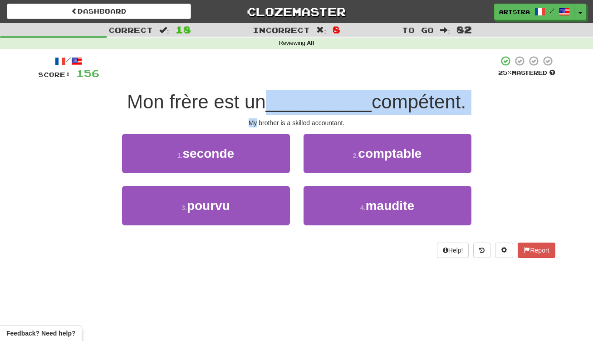
click at [303, 117] on div "/ Score: 156 25 % Mastered Mon frère est un __________ compétent. My brother is…" at bounding box center [296, 156] width 517 height 203
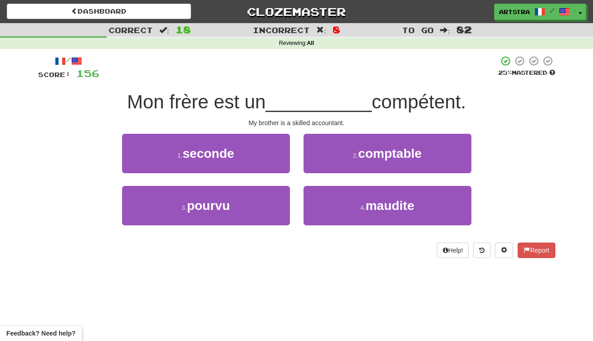
click at [303, 122] on div "My brother is a skilled accountant." at bounding box center [296, 122] width 517 height 9
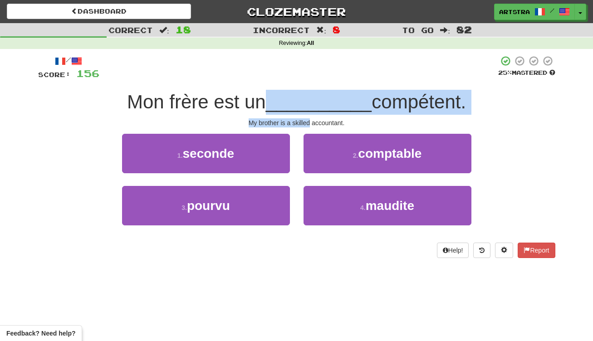
click at [297, 103] on div "/ Score: 156 25 % Mastered Mon frère est un __________ compétent. My brother is…" at bounding box center [296, 156] width 517 height 203
click at [297, 103] on span "__________" at bounding box center [319, 101] width 106 height 21
click at [307, 120] on div "/ Score: 156 25 % Mastered Mon frère est un __________ compétent. My brother is…" at bounding box center [296, 156] width 517 height 203
click at [307, 120] on div "My brother is a skilled accountant." at bounding box center [296, 122] width 517 height 9
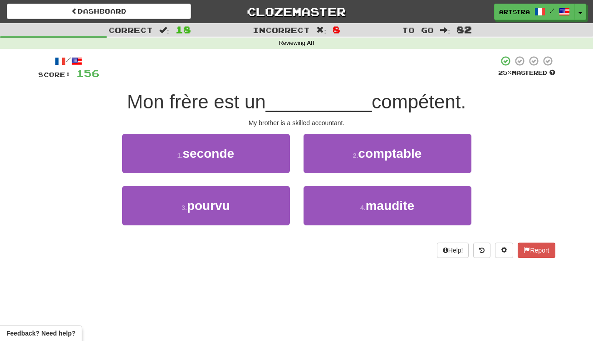
click at [409, 153] on span "comptable" at bounding box center [389, 153] width 63 height 14
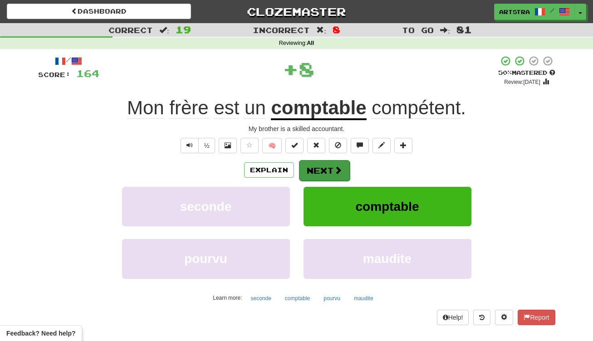
click at [333, 178] on button "Next" at bounding box center [324, 170] width 51 height 21
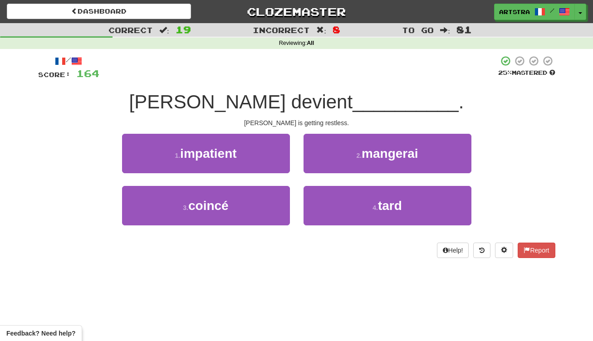
click at [288, 99] on span "[PERSON_NAME] devient" at bounding box center [241, 101] width 224 height 21
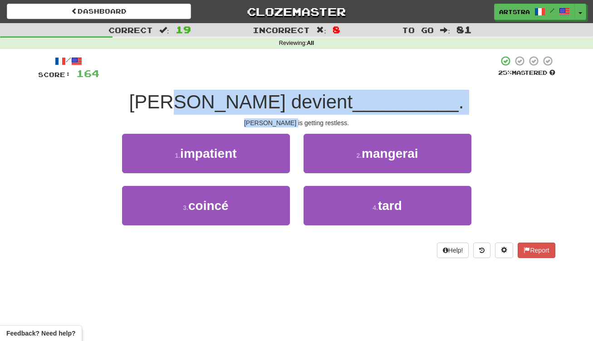
click at [296, 124] on div "/ Score: 164 25 % Mastered [PERSON_NAME] devient __________ . [PERSON_NAME] is …" at bounding box center [296, 156] width 517 height 203
click at [296, 124] on div "[PERSON_NAME] is getting restless." at bounding box center [296, 122] width 517 height 9
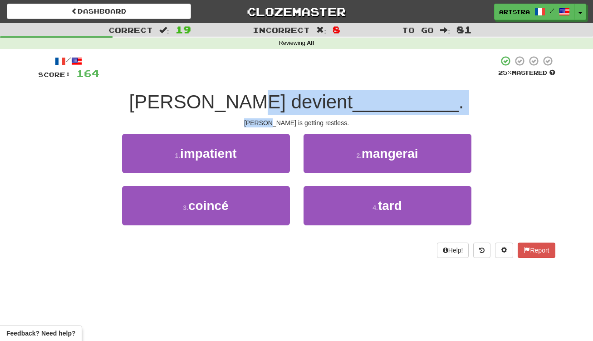
click at [297, 107] on div "/ Score: 164 25 % Mastered [PERSON_NAME] devient __________ . [PERSON_NAME] is …" at bounding box center [296, 156] width 517 height 203
